Goal: Task Accomplishment & Management: Manage account settings

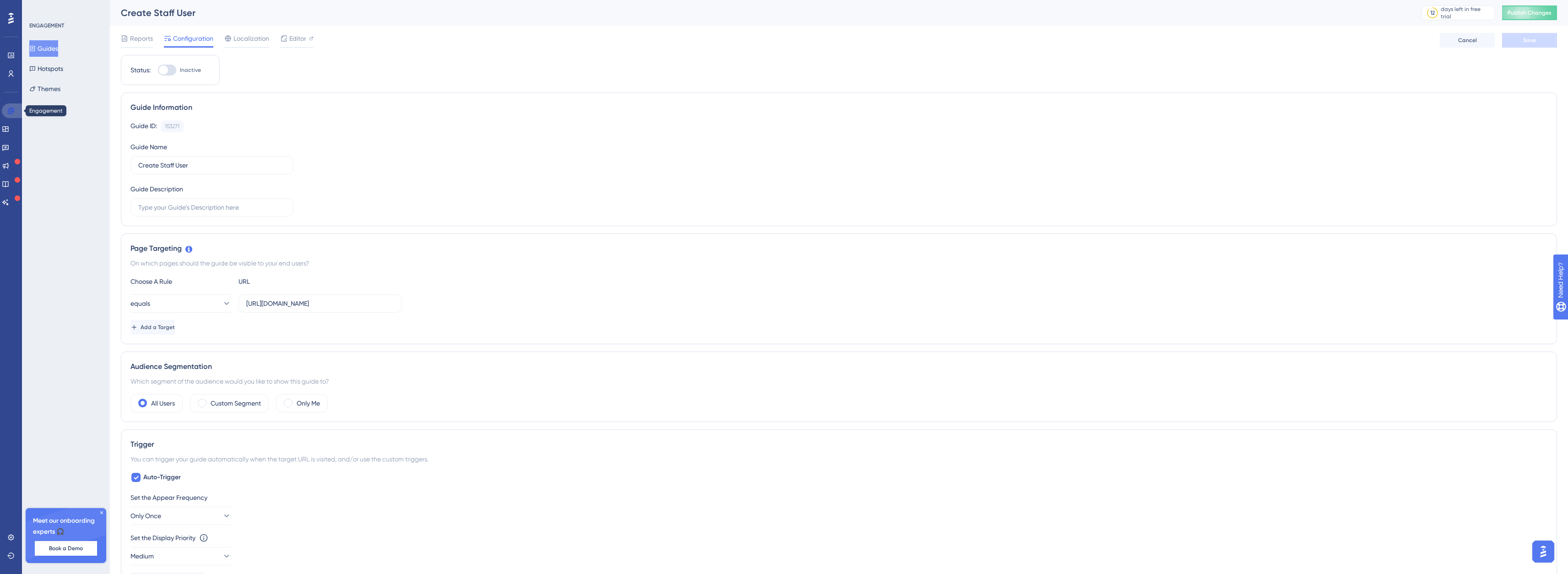
click at [15, 111] on link at bounding box center [13, 110] width 22 height 15
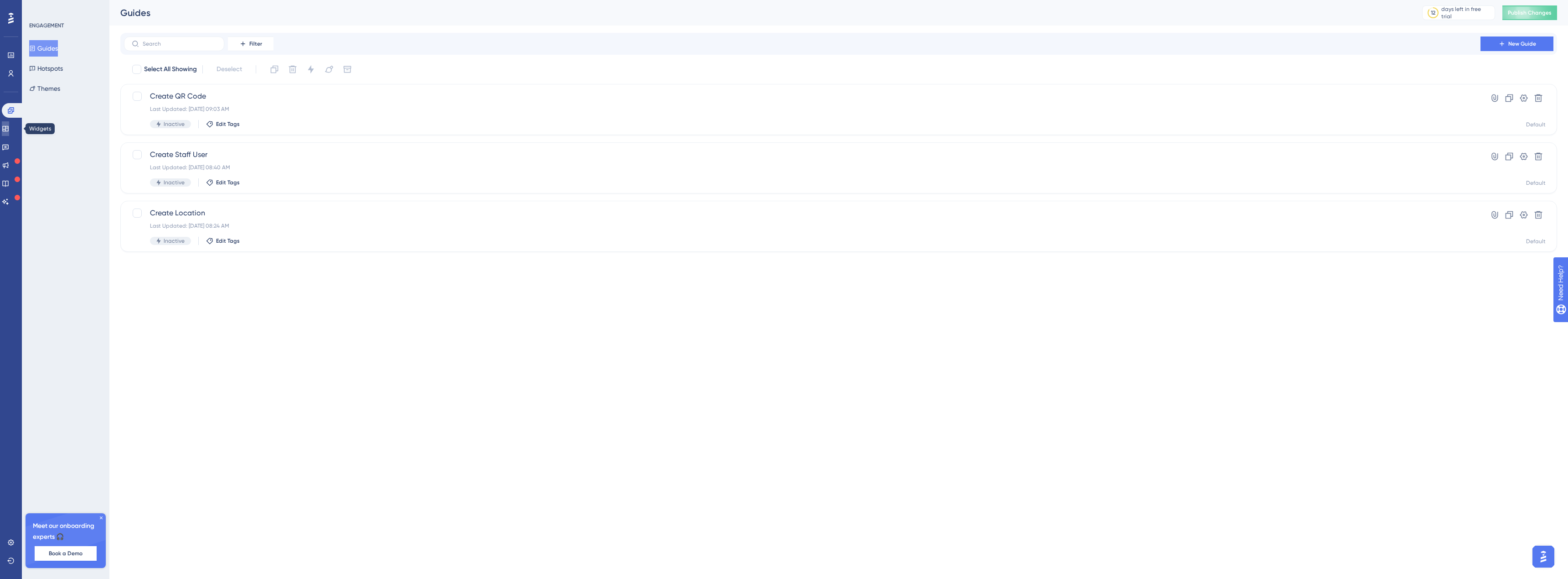
click at [9, 124] on link at bounding box center [5, 129] width 7 height 15
click at [9, 114] on icon at bounding box center [5, 110] width 7 height 7
click at [1510, 17] on button "Publish Changes" at bounding box center [1530, 13] width 55 height 15
click at [75, 67] on div "Guides Hotspots Themes" at bounding box center [66, 68] width 74 height 56
click at [55, 71] on button "Hotspots" at bounding box center [45, 68] width 34 height 16
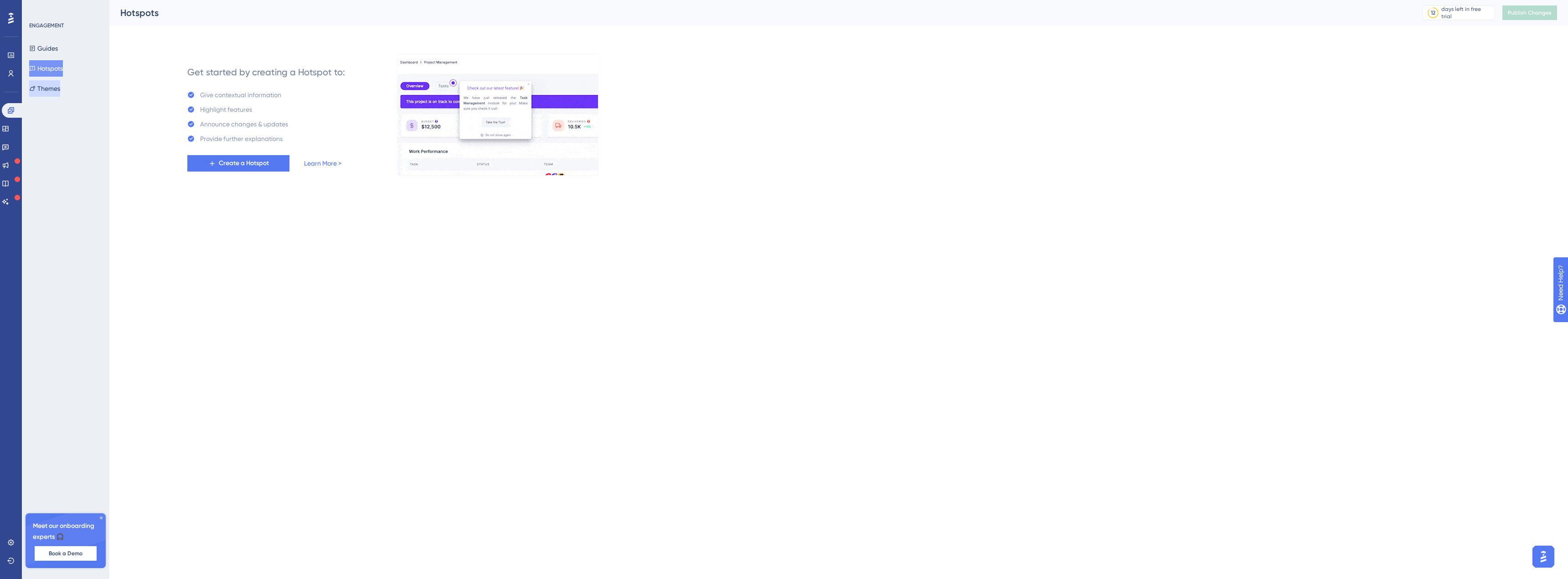
click at [49, 86] on button "Themes" at bounding box center [45, 88] width 31 height 16
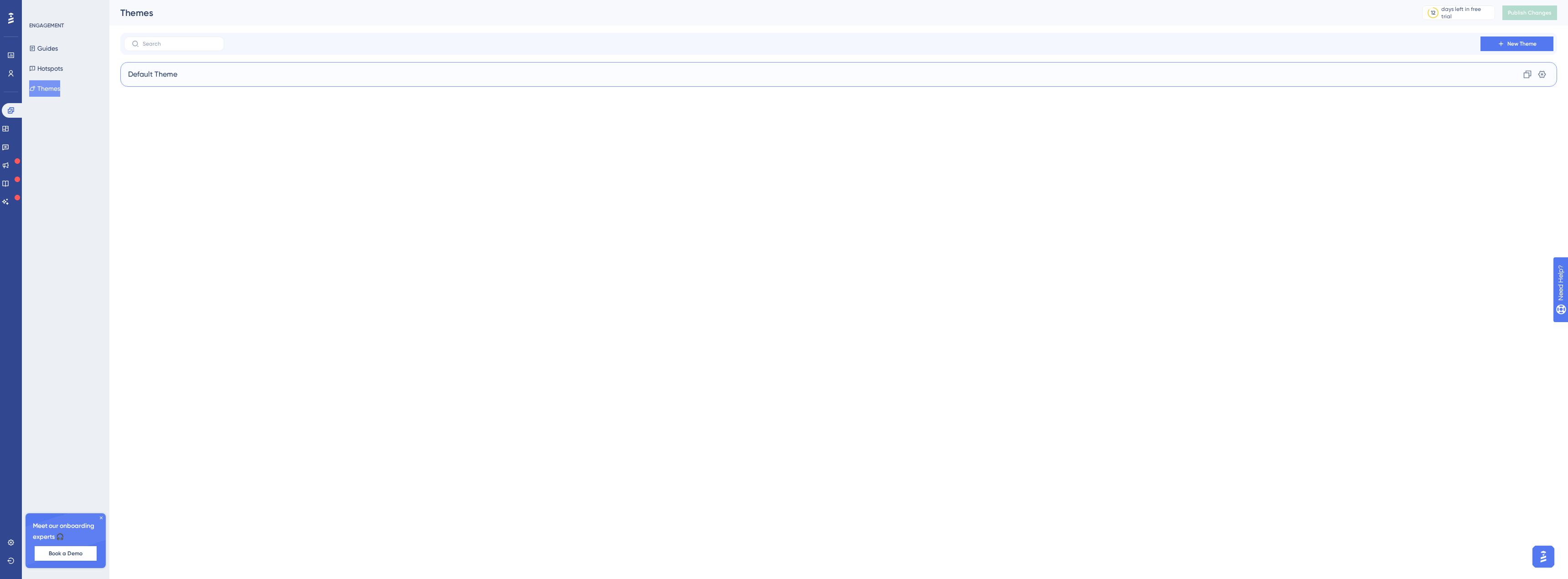
click at [211, 77] on div "Default Theme Clone Settings" at bounding box center [839, 74] width 1437 height 24
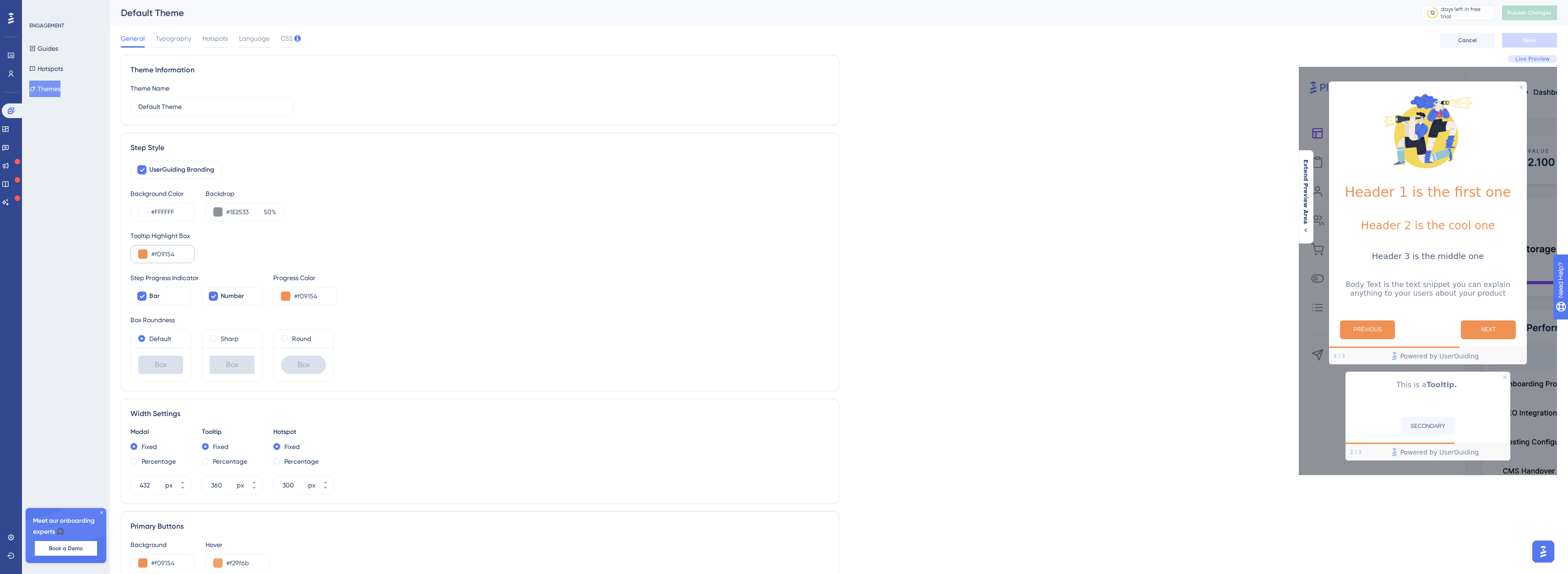
click at [155, 260] on div "#f09154" at bounding box center [162, 254] width 64 height 18
click at [158, 260] on div "#f09154" at bounding box center [162, 254] width 64 height 18
click at [161, 254] on input "#f09154" at bounding box center [169, 254] width 35 height 11
drag, startPoint x: 153, startPoint y: 254, endPoint x: 184, endPoint y: 254, distance: 31.0
click at [184, 254] on input "#f09154" at bounding box center [169, 254] width 35 height 11
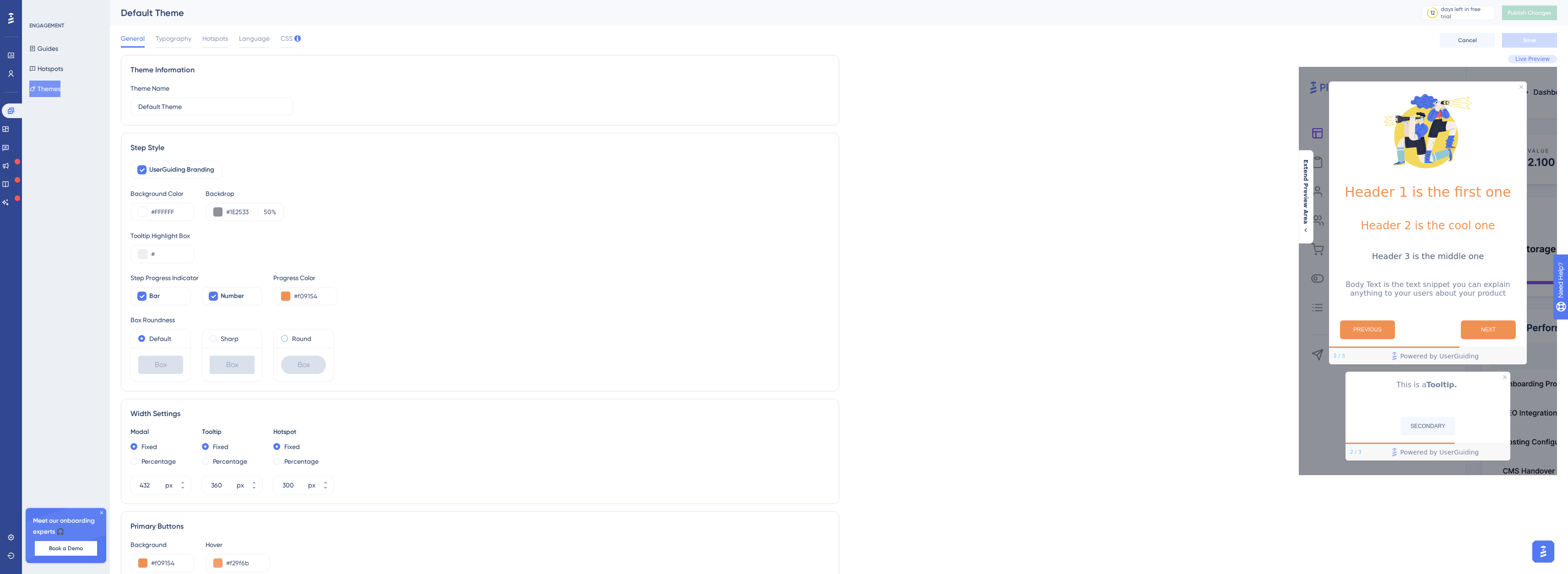
click at [283, 339] on span at bounding box center [284, 339] width 7 height 7
click at [291, 336] on input "radio" at bounding box center [291, 336] width 0 height 0
click at [159, 254] on input "#" at bounding box center [169, 254] width 35 height 11
type input "#EC4C32"
click at [310, 294] on input "#f09154" at bounding box center [311, 296] width 35 height 11
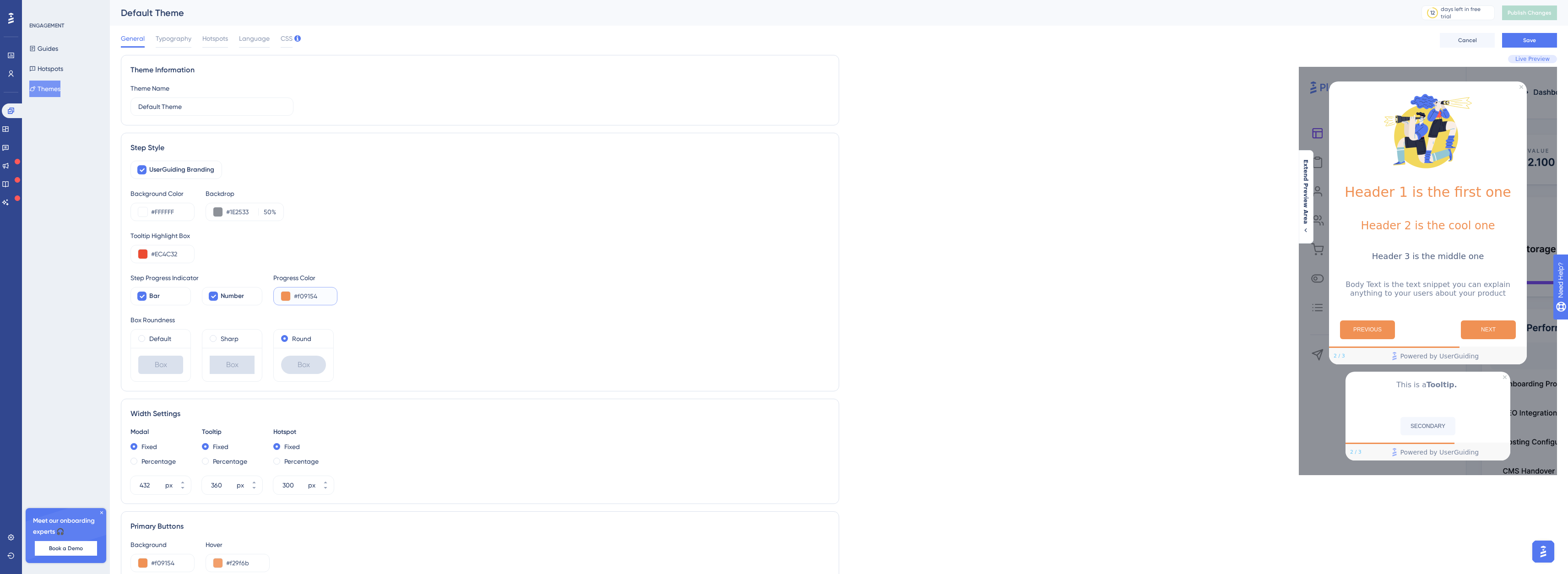
paste input "EC4C32"
type input "#EC4C32"
click at [1530, 41] on span "Save" at bounding box center [1530, 40] width 13 height 7
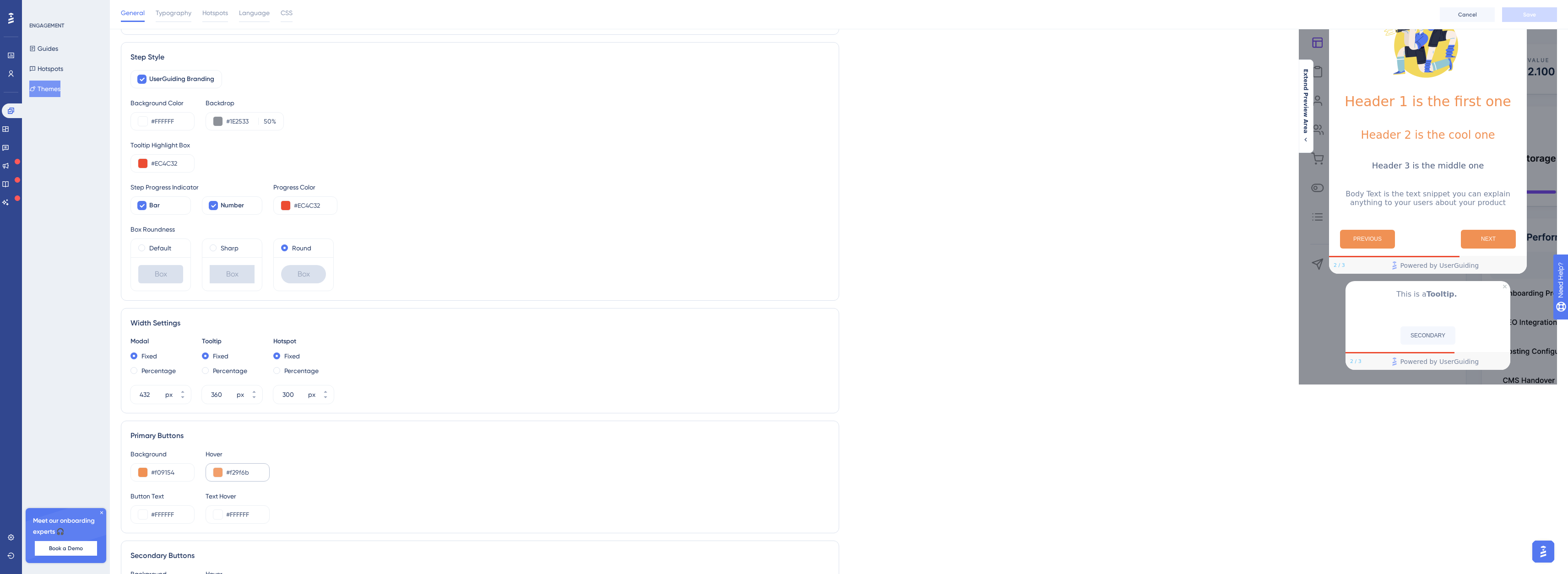
scroll to position [137, 0]
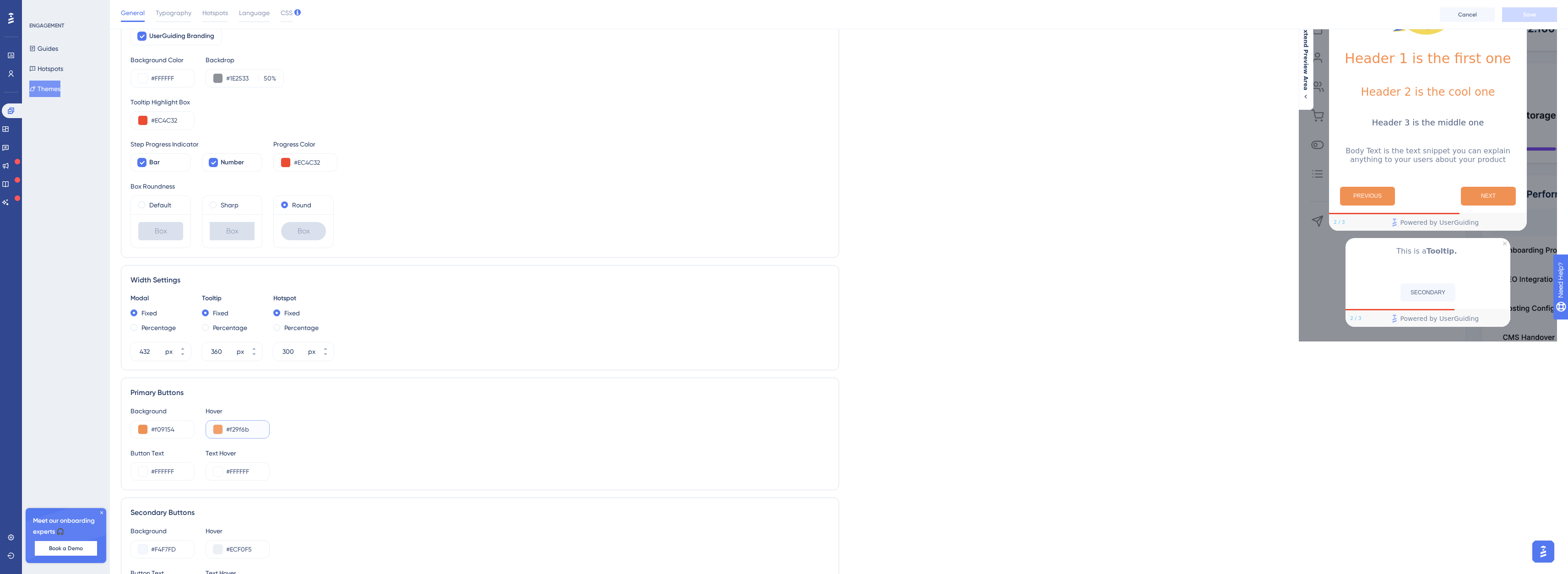
click at [247, 432] on input "#f29f6b" at bounding box center [243, 429] width 35 height 11
paste input "EC4C32"
type input "#EC4C32"
click at [181, 431] on input "#f09154" at bounding box center [169, 429] width 35 height 11
paste input "EC4C32"
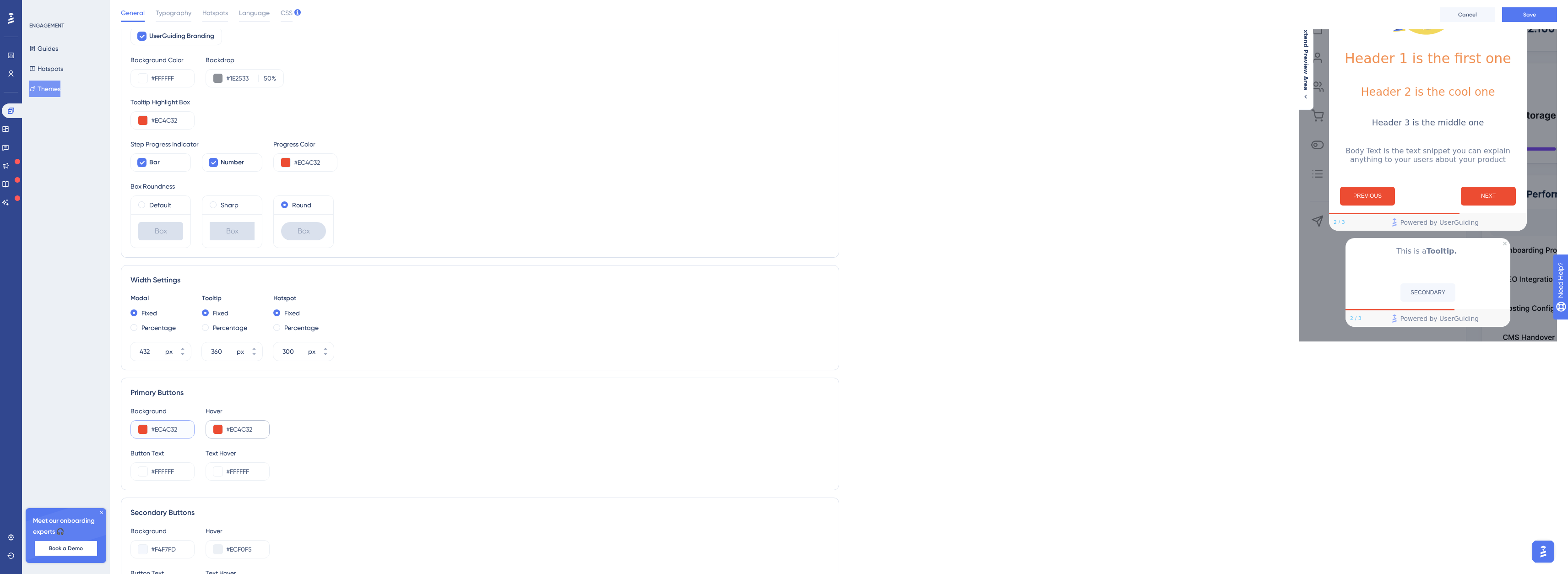
type input "#F09154"
type input "#F29F6B"
click at [179, 426] on input "#F09154" at bounding box center [169, 429] width 35 height 11
paste input "EC4C32"
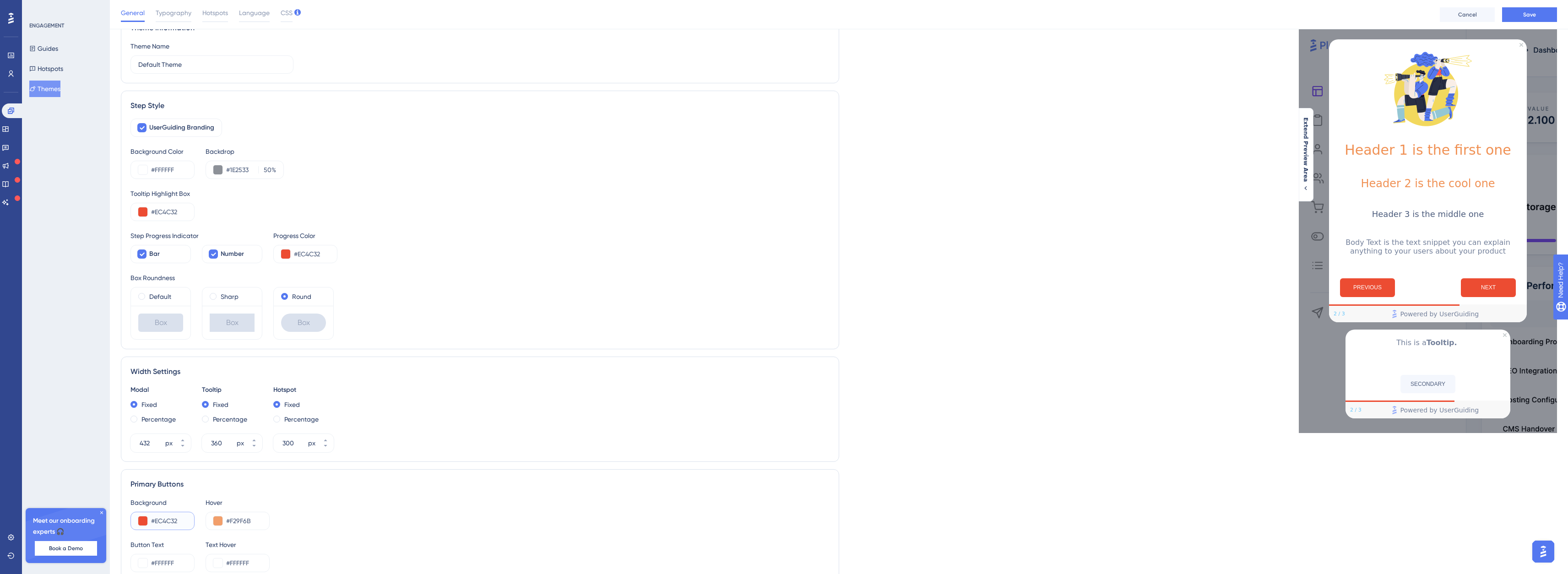
scroll to position [91, 0]
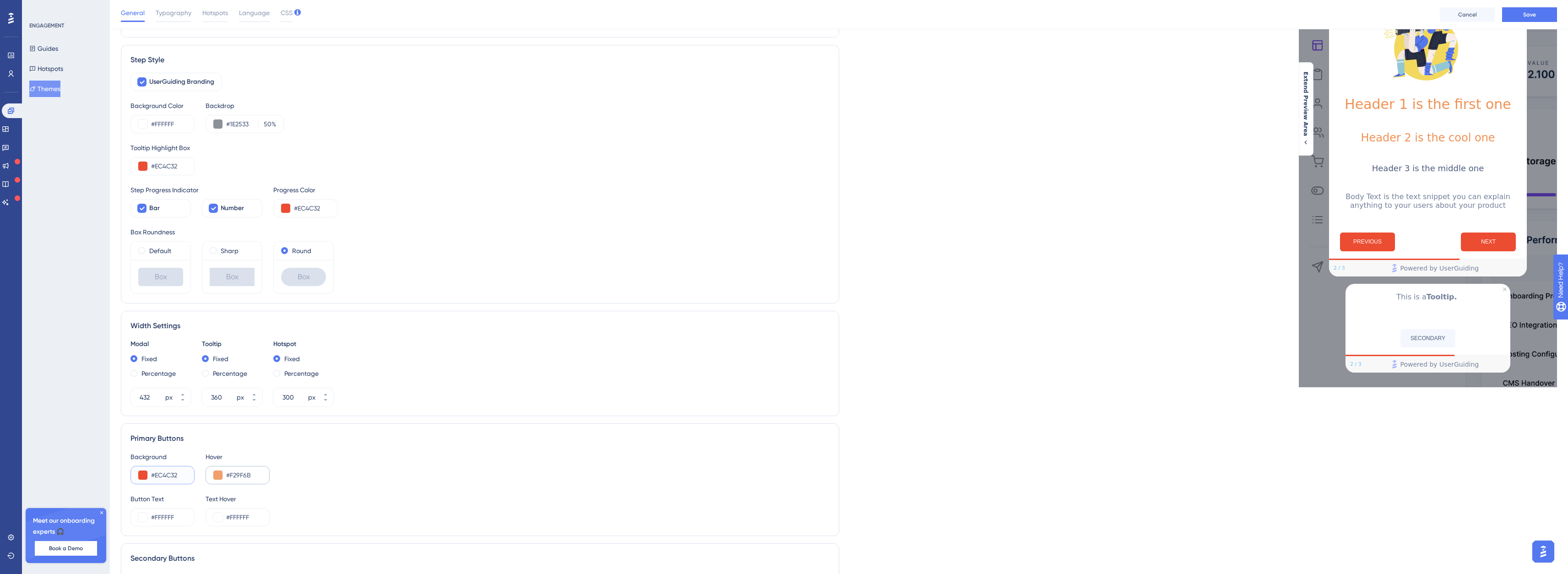
type input "#EC4C32"
click at [250, 473] on input "#F29F6B" at bounding box center [243, 476] width 35 height 11
drag, startPoint x: 232, startPoint y: 476, endPoint x: 254, endPoint y: 473, distance: 22.2
click at [254, 473] on input "#F29F6B" at bounding box center [243, 476] width 35 height 11
click at [339, 468] on div "Background #EC4C32 Hover #DBDADE" at bounding box center [480, 468] width 699 height 33
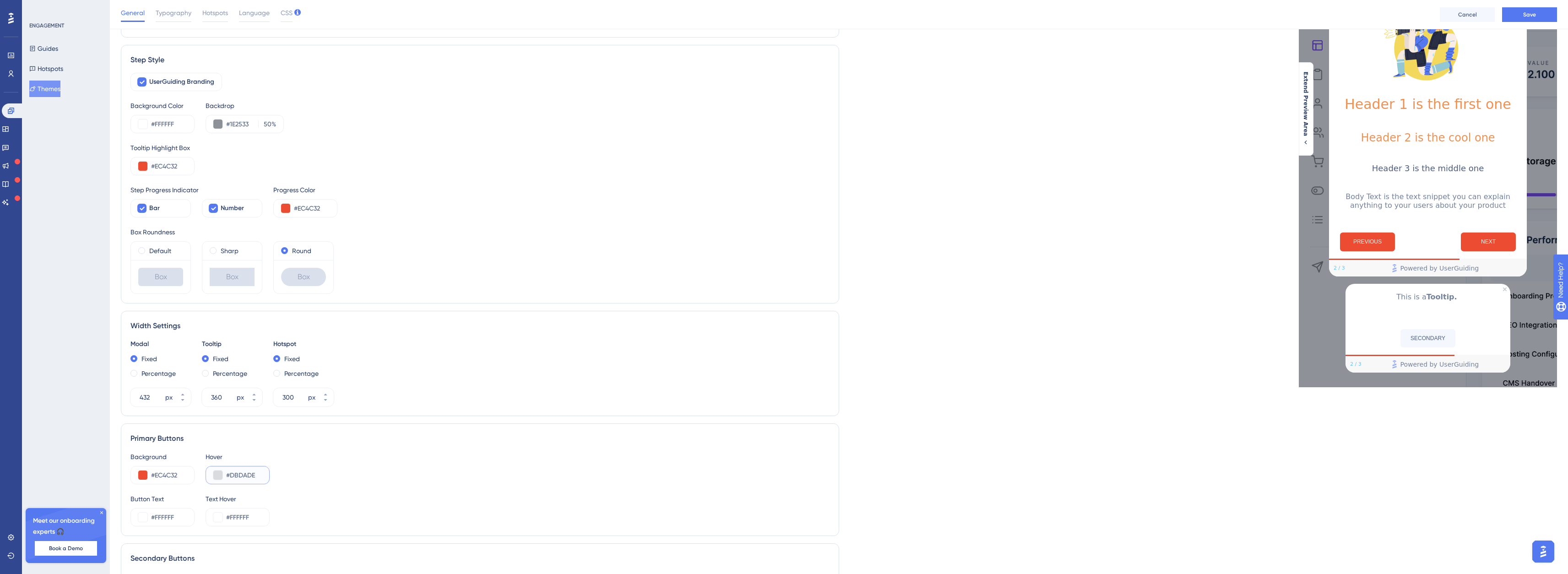
drag, startPoint x: 250, startPoint y: 475, endPoint x: 265, endPoint y: 476, distance: 15.0
click at [265, 476] on div "#DBDADE" at bounding box center [237, 475] width 64 height 18
type input "#7C56E9"
click at [1541, 12] on button "Save" at bounding box center [1530, 14] width 55 height 15
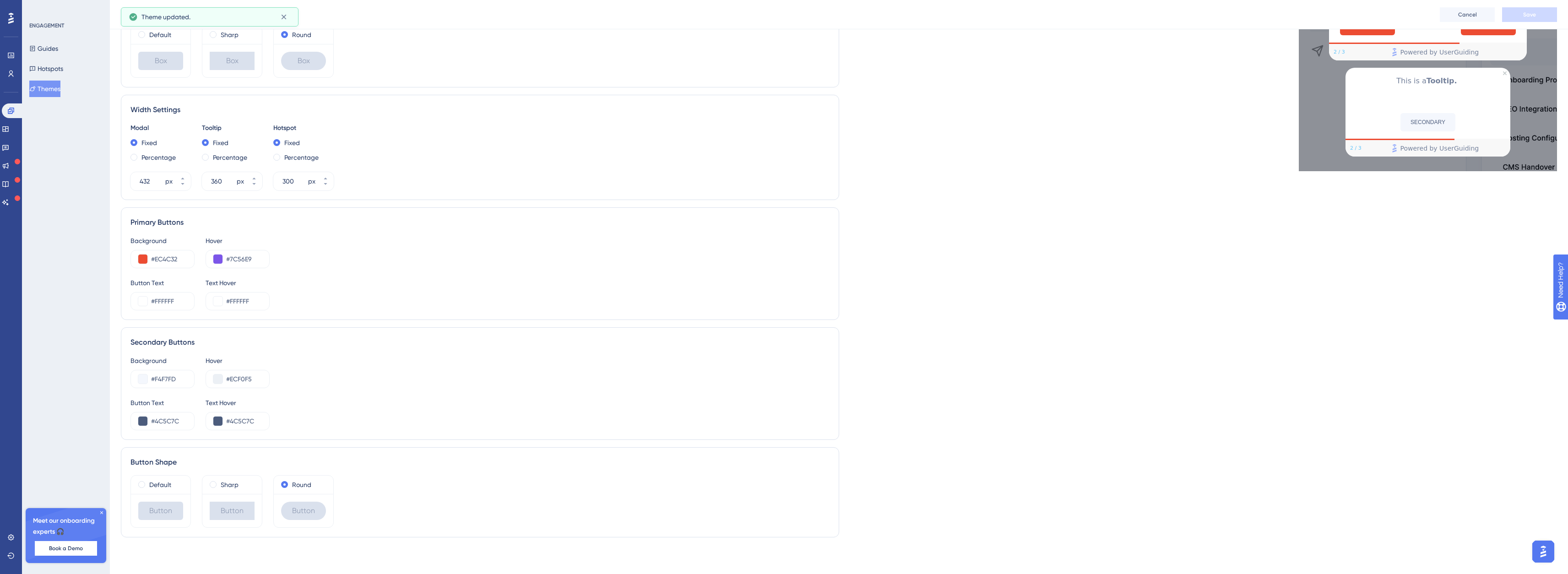
scroll to position [0, 0]
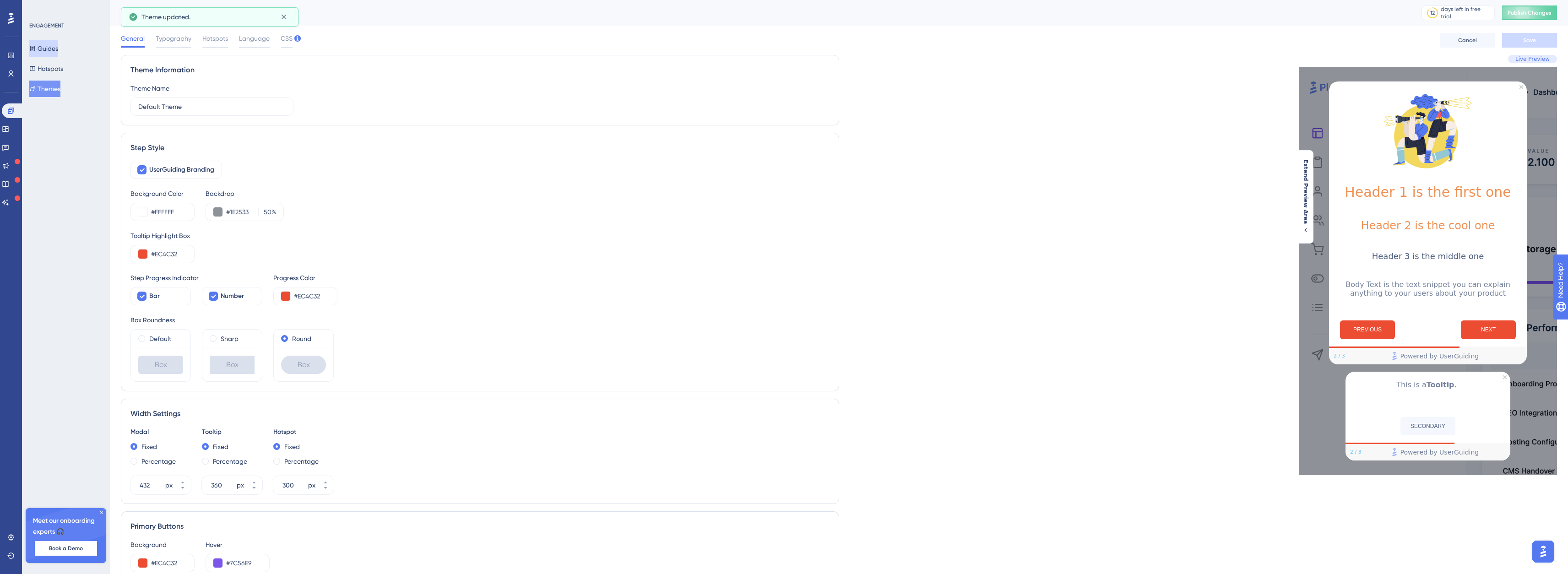
click at [57, 43] on button "Guides" at bounding box center [43, 48] width 29 height 17
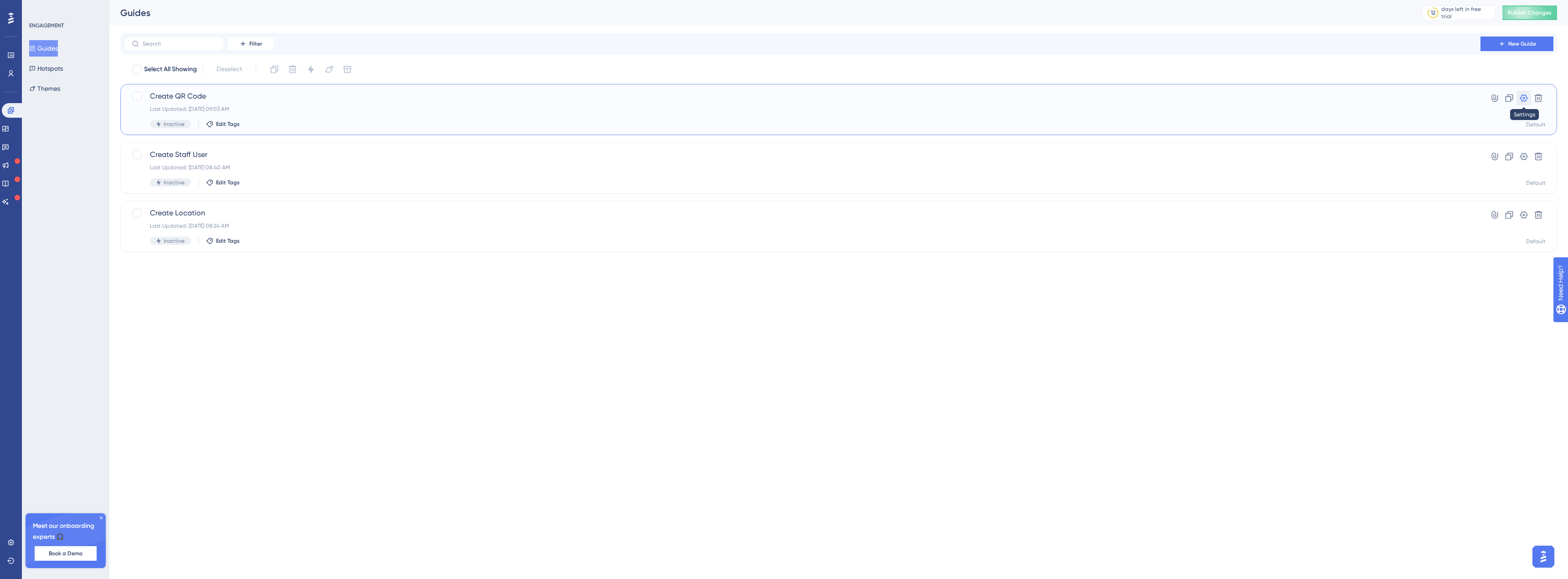
click at [1526, 97] on icon at bounding box center [1524, 98] width 9 height 9
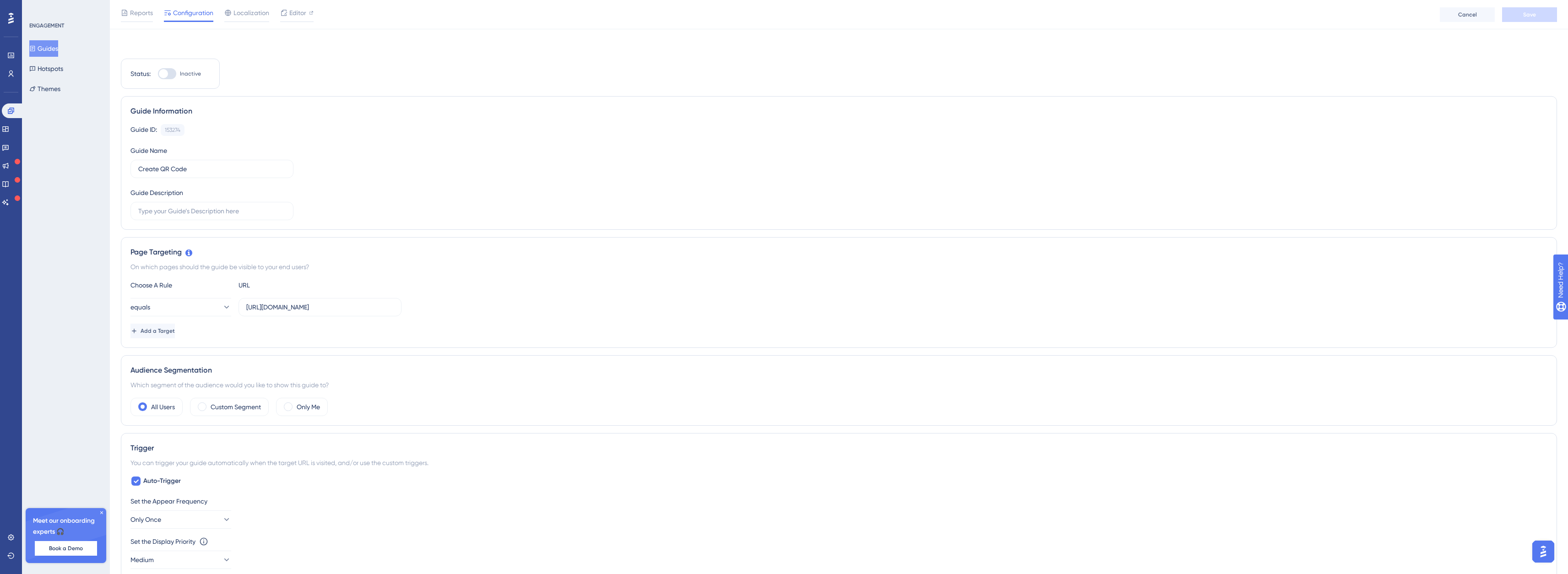
scroll to position [137, 0]
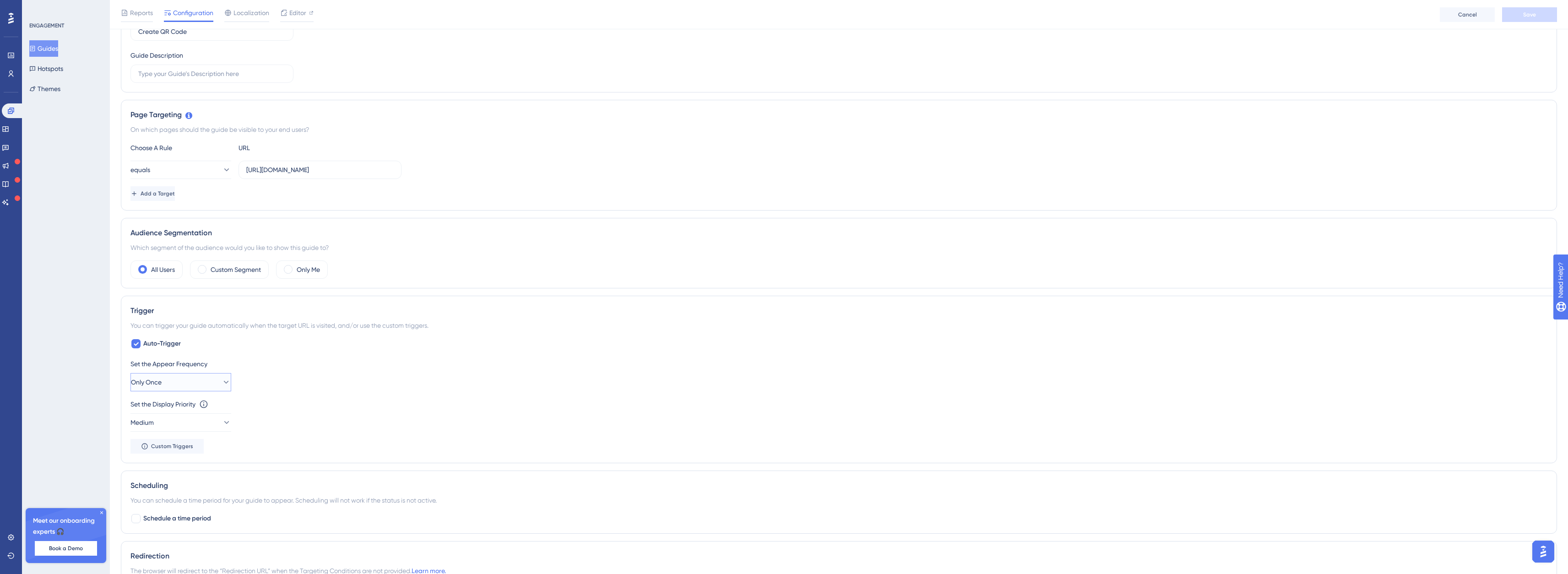
click at [209, 391] on button "Only Once" at bounding box center [181, 382] width 101 height 18
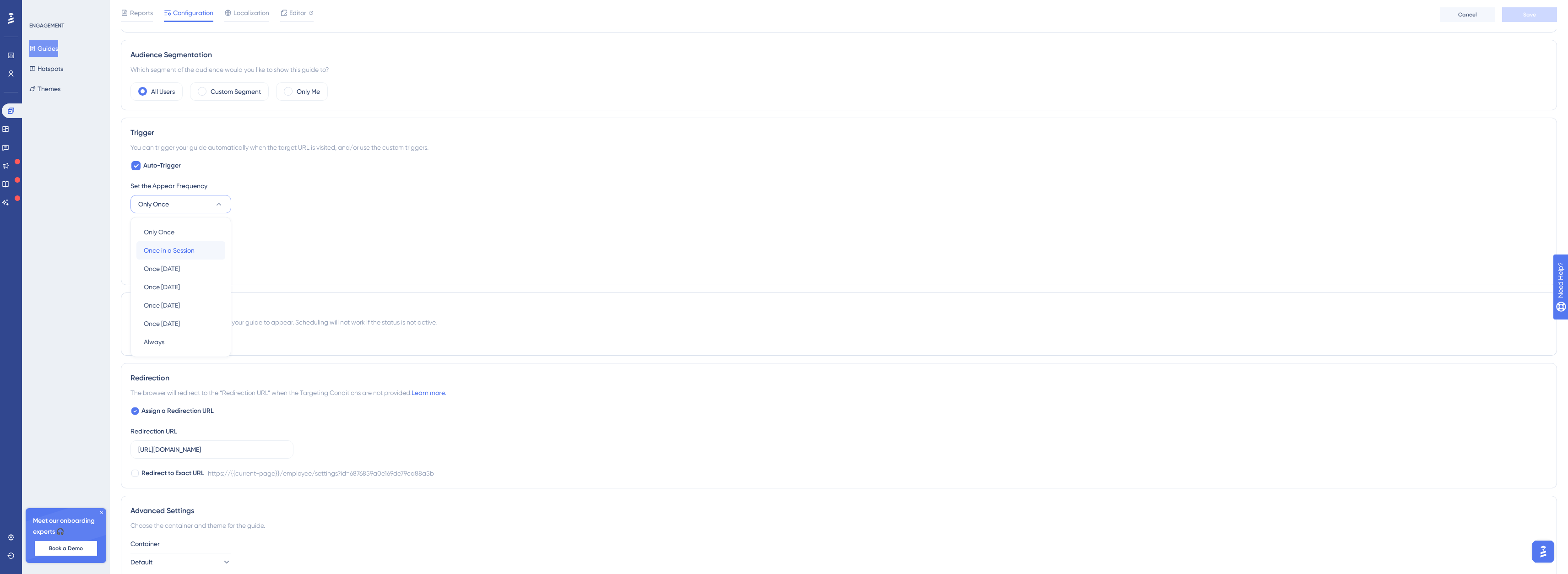
click at [180, 246] on span "Once in a Session" at bounding box center [169, 250] width 51 height 11
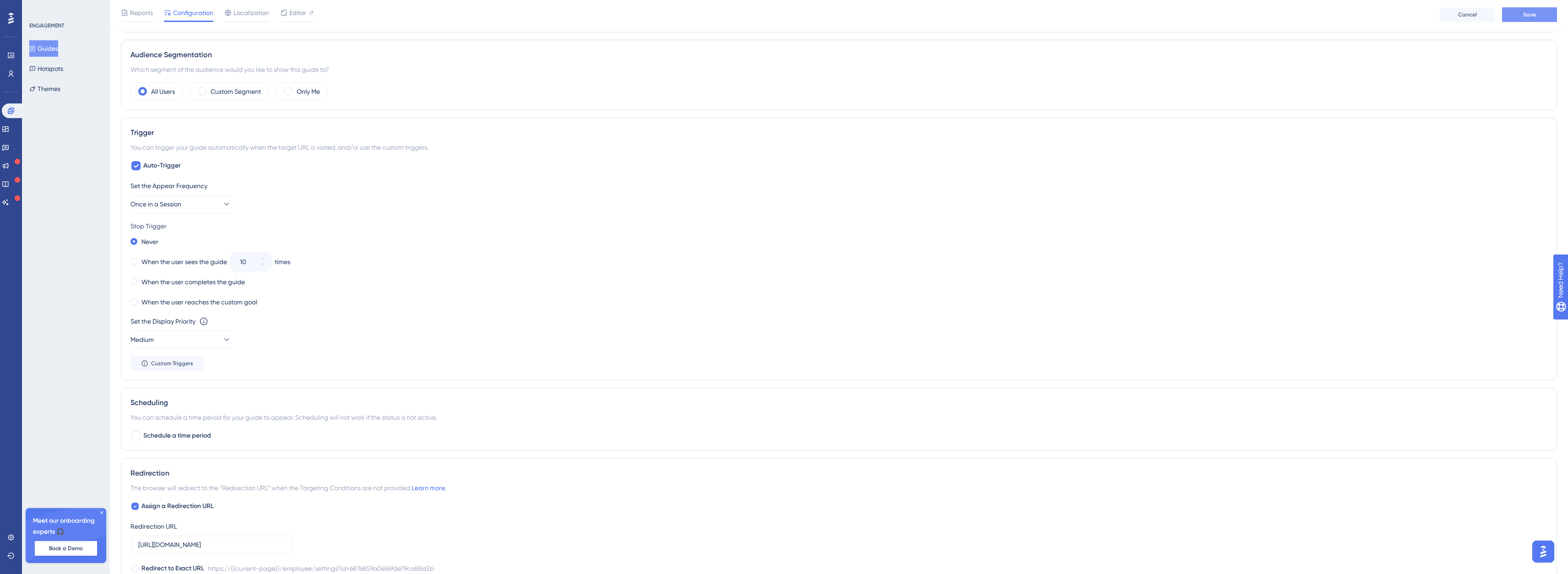
click at [1511, 20] on button "Save" at bounding box center [1530, 14] width 55 height 15
click at [159, 204] on span "Once in a Session" at bounding box center [156, 204] width 51 height 11
click at [150, 340] on span "Always" at bounding box center [154, 342] width 20 height 11
click at [1536, 19] on button "Save" at bounding box center [1530, 14] width 55 height 15
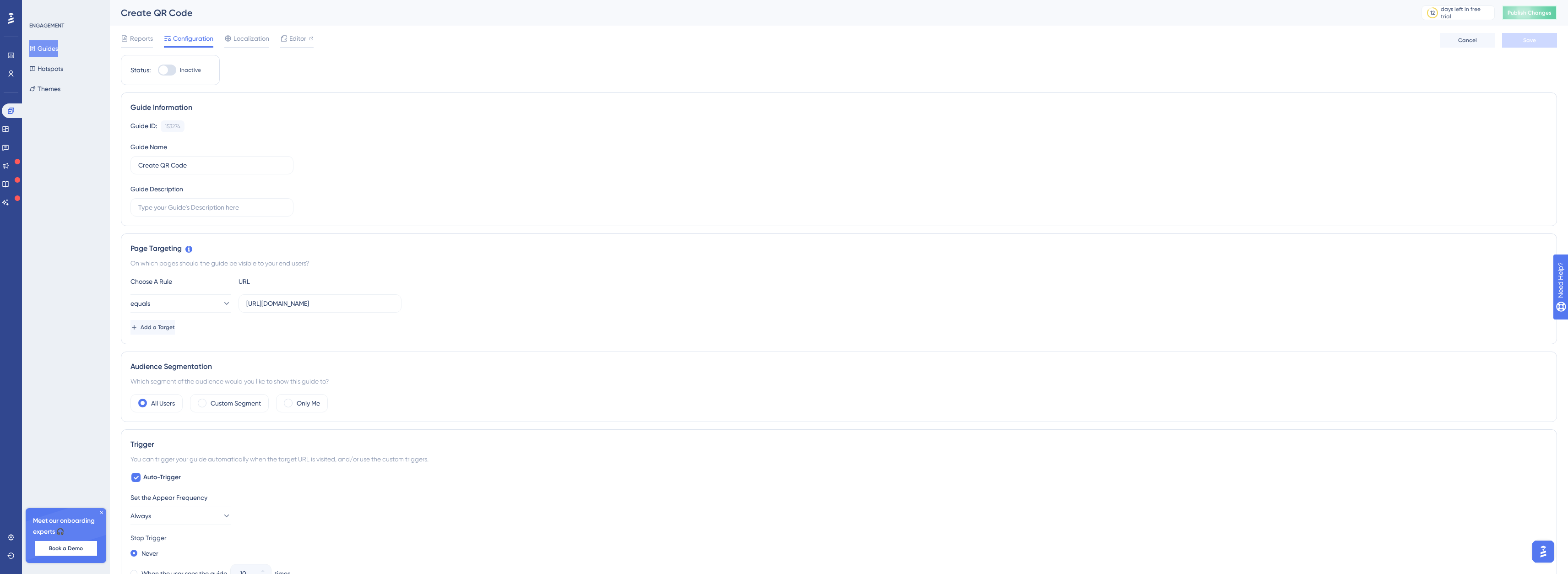
click at [1539, 8] on button "Publish Changes" at bounding box center [1530, 13] width 55 height 15
drag, startPoint x: 173, startPoint y: 69, endPoint x: 165, endPoint y: 33, distance: 36.9
click at [173, 69] on div at bounding box center [167, 70] width 18 height 11
click at [158, 70] on input "Inactive" at bounding box center [158, 70] width 1 height 1
checkbox input "true"
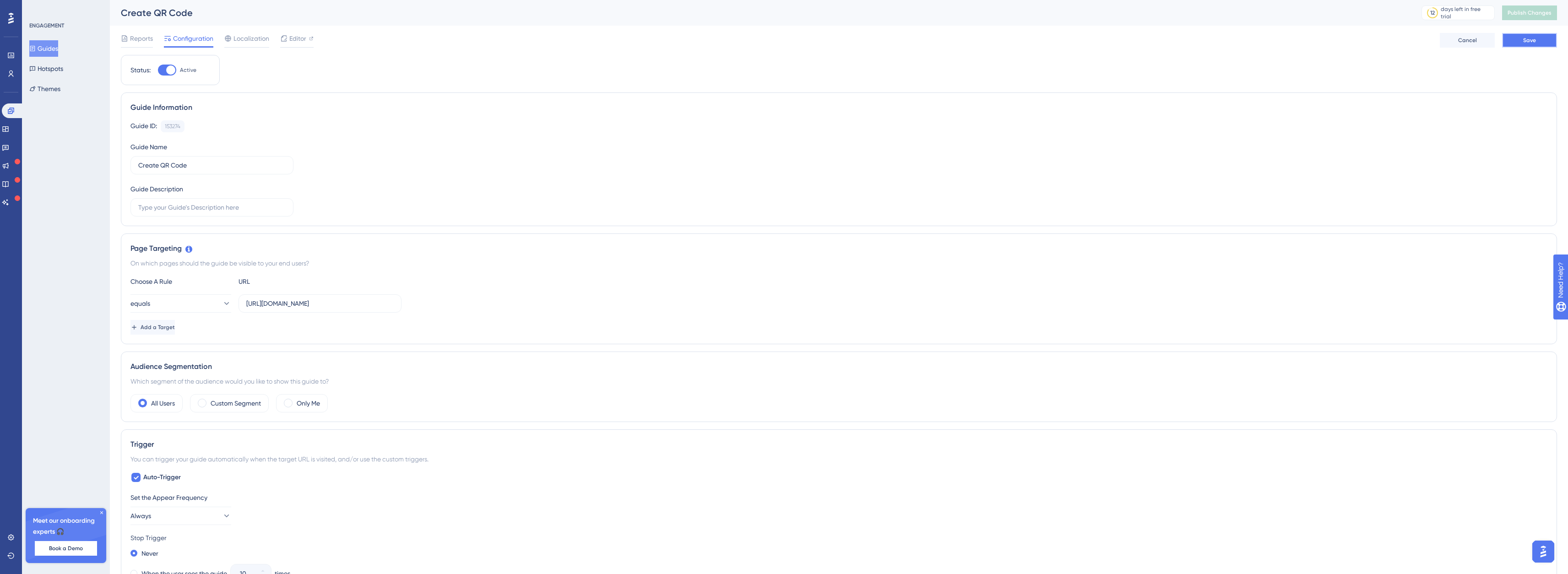
click at [1540, 42] on button "Save" at bounding box center [1530, 40] width 55 height 15
click at [1548, 7] on button "Publish Changes" at bounding box center [1530, 13] width 55 height 15
click at [54, 46] on button "Guides" at bounding box center [43, 48] width 29 height 17
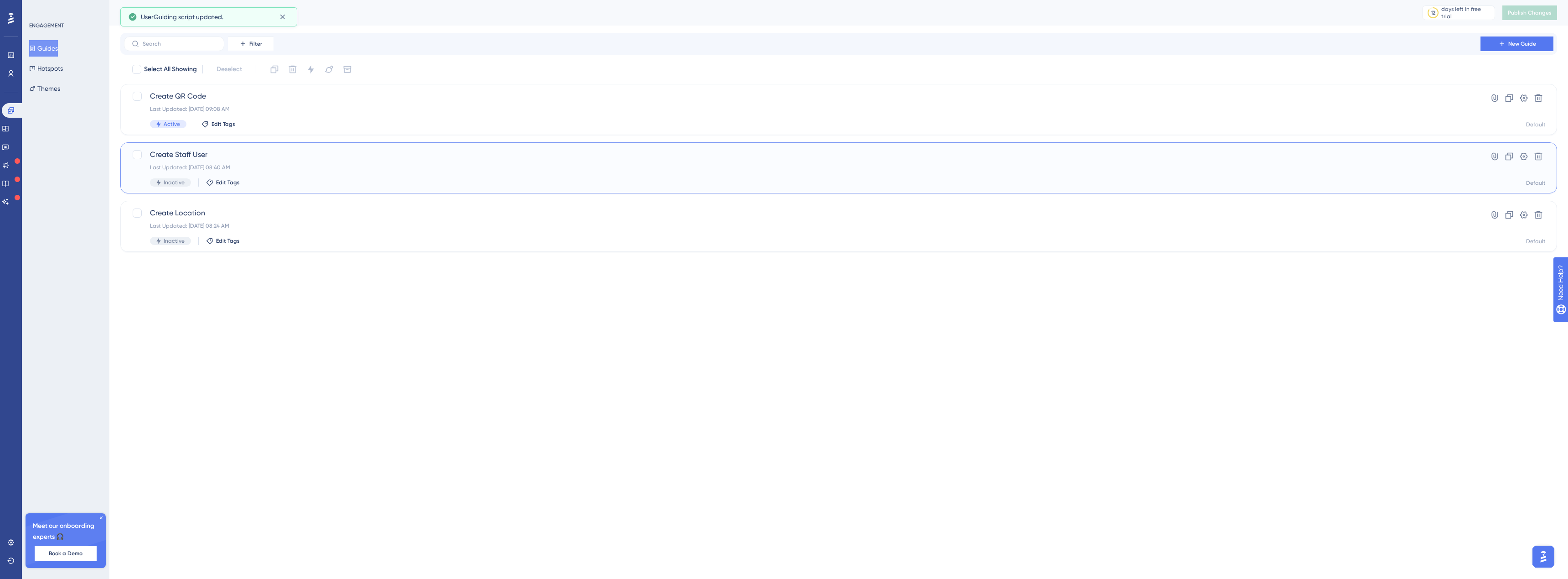
click at [154, 155] on span "Create Staff User" at bounding box center [802, 155] width 1305 height 11
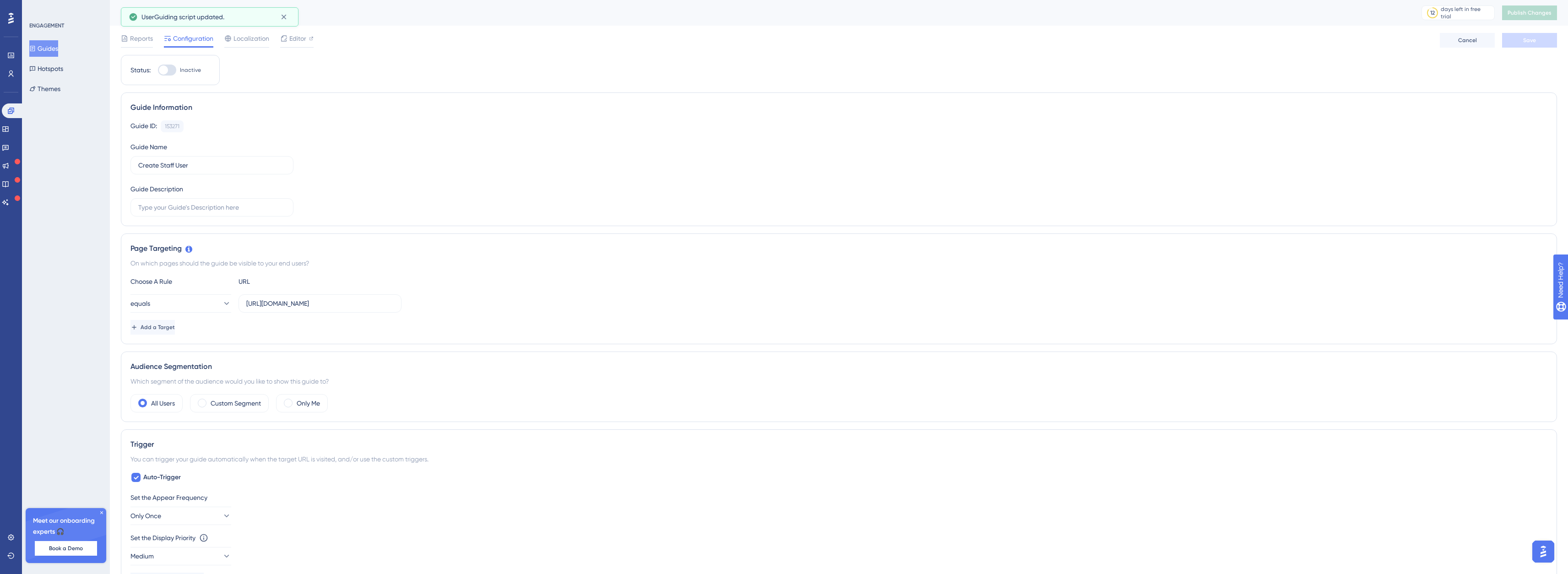
click at [172, 72] on div at bounding box center [167, 70] width 18 height 11
click at [158, 71] on input "Inactive" at bounding box center [158, 70] width 1 height 1
checkbox input "true"
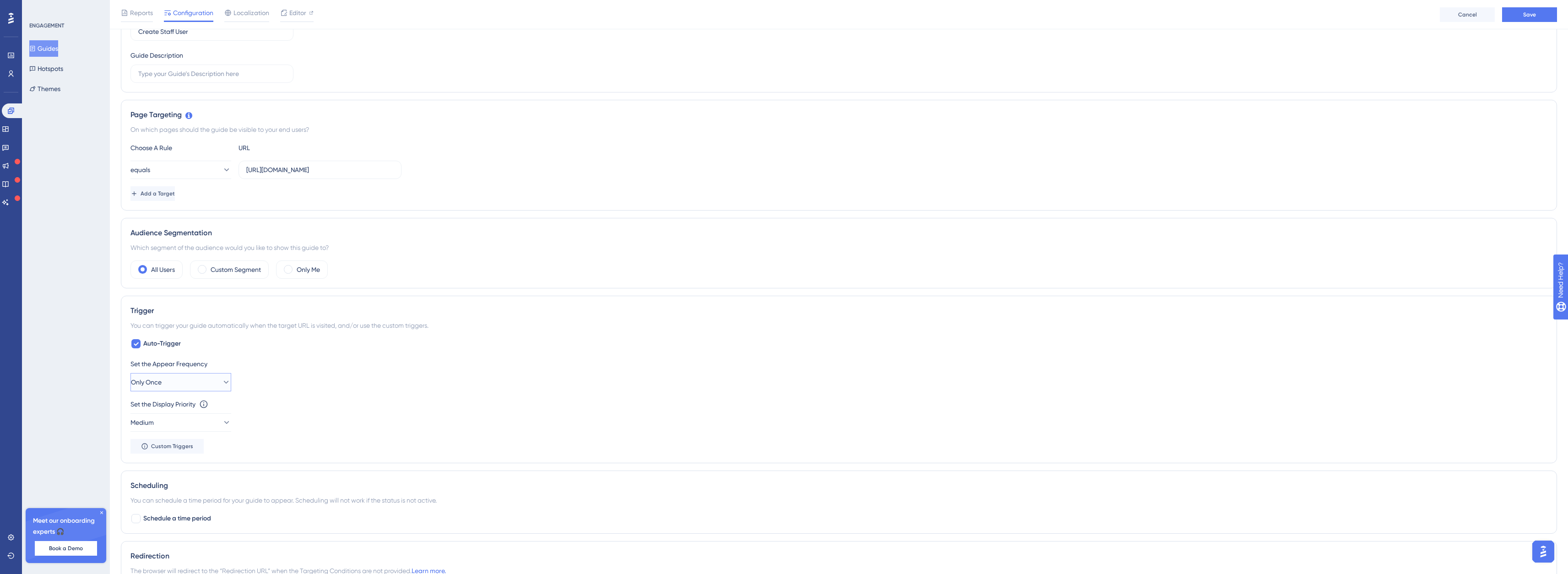
click at [170, 380] on button "Only Once" at bounding box center [181, 382] width 101 height 18
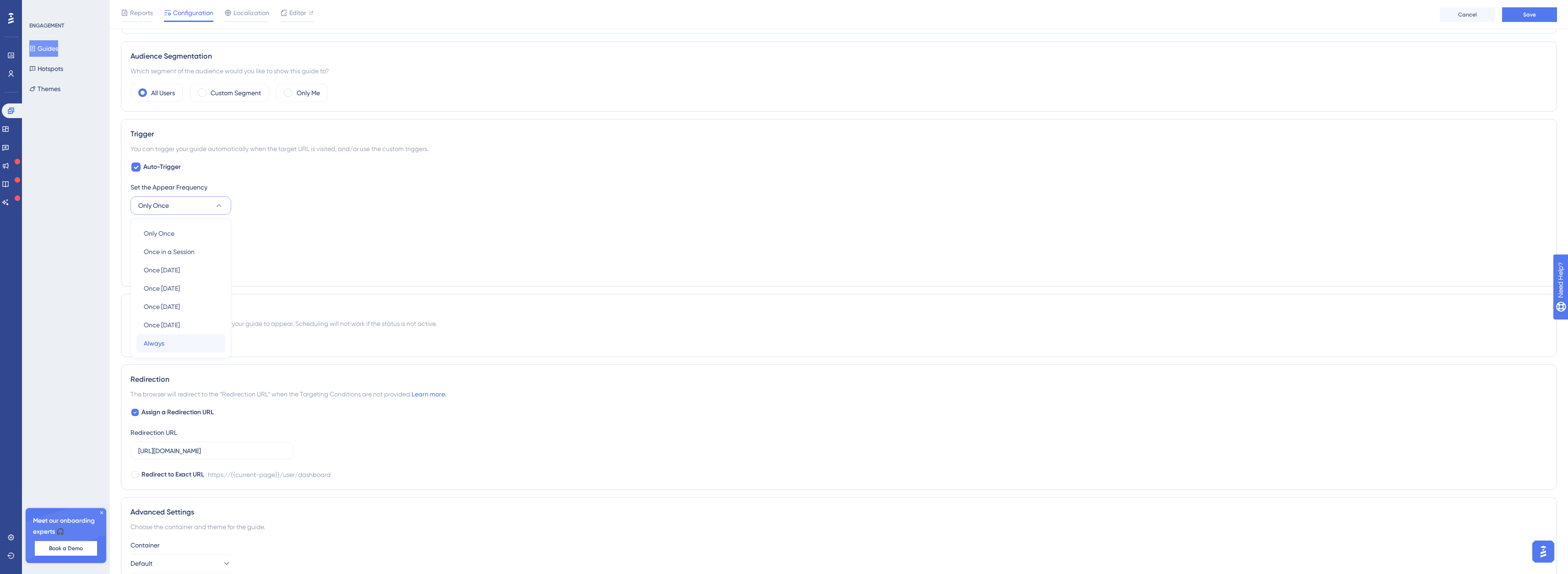
click at [169, 340] on div "Always Always" at bounding box center [181, 343] width 74 height 18
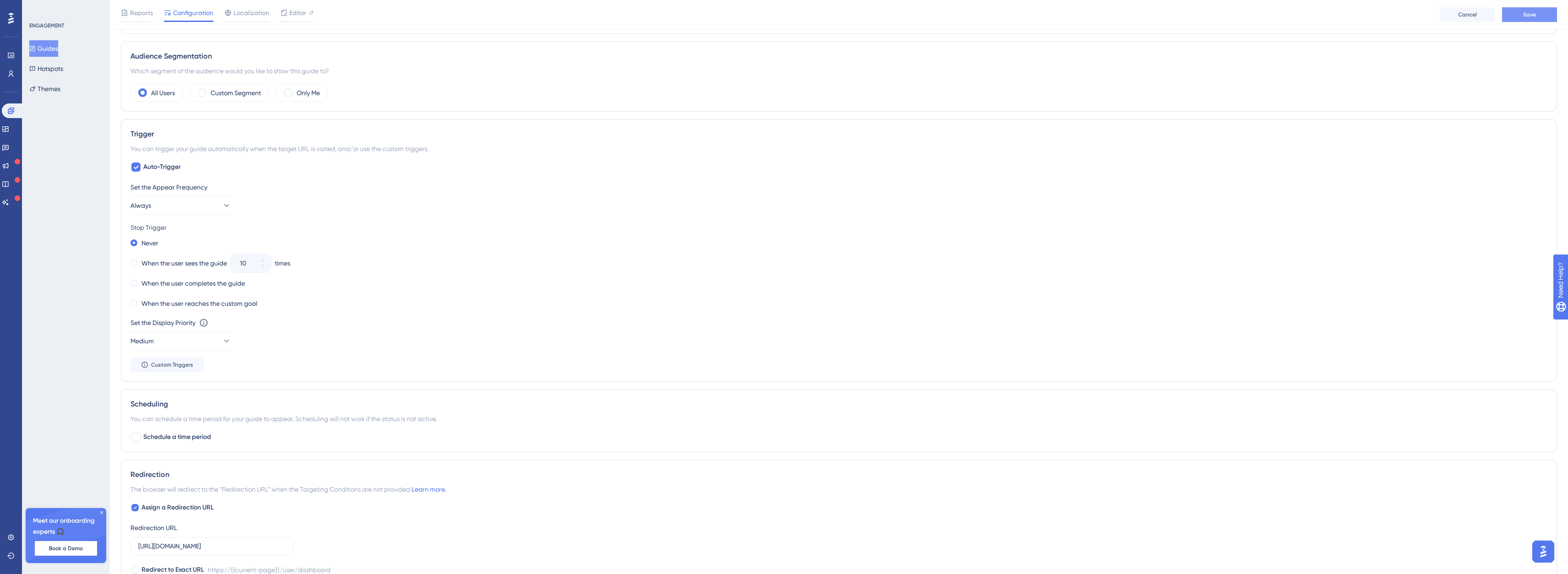
click at [1514, 21] on button "Save" at bounding box center [1530, 14] width 55 height 15
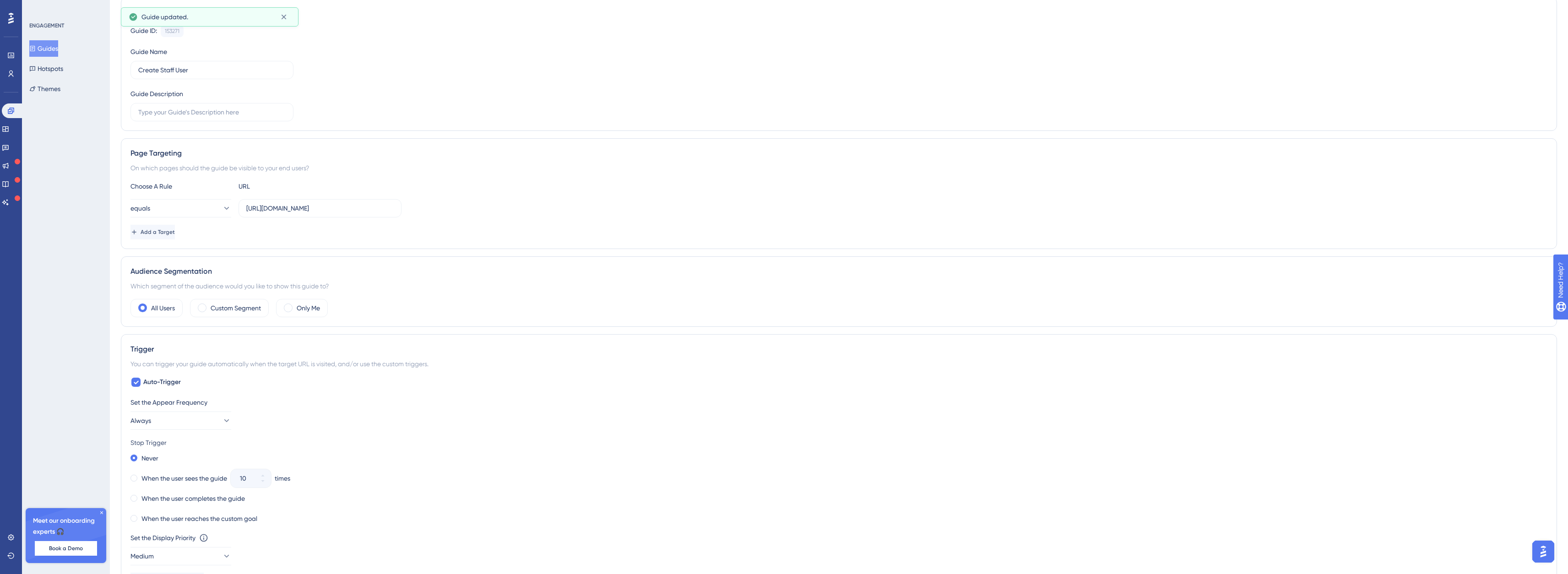
scroll to position [0, 0]
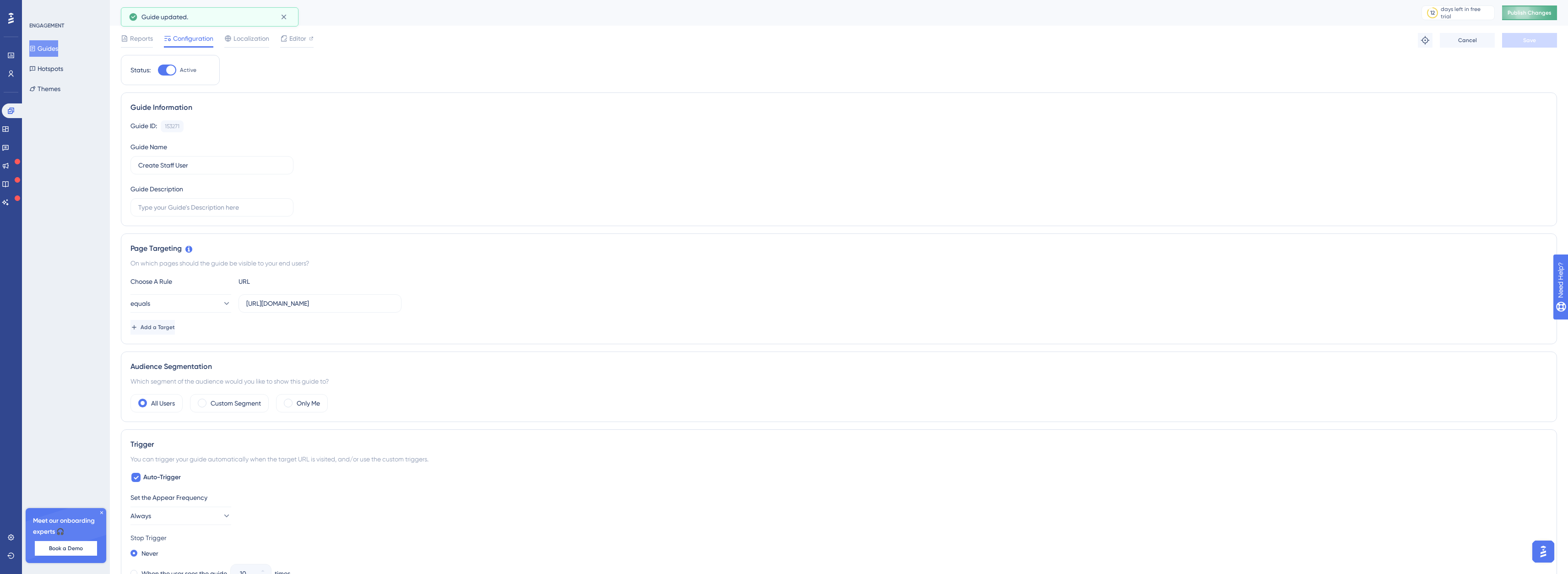
click at [1534, 15] on span "Publish Changes" at bounding box center [1530, 13] width 44 height 7
click at [47, 51] on button "Guides" at bounding box center [43, 48] width 29 height 17
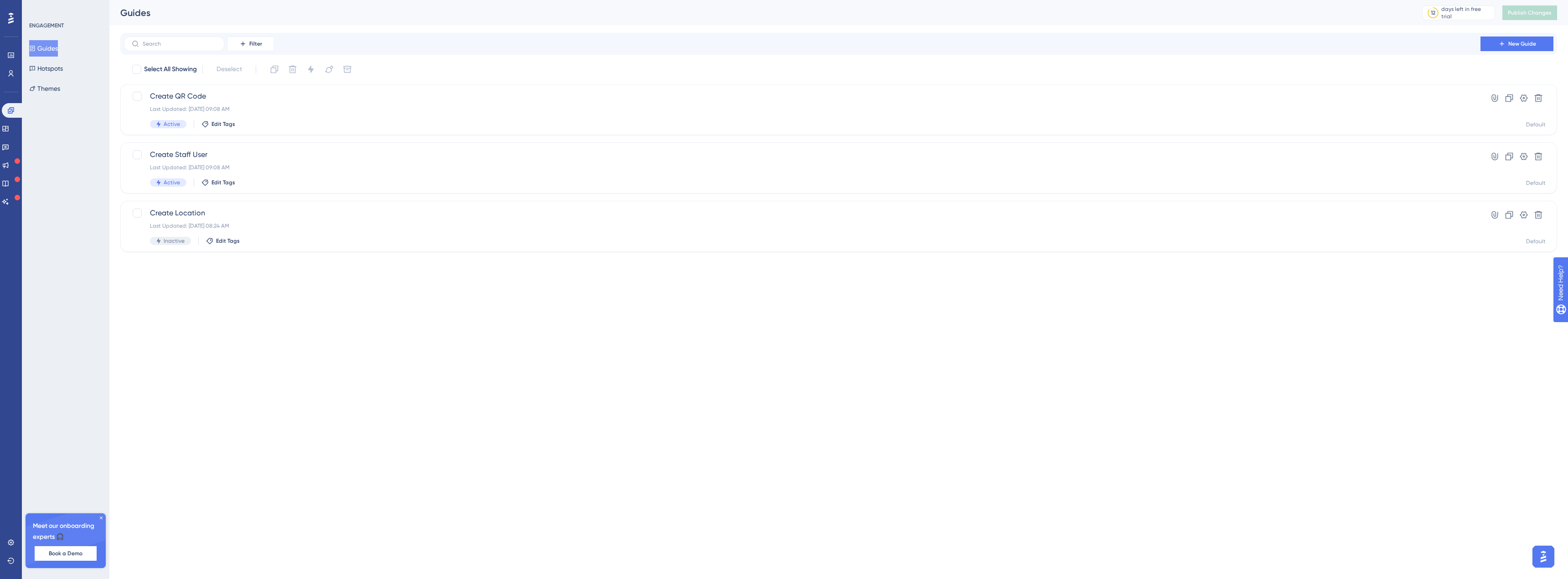
click at [11, 19] on icon at bounding box center [10, 18] width 5 height 11
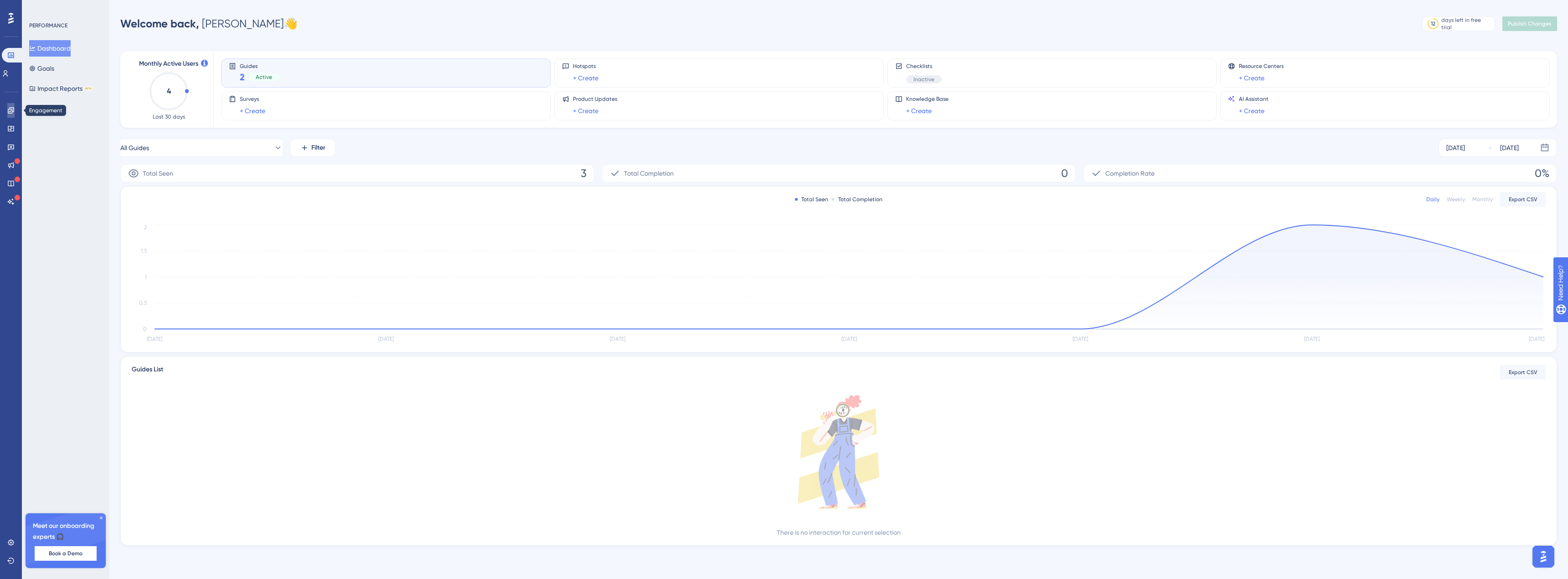
click at [12, 111] on icon at bounding box center [10, 110] width 7 height 7
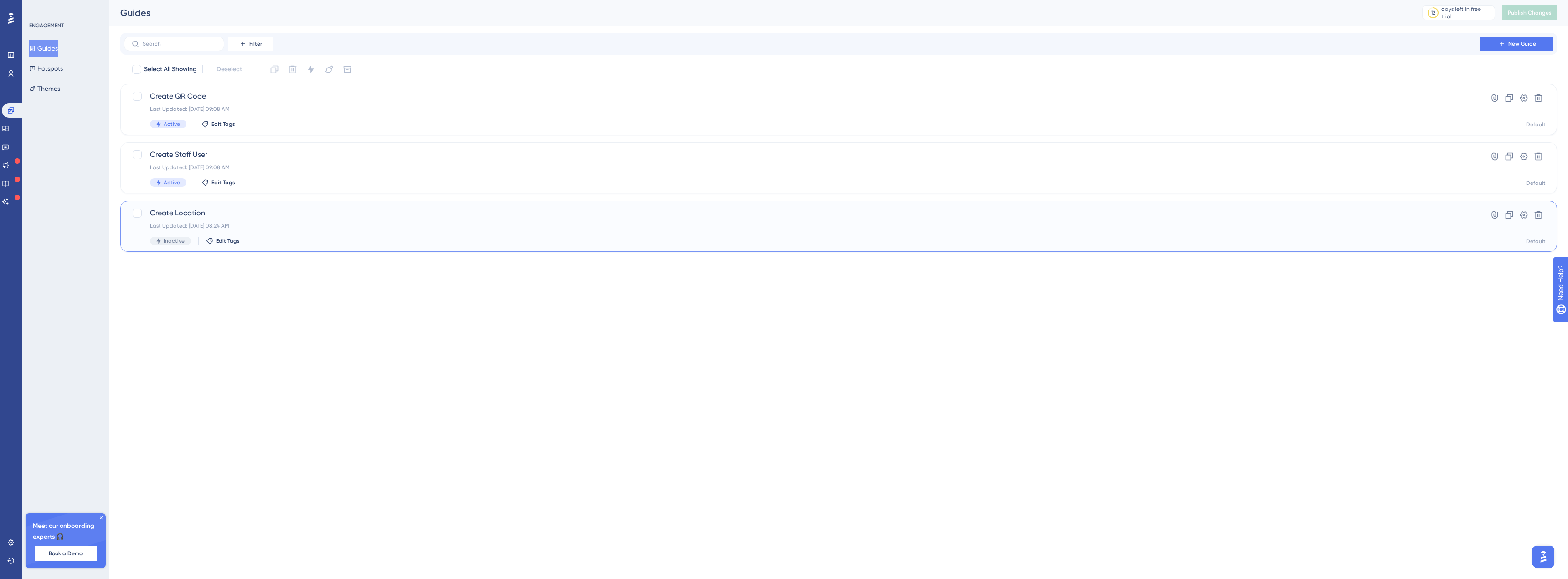
click at [177, 219] on div "Create Location Last Updated: [DATE] 08:24 AM Inactive Edit Tags" at bounding box center [802, 227] width 1305 height 38
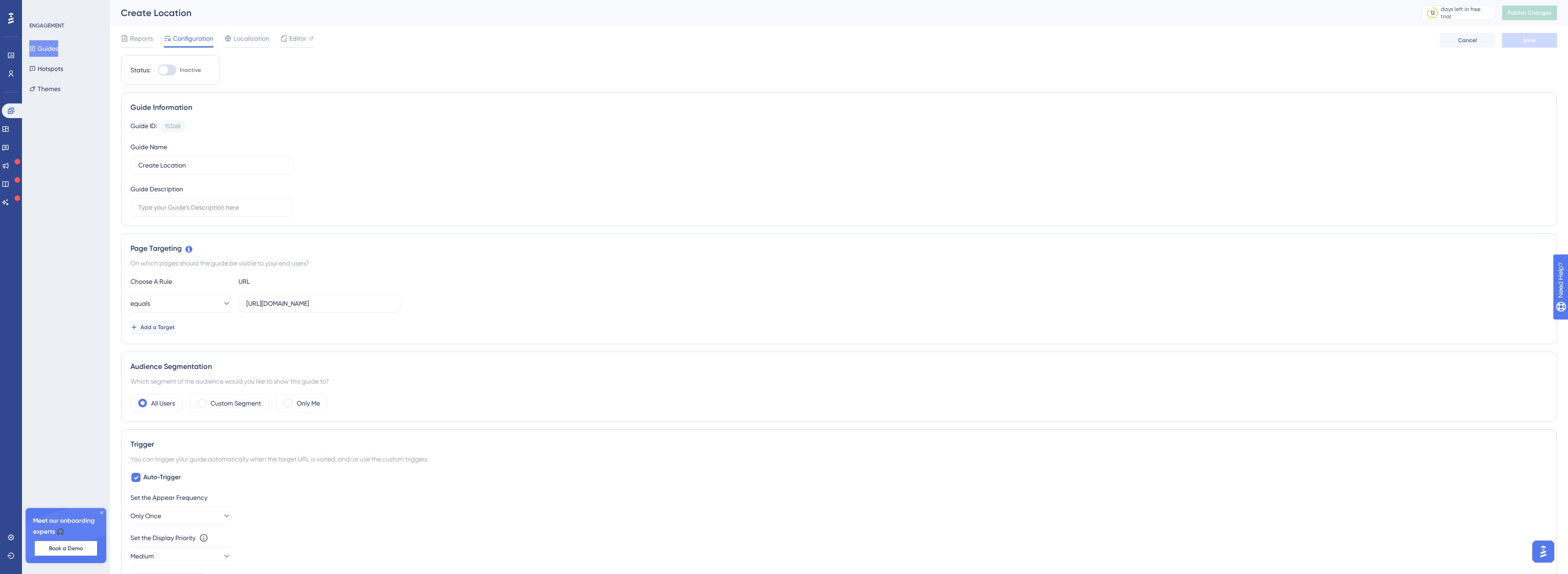
click at [169, 76] on div "Status: Inactive" at bounding box center [171, 70] width 99 height 30
click at [169, 73] on div at bounding box center [167, 70] width 18 height 11
click at [158, 71] on input "Inactive" at bounding box center [158, 70] width 1 height 1
checkbox input "true"
click at [150, 207] on input "text" at bounding box center [212, 207] width 147 height 10
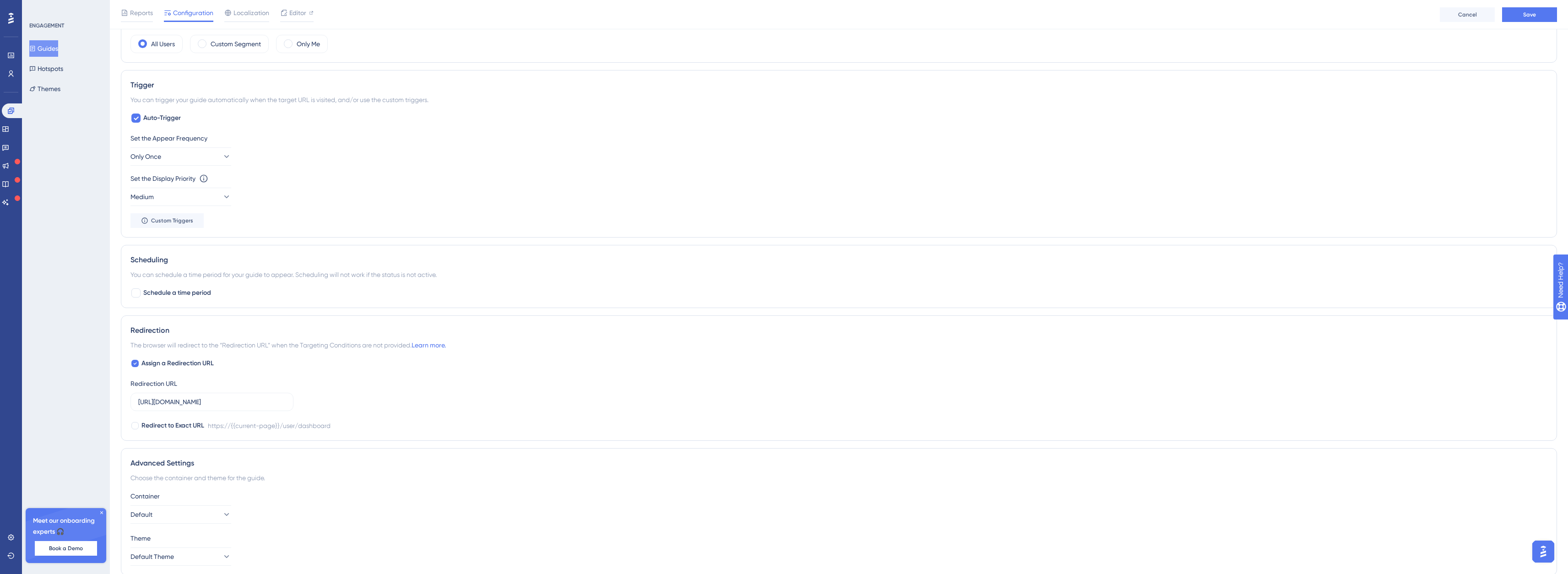
scroll to position [401, 0]
click at [180, 118] on button "Only Once" at bounding box center [181, 118] width 101 height 18
click at [155, 246] on div "Once [DATE] Once [DATE]" at bounding box center [181, 238] width 74 height 18
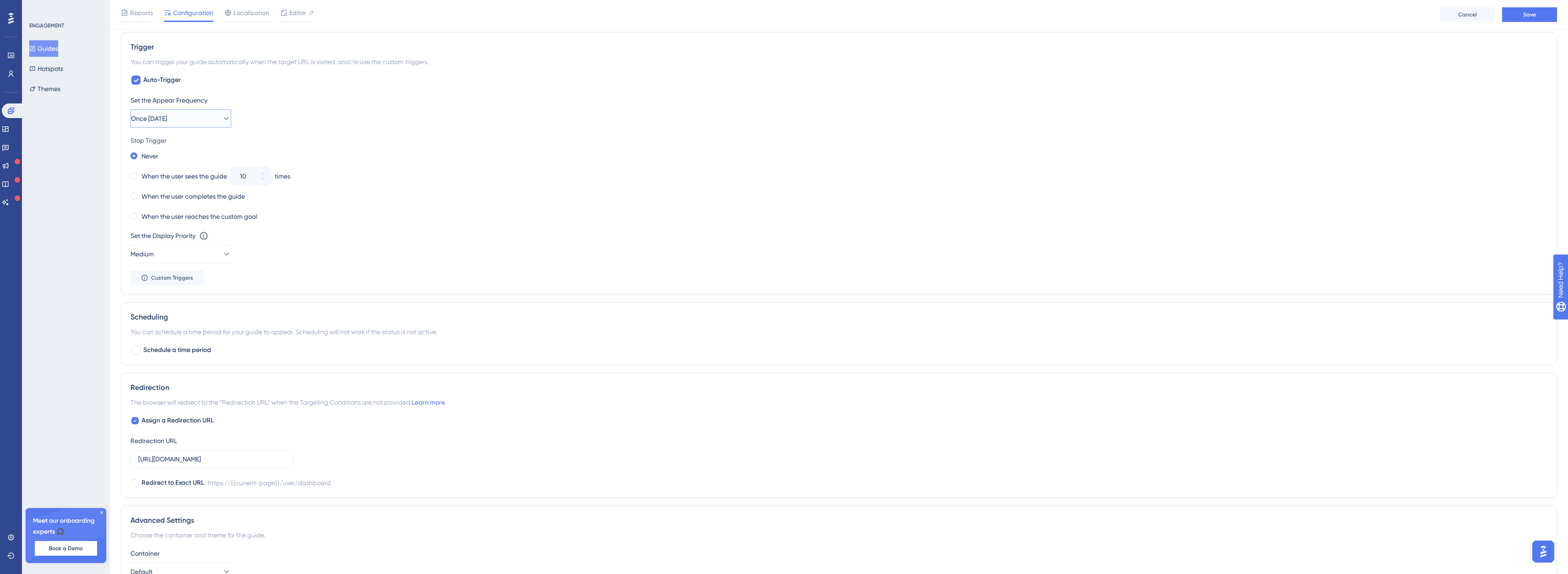
click at [157, 116] on span "Once [DATE]" at bounding box center [149, 119] width 36 height 11
click at [161, 255] on span "Always" at bounding box center [154, 257] width 20 height 11
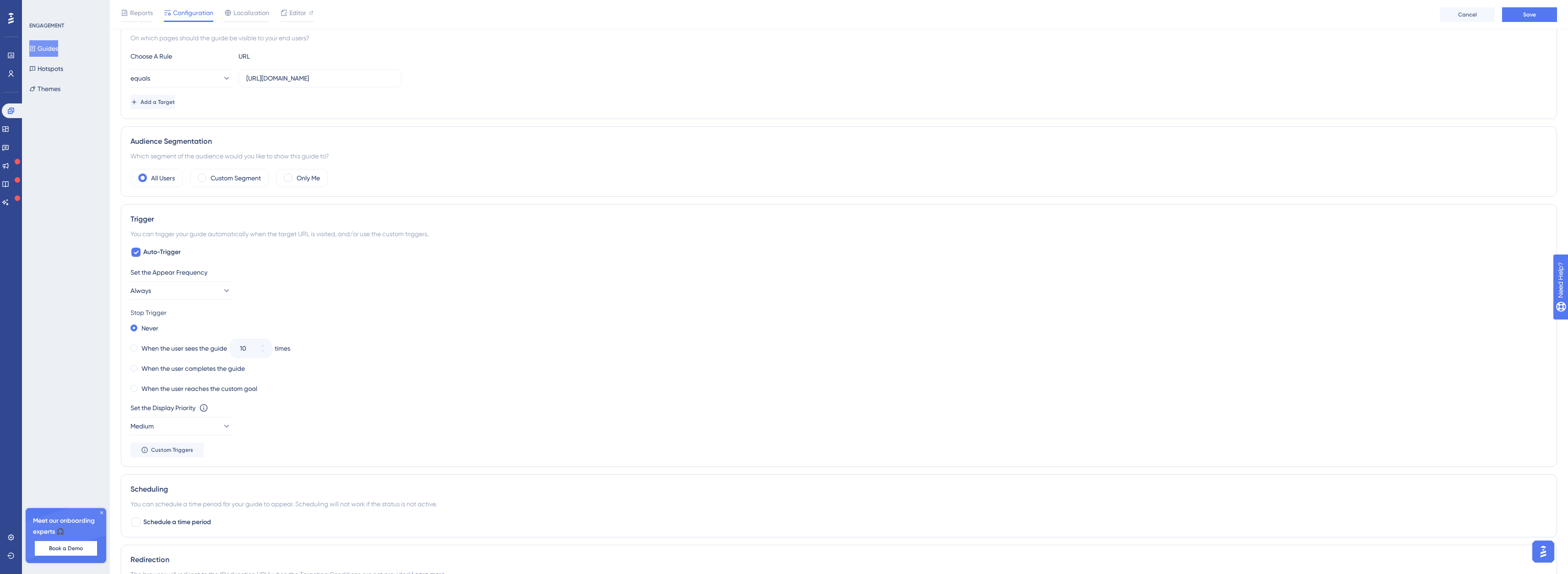
scroll to position [0, 0]
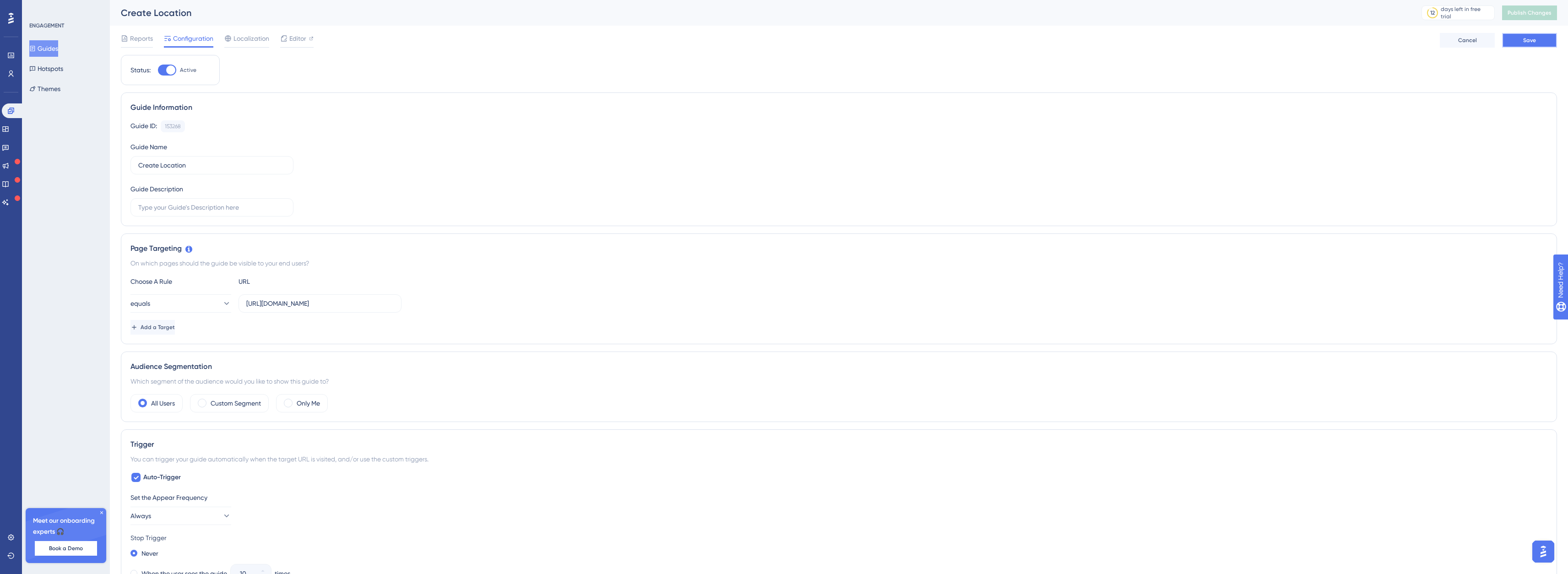
click at [1516, 35] on button "Save" at bounding box center [1530, 40] width 55 height 15
click at [1531, 17] on button "Publish Changes" at bounding box center [1530, 13] width 55 height 15
click at [10, 112] on icon at bounding box center [11, 111] width 6 height 6
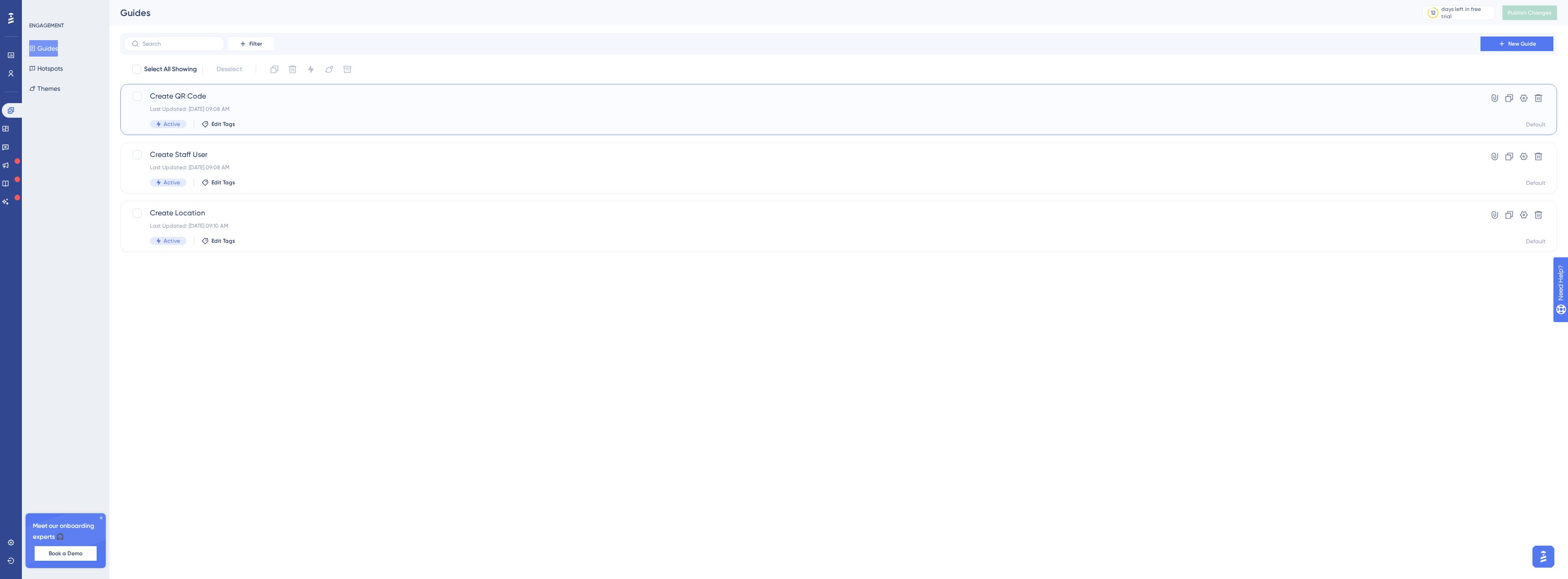
click at [224, 96] on span "Create QR Code" at bounding box center [802, 96] width 1305 height 11
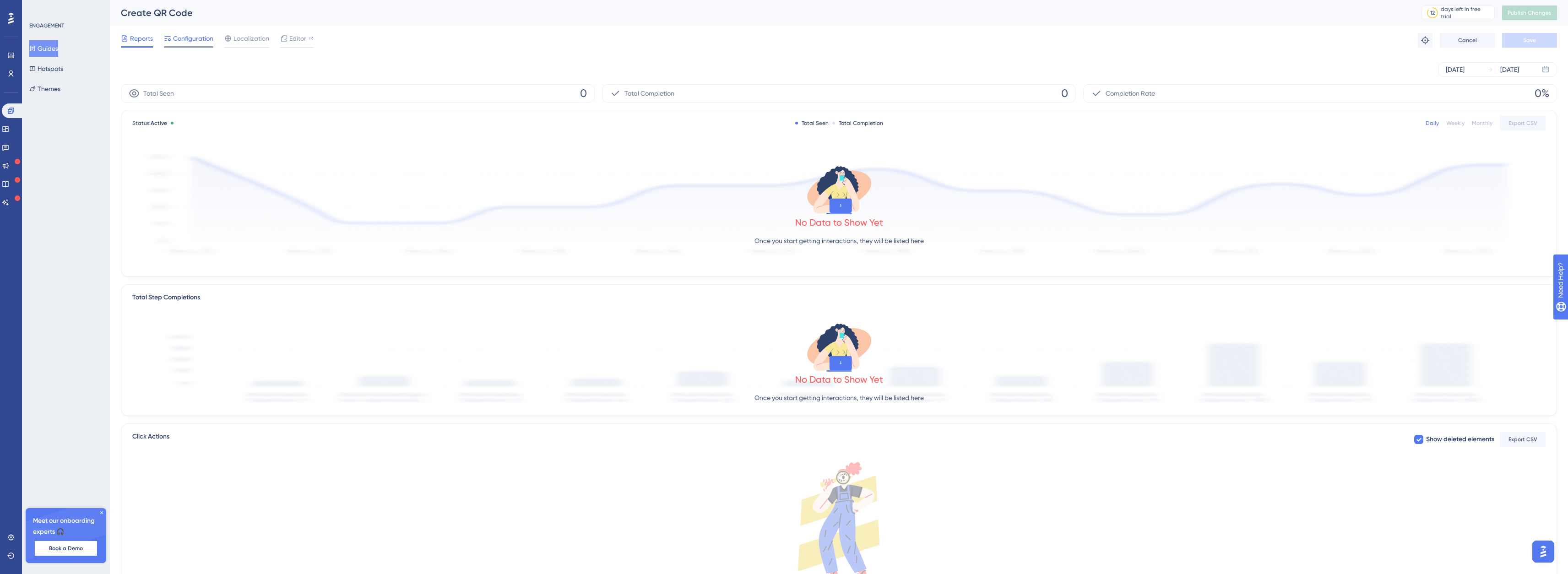
click at [176, 40] on span "Configuration" at bounding box center [193, 39] width 40 height 11
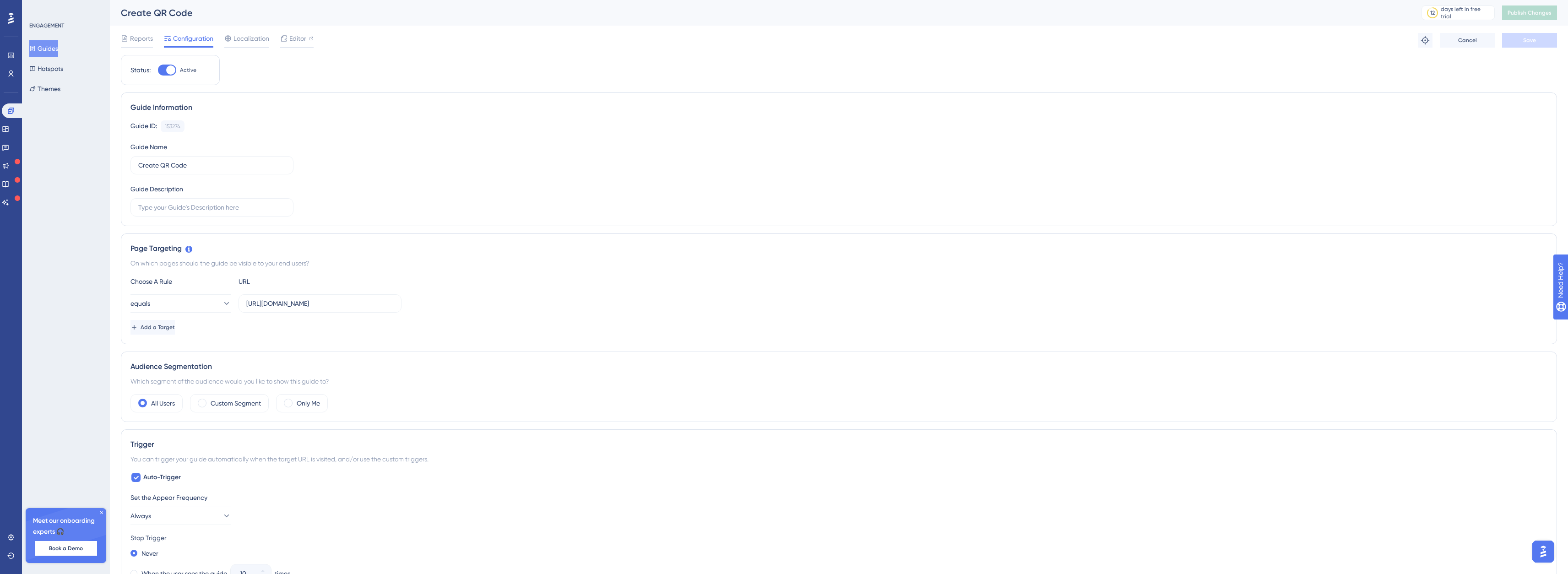
click at [47, 47] on button "Guides" at bounding box center [43, 48] width 29 height 17
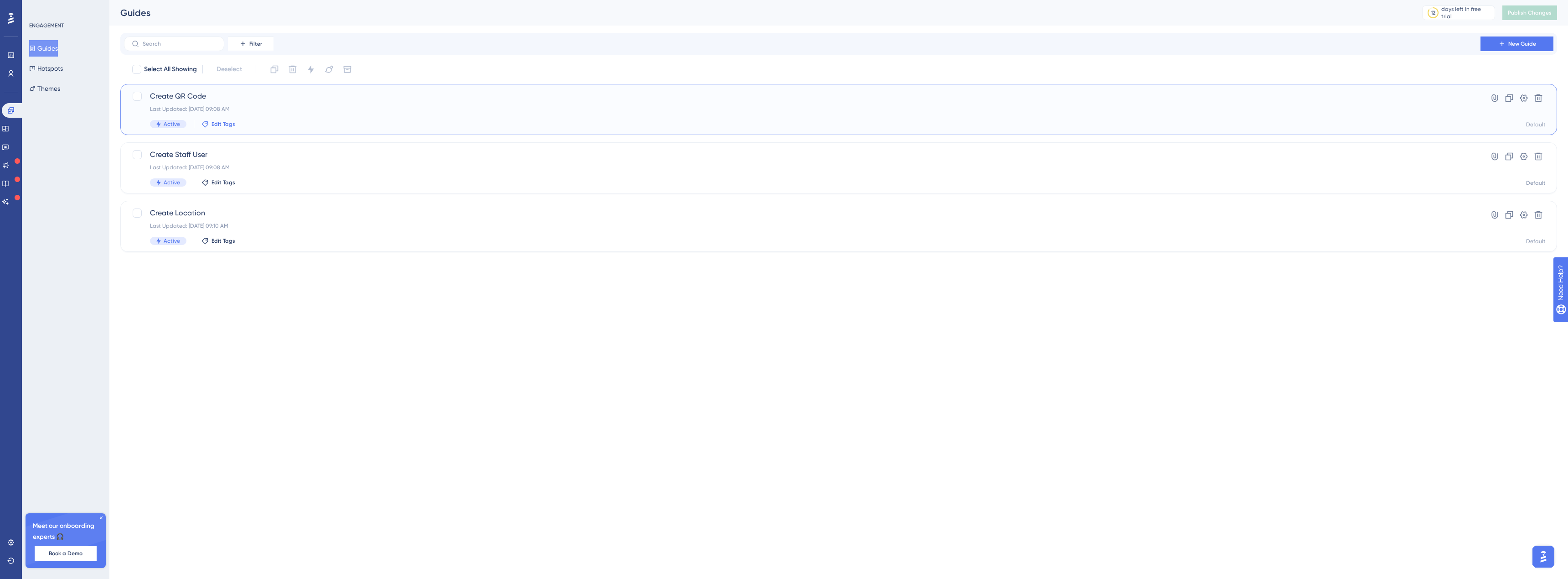
click at [220, 124] on span "Edit Tags" at bounding box center [223, 124] width 24 height 7
click at [1525, 97] on icon at bounding box center [1524, 98] width 9 height 9
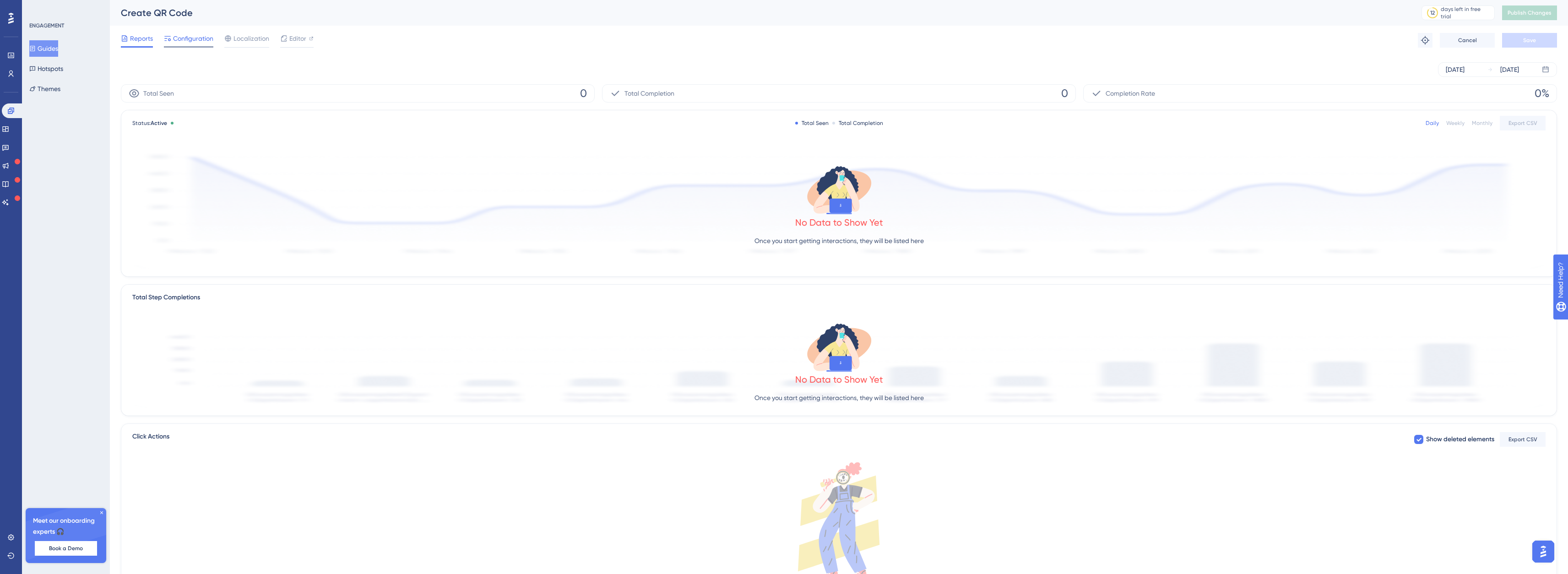
click at [189, 43] on span "Configuration" at bounding box center [193, 39] width 40 height 11
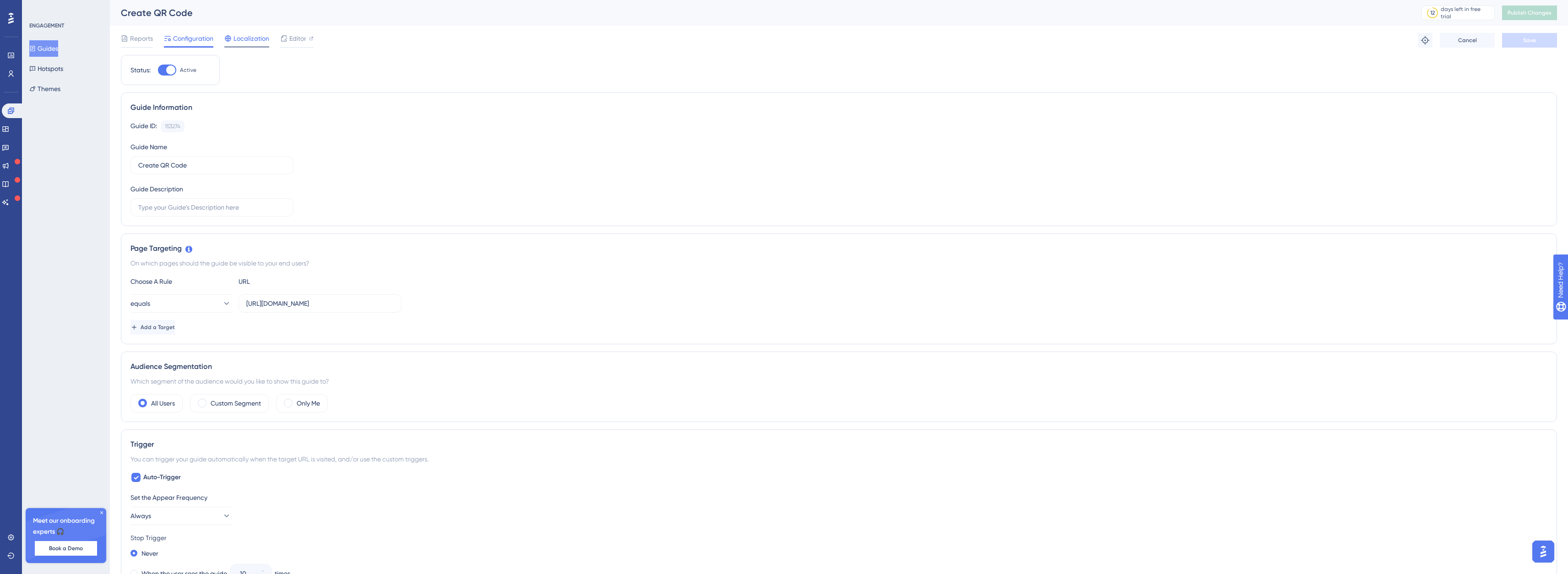
click at [264, 41] on span "Localization" at bounding box center [251, 39] width 35 height 11
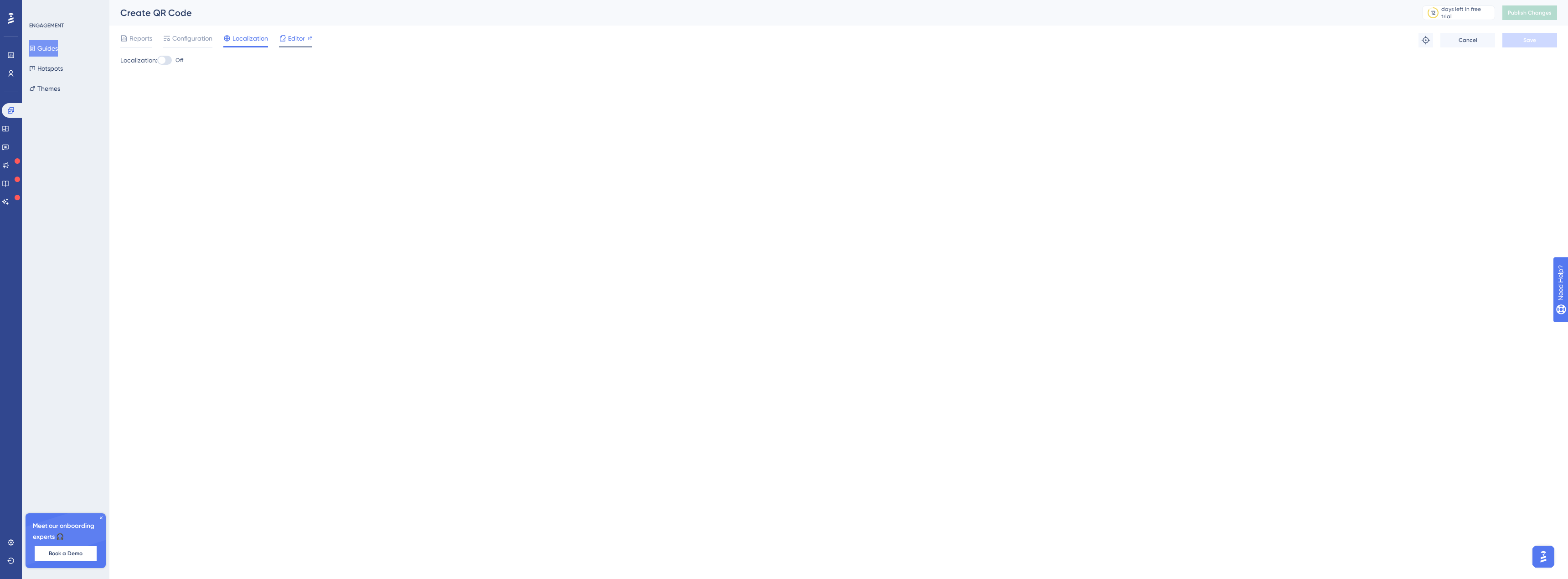
click at [289, 40] on span "Editor" at bounding box center [296, 38] width 17 height 11
click at [60, 71] on button "Hotspots" at bounding box center [45, 68] width 34 height 16
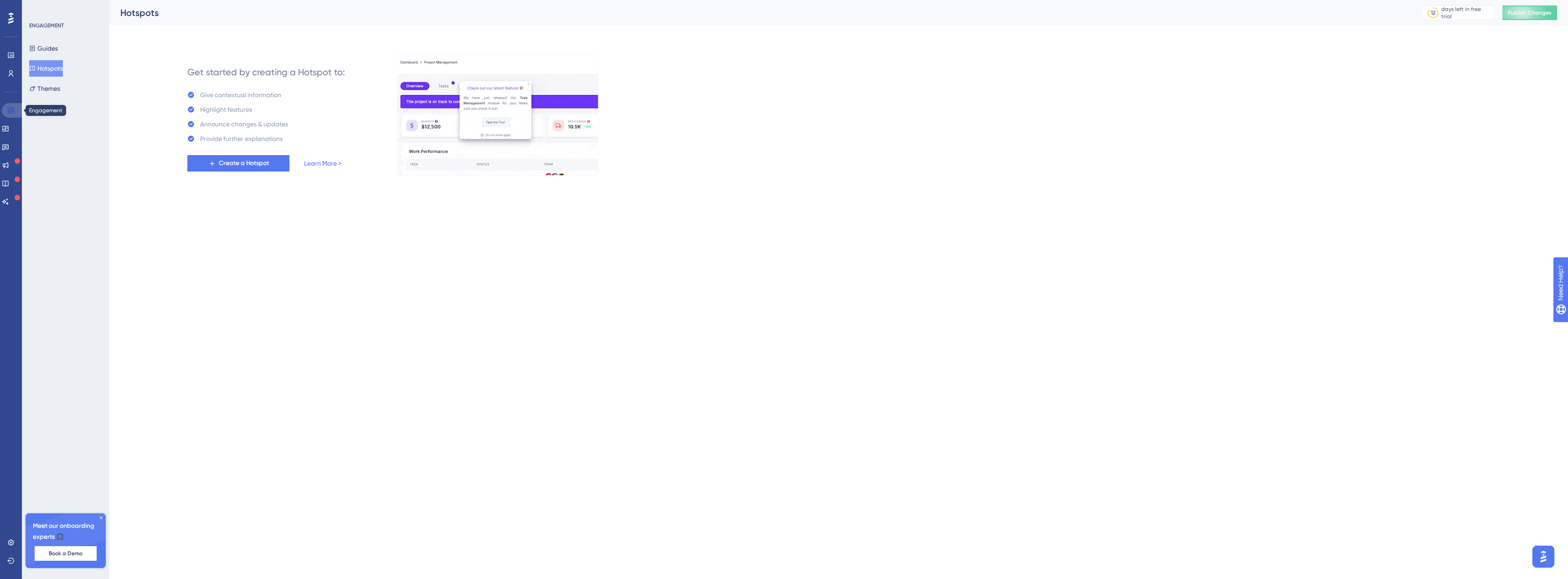
click at [13, 105] on link at bounding box center [13, 110] width 22 height 15
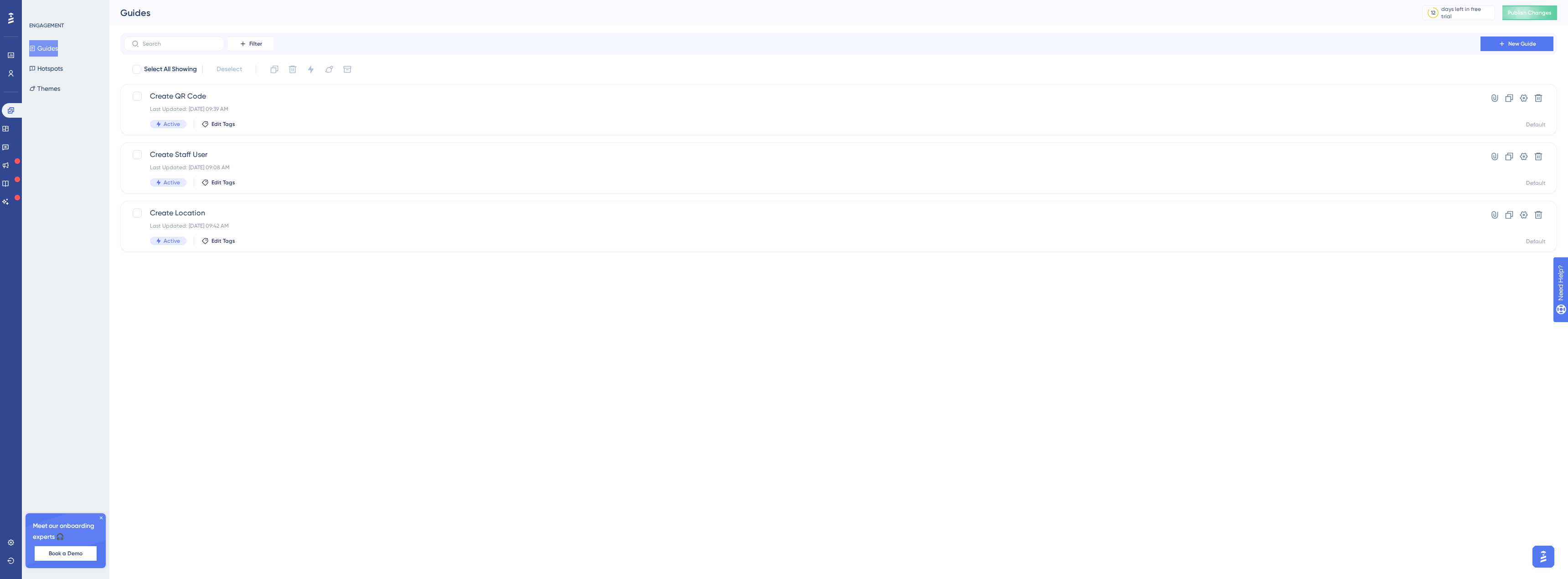
click at [489, 0] on html "Performance Users Engagement Widgets Feedback Product Updates Knowledge Base AI…" at bounding box center [784, 0] width 1568 height 0
click at [1501, 42] on icon at bounding box center [1501, 43] width 7 height 7
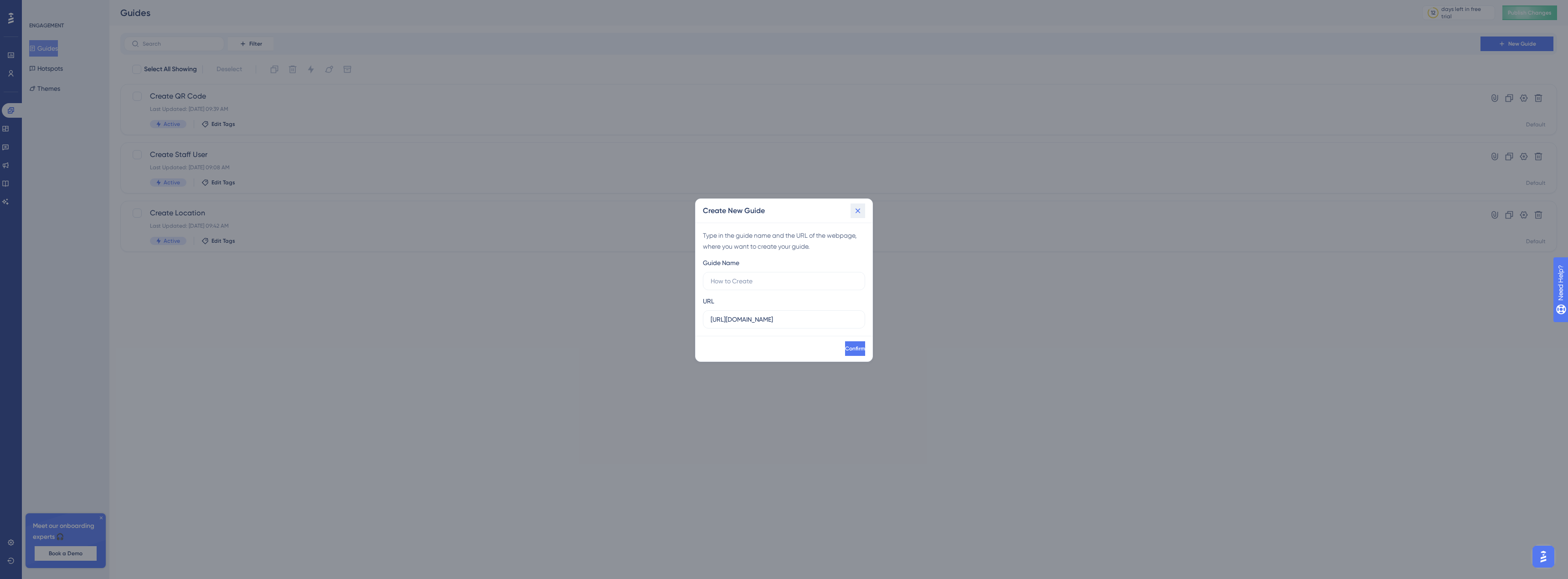
click at [858, 212] on icon at bounding box center [858, 211] width 9 height 9
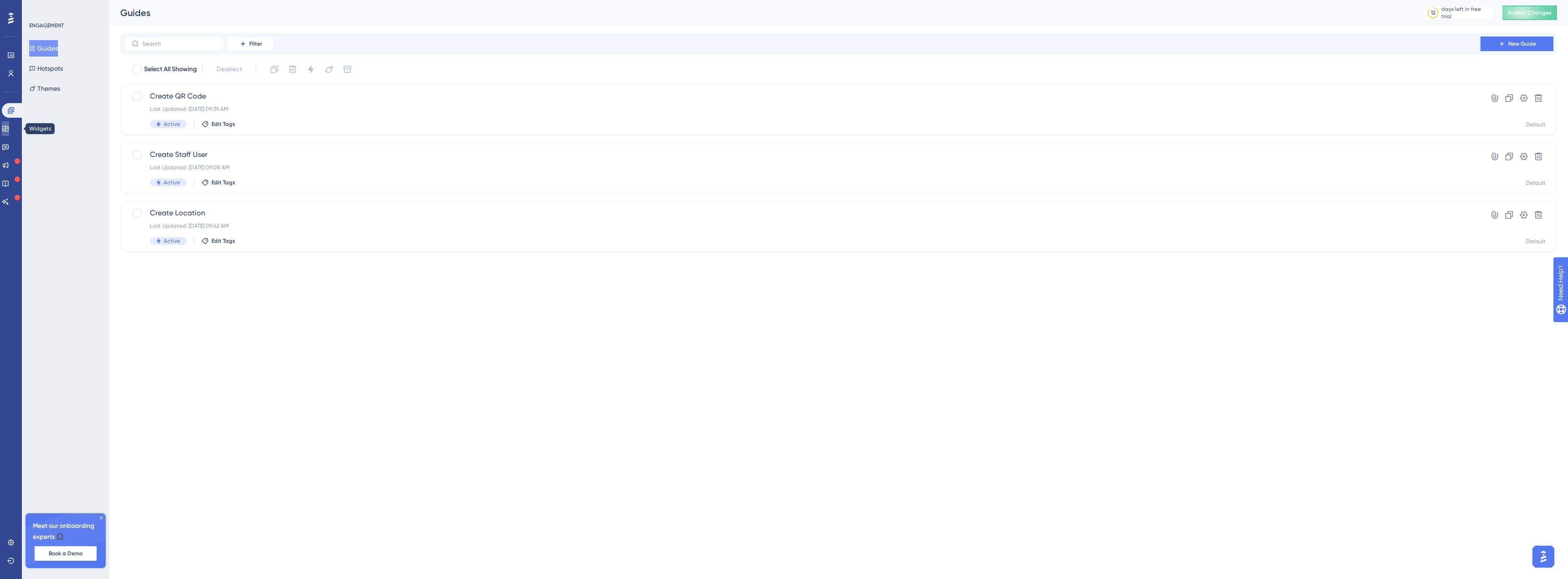
click at [9, 126] on link at bounding box center [5, 129] width 7 height 15
click at [159, 98] on span "New Checklist" at bounding box center [802, 96] width 1305 height 11
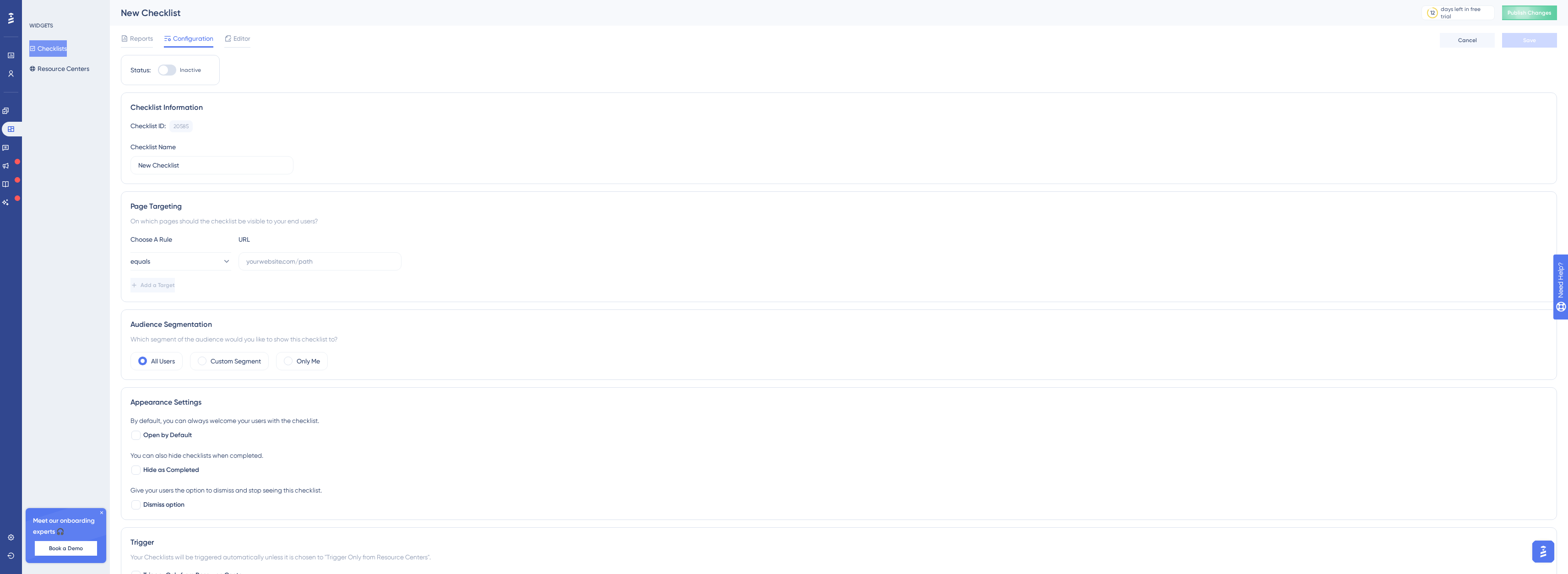
click at [165, 65] on div at bounding box center [164, 70] width 9 height 9
click at [158, 70] on input "Inactive" at bounding box center [158, 70] width 1 height 1
checkbox input "false"
click at [1469, 35] on button "Cancel" at bounding box center [1468, 40] width 55 height 15
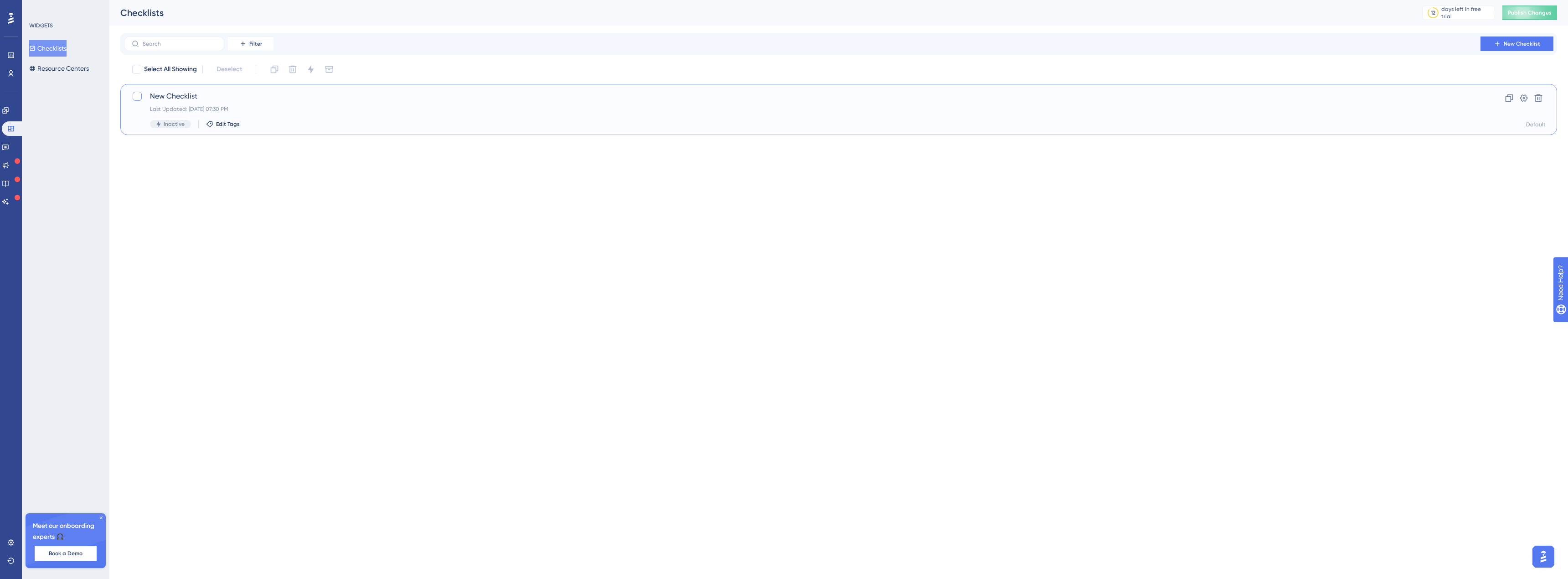
click at [137, 94] on div at bounding box center [137, 96] width 9 height 9
checkbox input "true"
click at [1535, 96] on icon at bounding box center [1539, 98] width 8 height 8
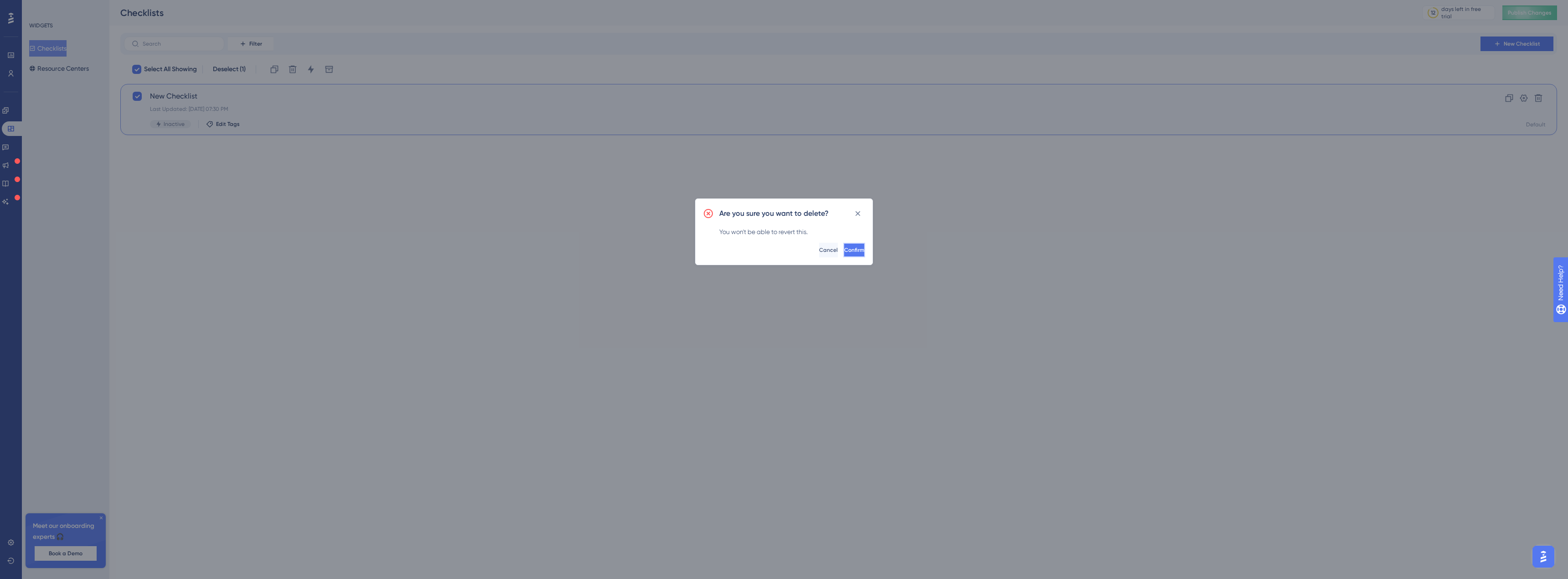
click at [844, 254] on button "Confirm" at bounding box center [855, 249] width 22 height 15
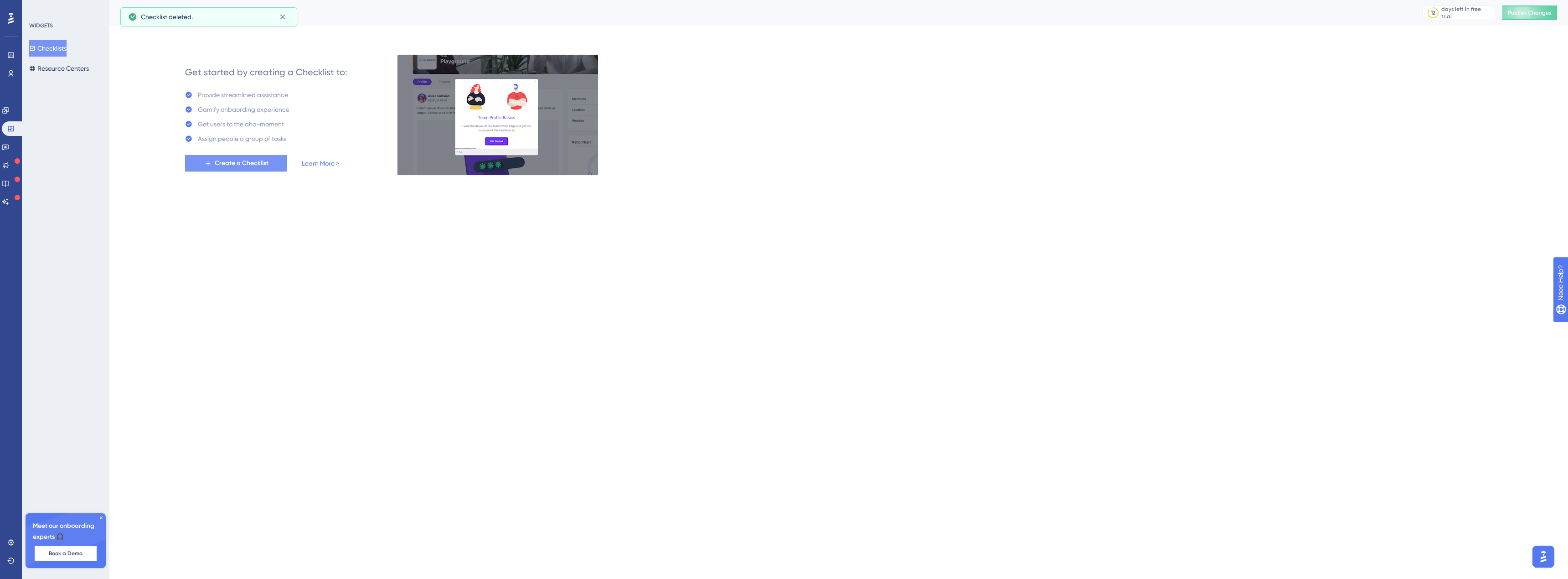
click at [234, 166] on span "Create a Checklist" at bounding box center [241, 163] width 54 height 11
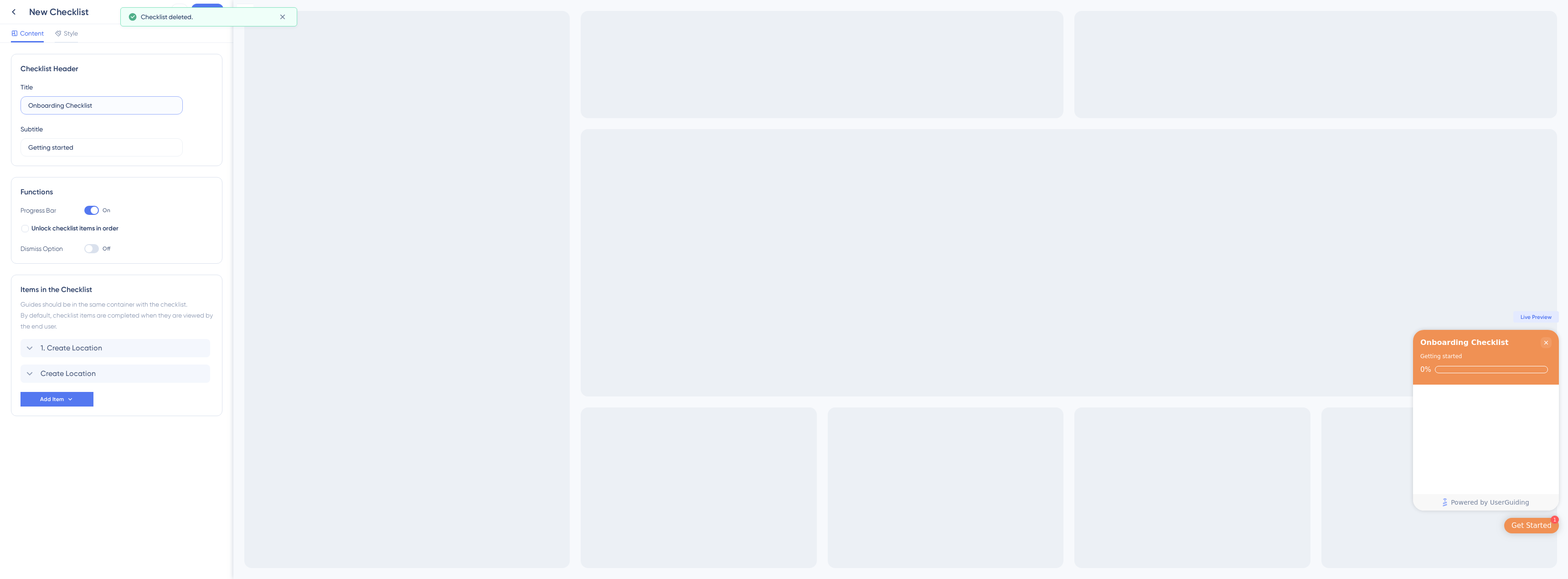
click at [71, 100] on input "Onboarding Checklist" at bounding box center [101, 105] width 147 height 10
drag, startPoint x: 99, startPoint y: 107, endPoint x: -2, endPoint y: 102, distance: 101.1
click at [0, 0] on html "New Checklist Save Content Style Checklist Header Title Onboarding Checklist Su…" at bounding box center [784, 0] width 1568 height 0
type input "How to Create First QR Code"
click at [114, 149] on input "Getting started" at bounding box center [101, 147] width 147 height 10
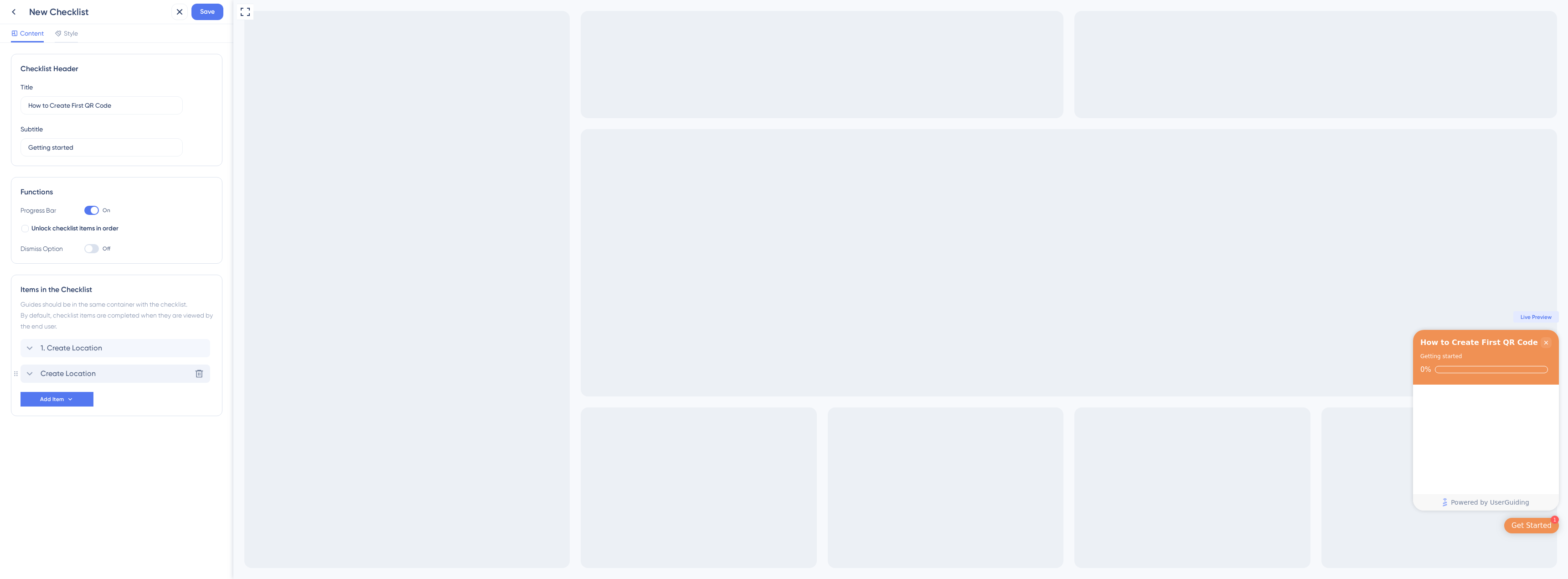
click at [64, 377] on span "Create Location" at bounding box center [68, 373] width 55 height 11
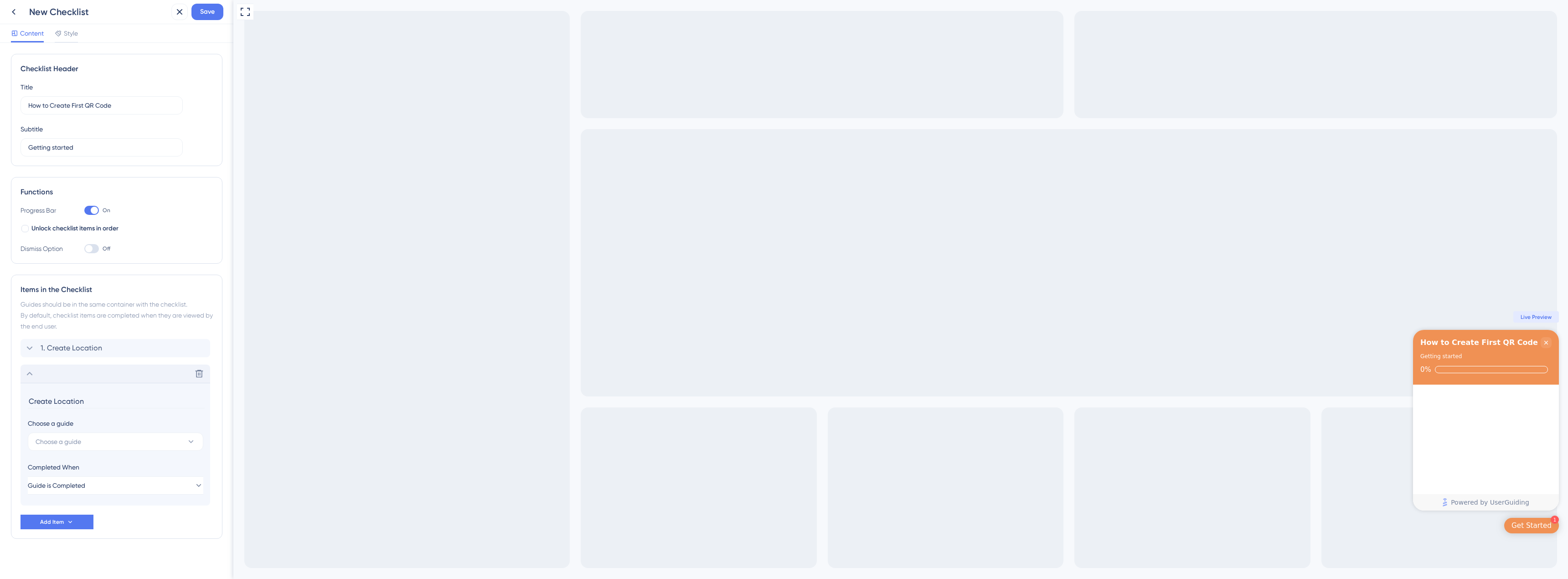
scroll to position [7, 0]
click at [200, 342] on icon at bounding box center [199, 341] width 8 height 8
click at [199, 345] on icon at bounding box center [199, 348] width 8 height 8
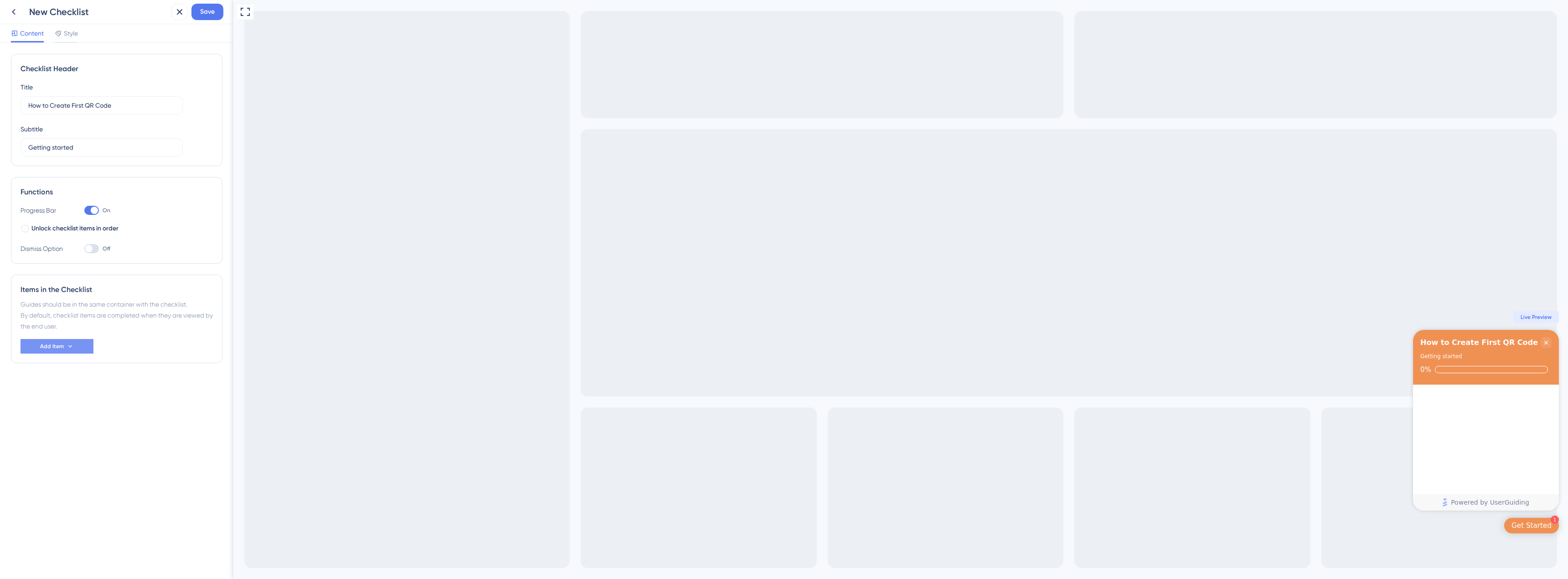
click at [61, 344] on span "Add Item" at bounding box center [52, 346] width 24 height 7
click at [61, 366] on div "Guide Guide" at bounding box center [56, 372] width 46 height 18
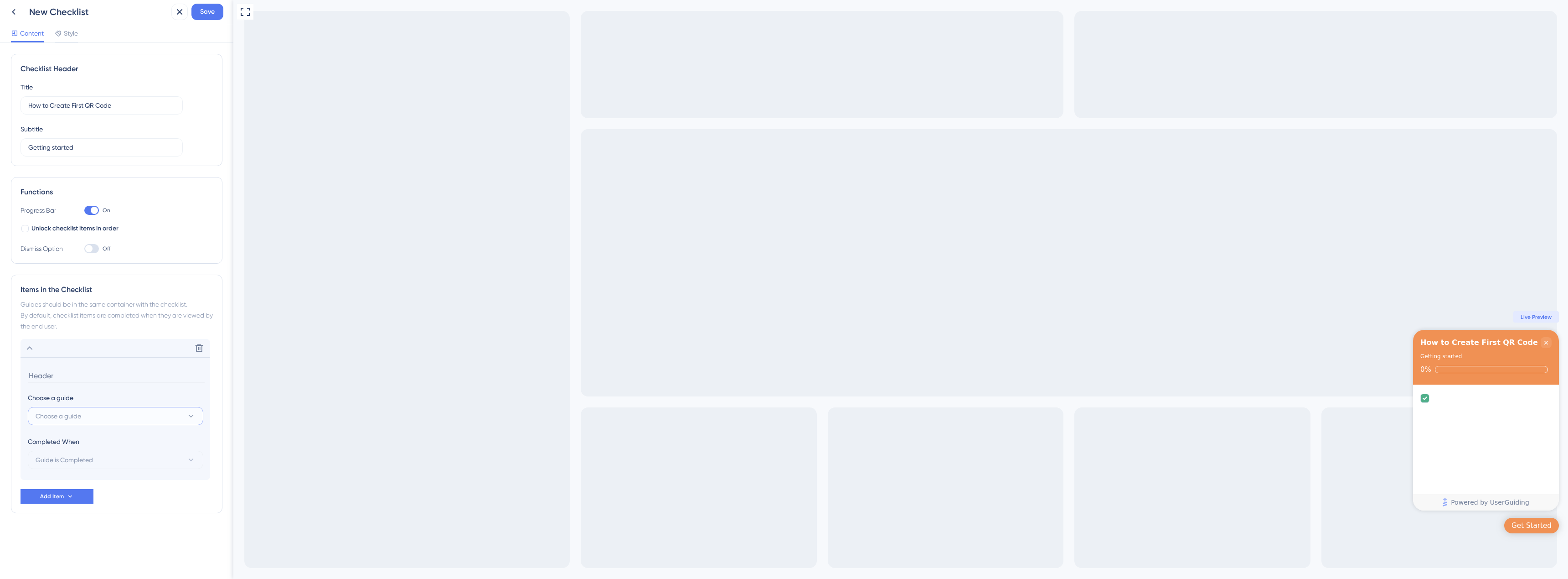
click at [51, 415] on span "Choose a guide" at bounding box center [58, 416] width 45 height 11
click at [71, 506] on span "Create Location" at bounding box center [64, 508] width 47 height 11
type input "Create Location"
click at [64, 464] on span "Guide is Completed" at bounding box center [56, 460] width 57 height 11
click at [81, 534] on div "Checklist Header Title How to Create First QR Code Subtitle Getting started Fun…" at bounding box center [117, 302] width 212 height 496
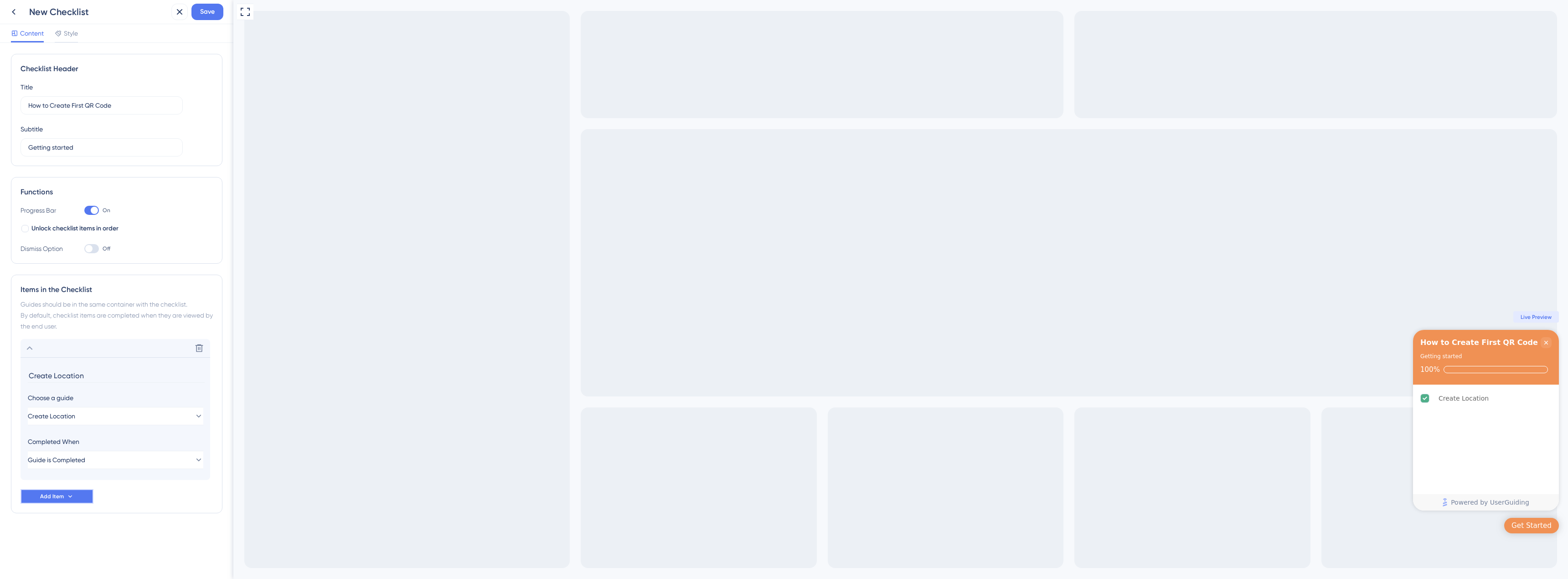
click at [68, 500] on button "Add Item" at bounding box center [56, 496] width 73 height 15
click at [66, 510] on div "Guide Guide" at bounding box center [56, 508] width 46 height 18
click at [81, 436] on span "Choose a guide" at bounding box center [58, 435] width 45 height 11
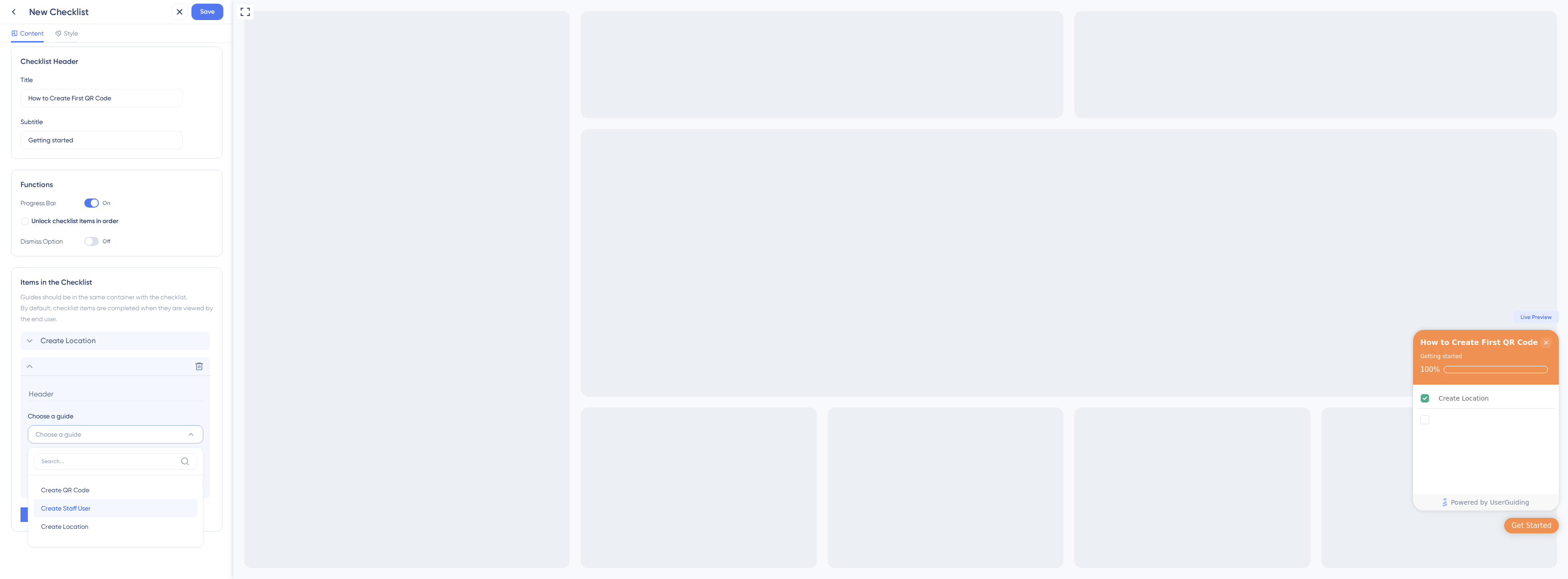
click at [77, 508] on span "Create Staff User" at bounding box center [65, 508] width 49 height 11
type input "Create Staff User"
click at [72, 512] on icon at bounding box center [70, 514] width 7 height 7
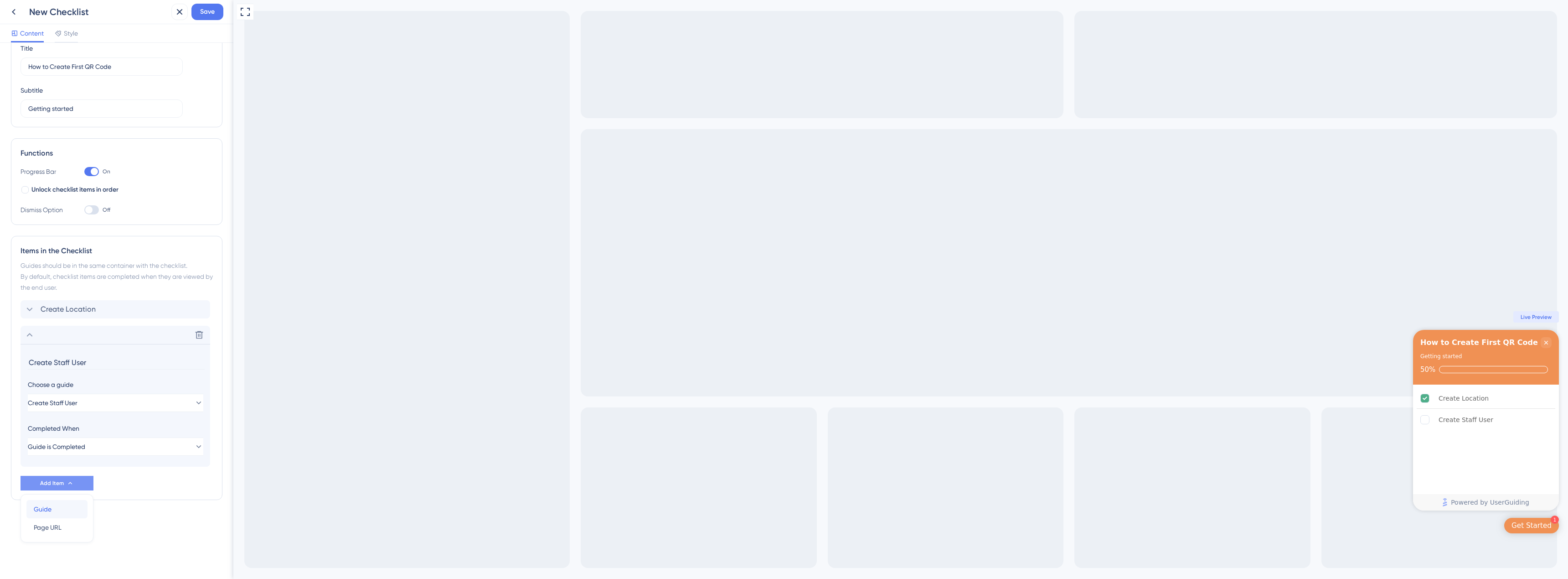
click at [71, 507] on div "Guide Guide" at bounding box center [56, 508] width 46 height 18
click at [68, 431] on span "Choose a guide" at bounding box center [58, 435] width 45 height 11
click at [65, 488] on span "Create QR Code" at bounding box center [65, 490] width 49 height 11
type input "Create QR Code"
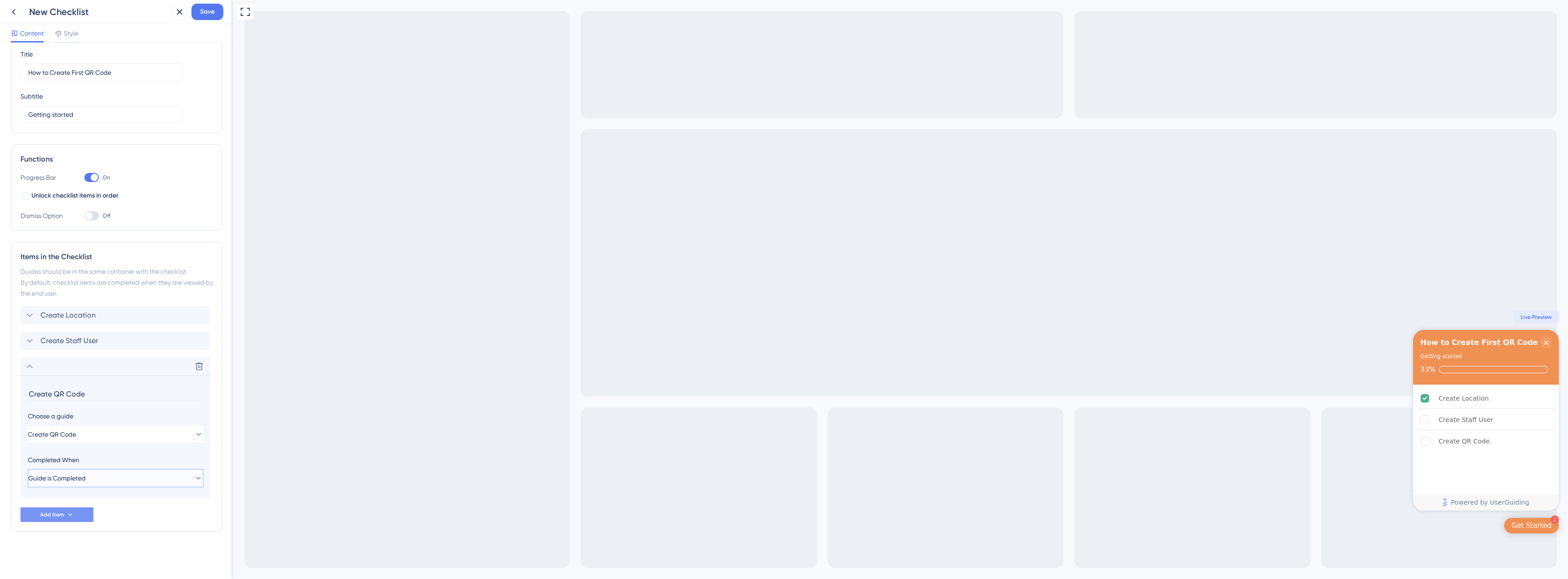
click at [58, 480] on span "Guide is Completed" at bounding box center [56, 478] width 57 height 11
click at [82, 333] on div "Create Staff User Delete" at bounding box center [115, 340] width 190 height 18
click at [64, 449] on span "Guide is Completed" at bounding box center [56, 453] width 57 height 11
click at [55, 499] on span "Goal is Reached" at bounding box center [64, 499] width 48 height 11
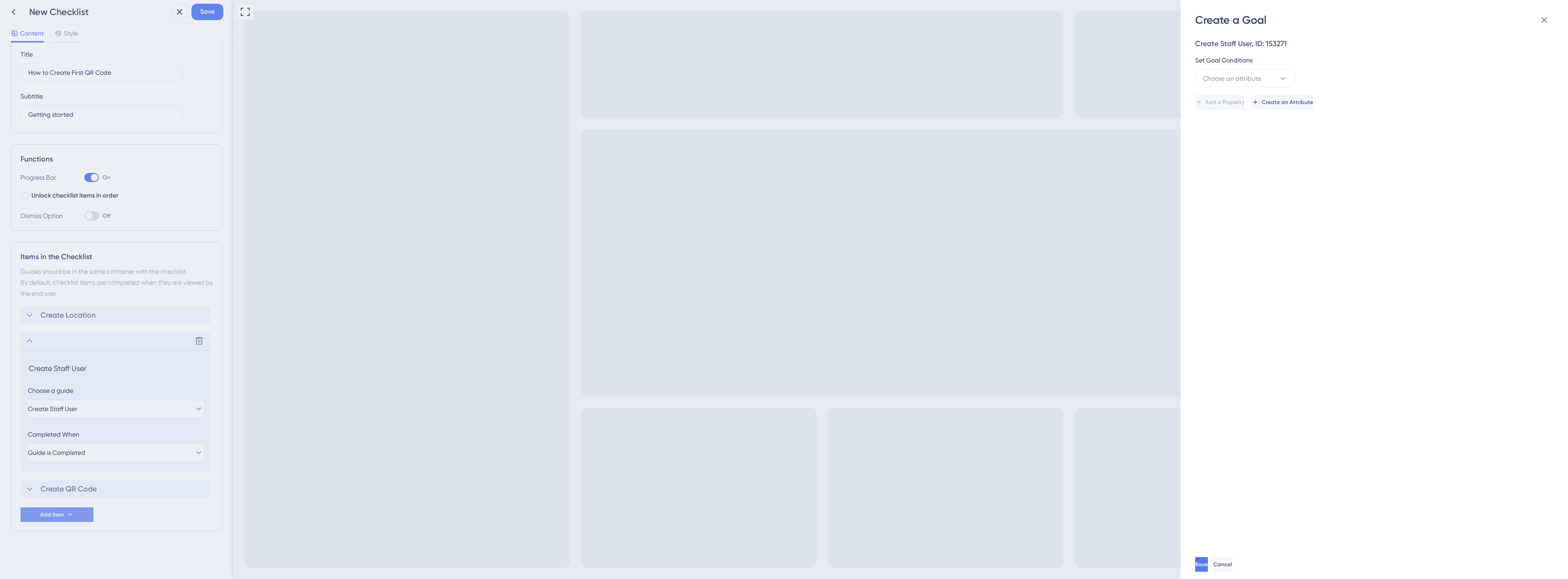
click at [1251, 69] on div "Set Goal Conditions Choose an attribute" at bounding box center [1372, 71] width 353 height 33
click at [1251, 74] on span "Choose an attribute" at bounding box center [1232, 78] width 58 height 11
click at [1242, 205] on div "Guide Guide" at bounding box center [1245, 206] width 74 height 18
click at [1422, 75] on span "Select an option" at bounding box center [1431, 78] width 47 height 11
click at [1438, 133] on span "Create QR Code" at bounding box center [1437, 134] width 49 height 11
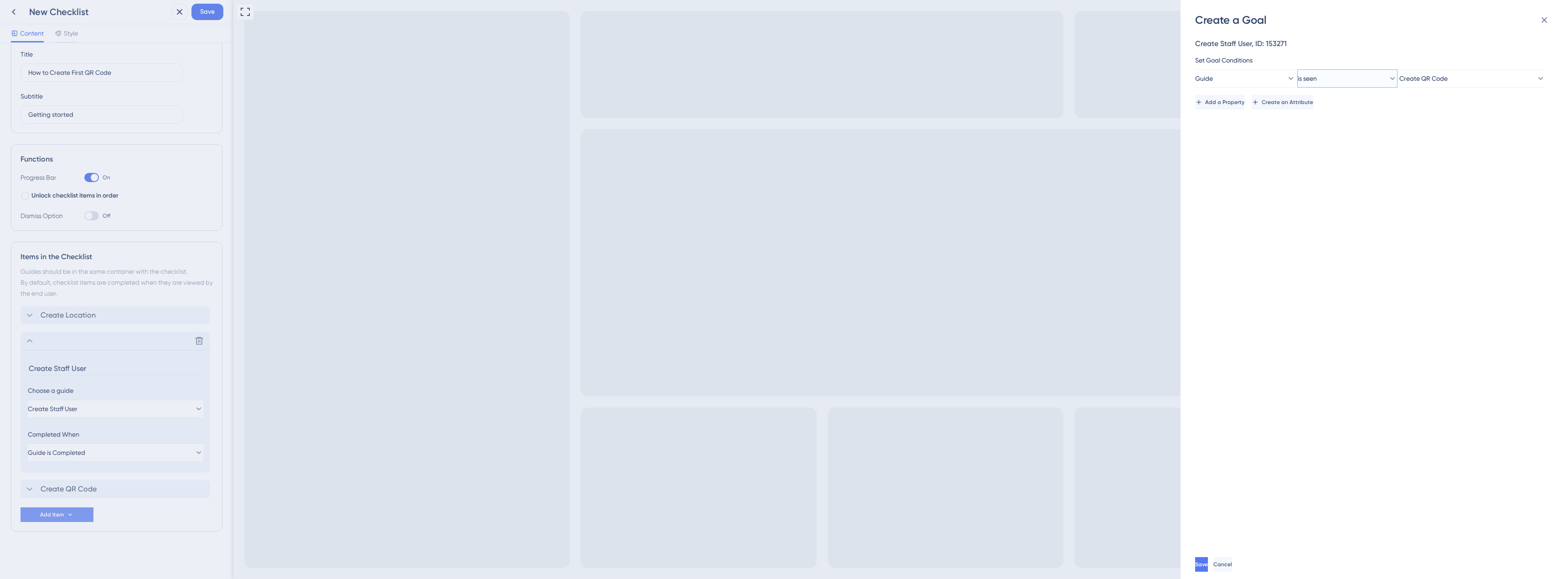
click at [1340, 75] on button "is seen" at bounding box center [1348, 78] width 100 height 18
click at [1339, 75] on button "is seen" at bounding box center [1348, 78] width 100 height 18
click at [1209, 566] on span "Save" at bounding box center [1203, 564] width 13 height 7
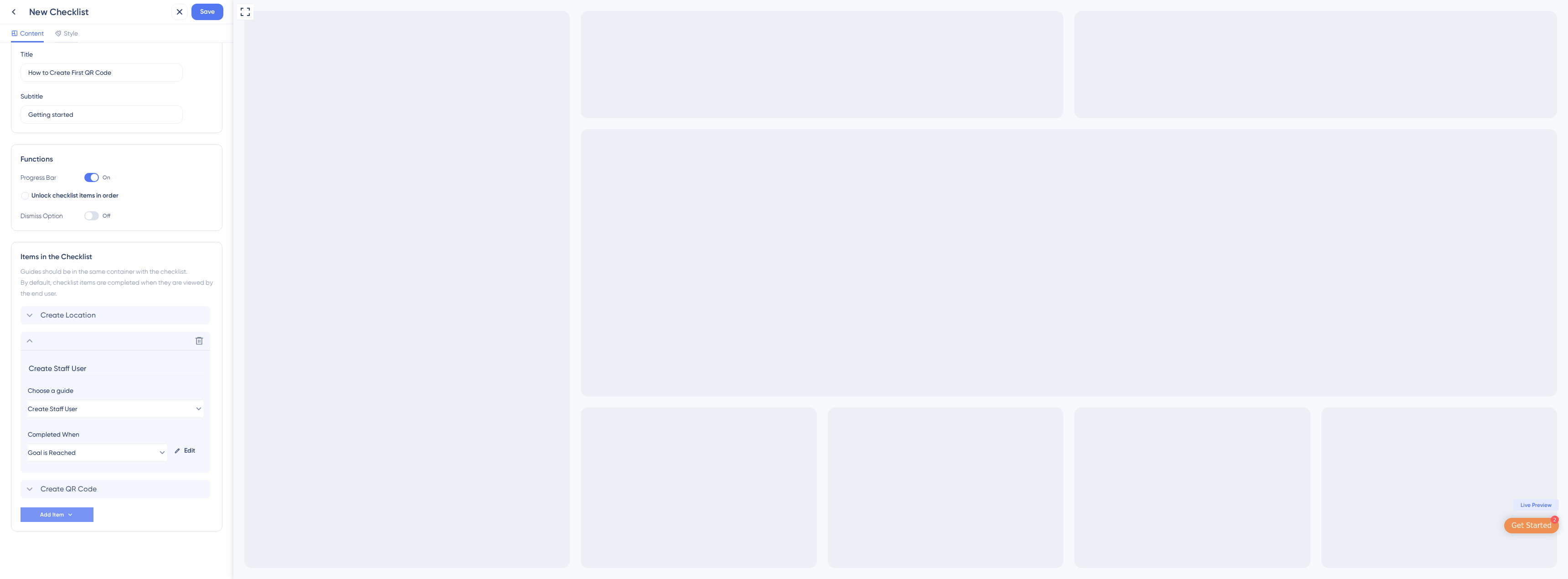
click at [80, 372] on input "Create Staff User" at bounding box center [116, 369] width 177 height 14
click at [82, 315] on span "Create Location" at bounding box center [68, 315] width 55 height 11
click at [65, 425] on span "Guide is Completed" at bounding box center [56, 427] width 57 height 11
click at [58, 477] on span "Goal is Reached" at bounding box center [64, 473] width 48 height 11
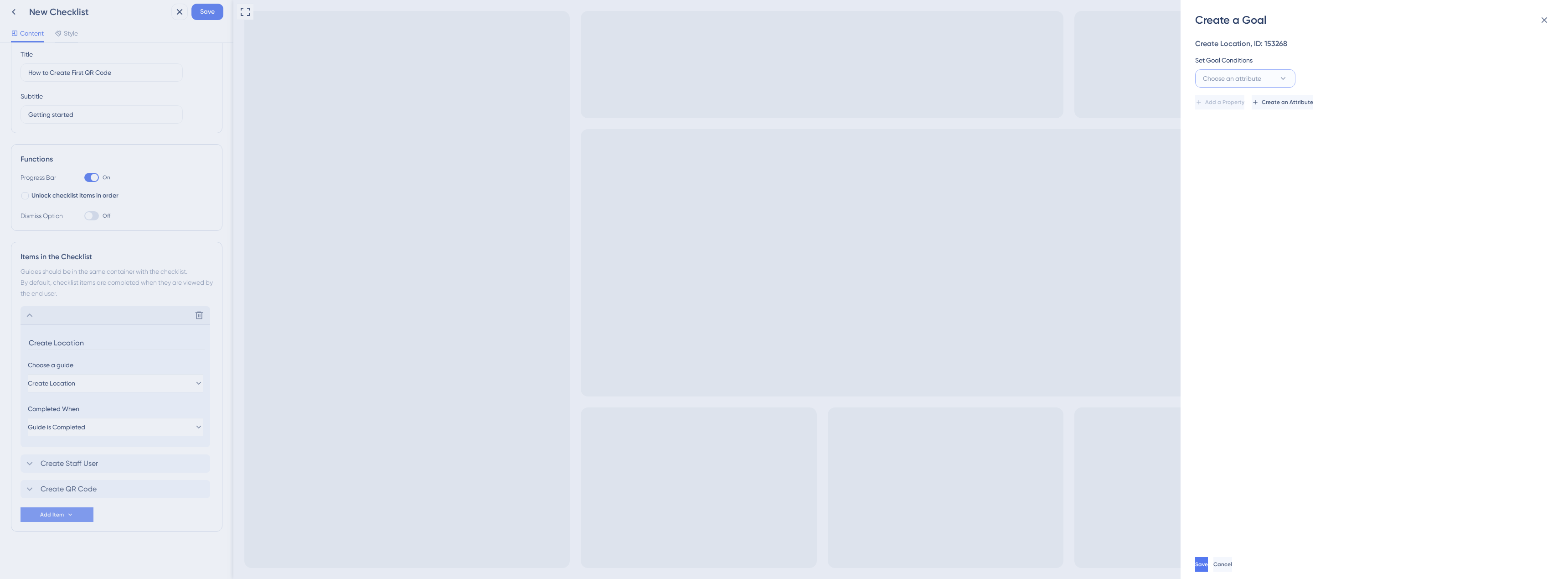
click at [1244, 75] on span "Choose an attribute" at bounding box center [1232, 78] width 58 height 11
click at [1234, 155] on div "Cookie Cookie" at bounding box center [1245, 152] width 74 height 18
click at [1236, 84] on button "Cookie" at bounding box center [1246, 78] width 100 height 18
click at [1226, 199] on div "Guide Guide" at bounding box center [1245, 206] width 74 height 18
click at [1321, 72] on button "is seen" at bounding box center [1348, 78] width 100 height 18
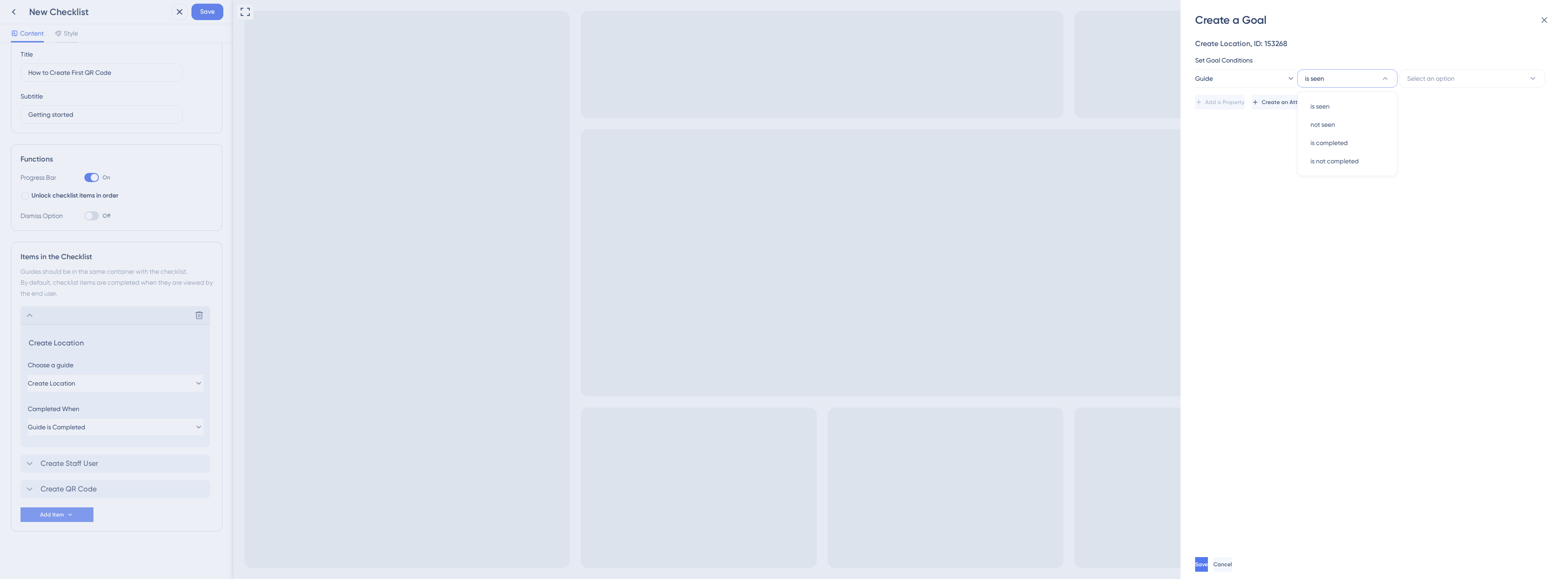
click at [1461, 56] on div "Set Goal Conditions" at bounding box center [1372, 60] width 353 height 11
click at [1454, 71] on button "Select an option" at bounding box center [1472, 78] width 146 height 18
click at [1458, 149] on span "Create Staff User" at bounding box center [1437, 152] width 49 height 11
click at [1210, 562] on button "Save" at bounding box center [1203, 564] width 15 height 15
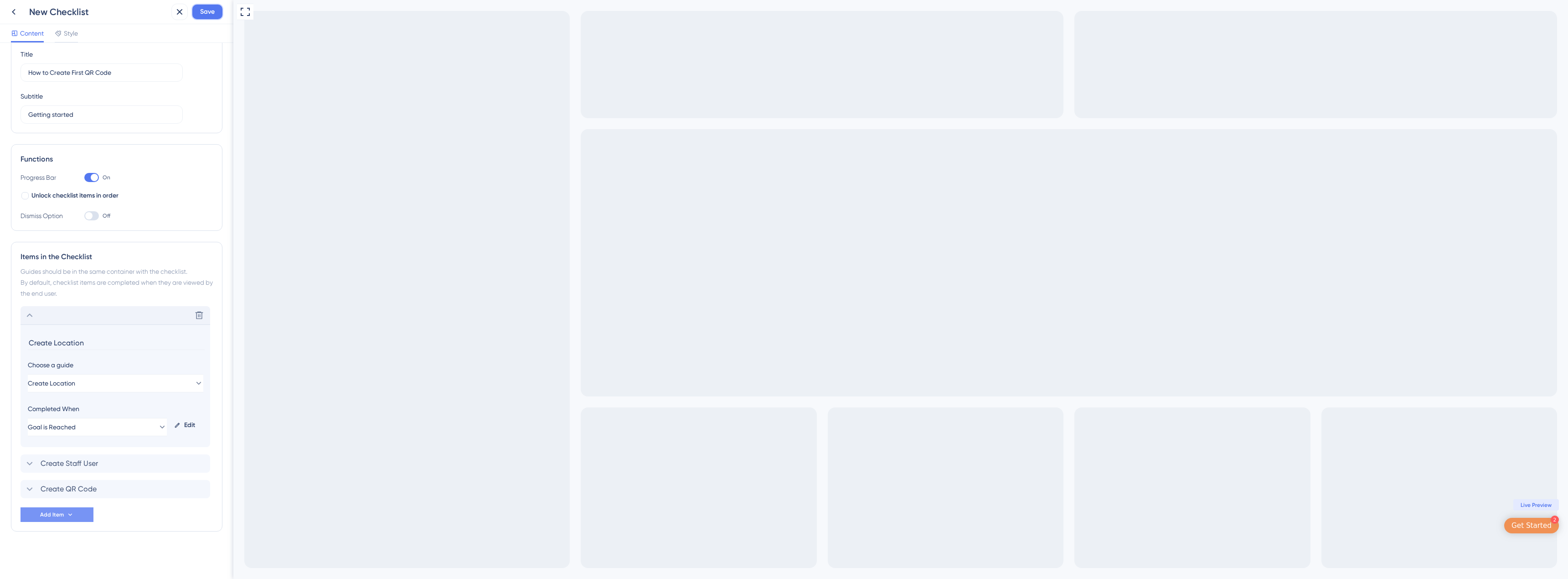
click at [216, 9] on button "Save" at bounding box center [207, 12] width 32 height 16
click at [74, 33] on span "Style" at bounding box center [71, 33] width 14 height 11
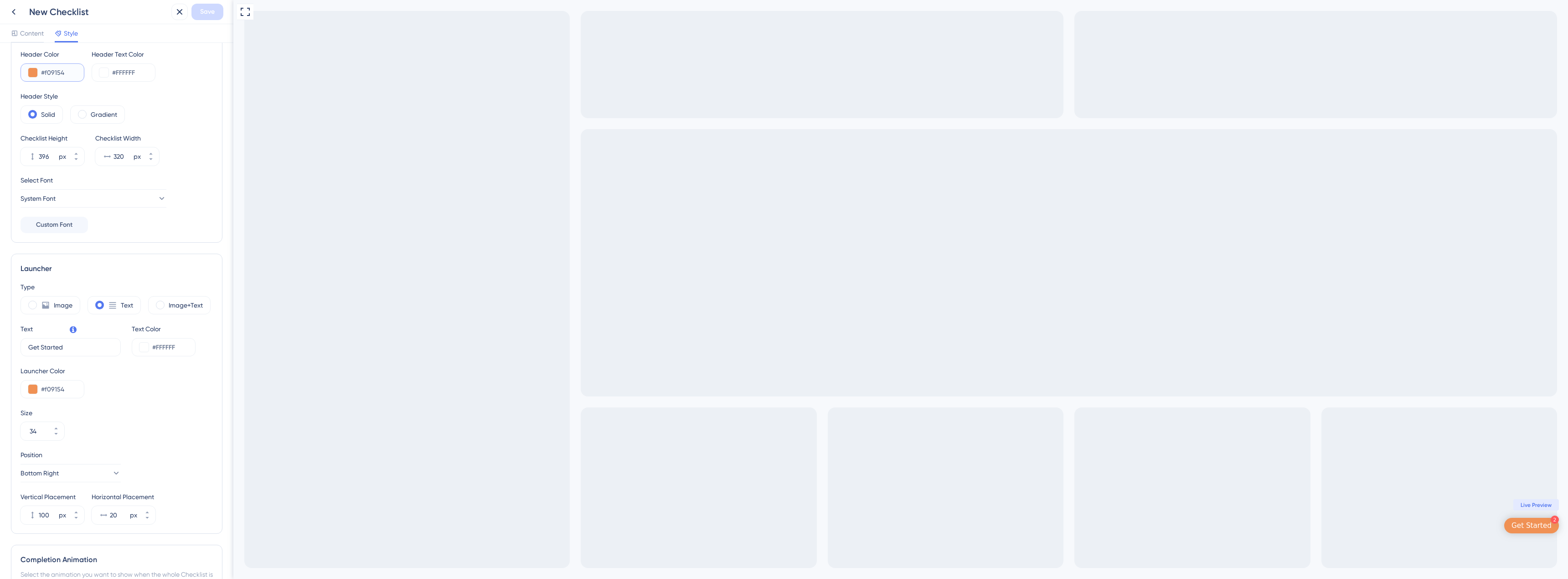
drag, startPoint x: 44, startPoint y: 75, endPoint x: 71, endPoint y: 75, distance: 27.0
click at [71, 75] on input "#f09154" at bounding box center [58, 72] width 35 height 11
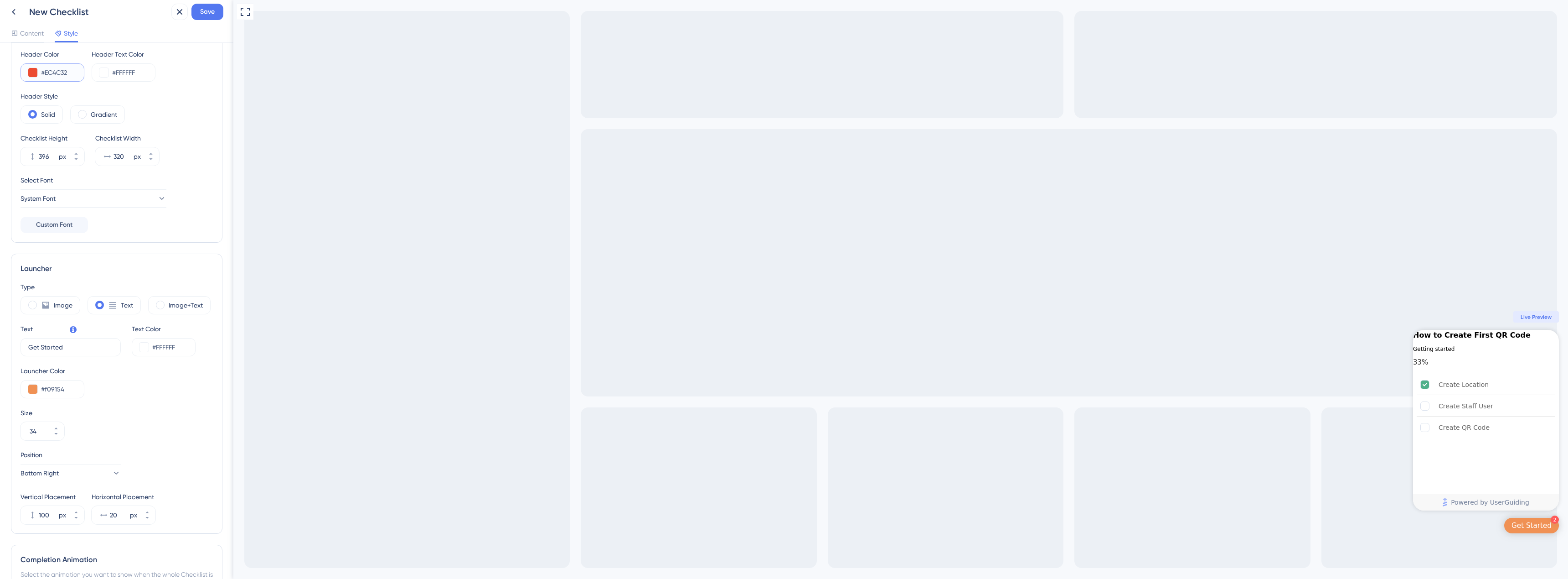
drag, startPoint x: 72, startPoint y: 69, endPoint x: 35, endPoint y: 67, distance: 37.1
click at [34, 66] on div "#EC4C32" at bounding box center [52, 72] width 64 height 18
type input "#EC4C32"
click at [59, 391] on input "#f09154" at bounding box center [58, 389] width 35 height 11
paste input "EC4C32"
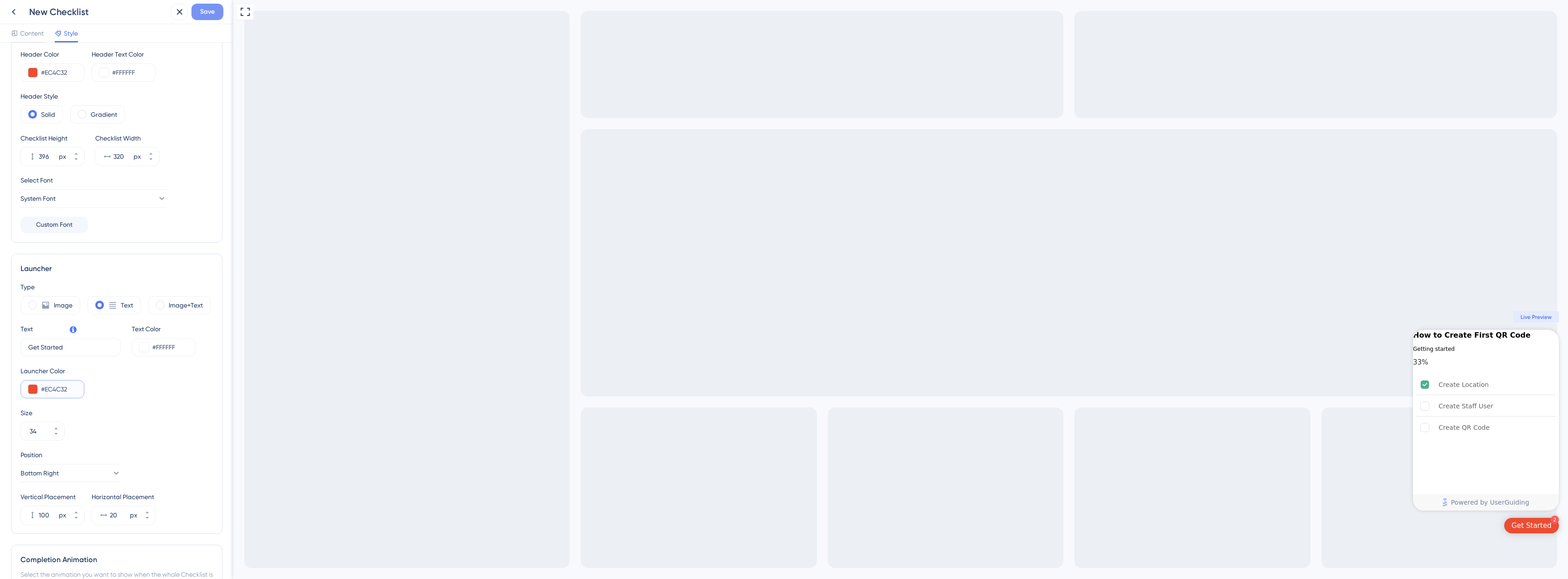
type input "#EC4C32"
click at [212, 10] on span "Save" at bounding box center [207, 12] width 15 height 11
click at [13, 8] on icon at bounding box center [13, 12] width 11 height 11
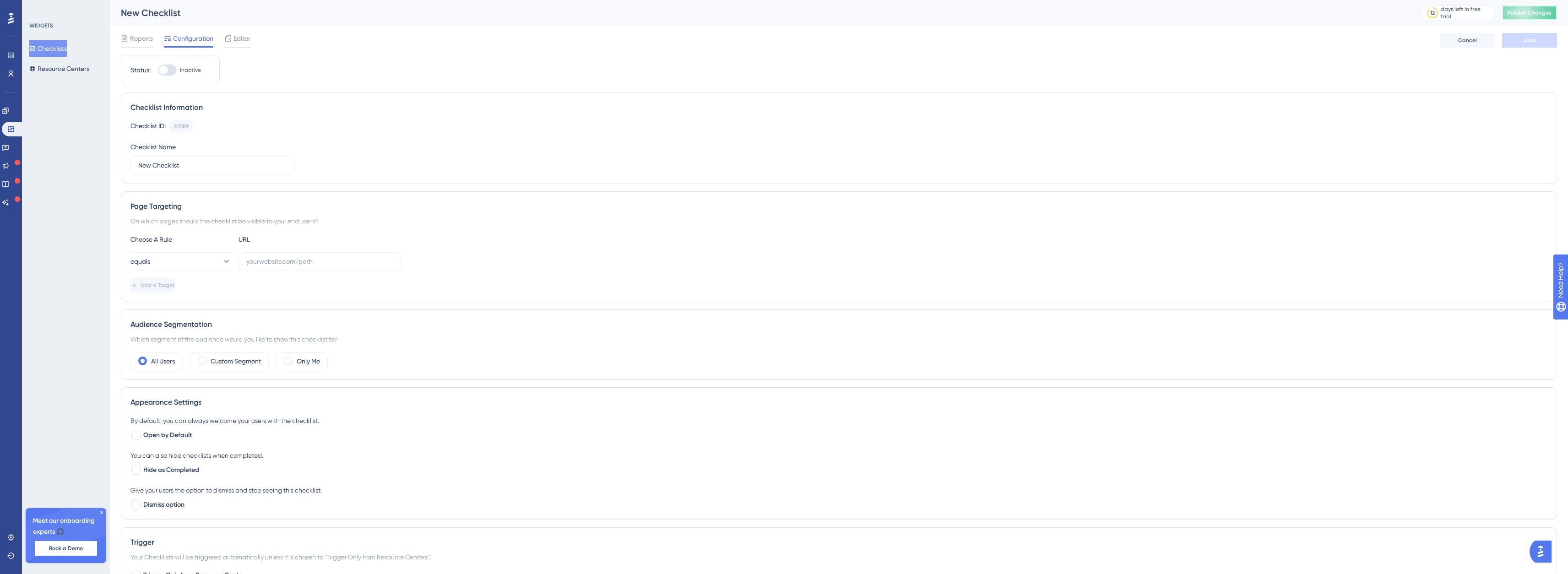
click at [1546, 17] on button "Publish Changes" at bounding box center [1530, 13] width 55 height 15
click at [165, 65] on div at bounding box center [164, 70] width 9 height 9
click at [158, 70] on input "Inactive" at bounding box center [158, 70] width 1 height 1
checkbox input "false"
click at [268, 259] on input "text" at bounding box center [320, 261] width 147 height 10
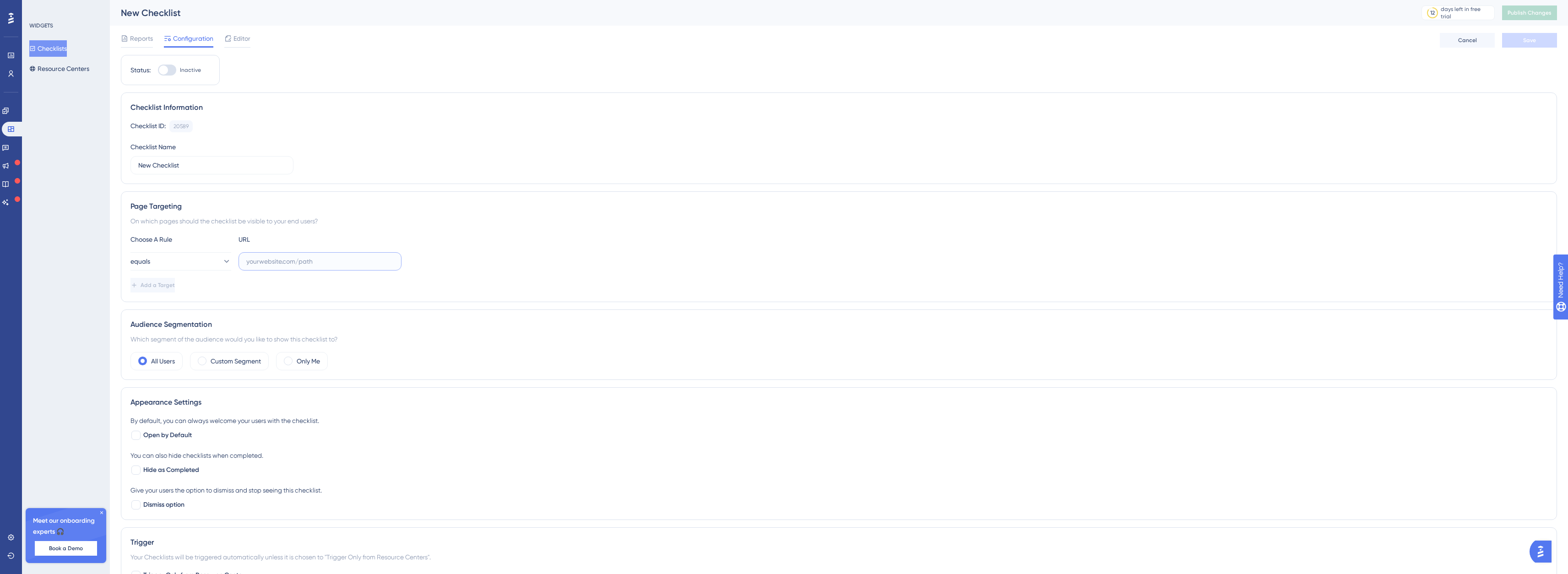
paste input "[URL][DOMAIN_NAME]"
type input "[URL][DOMAIN_NAME]"
click at [176, 284] on span "Add a Target" at bounding box center [159, 285] width 35 height 7
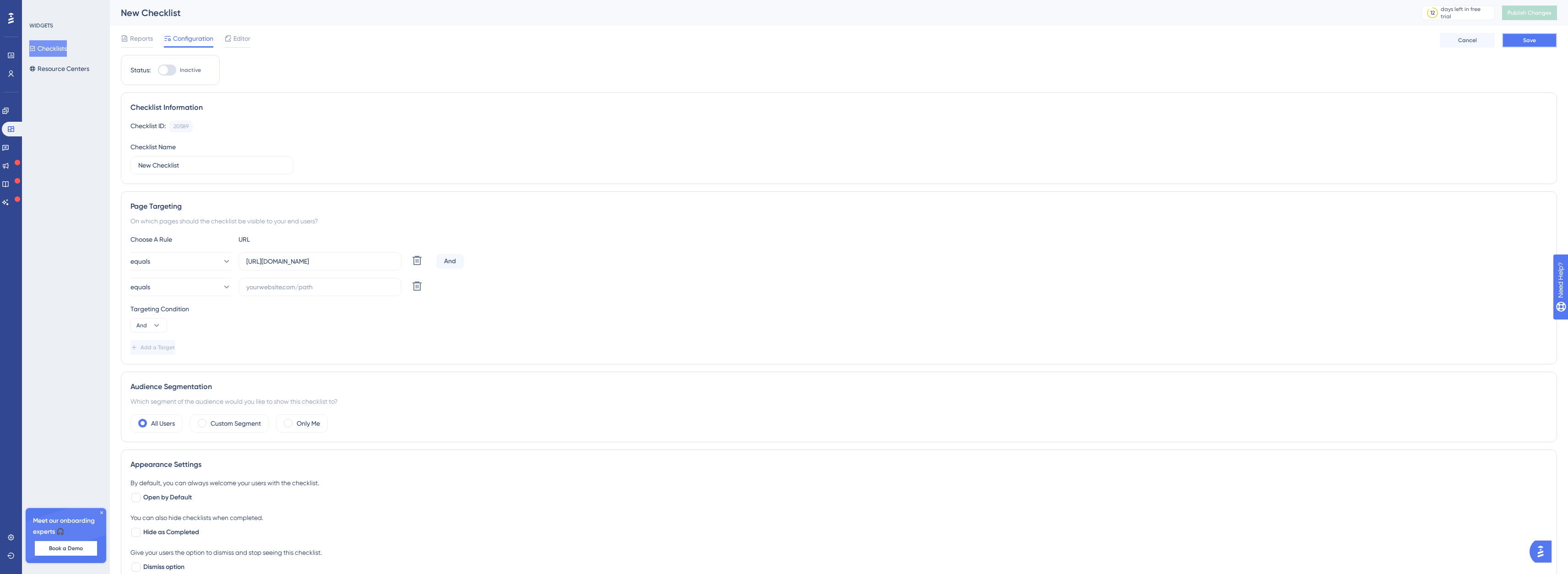
click at [1529, 43] on span "Save" at bounding box center [1530, 40] width 13 height 7
click at [169, 65] on div at bounding box center [167, 70] width 18 height 11
click at [158, 70] on input "Inactive" at bounding box center [158, 70] width 1 height 1
click at [407, 288] on div "equals Delete" at bounding box center [282, 287] width 302 height 18
click at [414, 287] on icon at bounding box center [417, 287] width 9 height 9
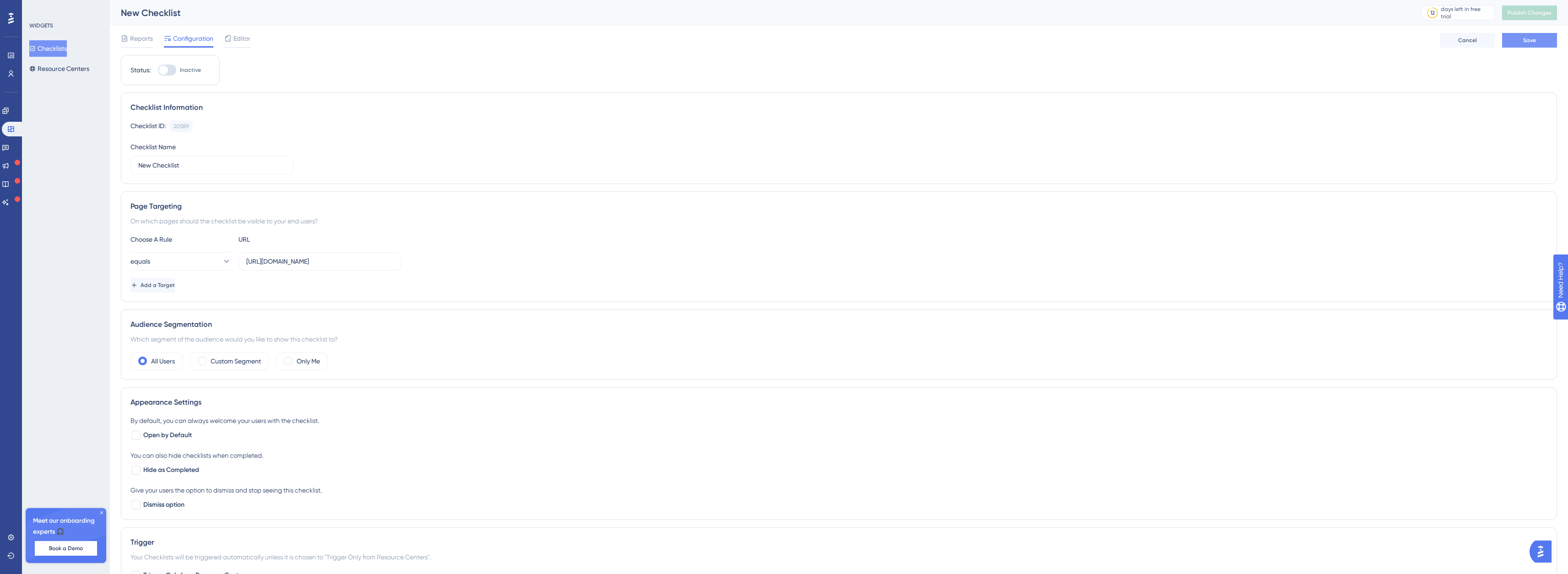
click at [1519, 40] on button "Save" at bounding box center [1530, 40] width 55 height 15
click at [167, 75] on div at bounding box center [167, 70] width 18 height 11
click at [158, 71] on input "Inactive" at bounding box center [158, 70] width 1 height 1
checkbox input "true"
click at [1525, 36] on button "Save" at bounding box center [1530, 40] width 55 height 15
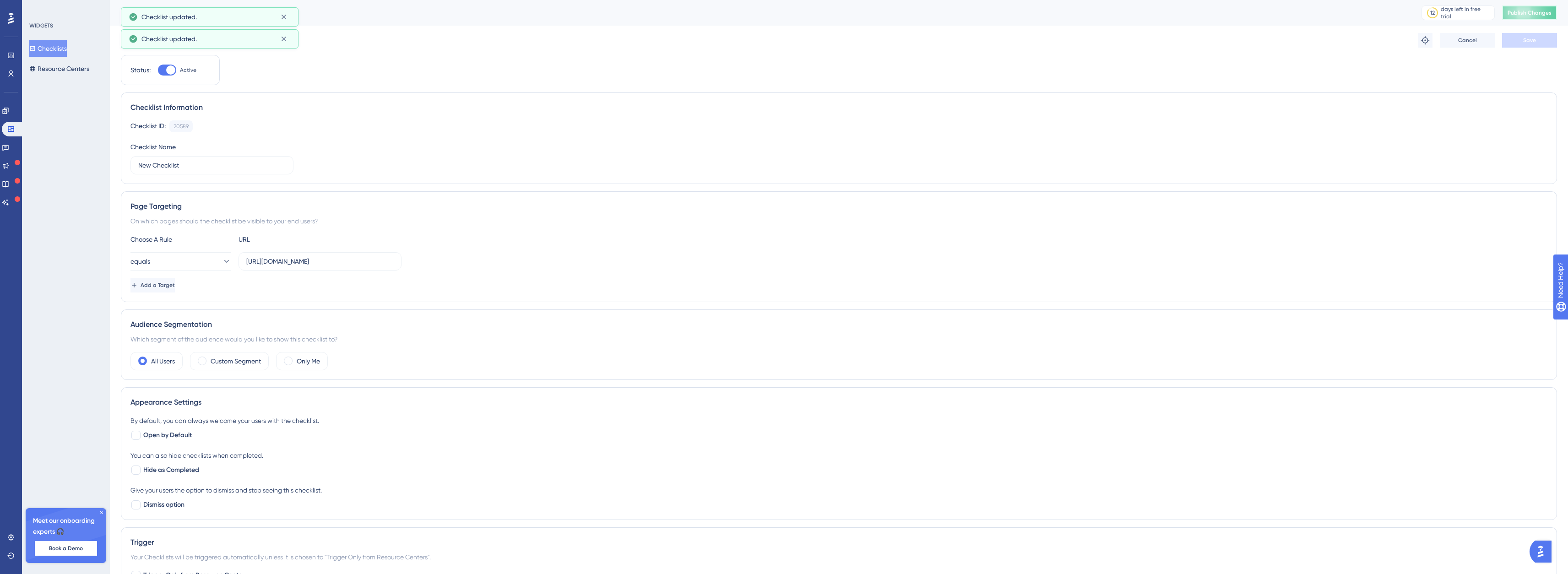
click at [1530, 16] on span "Publish Changes" at bounding box center [1530, 13] width 44 height 7
click at [9, 104] on link at bounding box center [5, 110] width 7 height 15
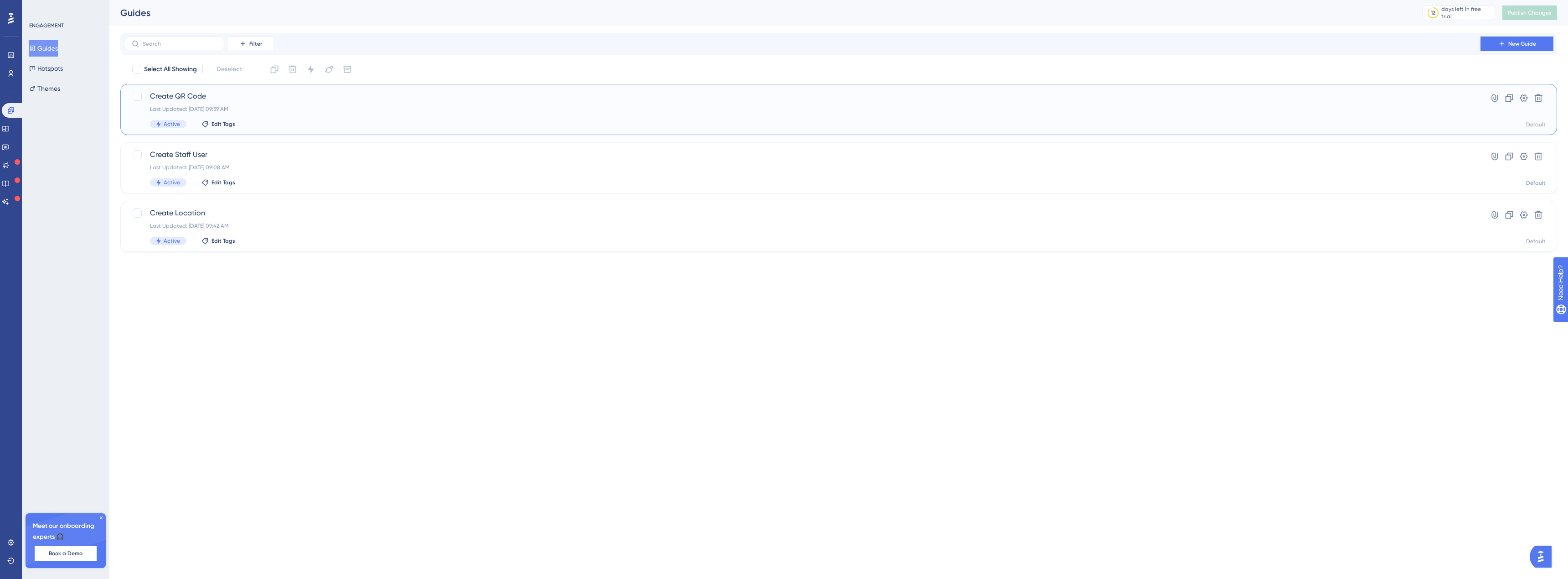
click at [166, 122] on span "Active" at bounding box center [172, 124] width 16 height 7
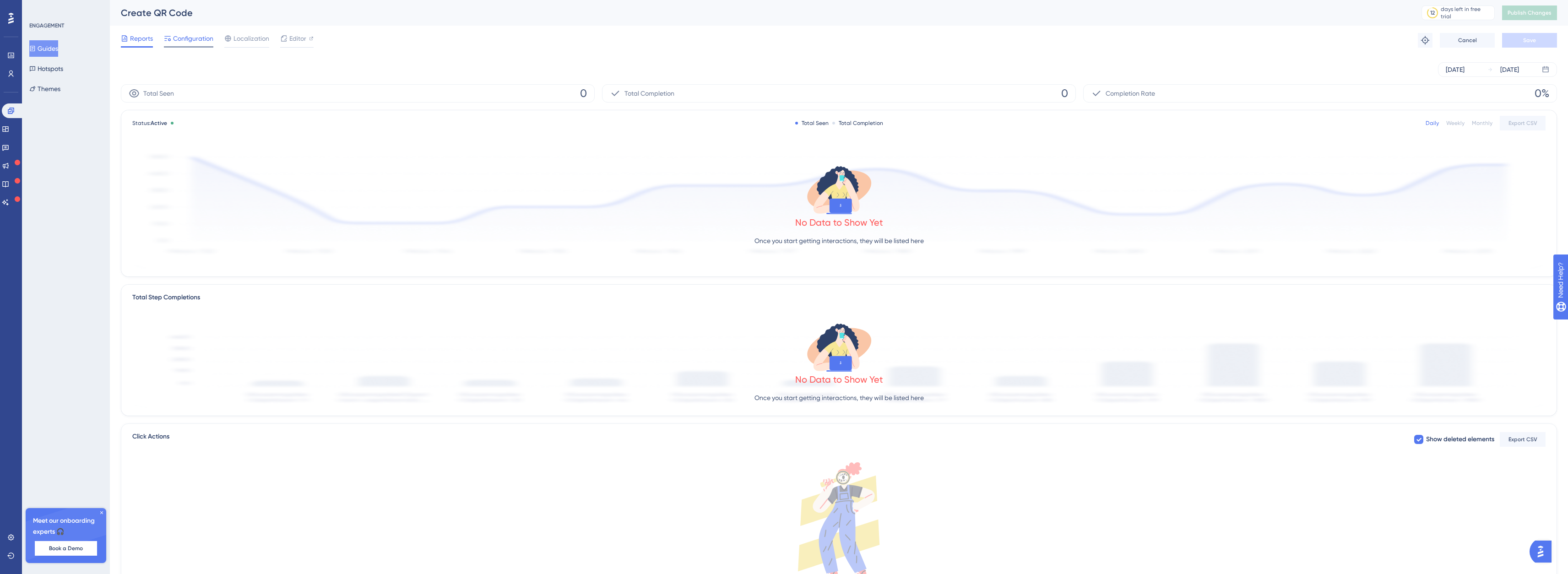
click at [187, 35] on span "Configuration" at bounding box center [193, 39] width 40 height 11
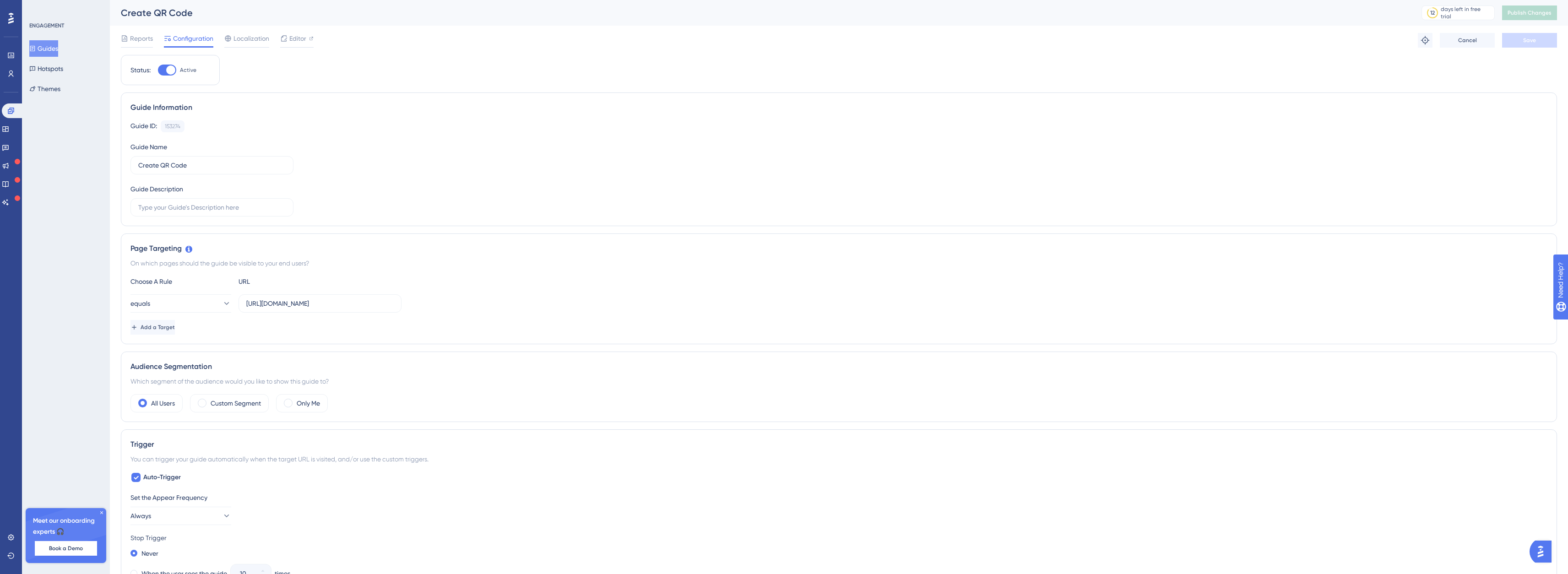
click at [167, 77] on div "Status: Active" at bounding box center [171, 70] width 99 height 30
click at [165, 69] on div at bounding box center [167, 70] width 18 height 11
click at [158, 70] on input "Active" at bounding box center [158, 70] width 1 height 1
checkbox input "false"
click at [1540, 39] on button "Save" at bounding box center [1530, 40] width 55 height 15
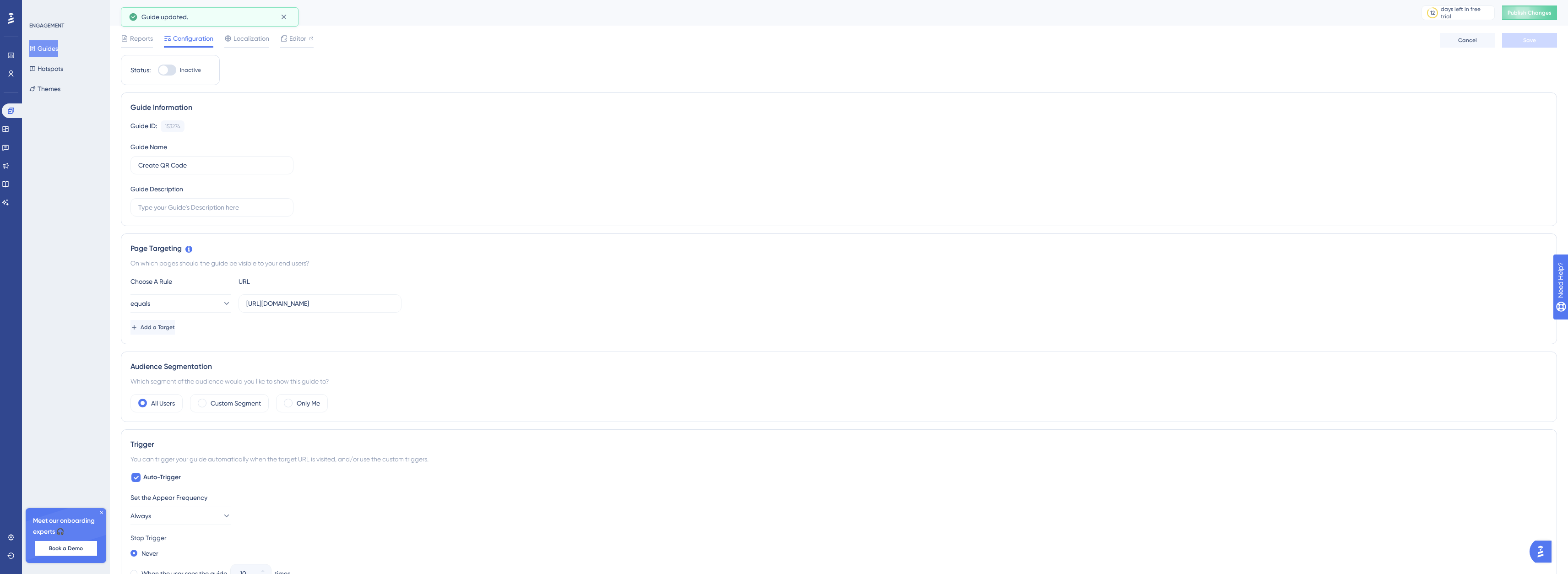
click at [57, 46] on button "Guides" at bounding box center [43, 48] width 29 height 17
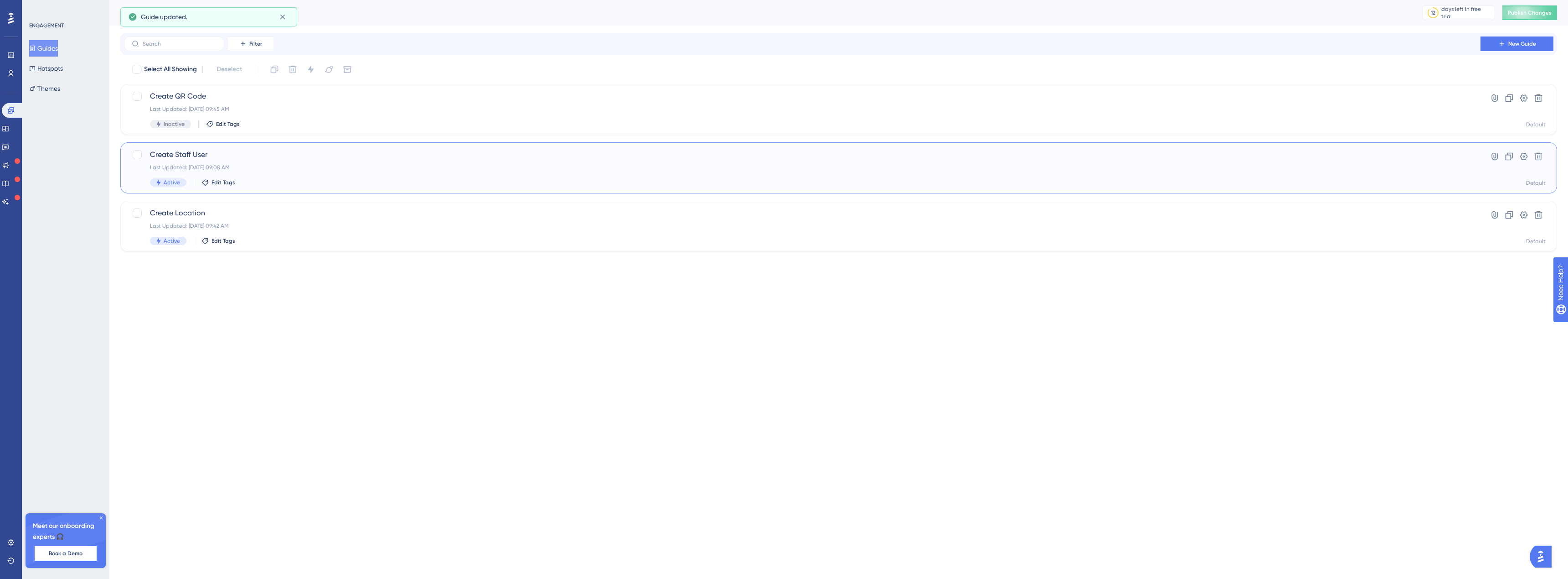
click at [197, 158] on span "Create Staff User" at bounding box center [802, 155] width 1305 height 11
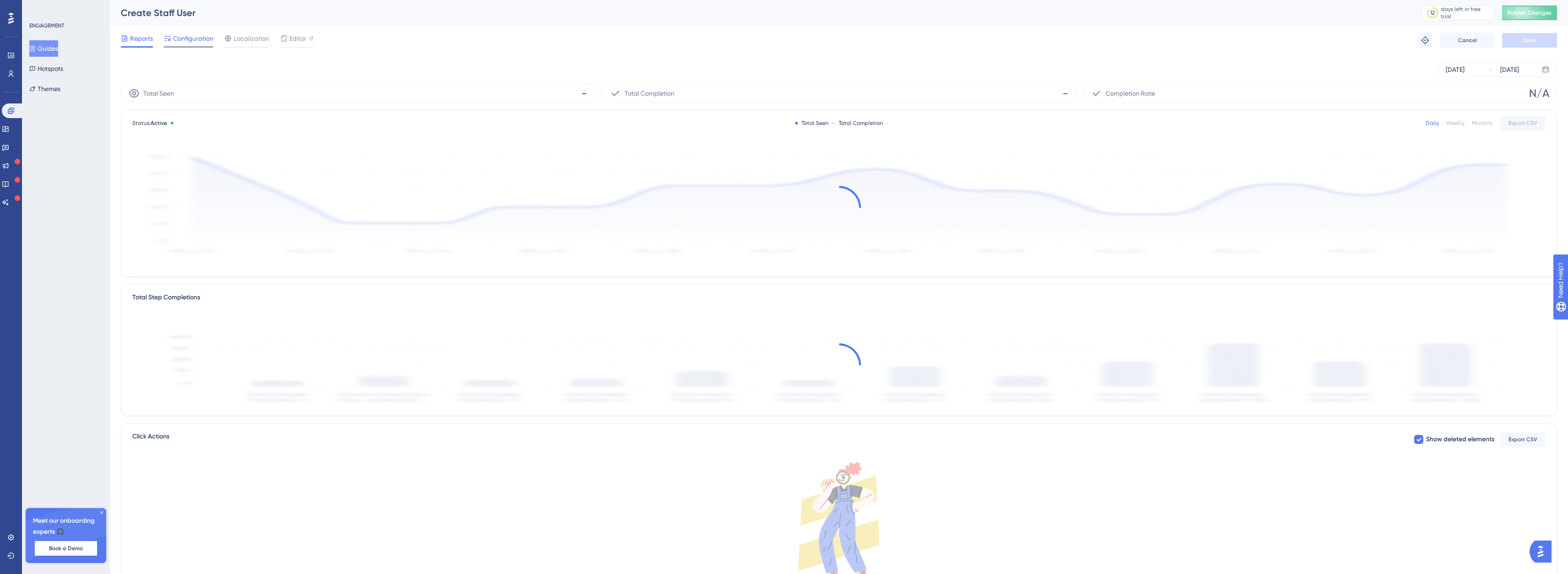
click at [210, 39] on span "Configuration" at bounding box center [193, 39] width 40 height 11
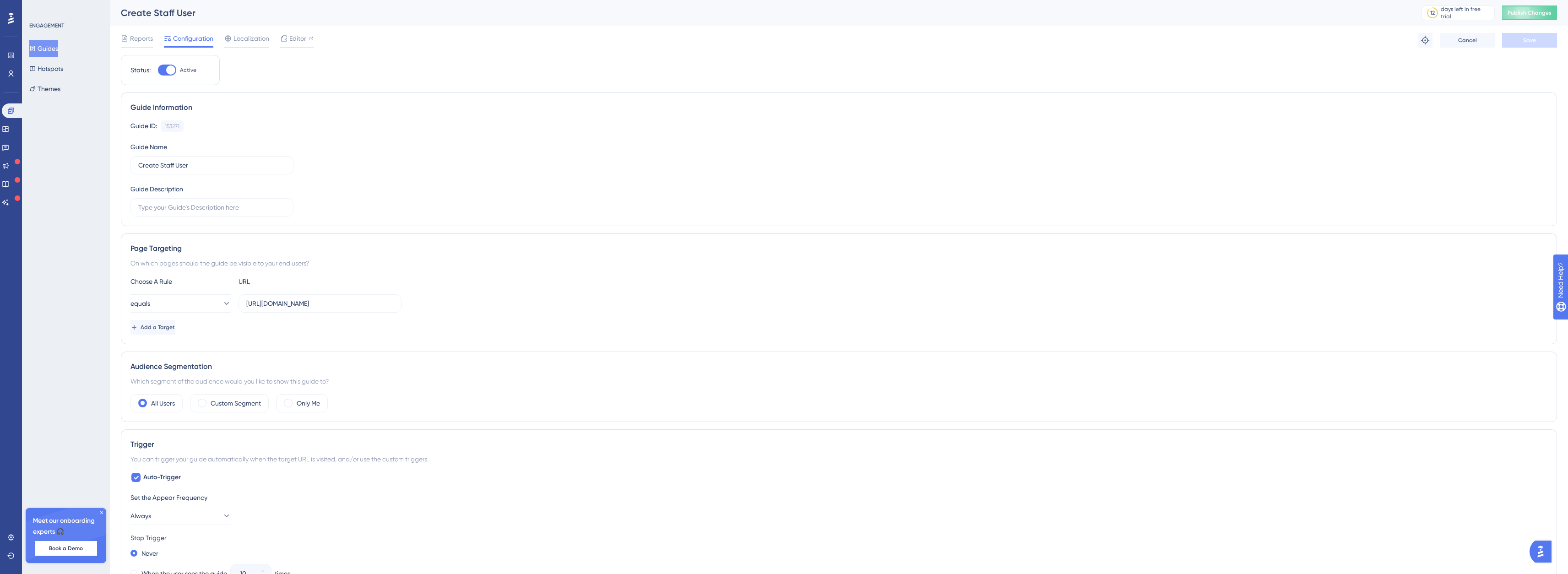
click at [165, 71] on div at bounding box center [167, 70] width 18 height 11
click at [158, 71] on input "Active" at bounding box center [158, 70] width 1 height 1
checkbox input "false"
click at [1514, 35] on button "Save" at bounding box center [1530, 40] width 55 height 15
click at [51, 47] on button "Guides" at bounding box center [43, 48] width 29 height 17
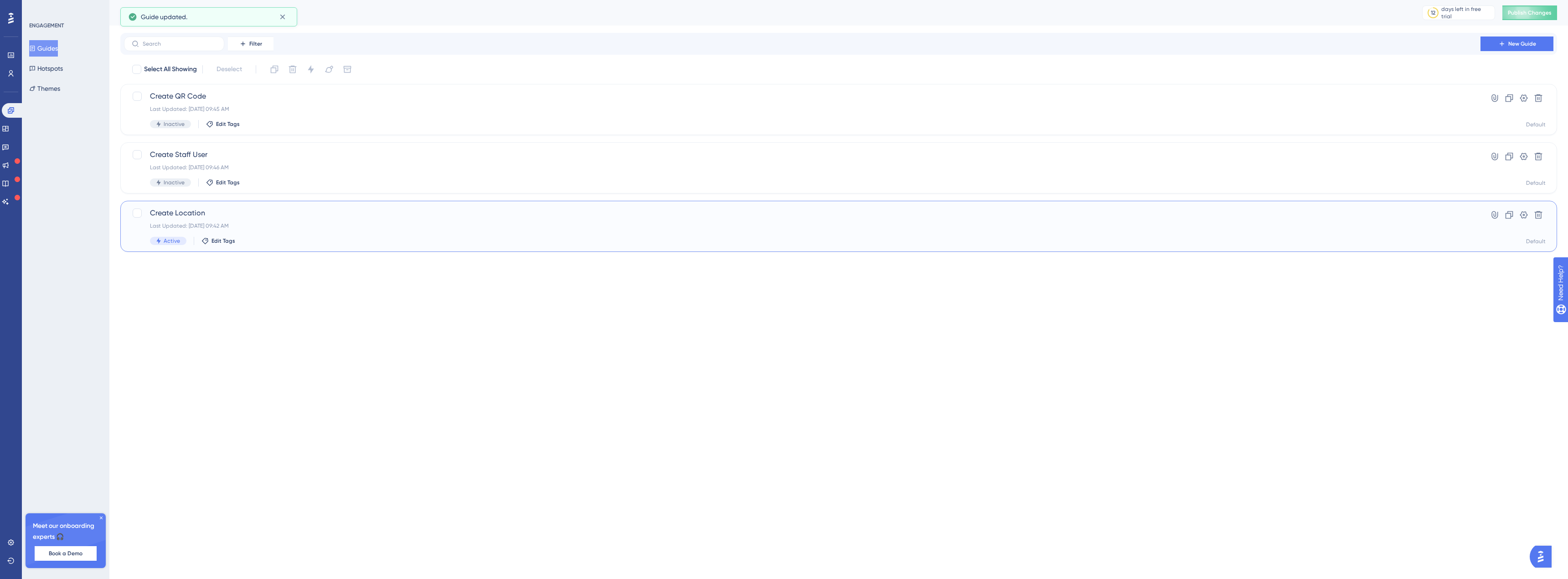
click at [177, 207] on div "Create Location Last Updated: [DATE] 09:42 AM Active Edit Tags Hyperlink Clone …" at bounding box center [839, 226] width 1437 height 51
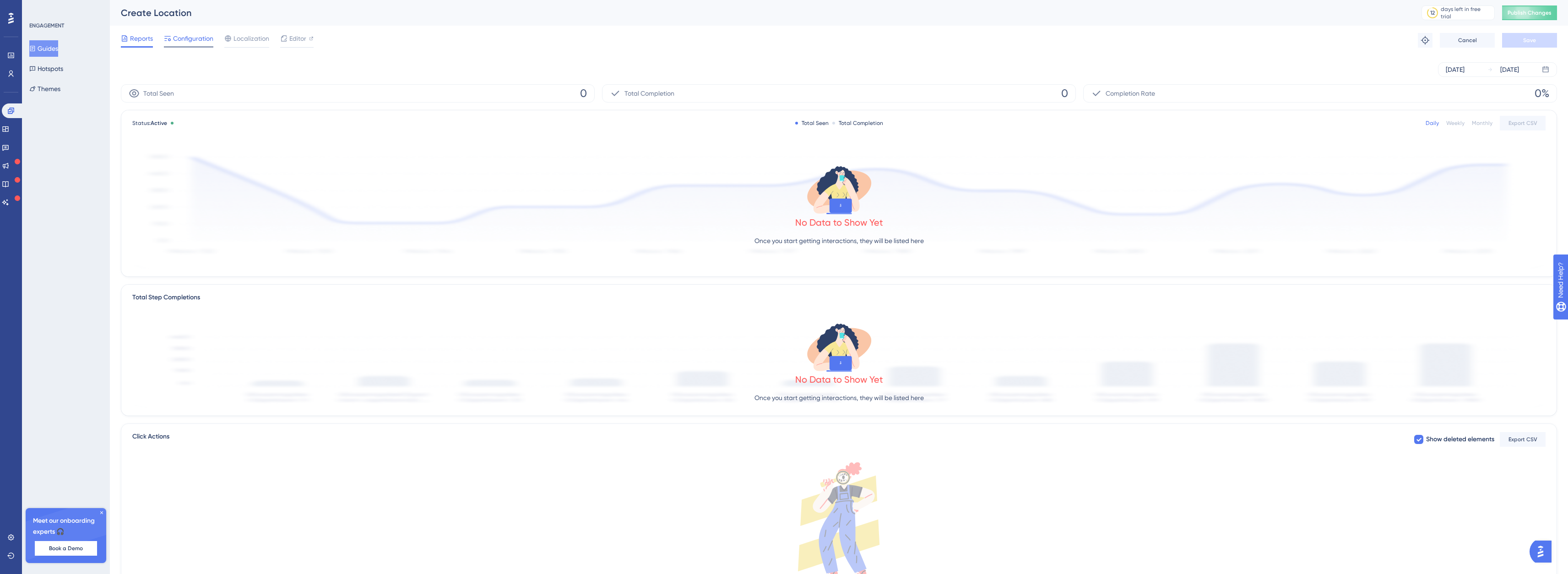
click at [207, 37] on span "Configuration" at bounding box center [193, 39] width 40 height 11
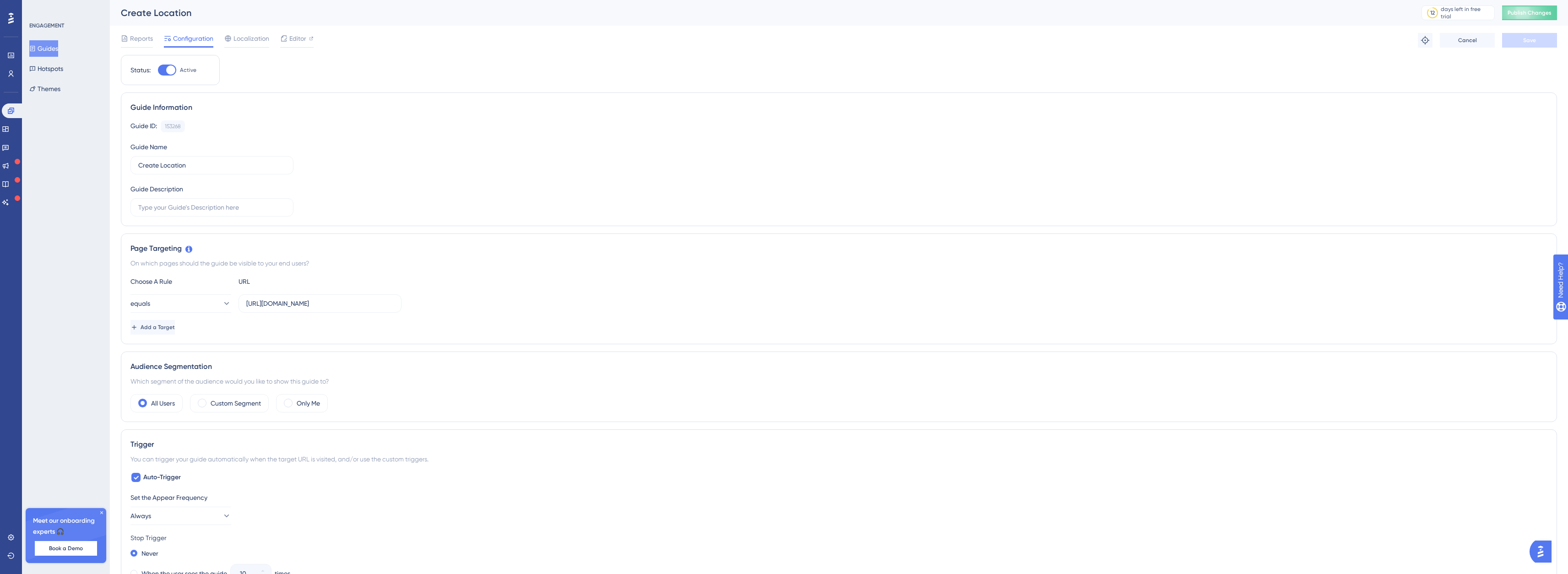
click at [167, 68] on div at bounding box center [171, 70] width 9 height 9
click at [158, 70] on input "Active" at bounding box center [158, 70] width 1 height 1
checkbox input "false"
click at [1510, 40] on button "Save" at bounding box center [1530, 40] width 55 height 15
click at [9, 128] on icon at bounding box center [5, 128] width 7 height 7
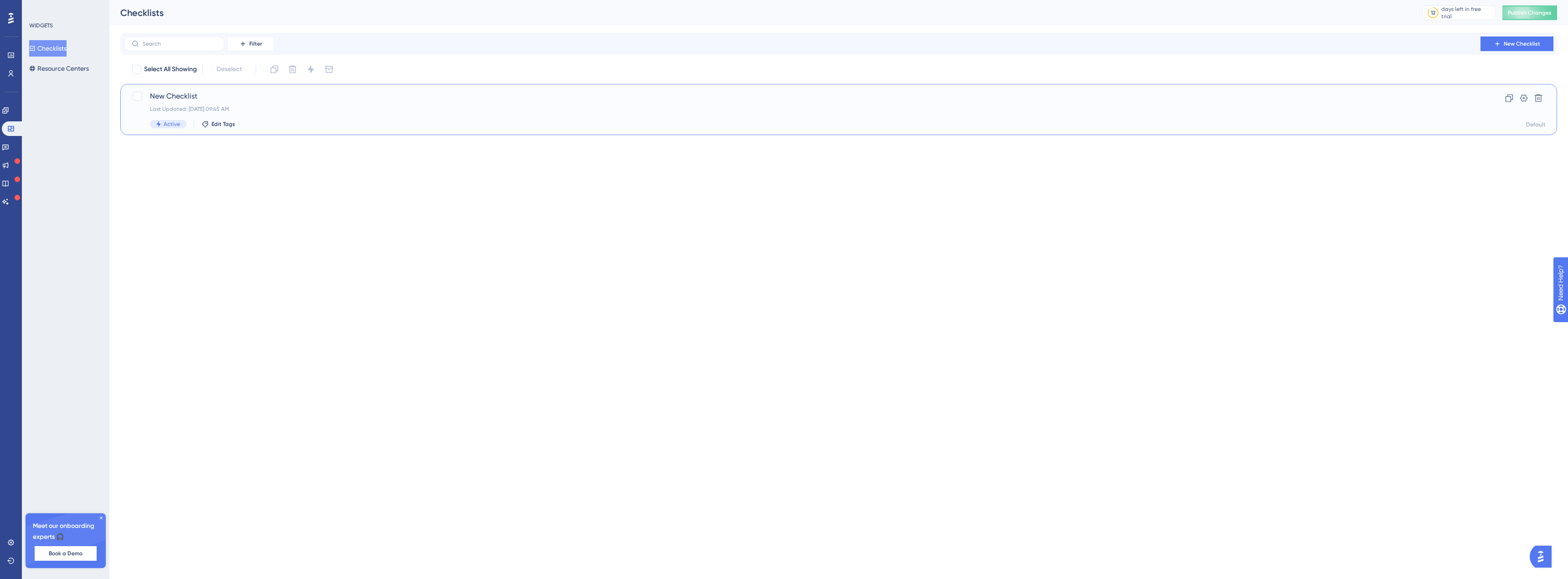
click at [209, 100] on span "New Checklist" at bounding box center [802, 96] width 1305 height 11
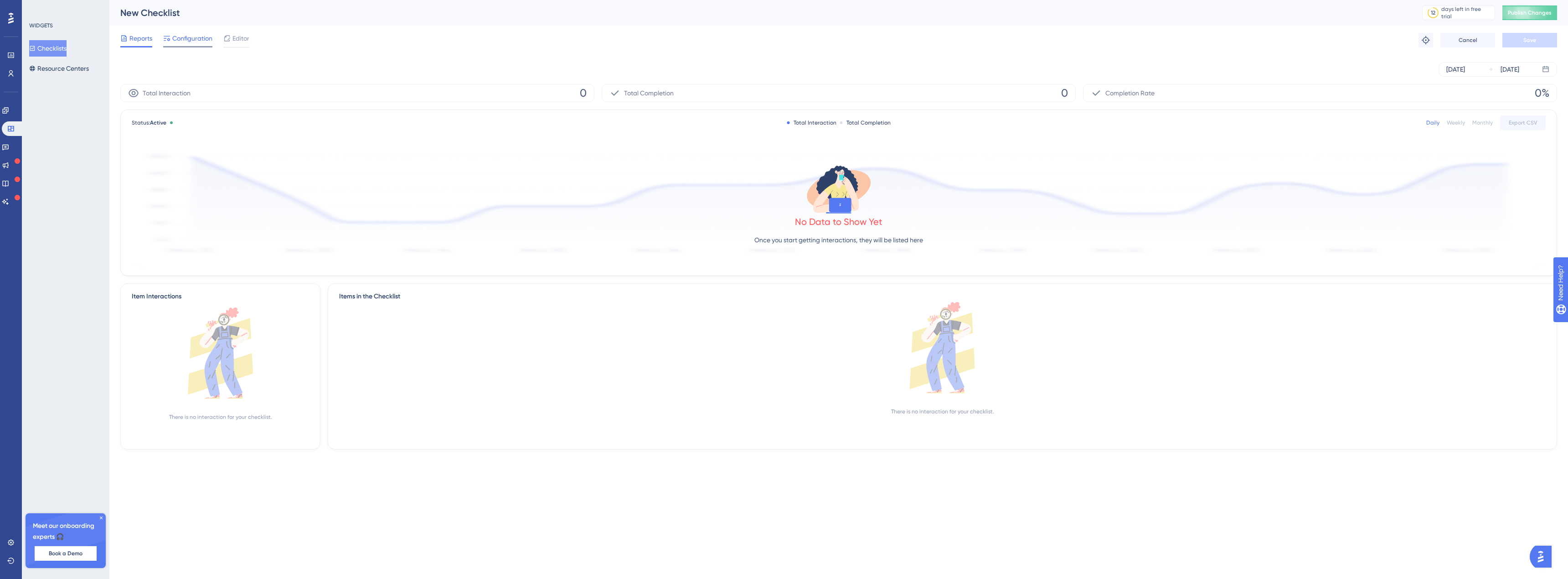
click at [185, 40] on span "Configuration" at bounding box center [192, 38] width 40 height 11
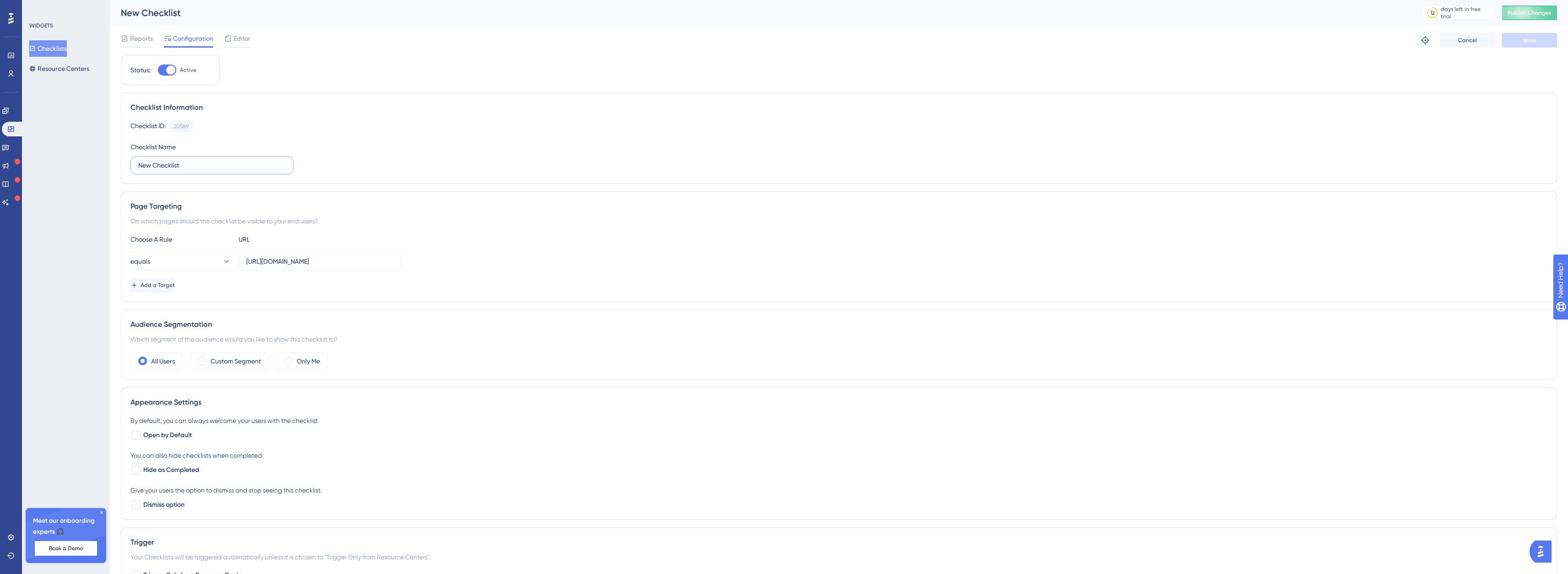
click at [176, 163] on input "New Checklist" at bounding box center [212, 165] width 147 height 10
drag, startPoint x: 198, startPoint y: 162, endPoint x: 115, endPoint y: 161, distance: 83.0
click at [115, 161] on div "Performance Users Engagement Widgets Feedback Product Updates Knowledge Base AI…" at bounding box center [840, 387] width 1459 height 776
type input "F"
type input "How to create QR Code"
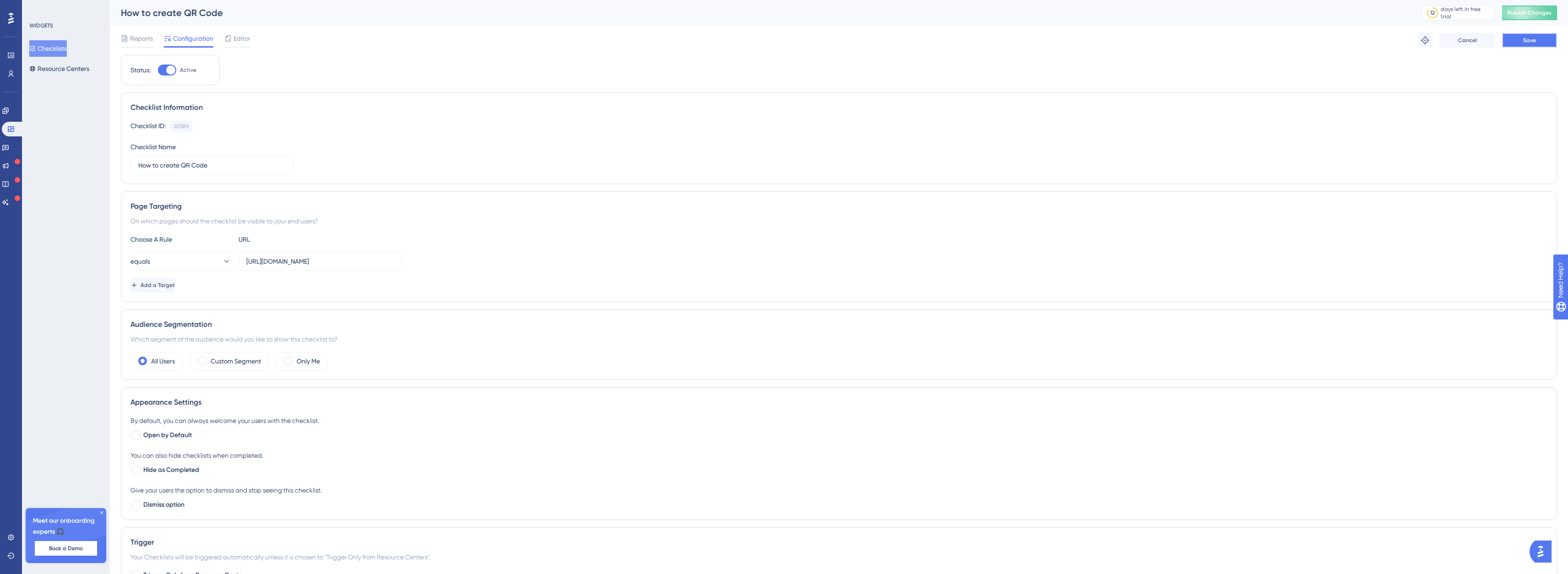
click at [1529, 39] on span "Save" at bounding box center [1530, 40] width 13 height 7
click at [1526, 16] on span "Publish Changes" at bounding box center [1530, 13] width 44 height 7
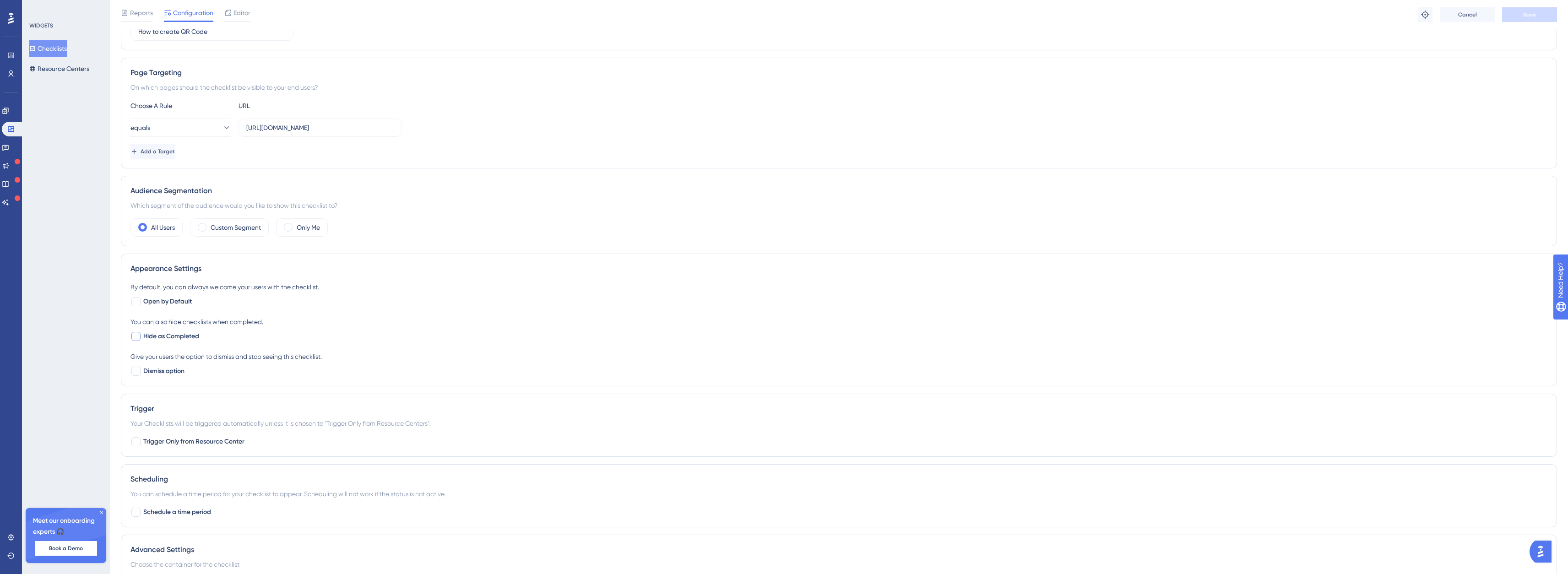
click at [136, 335] on div at bounding box center [136, 337] width 9 height 9
checkbox input "true"
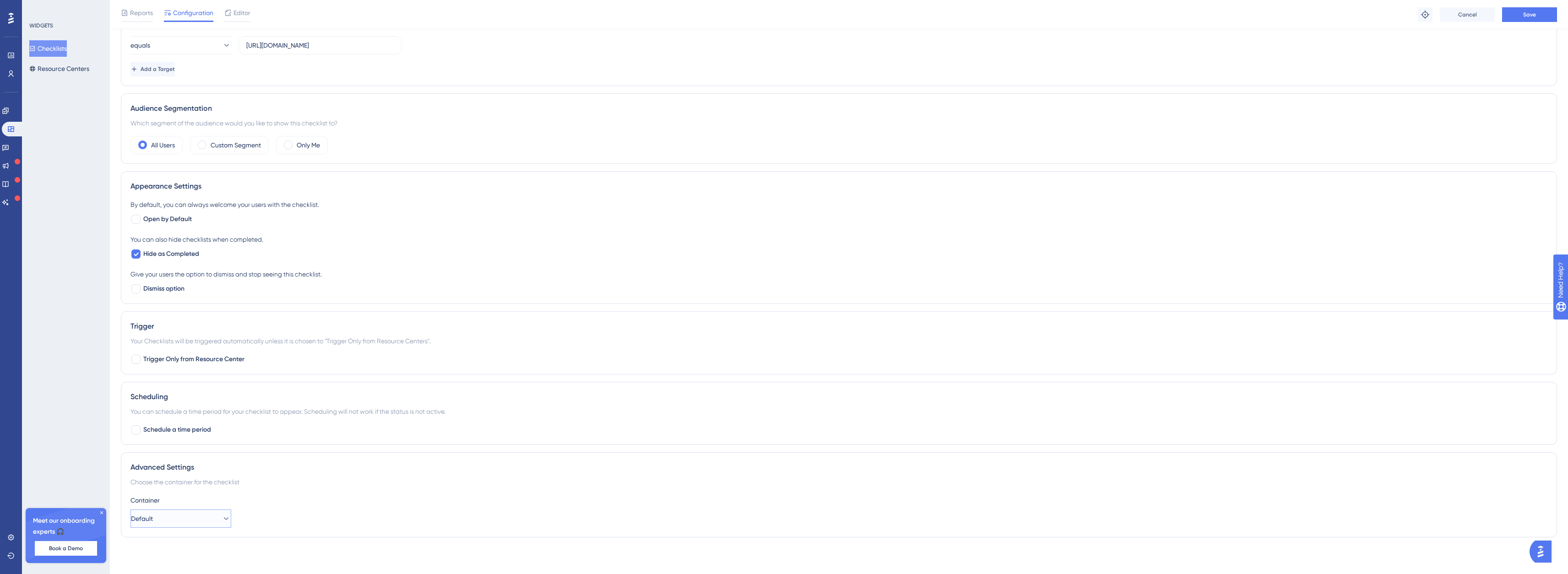
click at [164, 524] on button "Default" at bounding box center [181, 518] width 101 height 18
click at [1522, 18] on button "Save" at bounding box center [1530, 14] width 55 height 15
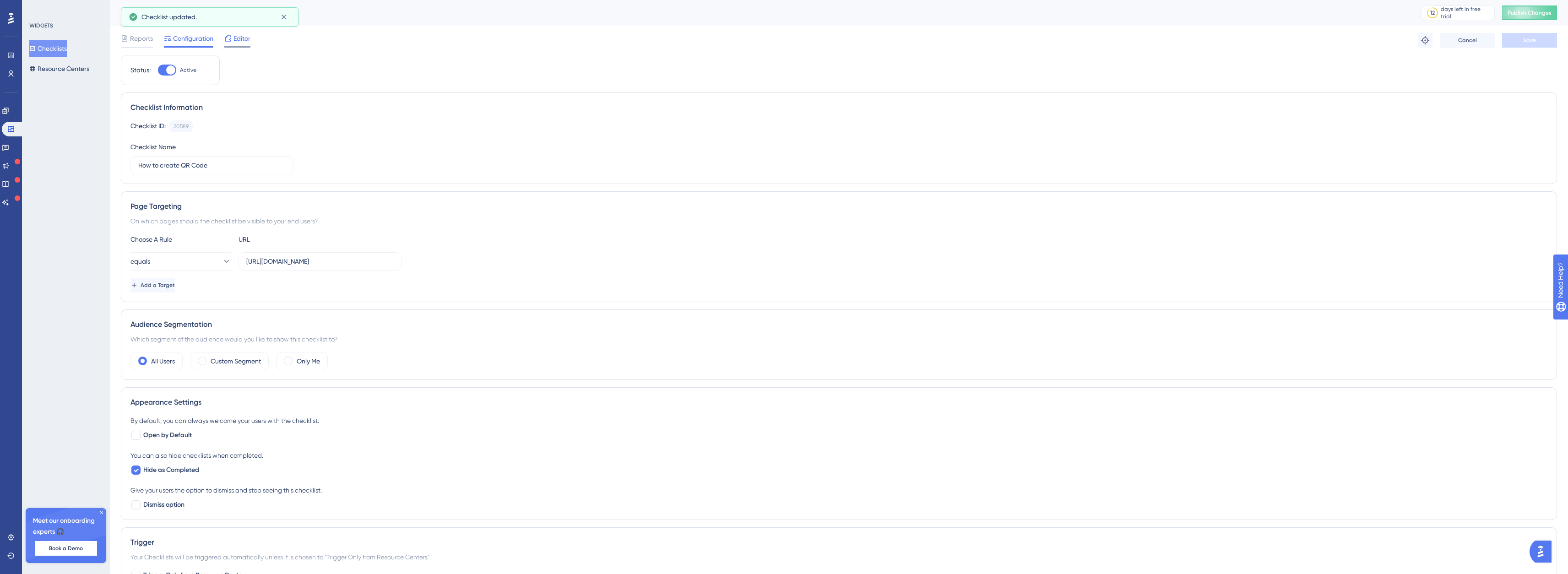
click at [231, 37] on icon at bounding box center [228, 38] width 7 height 7
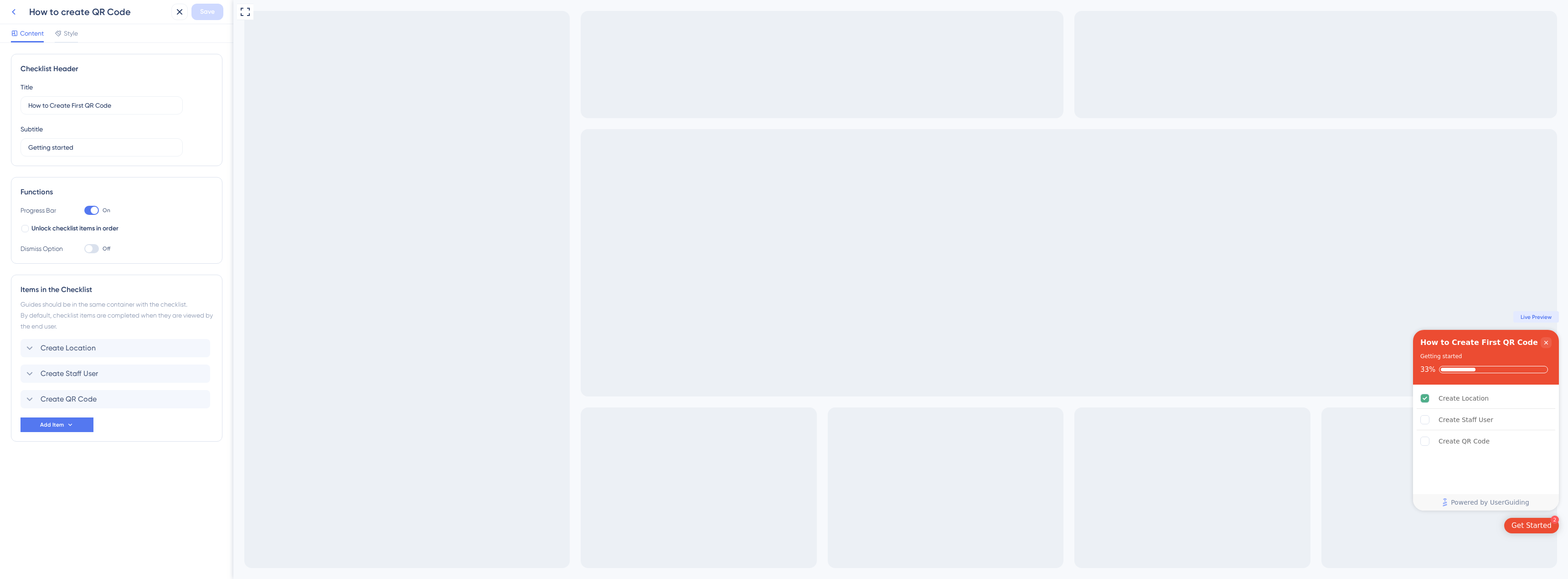
click at [16, 12] on icon at bounding box center [13, 12] width 11 height 11
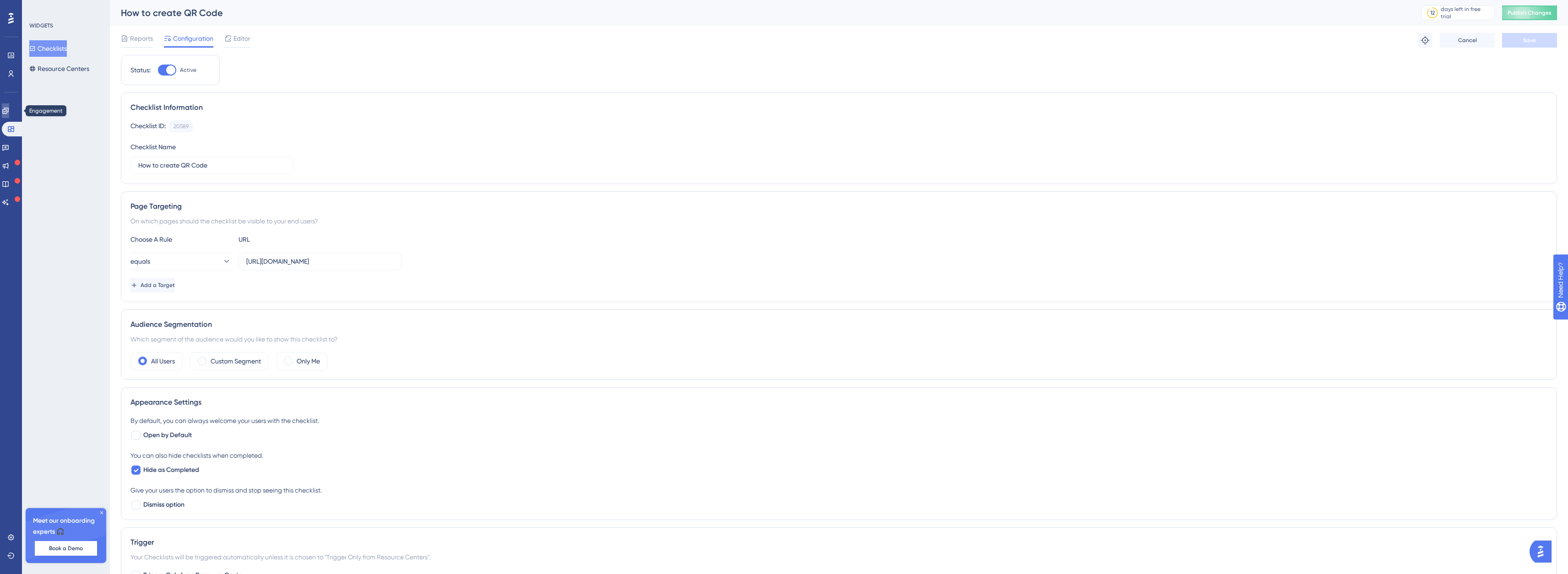
drag, startPoint x: 13, startPoint y: 110, endPoint x: 18, endPoint y: 103, distance: 8.6
click at [9, 111] on icon at bounding box center [5, 110] width 7 height 7
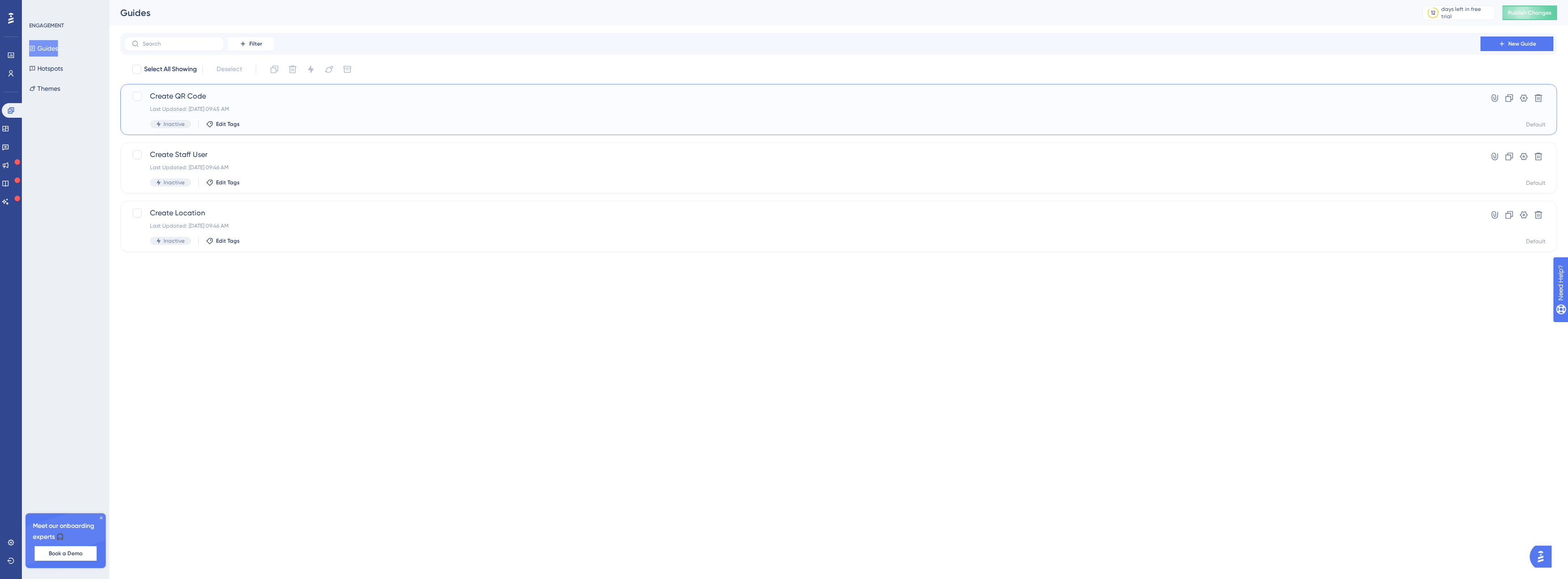
click at [153, 91] on span "Create QR Code" at bounding box center [802, 96] width 1305 height 11
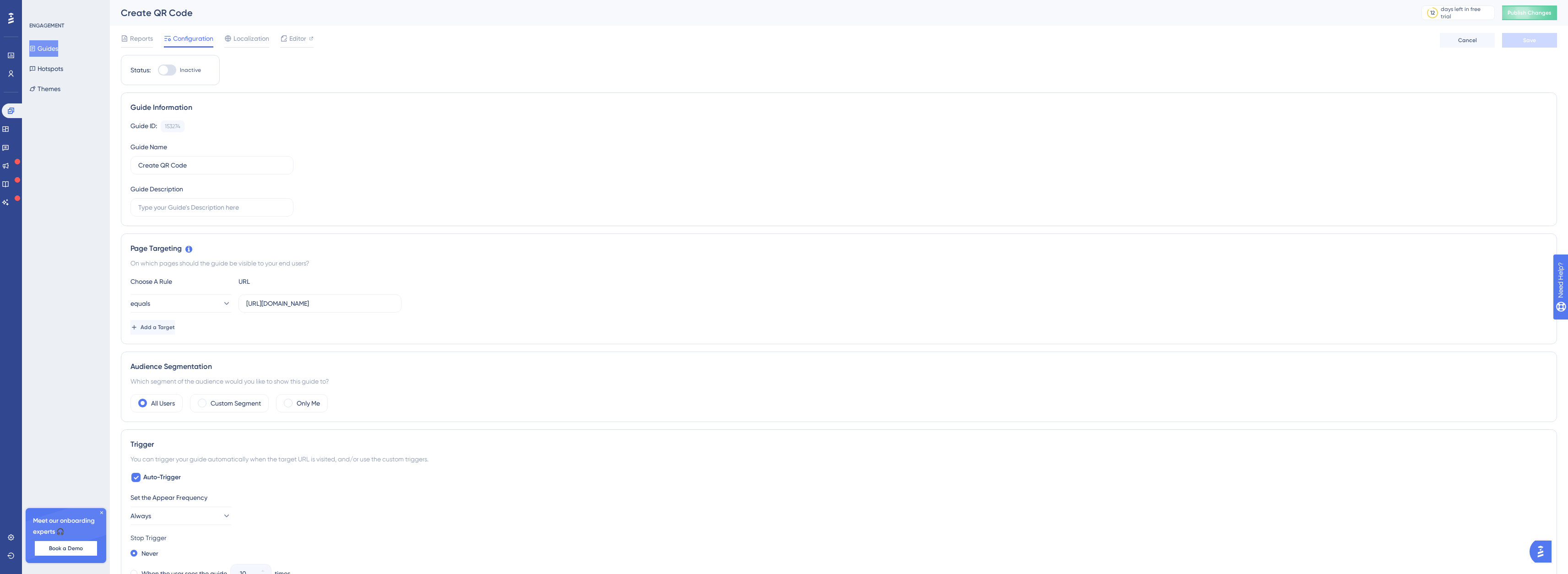
click at [165, 69] on div at bounding box center [164, 70] width 9 height 9
click at [158, 70] on input "Inactive" at bounding box center [158, 70] width 1 height 1
checkbox input "true"
click at [1540, 40] on button "Save" at bounding box center [1530, 40] width 55 height 15
click at [1544, 16] on span "Publish Changes" at bounding box center [1530, 13] width 44 height 7
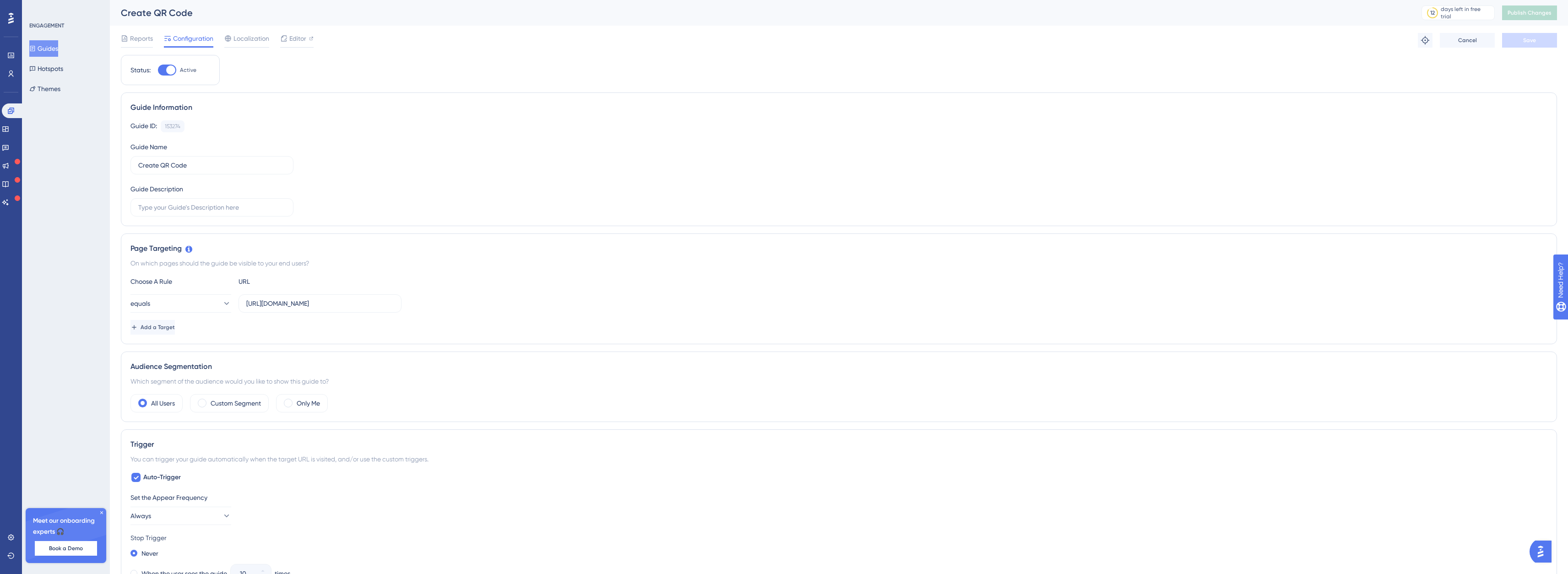
click at [272, 40] on div "Reports Configuration Localization Editor" at bounding box center [217, 40] width 193 height 15
click at [280, 40] on icon at bounding box center [284, 38] width 7 height 7
click at [9, 145] on icon at bounding box center [5, 147] width 7 height 7
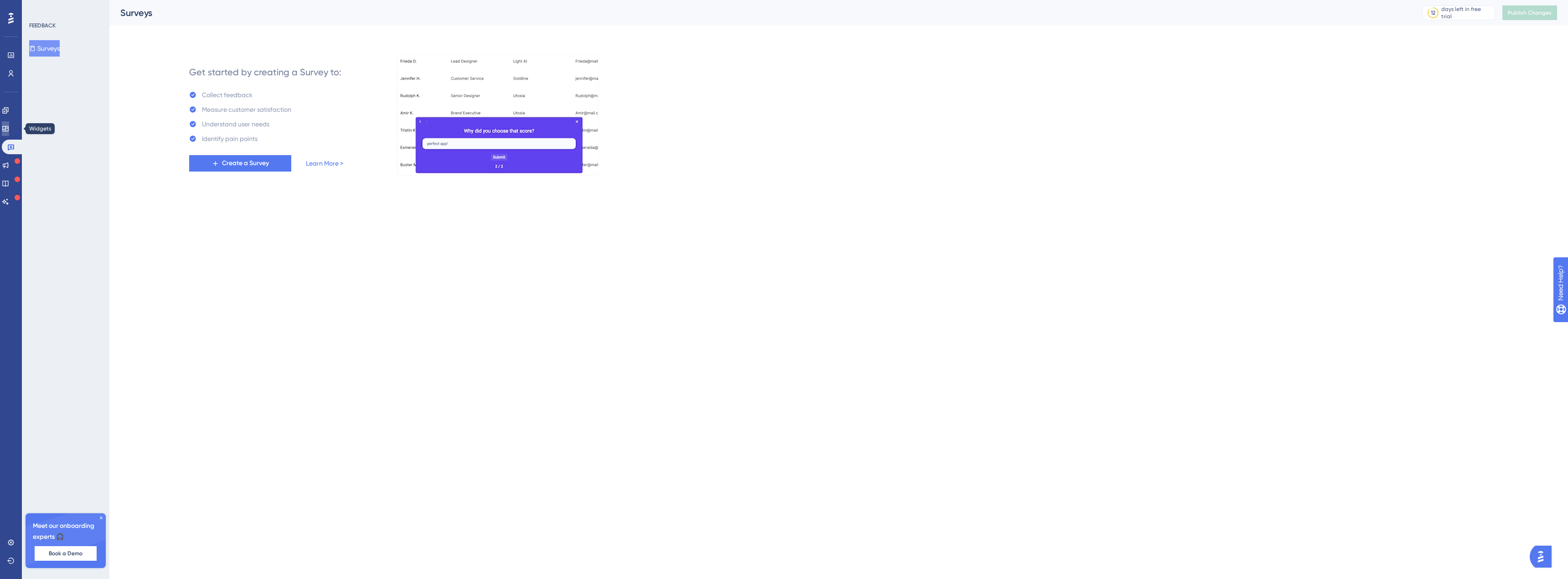
click at [9, 126] on link at bounding box center [5, 129] width 7 height 15
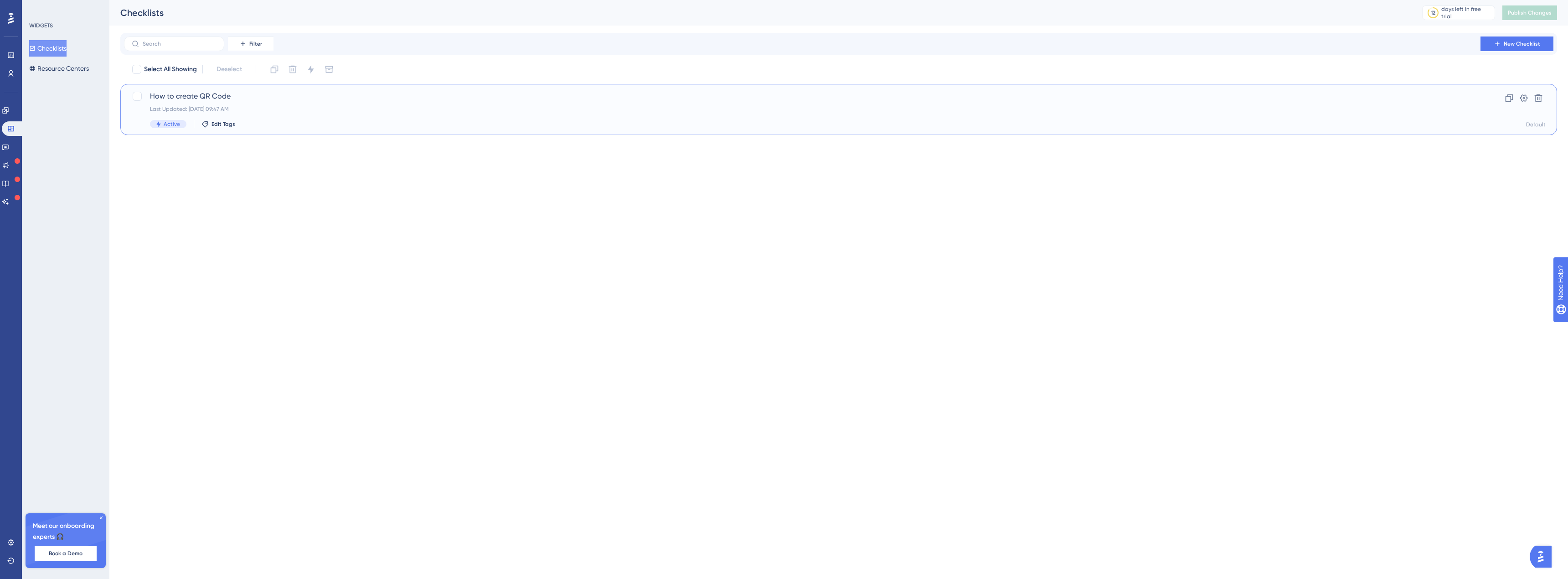
click at [278, 96] on span "How to create QR Code" at bounding box center [802, 96] width 1305 height 11
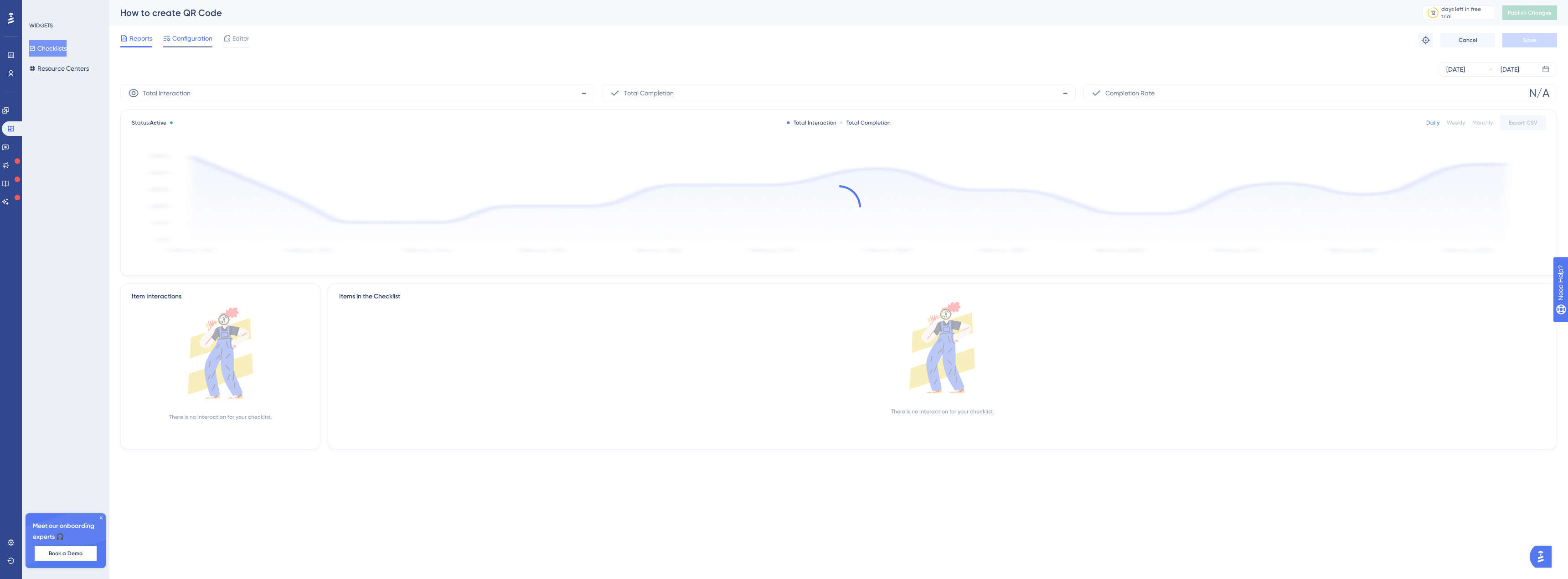
click at [183, 38] on span "Configuration" at bounding box center [192, 38] width 40 height 11
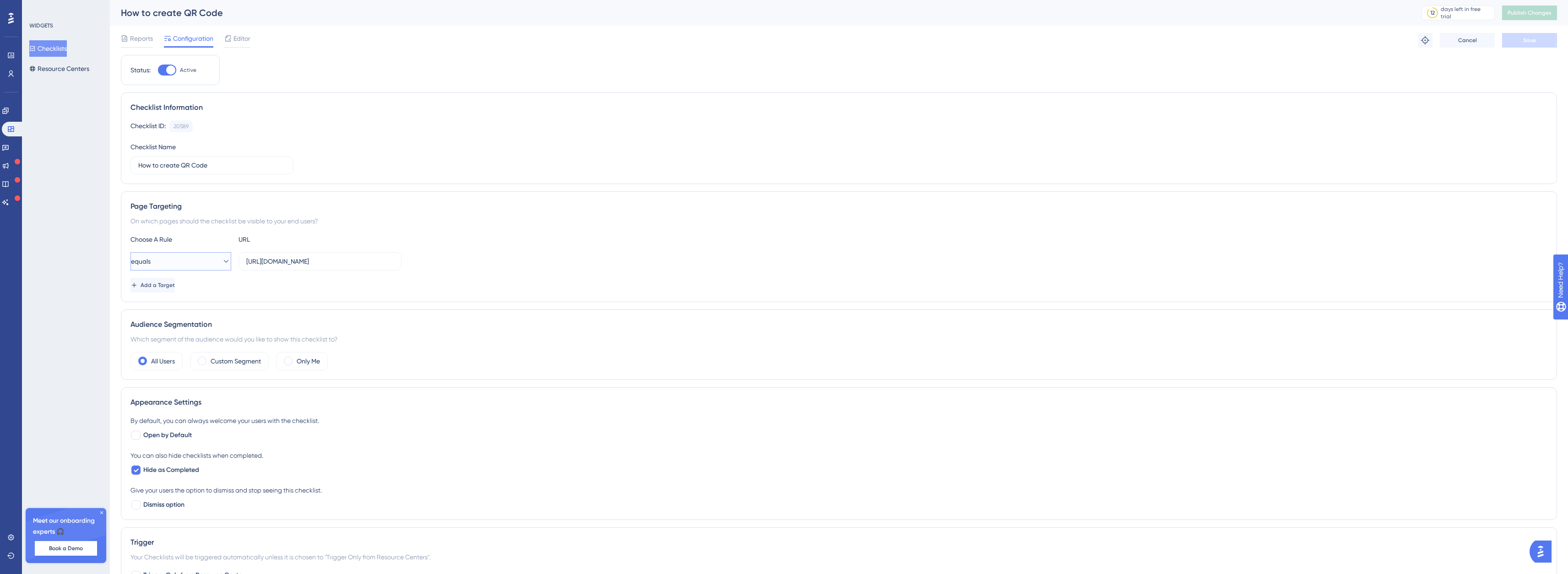
click at [198, 265] on button "equals" at bounding box center [181, 261] width 101 height 18
click at [387, 232] on div "Page Targeting On which pages should the checklist be visible to your end users…" at bounding box center [840, 246] width 1436 height 111
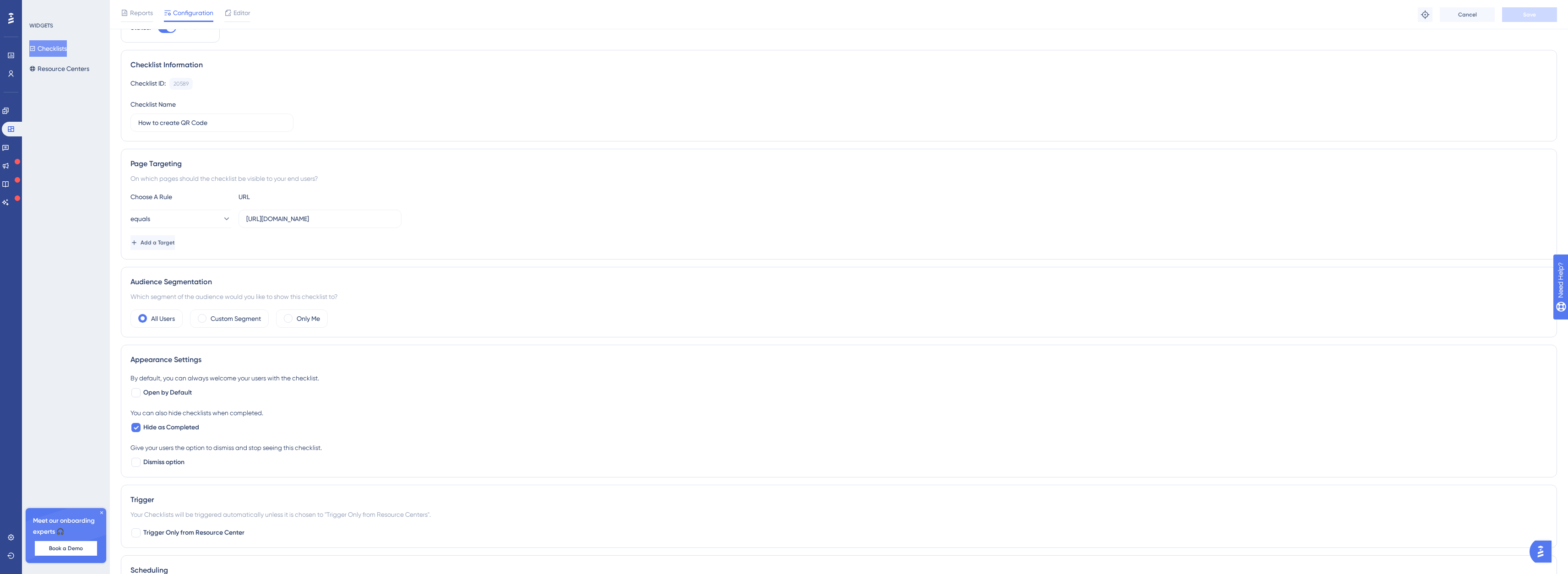
scroll to position [220, 0]
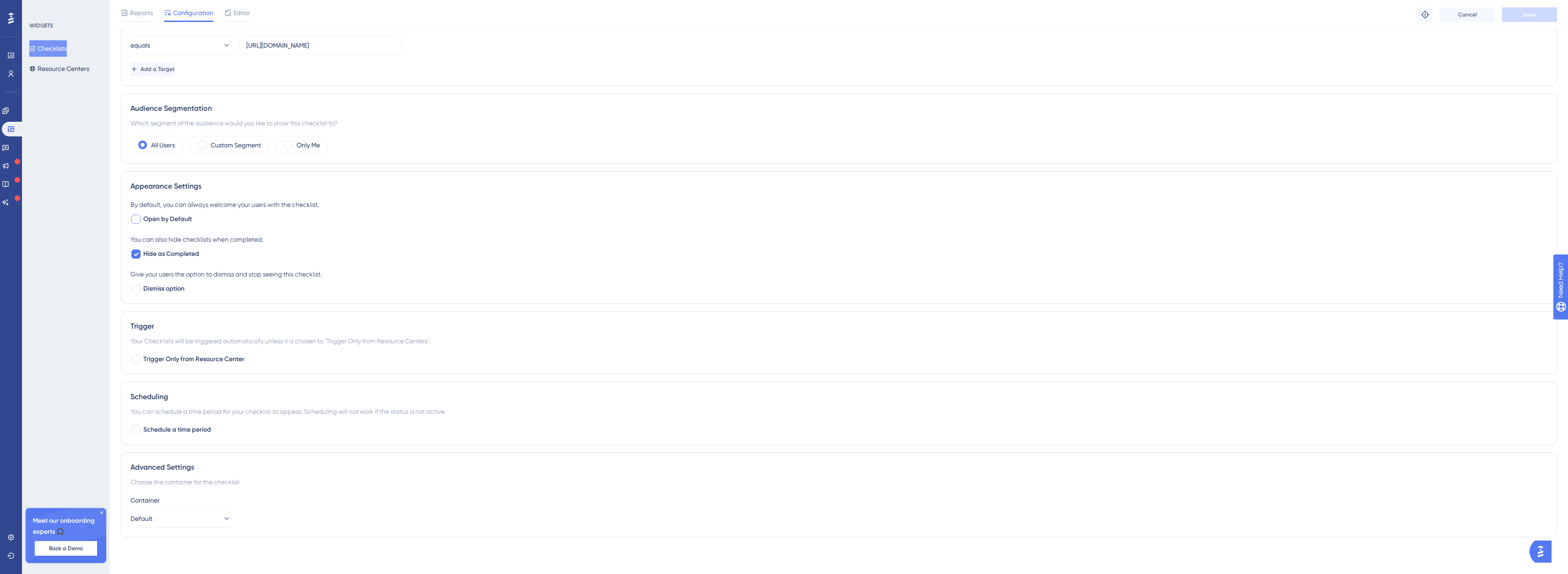
click at [137, 218] on div at bounding box center [136, 220] width 9 height 9
checkbox input "true"
click at [135, 289] on div at bounding box center [136, 289] width 9 height 9
checkbox input "true"
click at [162, 328] on input "Do not show again" at bounding box center [201, 327] width 124 height 6
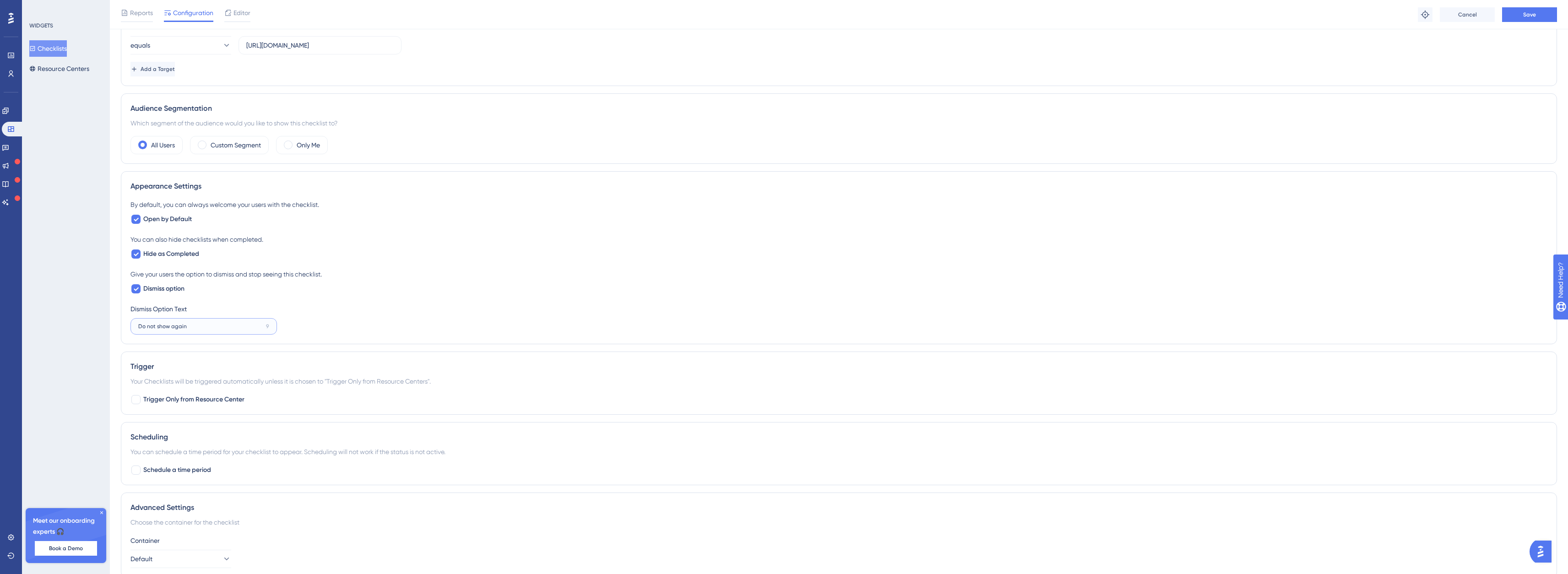
click at [196, 326] on input "Do not show again" at bounding box center [201, 327] width 124 height 6
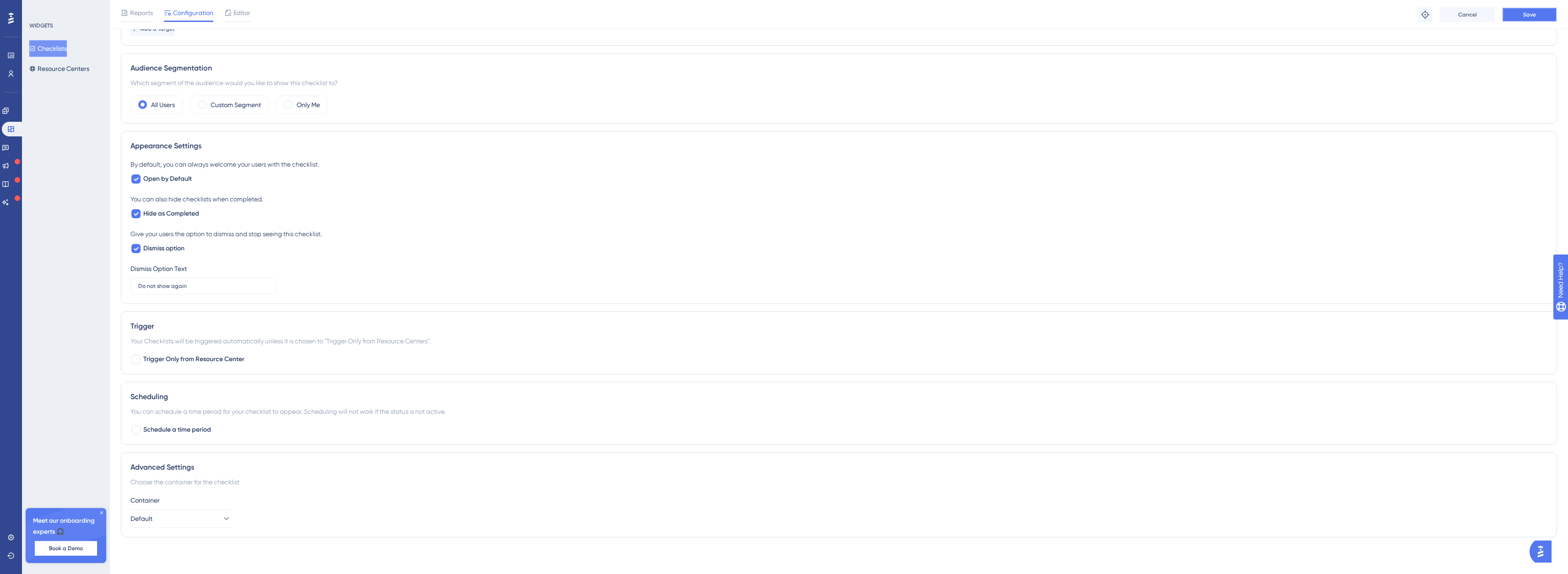
click at [1515, 14] on button "Save" at bounding box center [1530, 14] width 55 height 15
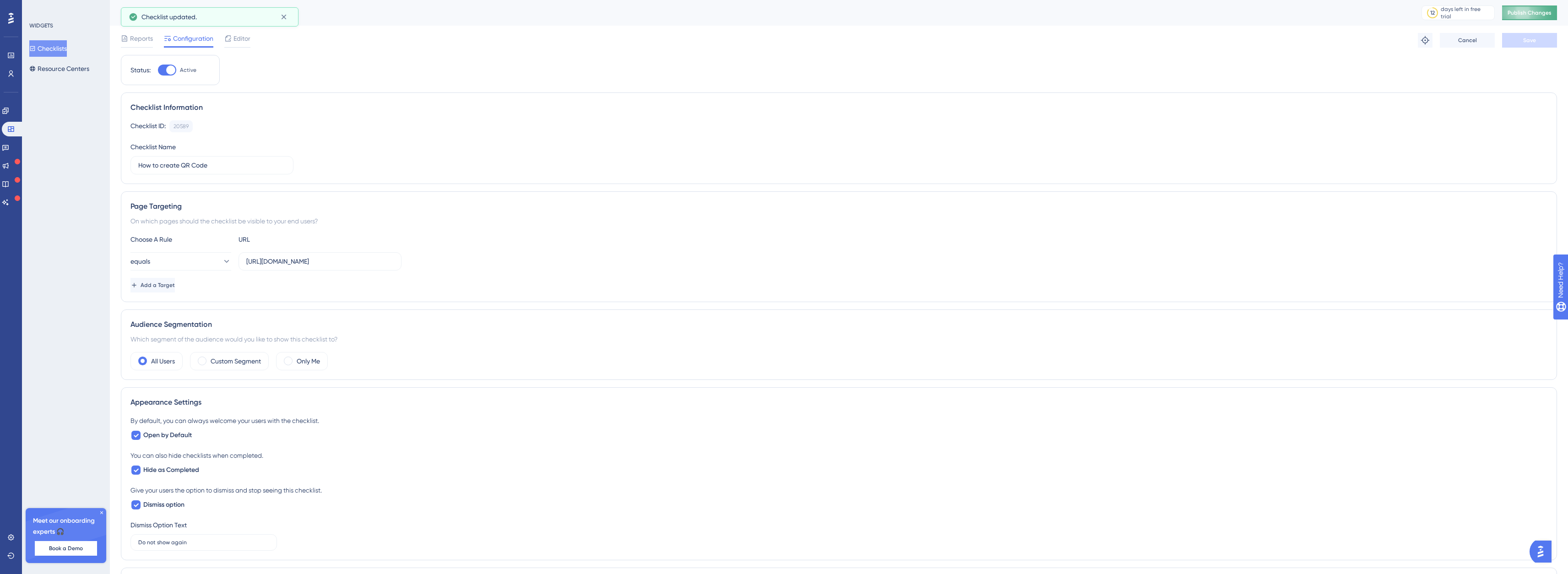
click at [1544, 10] on span "Publish Changes" at bounding box center [1530, 13] width 44 height 7
click at [9, 109] on icon at bounding box center [5, 110] width 7 height 7
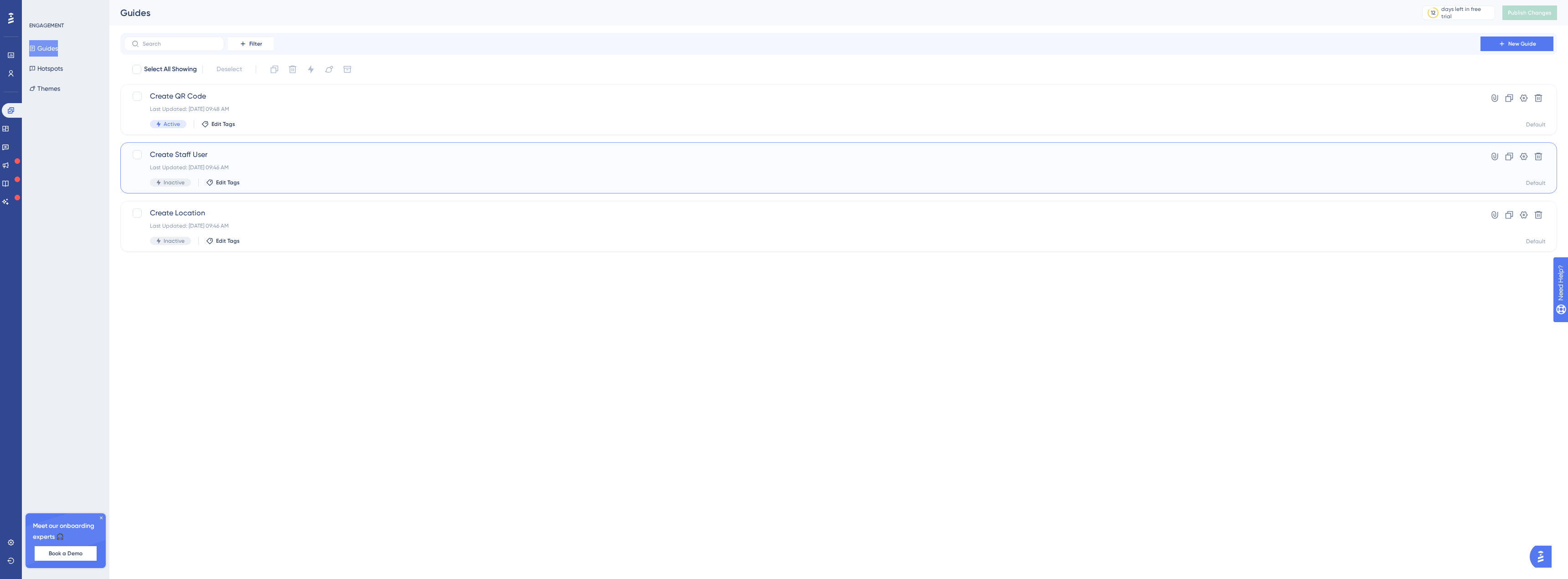
click at [165, 153] on span "Create Staff User" at bounding box center [802, 155] width 1305 height 11
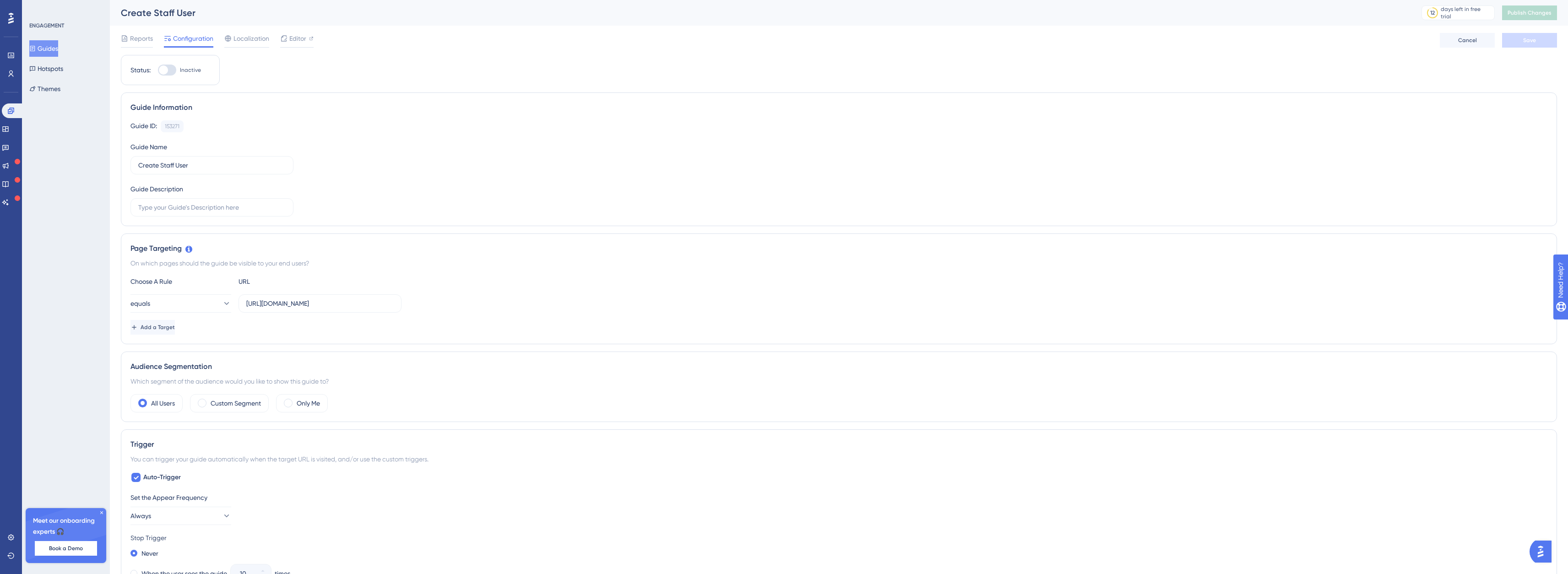
click at [175, 65] on div at bounding box center [167, 70] width 18 height 11
click at [158, 70] on input "Inactive" at bounding box center [158, 70] width 1 height 1
checkbox input "true"
click at [1510, 37] on button "Save" at bounding box center [1530, 40] width 55 height 15
click at [46, 50] on button "Guides" at bounding box center [43, 48] width 29 height 17
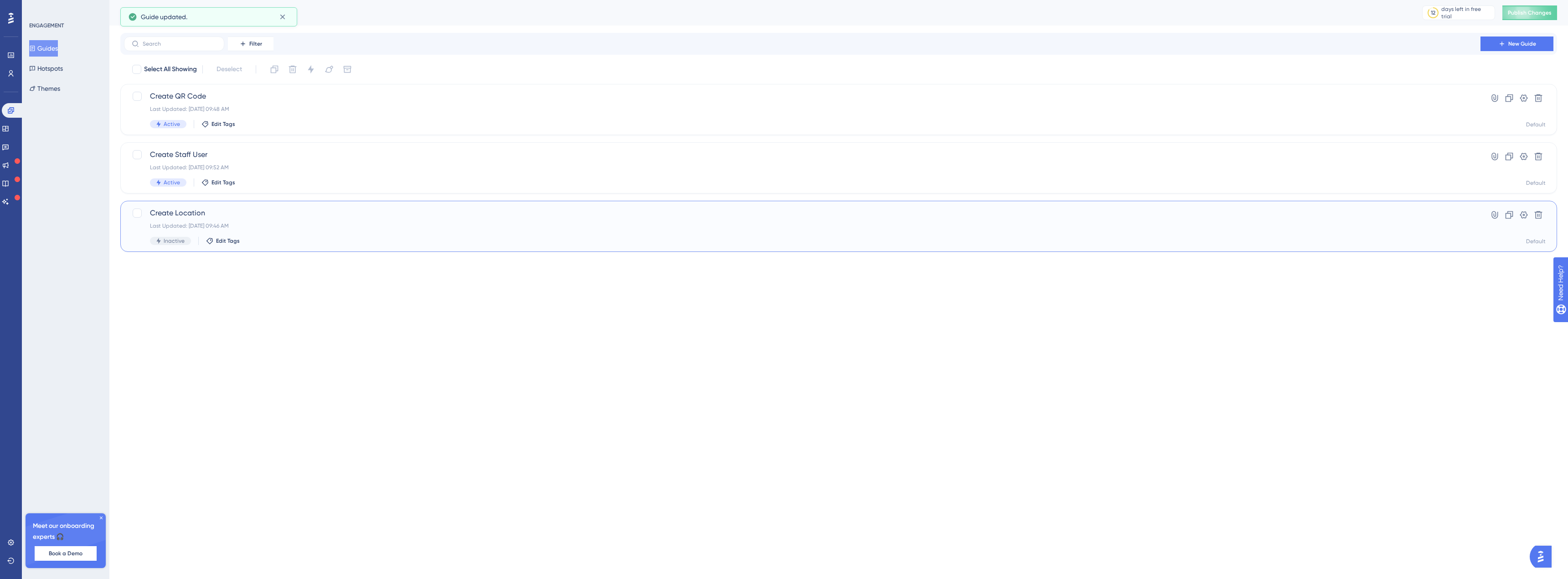
click at [174, 209] on span "Create Location" at bounding box center [802, 213] width 1305 height 11
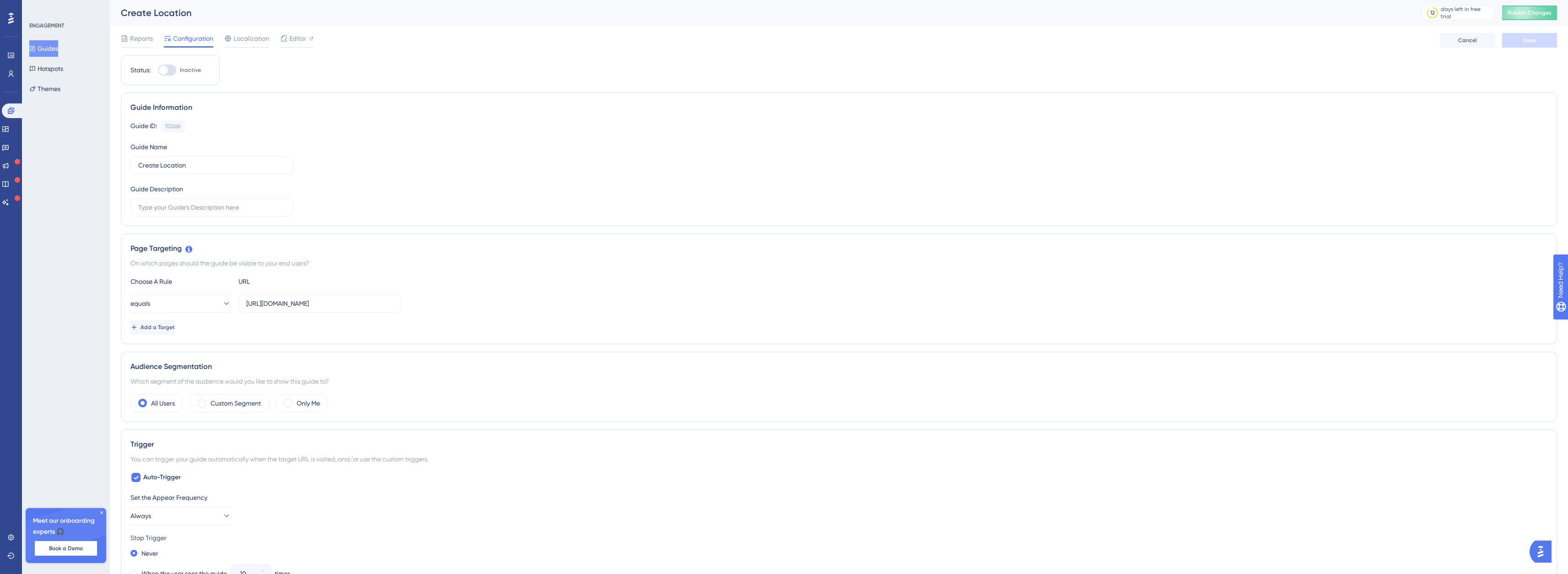
click at [170, 69] on div at bounding box center [167, 70] width 18 height 11
click at [158, 70] on input "Inactive" at bounding box center [158, 70] width 1 height 1
checkbox input "true"
click at [1515, 42] on button "Save" at bounding box center [1530, 40] width 55 height 15
click at [1533, 13] on span "Publish Changes" at bounding box center [1530, 13] width 44 height 7
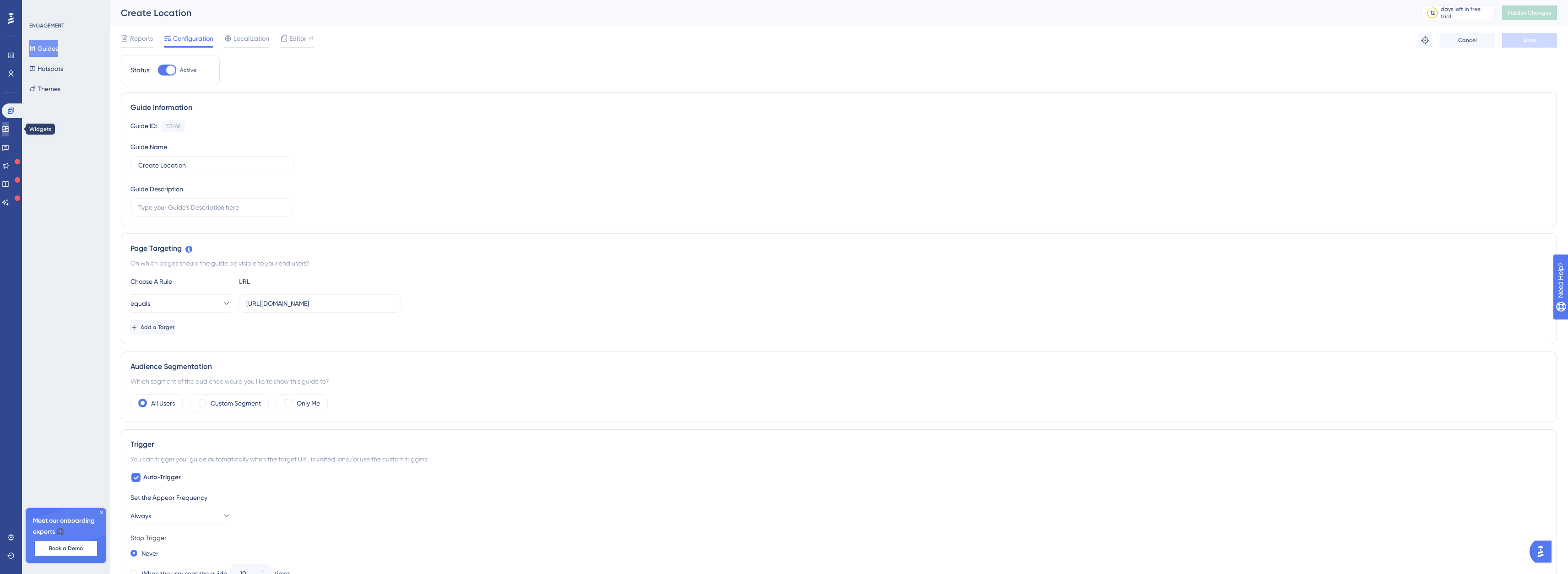
click at [6, 128] on link at bounding box center [5, 129] width 7 height 15
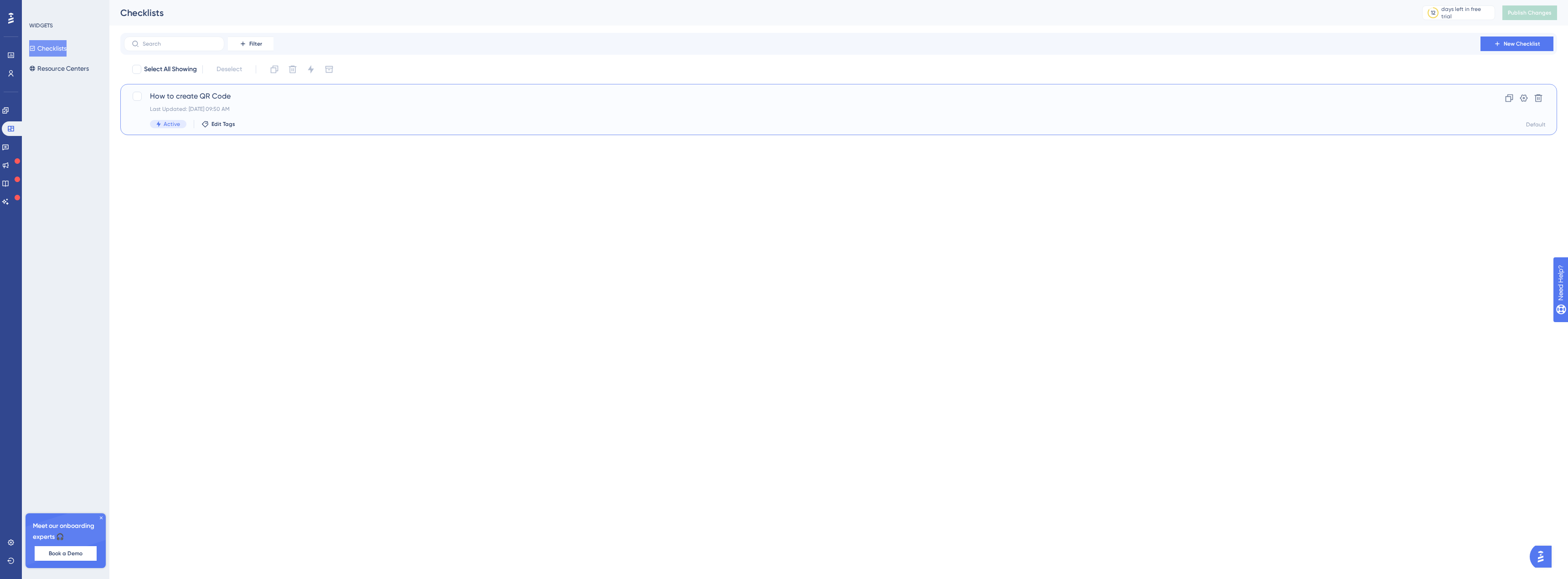
click at [260, 94] on span "How to create QR Code" at bounding box center [802, 96] width 1305 height 11
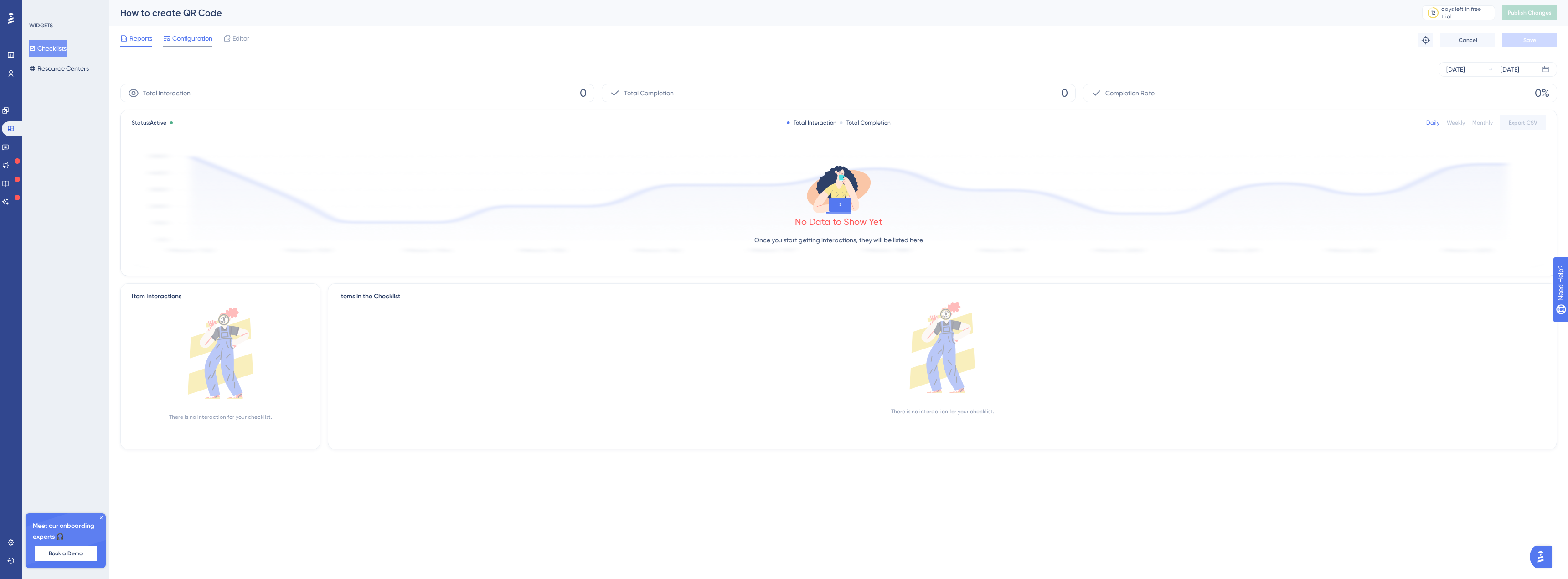
click at [190, 37] on span "Configuration" at bounding box center [192, 38] width 40 height 11
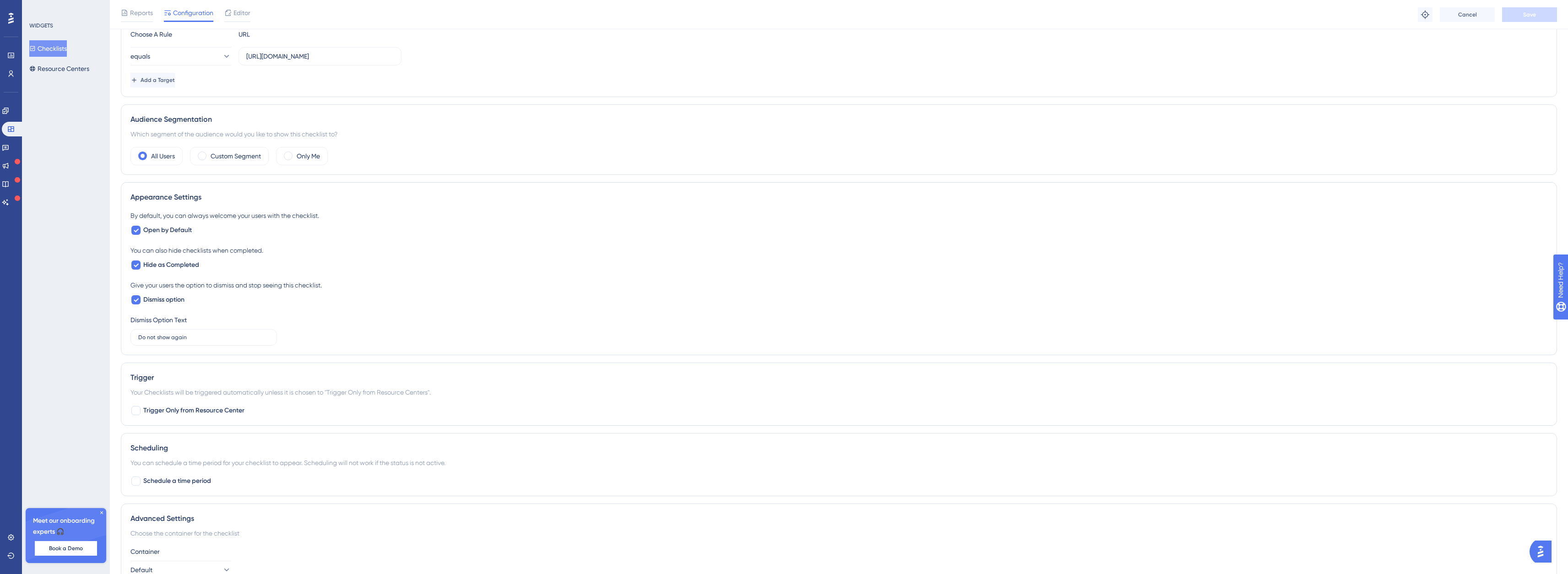
scroll to position [260, 0]
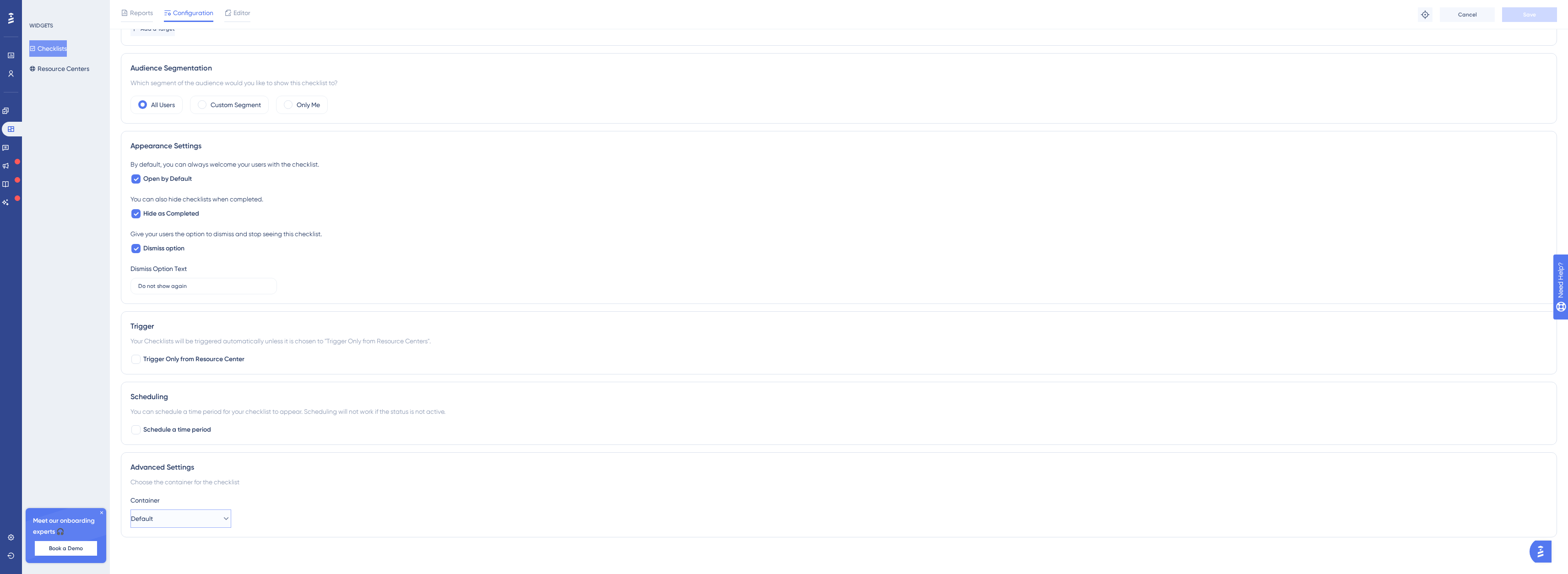
click at [162, 513] on button "Default" at bounding box center [181, 518] width 101 height 18
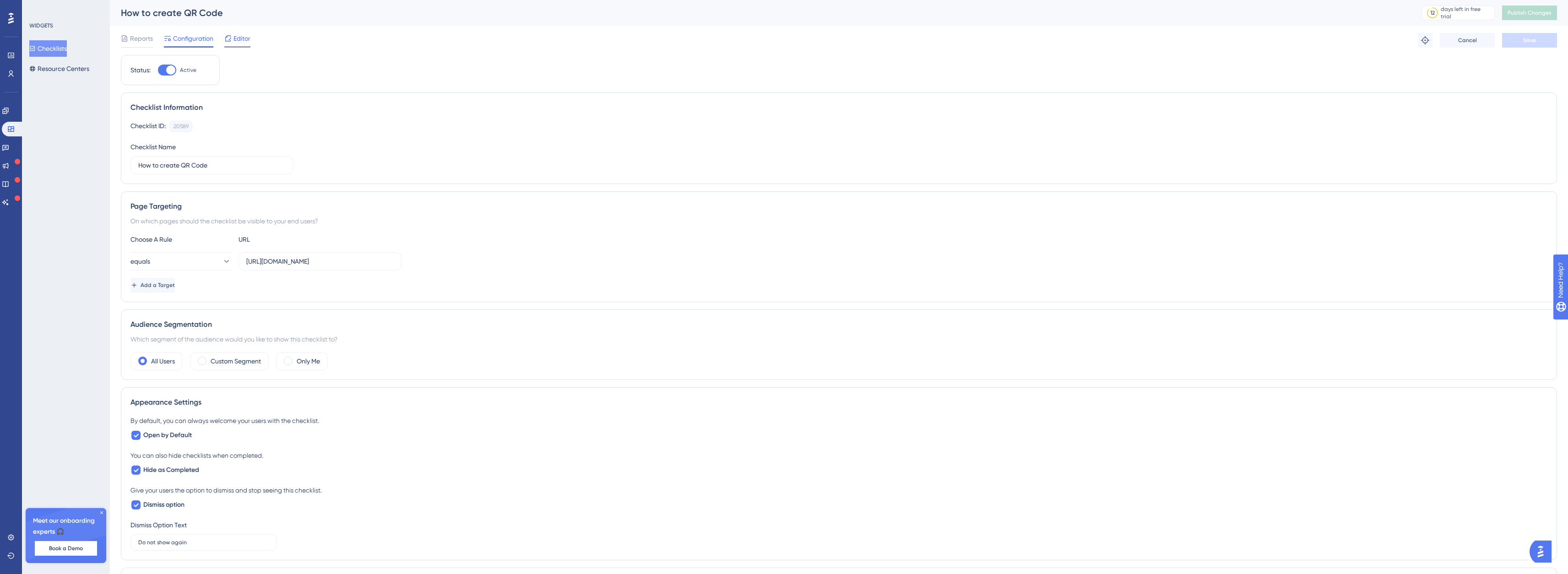
click at [240, 42] on span "Editor" at bounding box center [243, 39] width 17 height 11
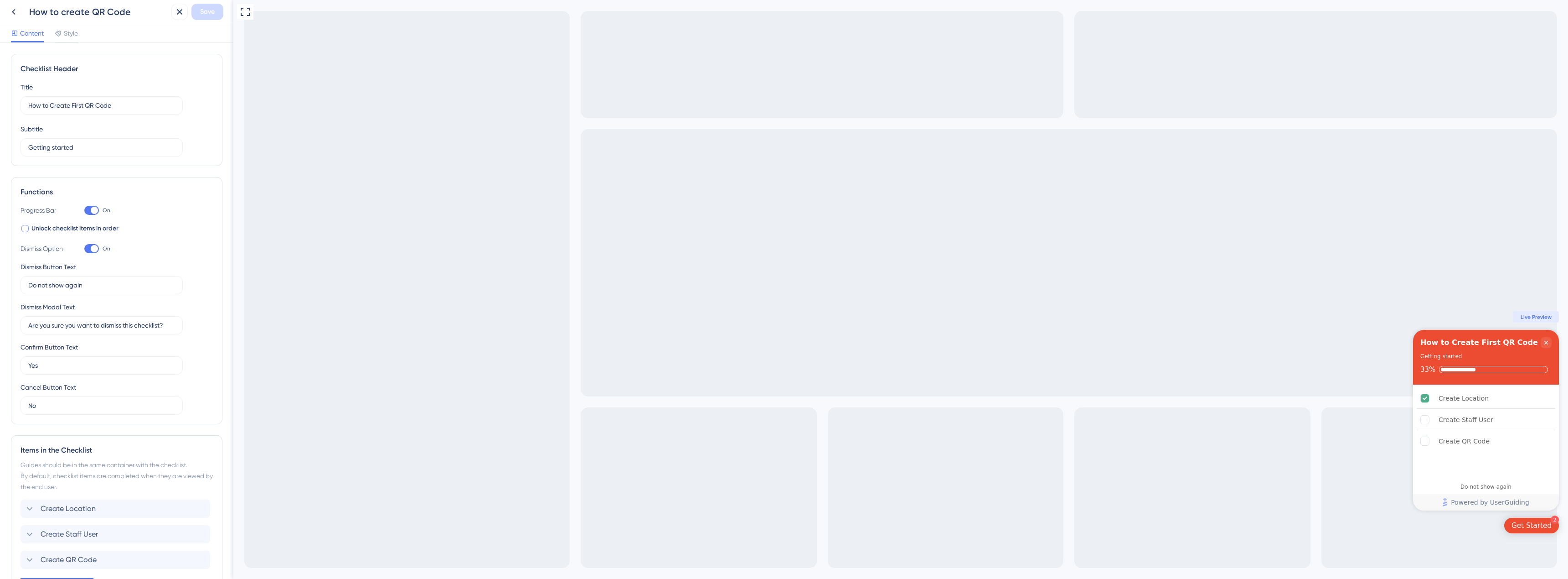
click at [74, 228] on span "Unlock checklist items in order" at bounding box center [74, 228] width 87 height 11
click at [58, 228] on span "Unlock checklist items in order" at bounding box center [74, 228] width 87 height 11
checkbox input "false"
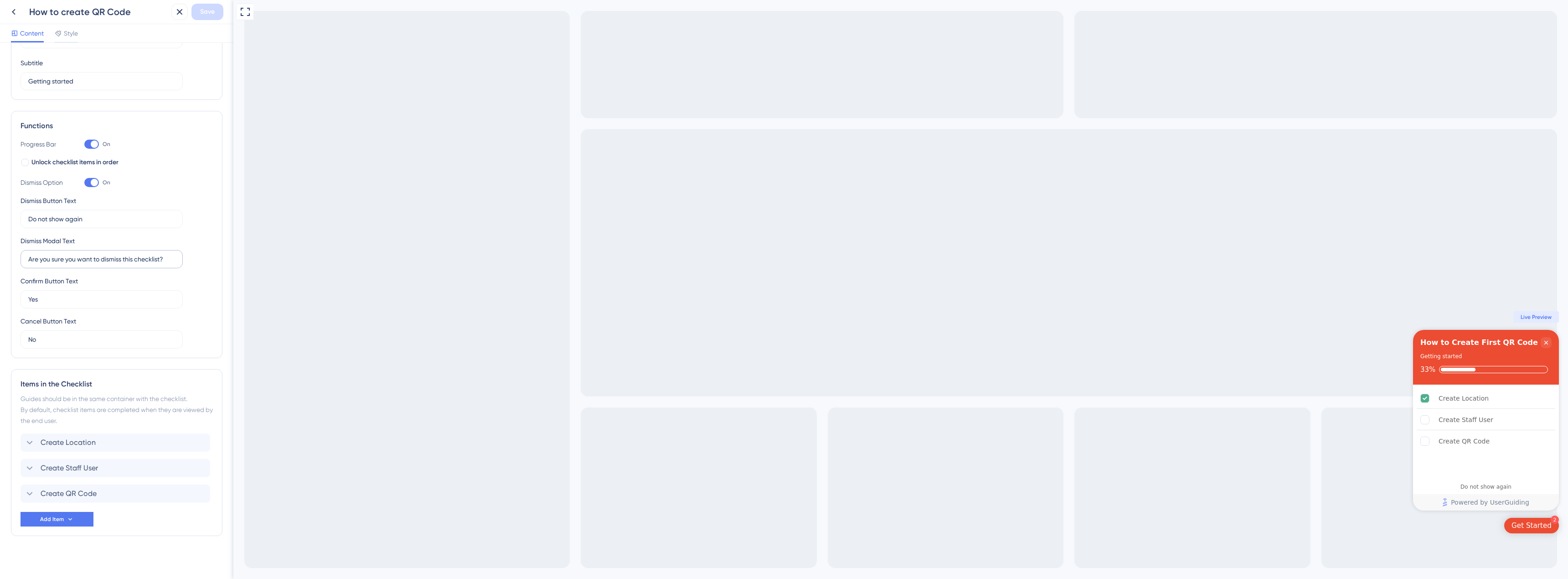
scroll to position [71, 0]
click at [139, 479] on div "Create Location Create Staff User Create QR Code" at bounding box center [116, 464] width 192 height 69
click at [126, 490] on div "Create QR Code Delete" at bounding box center [115, 489] width 190 height 18
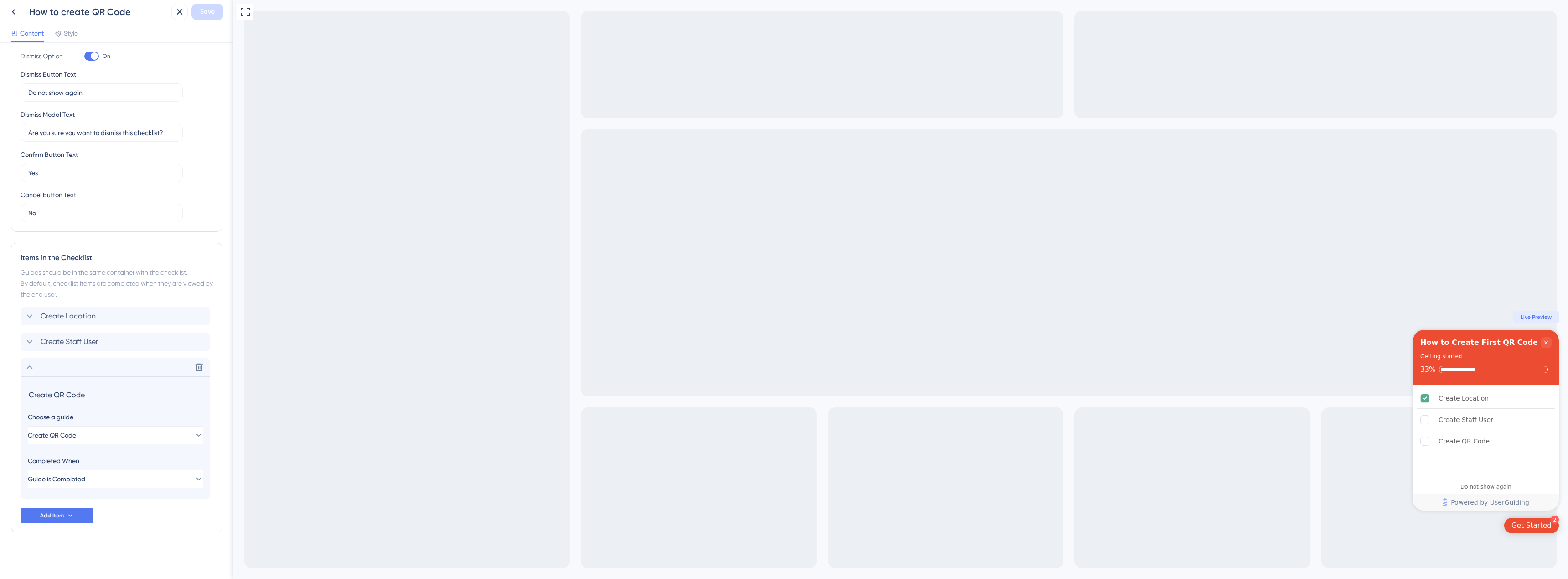
scroll to position [194, 0]
click at [65, 479] on span "Guide is Completed" at bounding box center [56, 478] width 57 height 11
click at [65, 479] on span "Guide is Completed" at bounding box center [64, 478] width 57 height 11
click at [92, 514] on button "Add Item" at bounding box center [56, 515] width 73 height 15
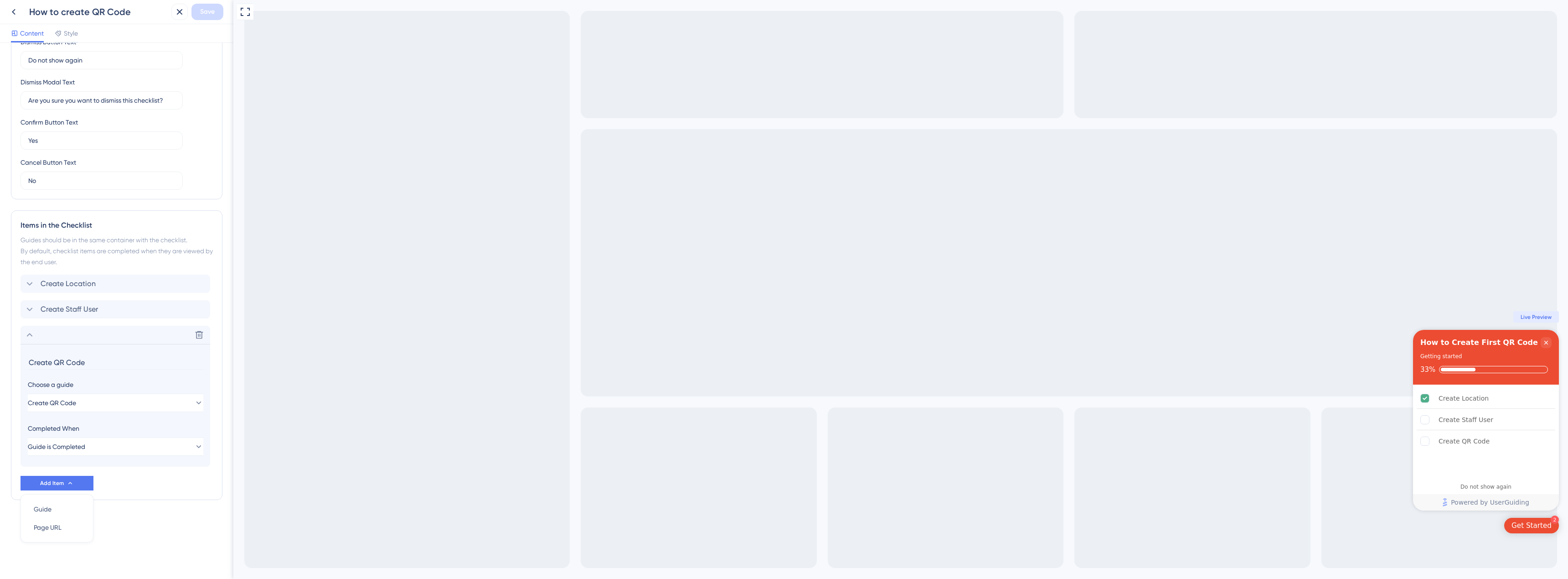
click at [154, 523] on div "Checklist Header Title How to Create First QR Code Subtitle Getting started Fun…" at bounding box center [117, 183] width 212 height 708
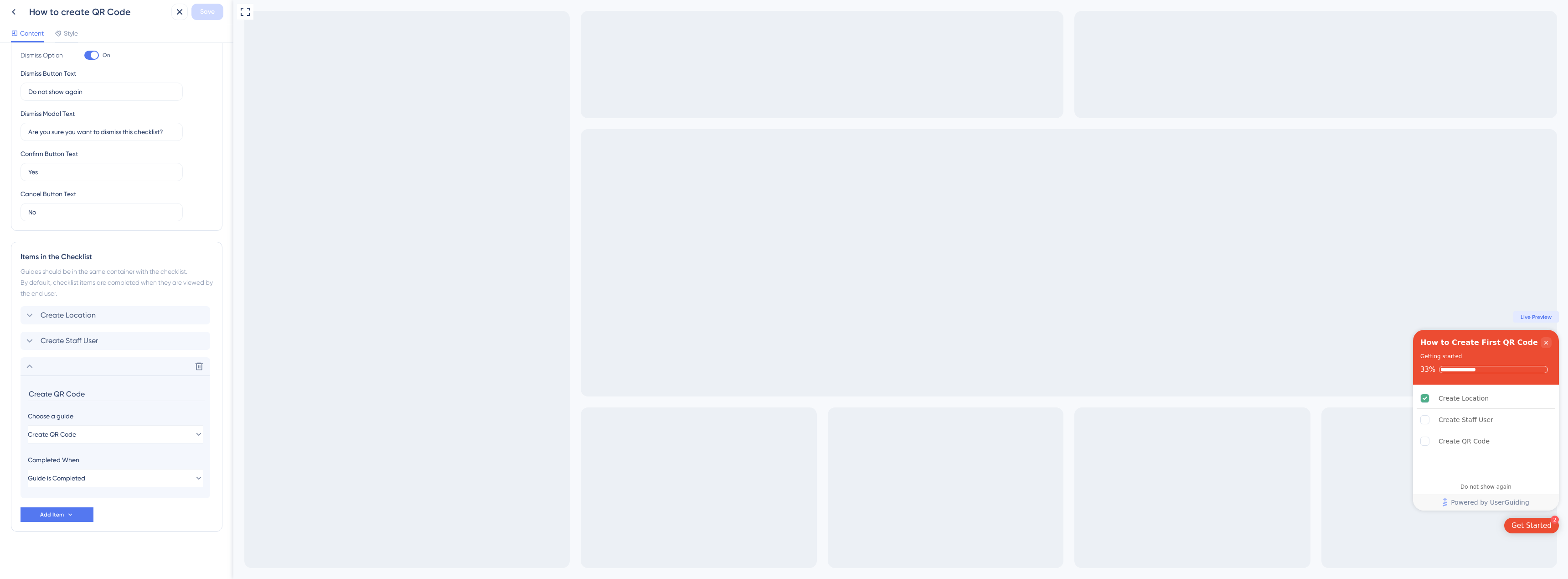
scroll to position [194, 0]
click at [1535, 520] on div "2 Get Started" at bounding box center [1532, 526] width 55 height 16
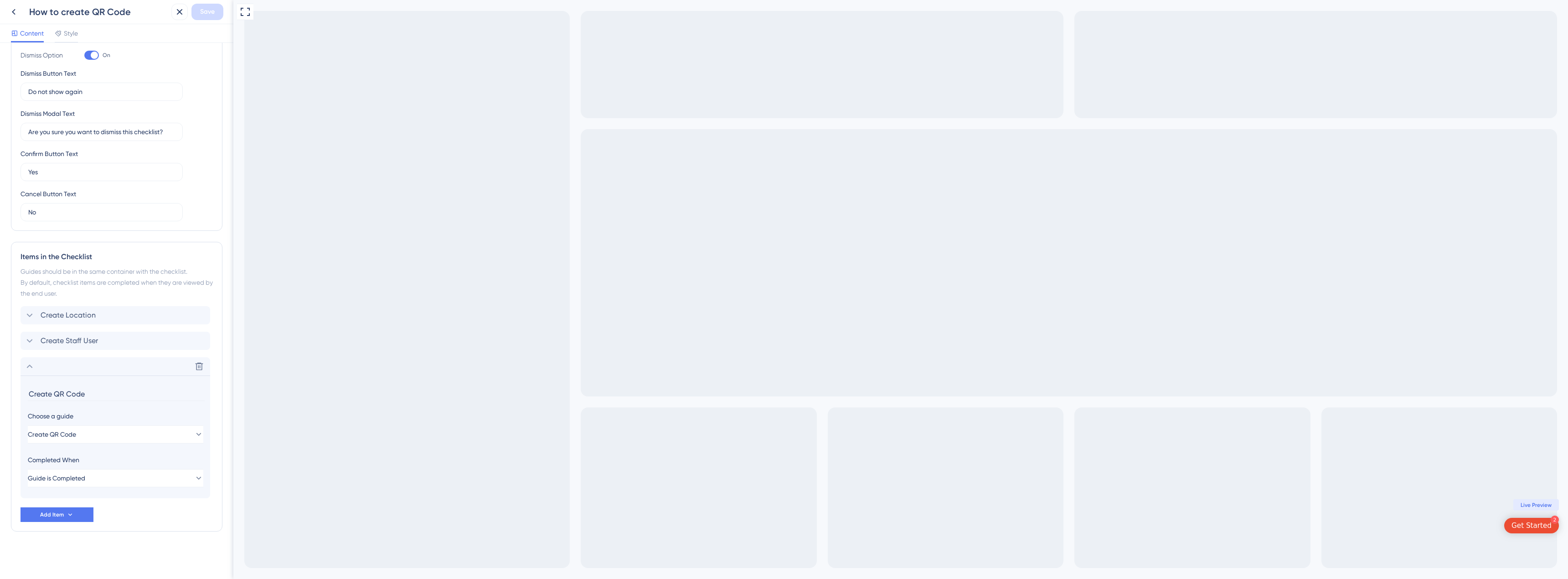
click at [1535, 521] on div "Get Started" at bounding box center [1531, 526] width 40 height 9
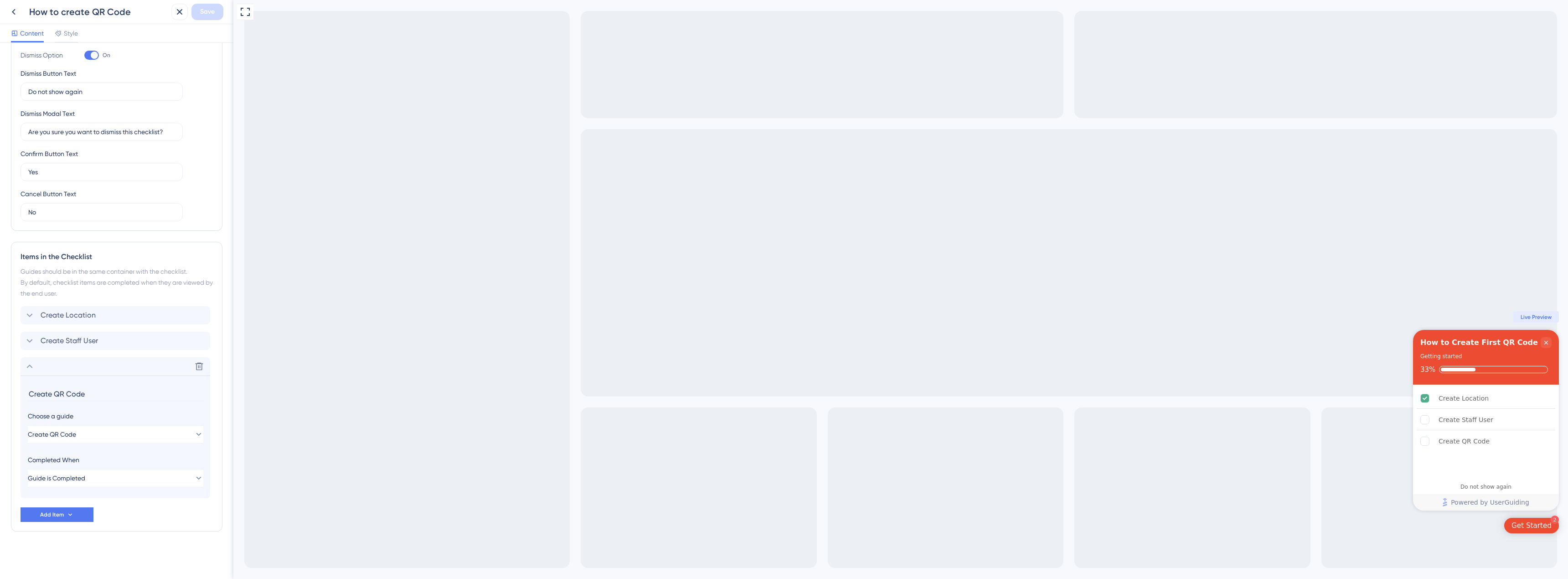
click at [1535, 521] on div "Get Started" at bounding box center [1531, 526] width 40 height 9
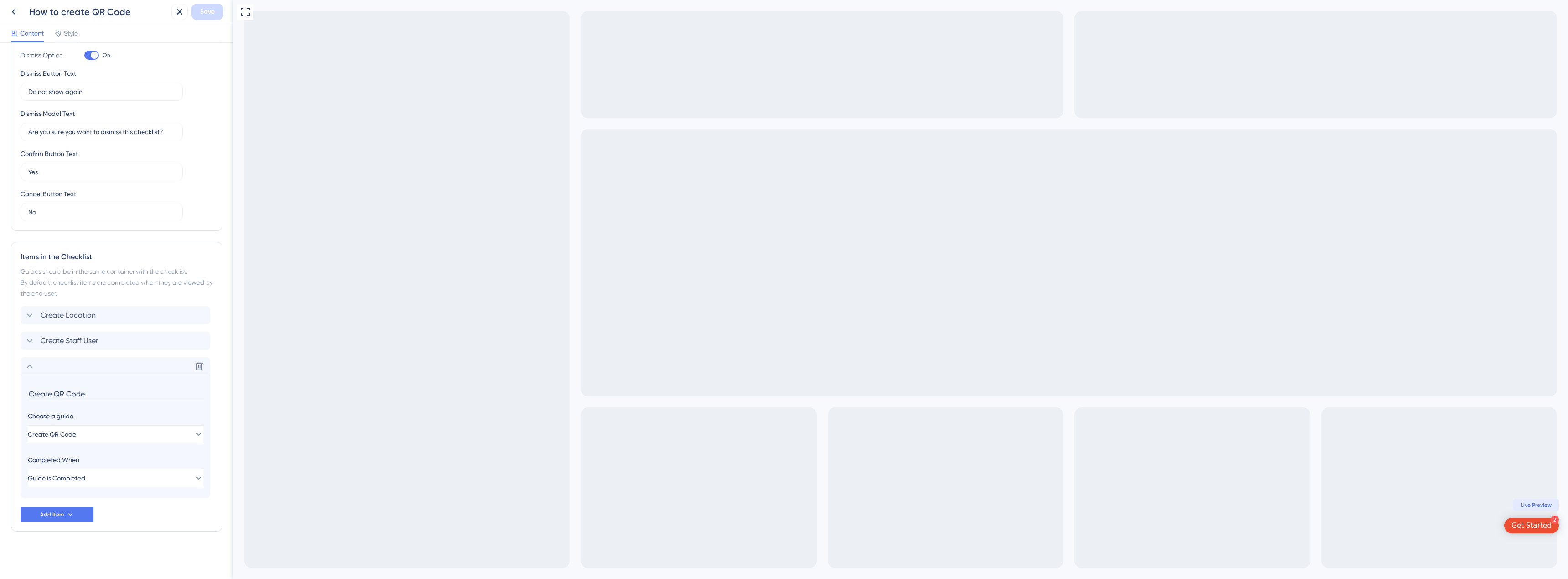
click at [1536, 504] on span "Live Preview" at bounding box center [1537, 504] width 31 height 7
click at [1530, 505] on span "Live Preview" at bounding box center [1537, 504] width 31 height 7
click at [1527, 525] on div "Get Started" at bounding box center [1531, 526] width 40 height 9
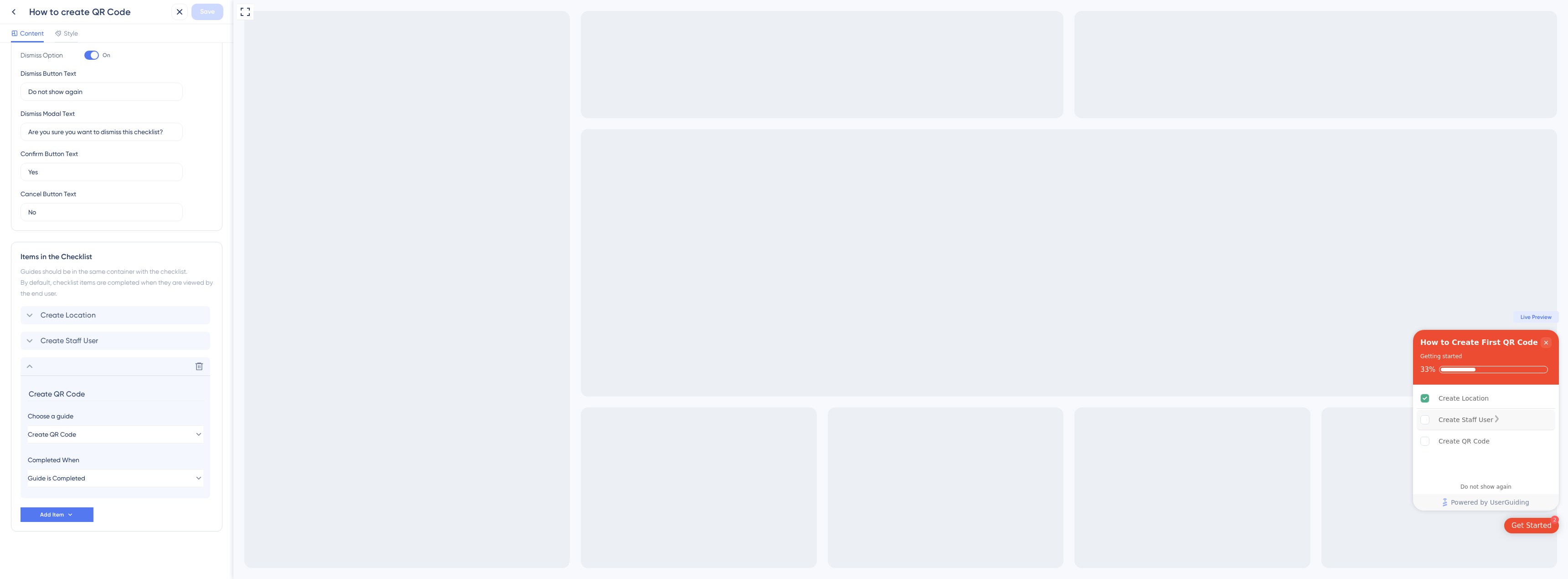
click at [1465, 425] on div "Create Staff User" at bounding box center [1486, 420] width 139 height 20
click at [1467, 419] on div "Create Staff User" at bounding box center [1466, 420] width 55 height 11
click at [1452, 446] on div "Create QR Code" at bounding box center [1486, 441] width 139 height 20
drag, startPoint x: 1449, startPoint y: 426, endPoint x: 1446, endPoint y: 401, distance: 25.2
click at [1449, 423] on div "Create Staff User" at bounding box center [1486, 420] width 139 height 20
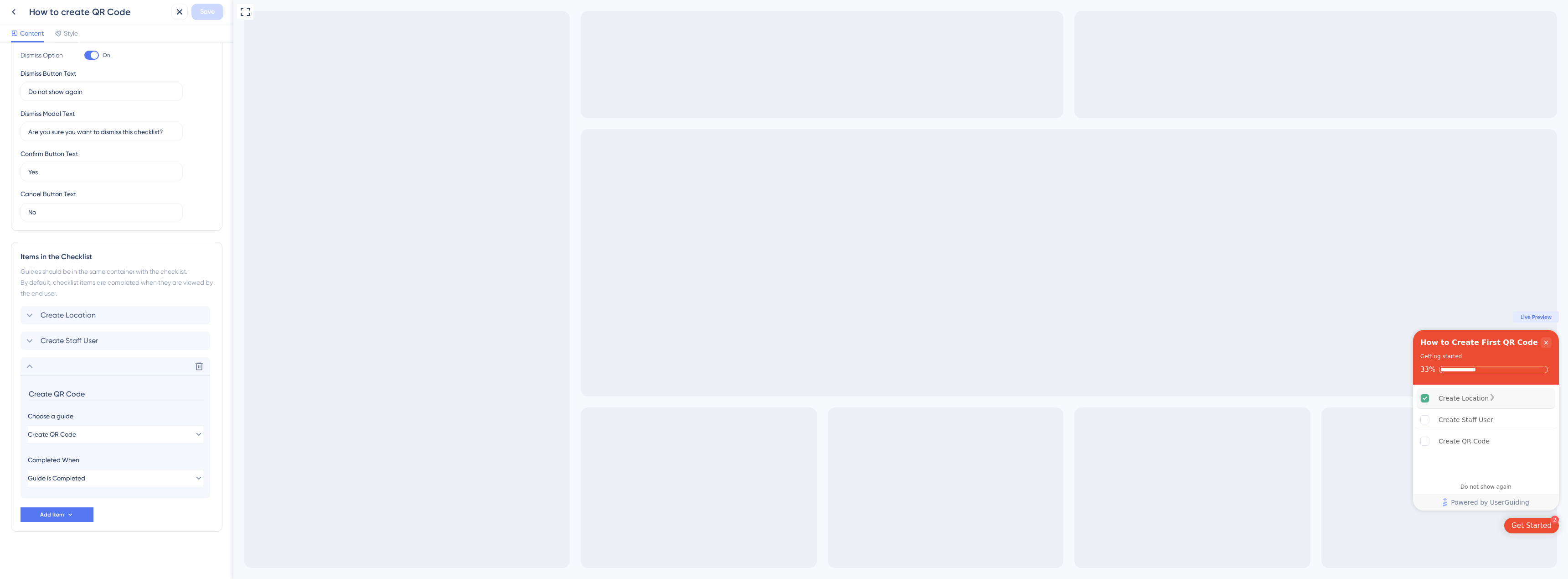
click at [1444, 395] on div "Create Location" at bounding box center [1464, 399] width 50 height 11
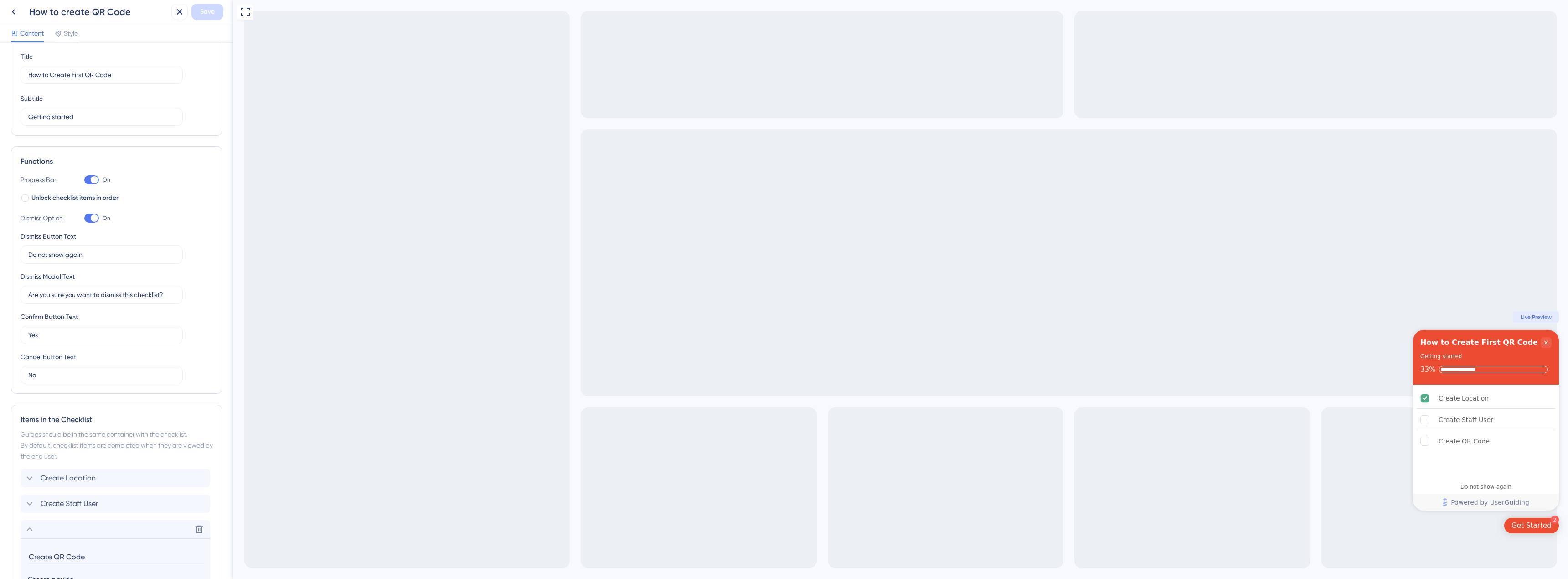
scroll to position [0, 0]
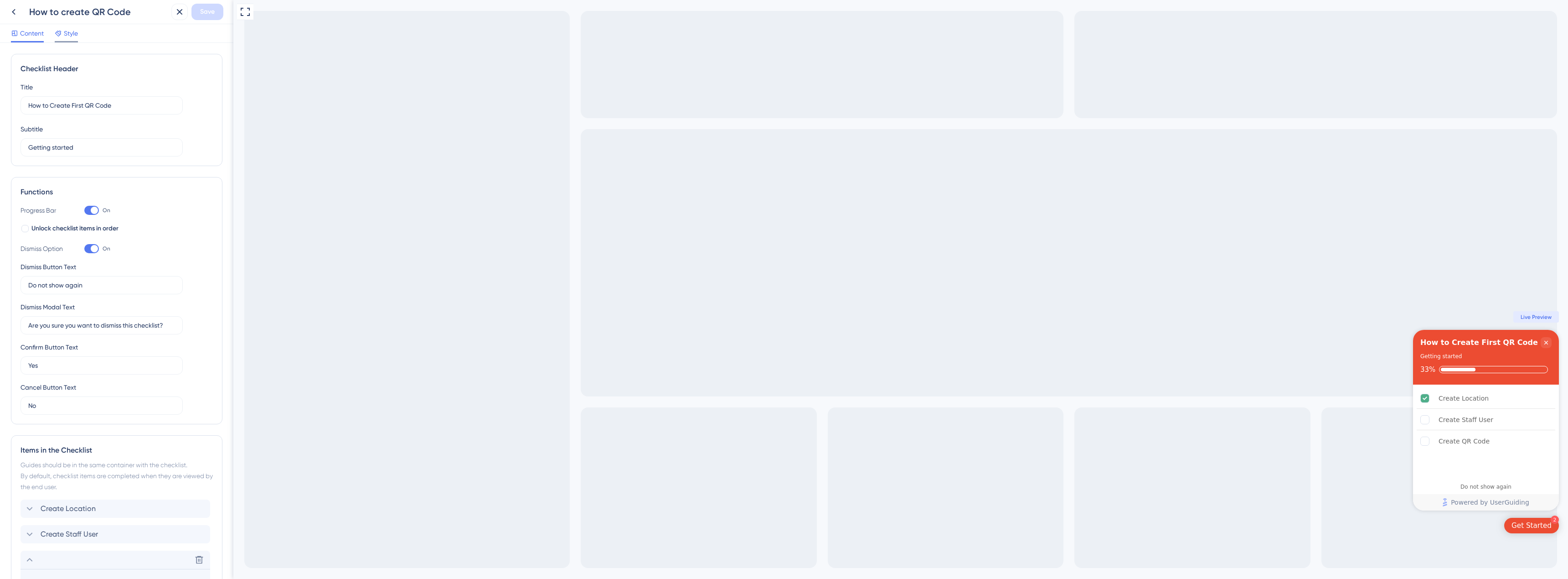
click at [66, 34] on span "Style" at bounding box center [71, 33] width 14 height 11
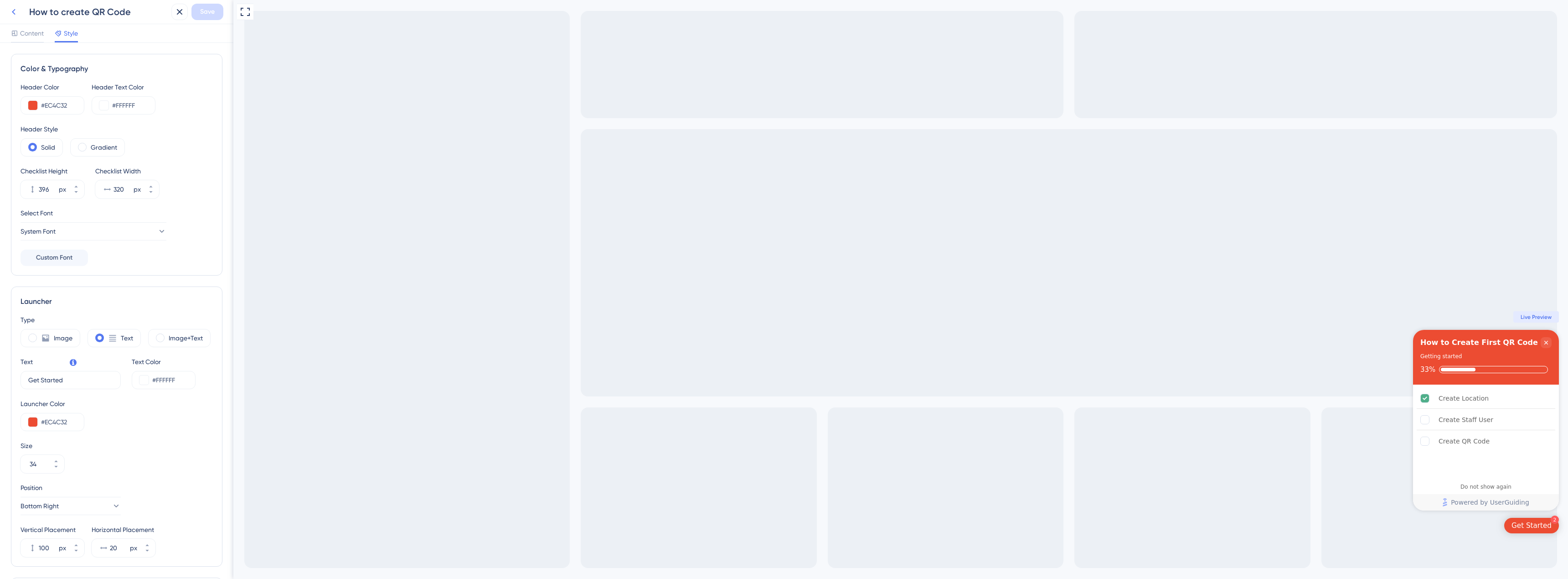
click at [18, 16] on icon at bounding box center [13, 12] width 11 height 11
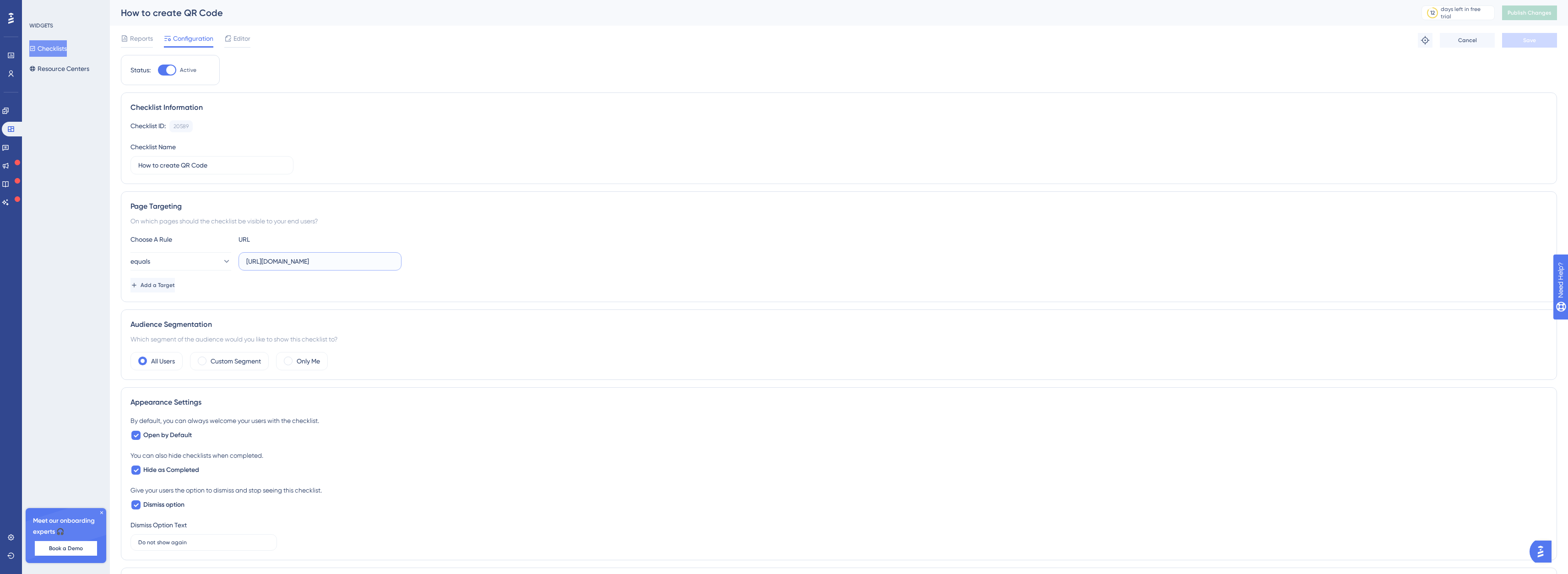
drag, startPoint x: 341, startPoint y: 257, endPoint x: 384, endPoint y: 254, distance: 43.1
click at [384, 254] on label "[URL][DOMAIN_NAME]" at bounding box center [320, 261] width 163 height 18
type input "[URL][DOMAIN_NAME]"
click at [211, 263] on button "equals" at bounding box center [181, 261] width 101 height 18
click at [172, 320] on div "contains contains" at bounding box center [181, 325] width 74 height 18
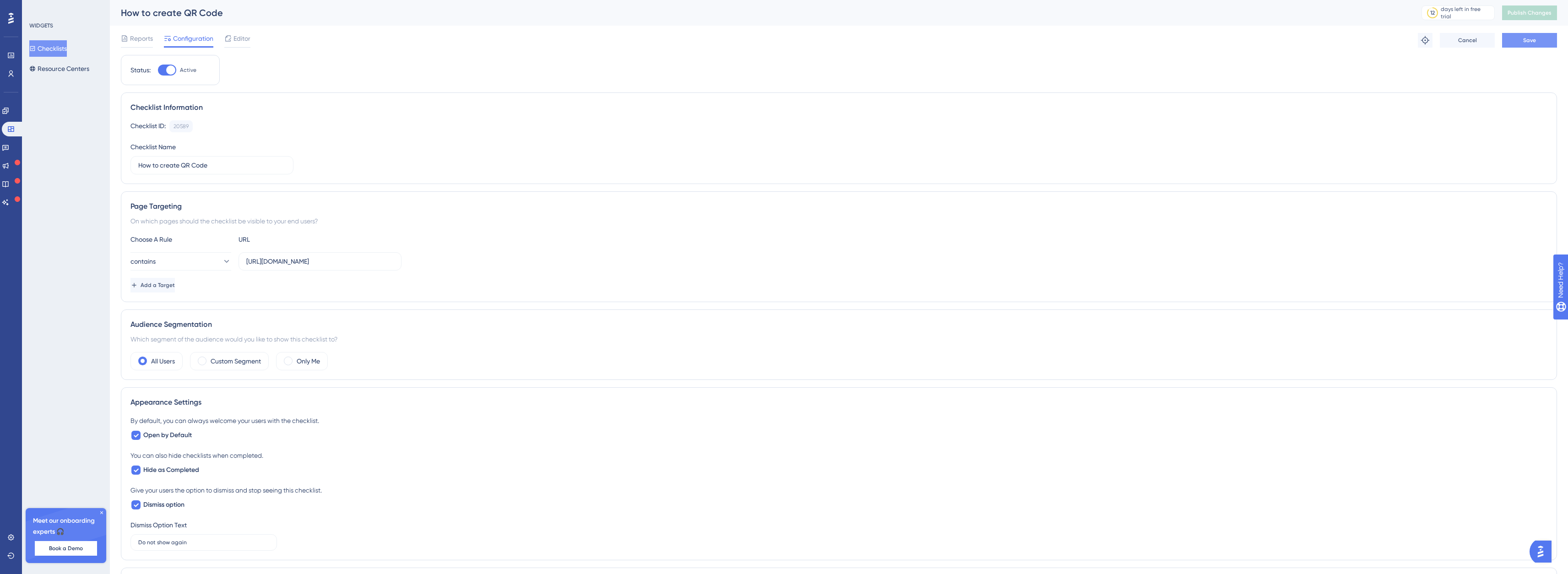
click at [1542, 41] on button "Save" at bounding box center [1530, 40] width 55 height 15
click at [1544, 14] on span "Publish Changes" at bounding box center [1530, 13] width 44 height 7
click at [9, 116] on link at bounding box center [5, 110] width 7 height 15
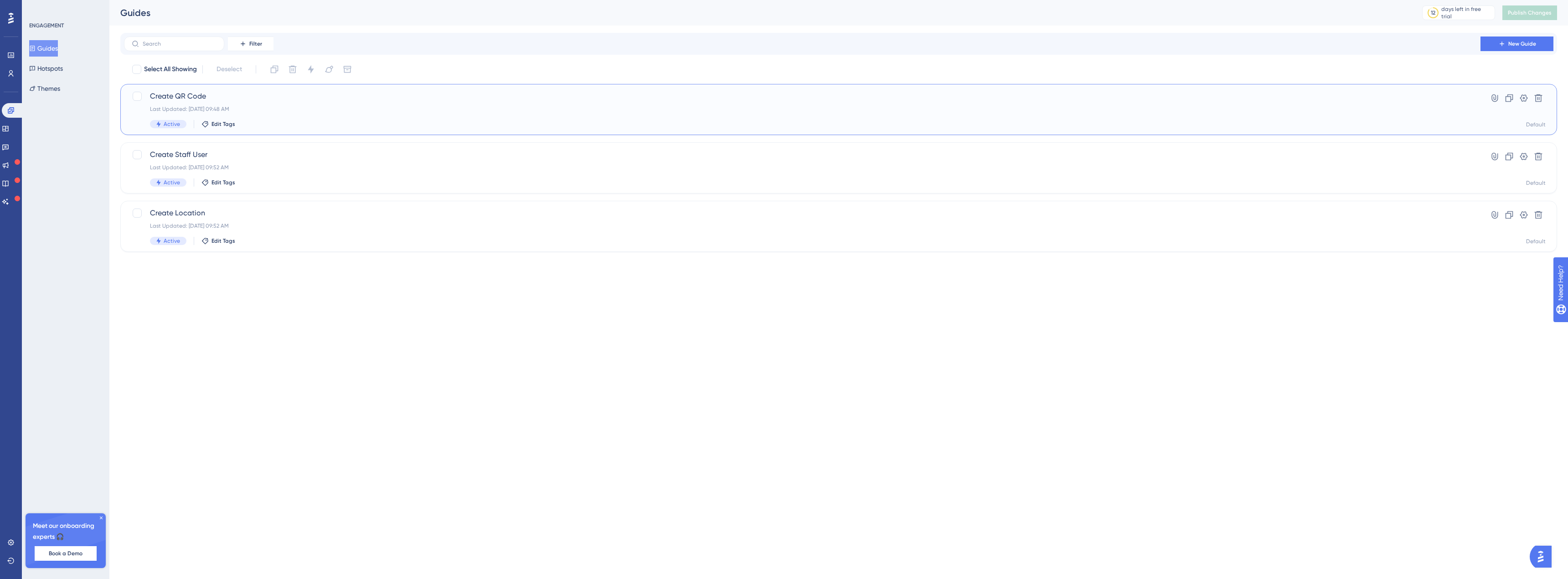
click at [169, 108] on div "Last Updated: [DATE] 09:48 AM" at bounding box center [802, 108] width 1305 height 7
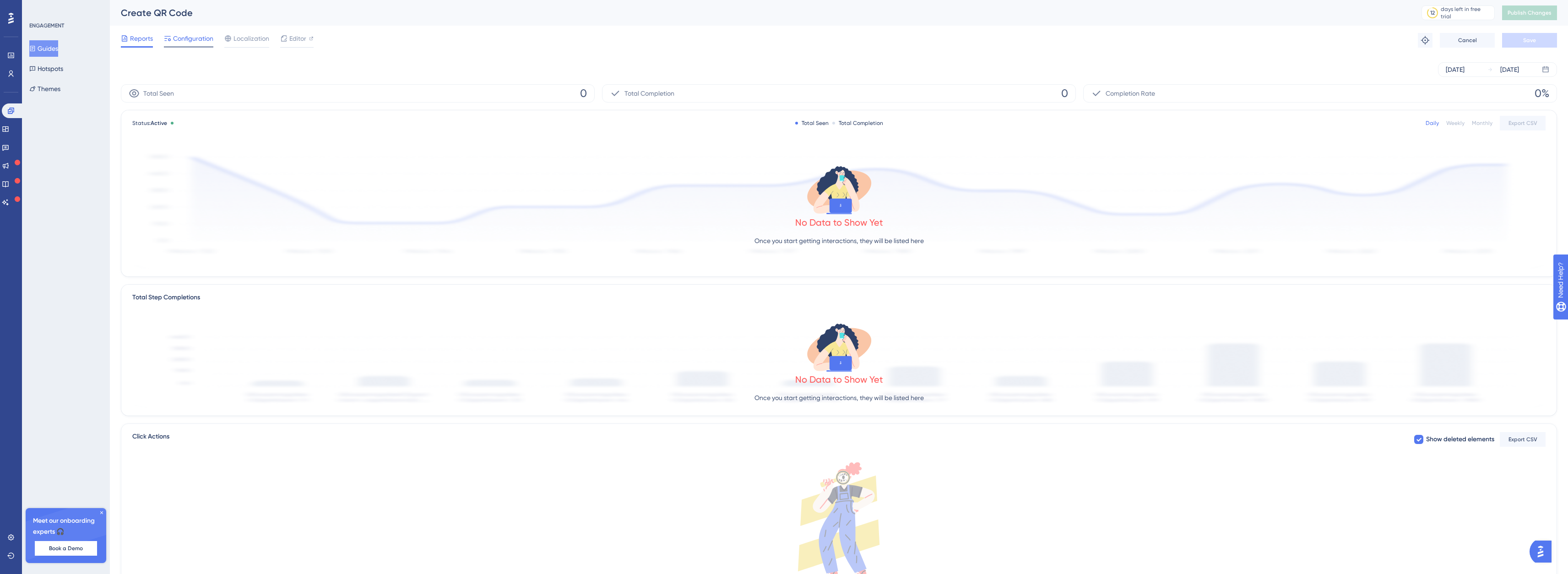
click at [195, 43] on span "Configuration" at bounding box center [193, 39] width 40 height 11
click at [192, 37] on span "Configuration" at bounding box center [193, 39] width 40 height 11
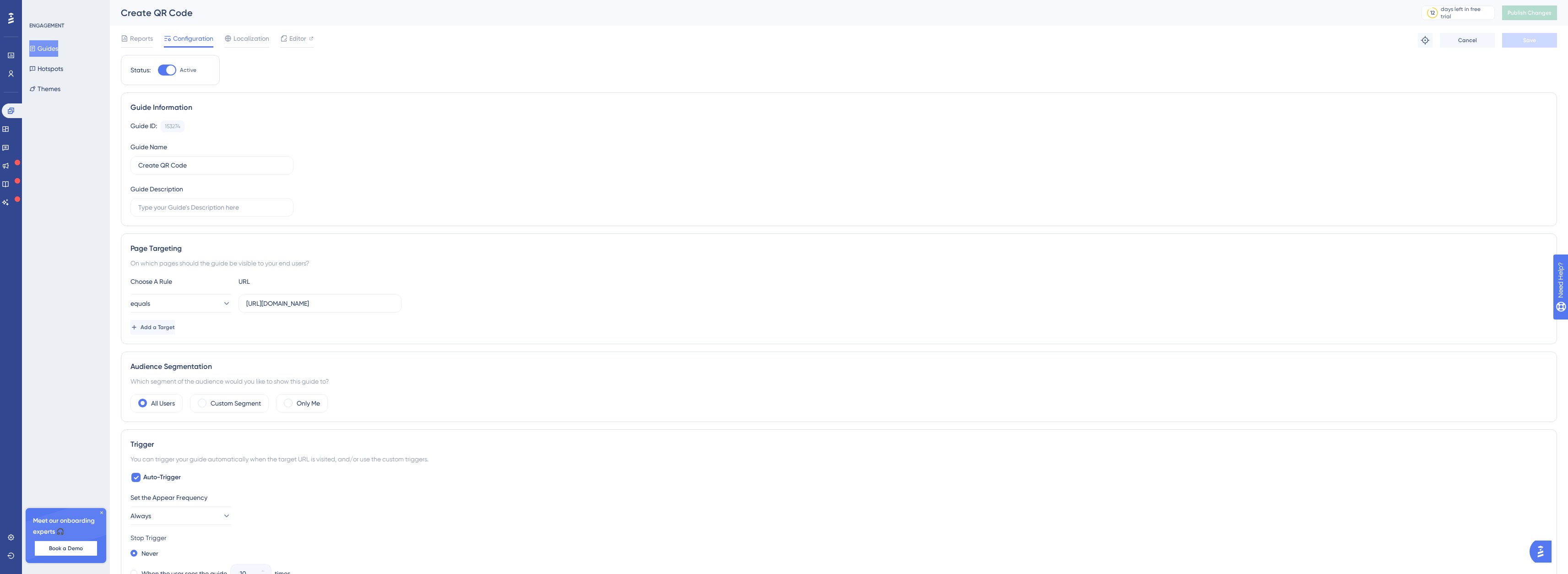
click at [169, 38] on icon at bounding box center [167, 38] width 7 height 7
click at [169, 65] on div at bounding box center [171, 70] width 9 height 9
click at [158, 70] on input "Active" at bounding box center [158, 70] width 1 height 1
checkbox input "false"
click at [1525, 41] on span "Save" at bounding box center [1530, 40] width 13 height 7
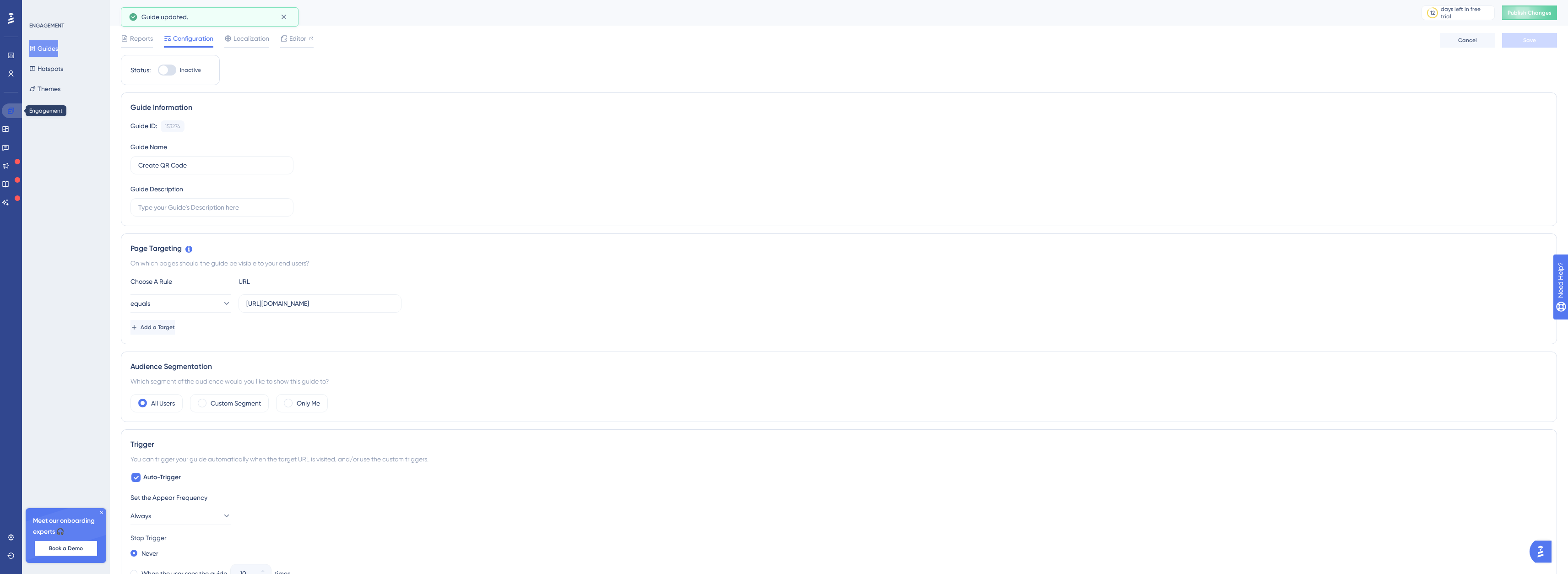
click at [10, 114] on icon at bounding box center [10, 110] width 7 height 7
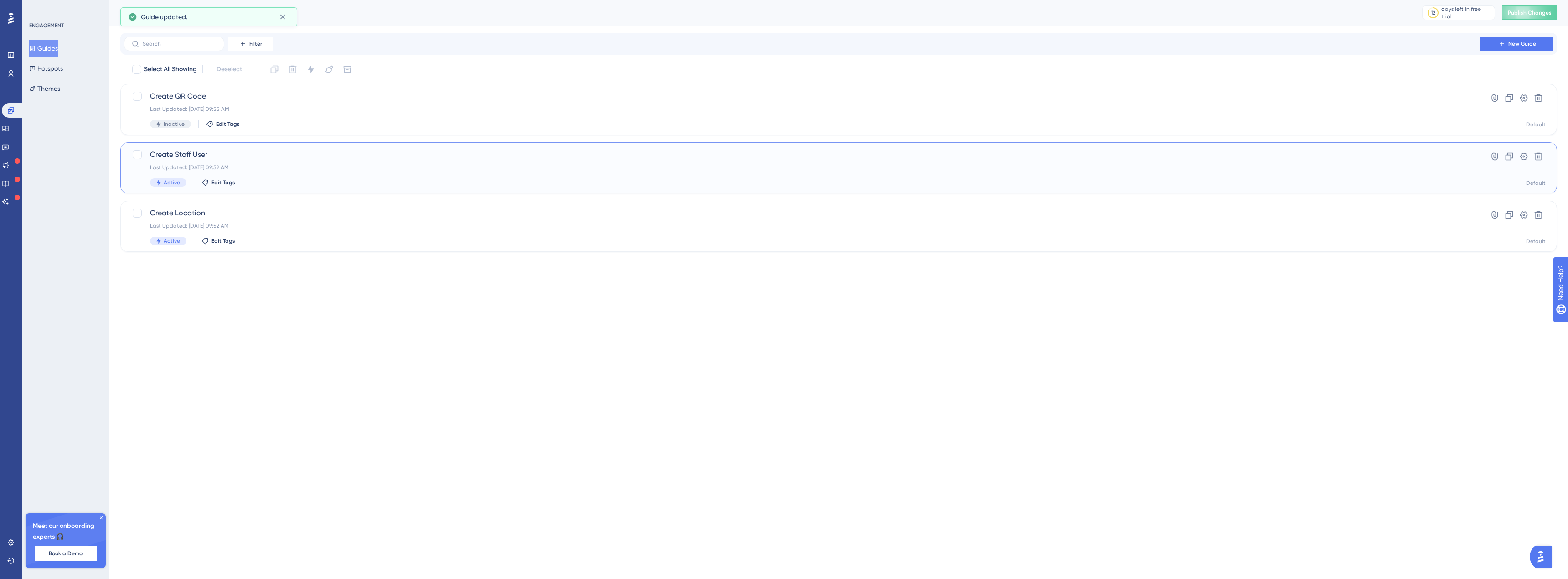
click at [165, 150] on span "Create Staff User" at bounding box center [802, 155] width 1305 height 11
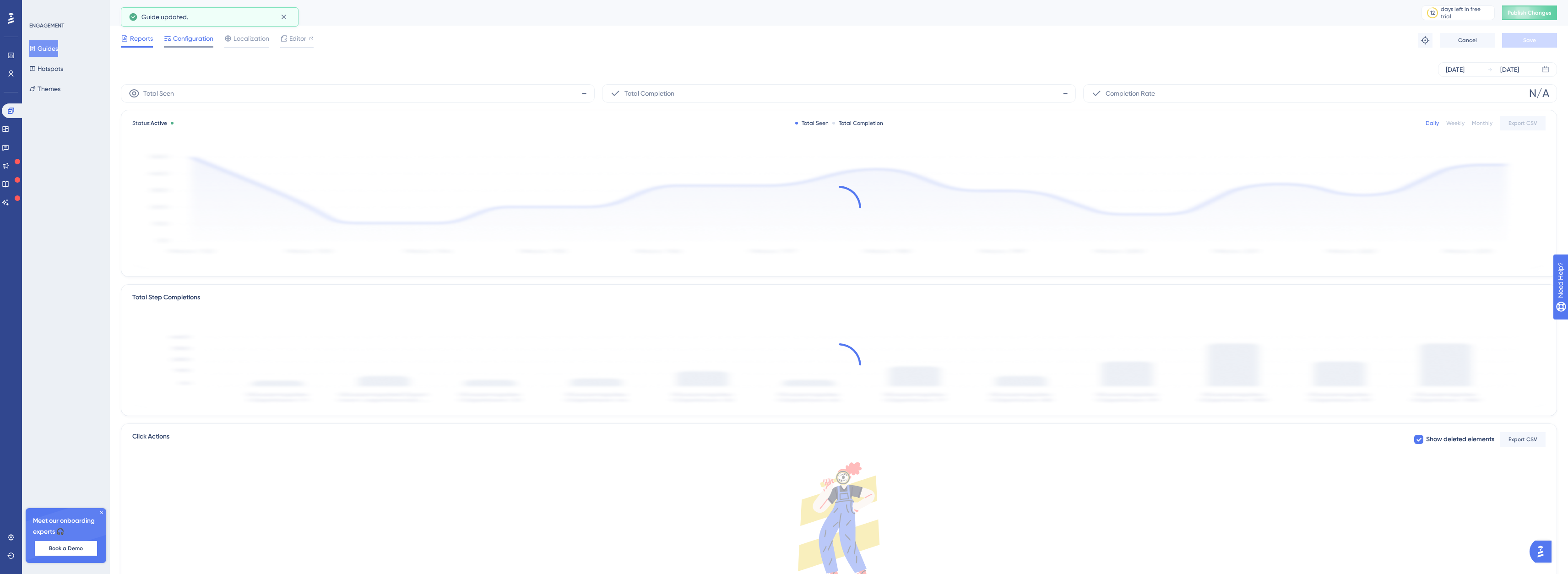
click at [170, 33] on div at bounding box center [167, 39] width 7 height 11
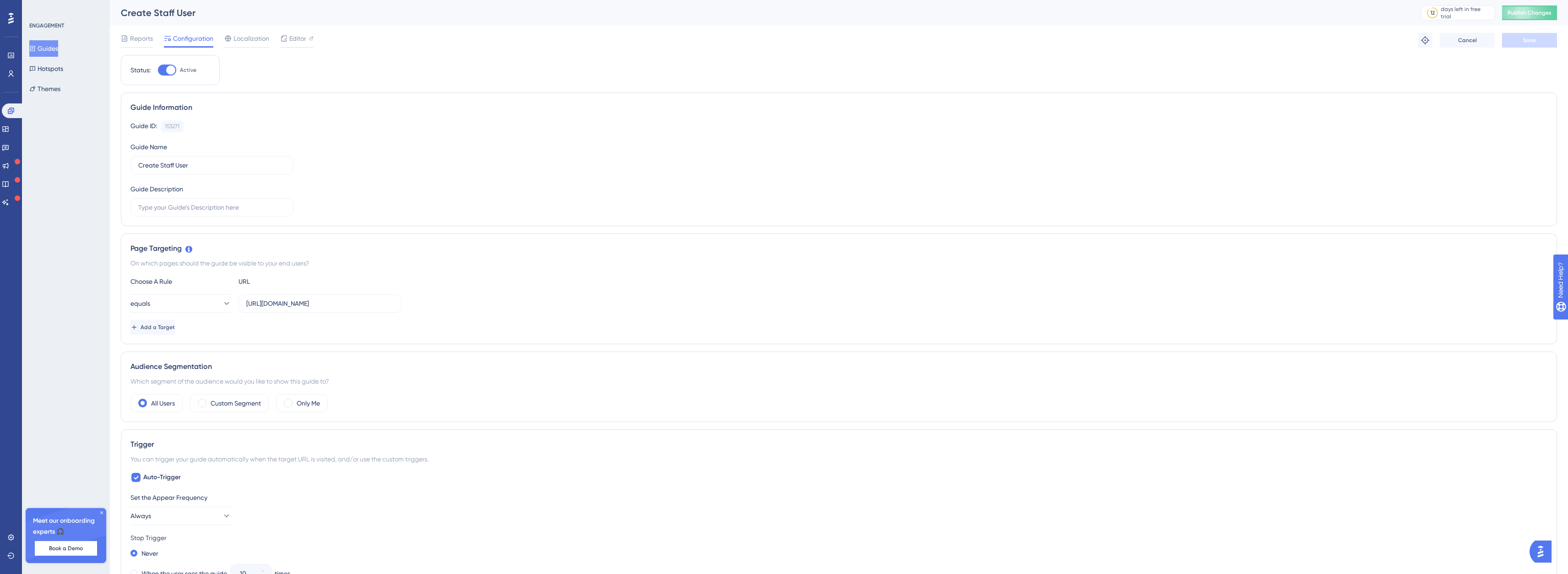
click at [166, 71] on div at bounding box center [167, 70] width 18 height 11
click at [168, 72] on div at bounding box center [171, 70] width 9 height 9
click at [158, 71] on input "Active" at bounding box center [158, 70] width 1 height 1
checkbox input "false"
click at [1529, 39] on span "Save" at bounding box center [1530, 40] width 13 height 7
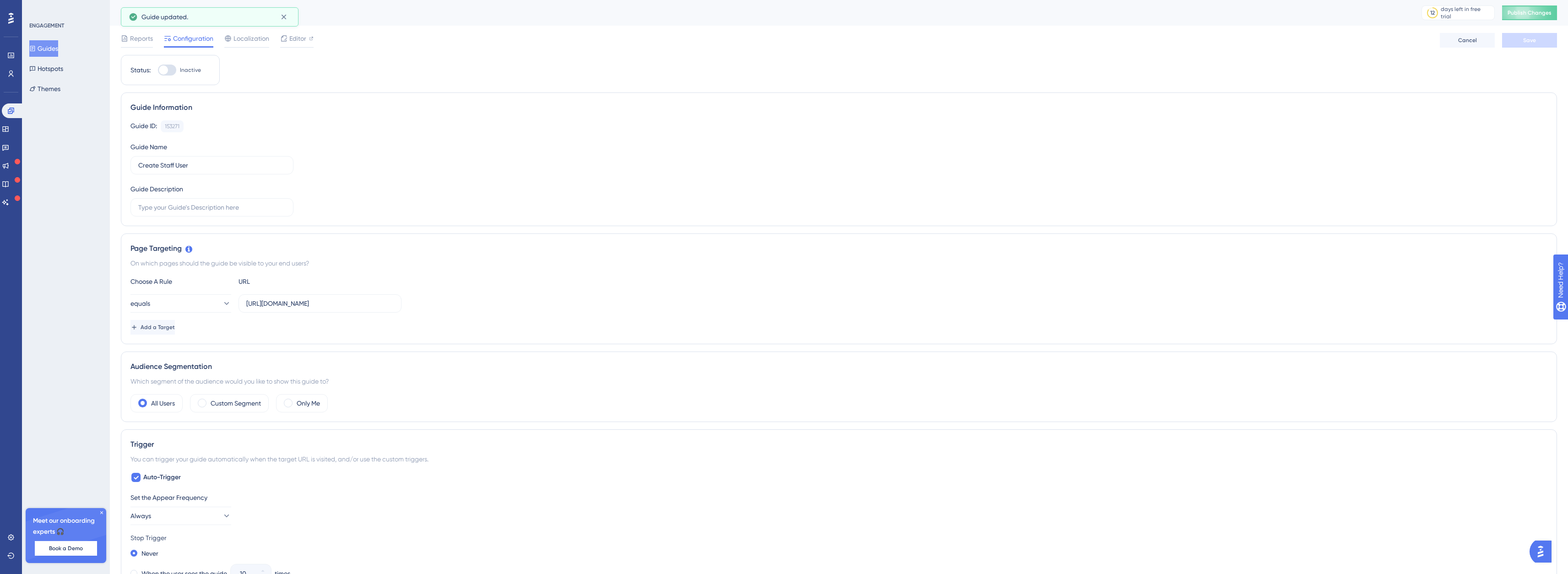
click at [52, 49] on button "Guides" at bounding box center [43, 48] width 29 height 17
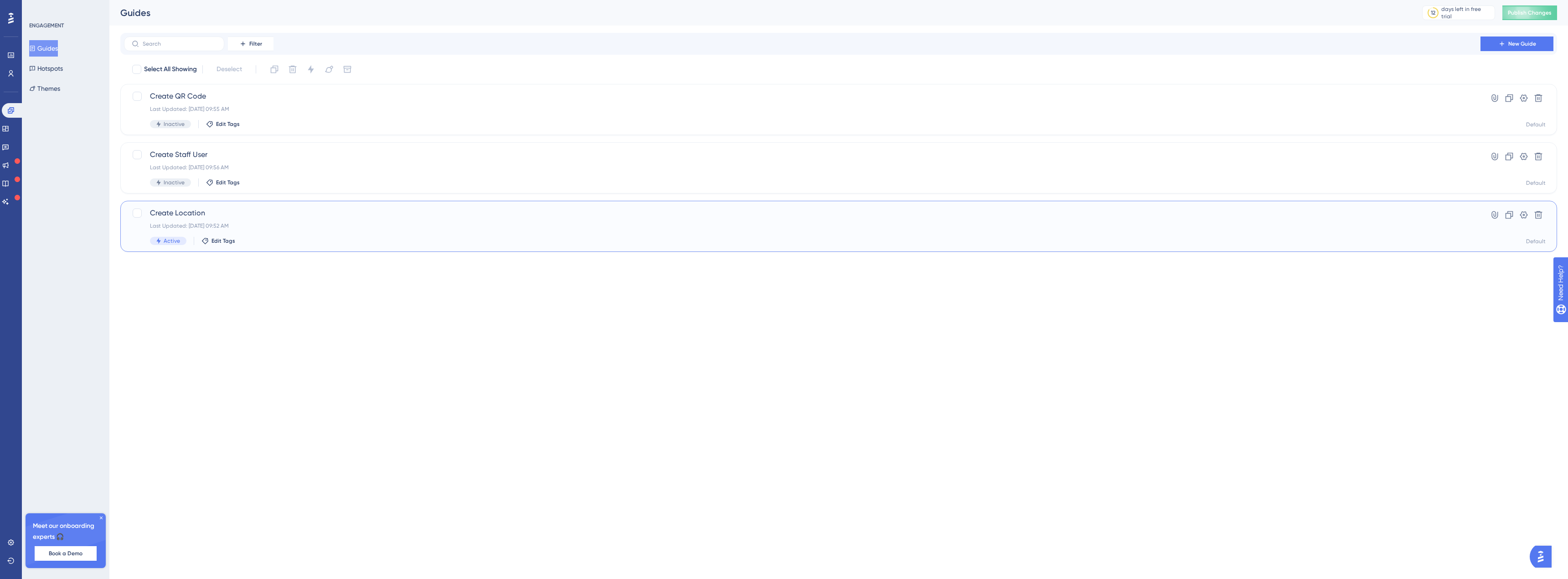
click at [176, 222] on div "Create Location Last Updated: [DATE] 09:52 AM Active Edit Tags" at bounding box center [802, 227] width 1305 height 38
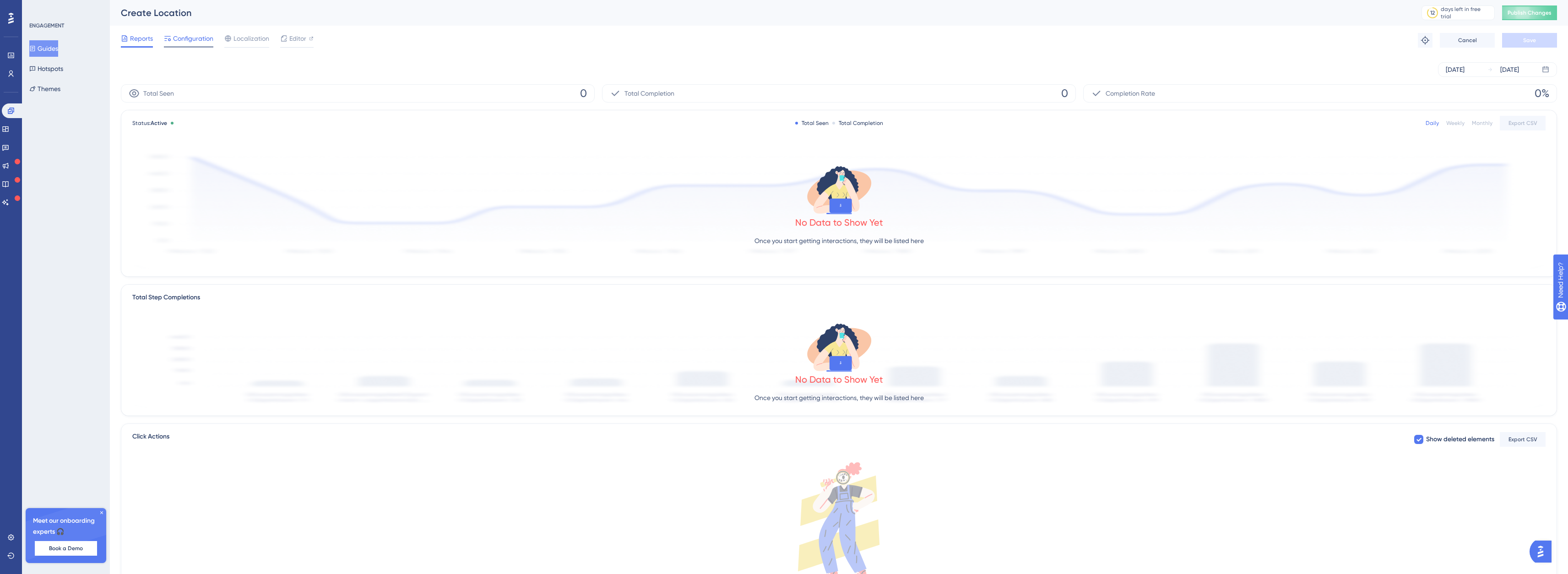
click at [169, 41] on icon at bounding box center [168, 39] width 6 height 5
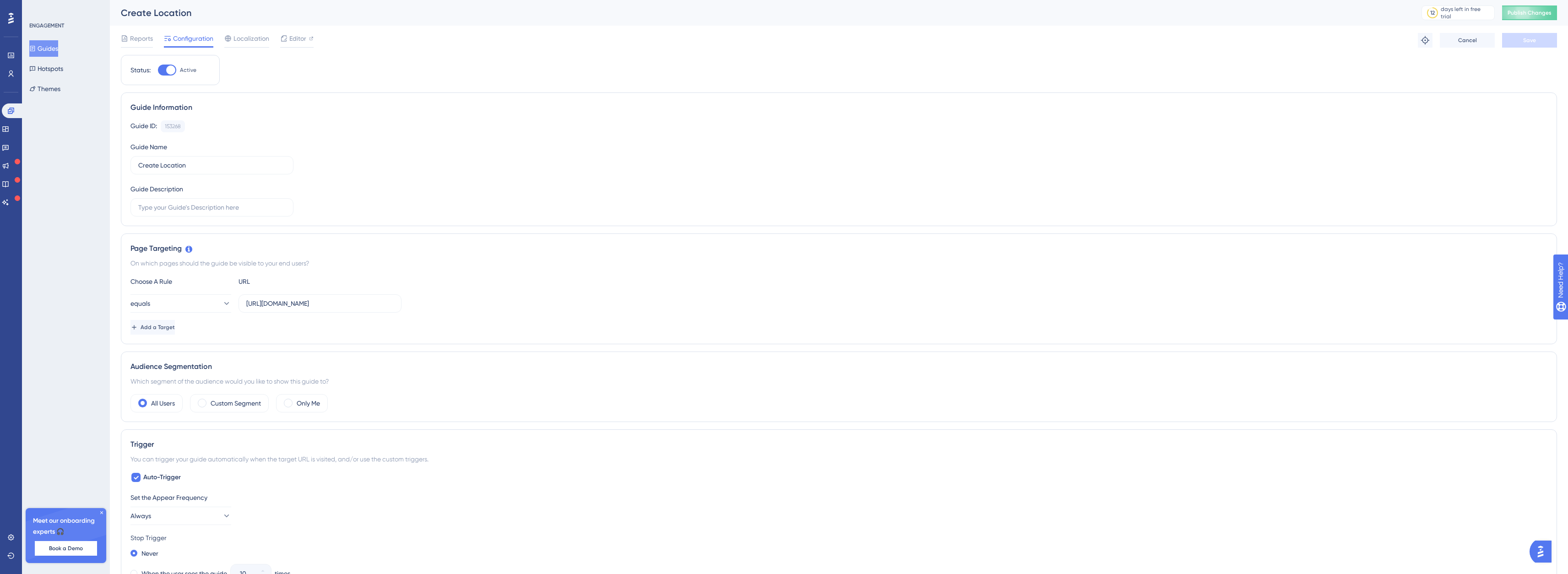
click at [169, 70] on div at bounding box center [171, 70] width 9 height 9
click at [158, 70] on input "Active" at bounding box center [158, 70] width 1 height 1
click at [1537, 39] on button "Save" at bounding box center [1530, 40] width 55 height 15
drag, startPoint x: 130, startPoint y: 61, endPoint x: 80, endPoint y: 131, distance: 86.0
click at [80, 131] on div "ENGAGEMENT Guides Hotspots Themes Meet our onboarding experts 🎧 Book a Demo Upg…" at bounding box center [66, 287] width 88 height 574
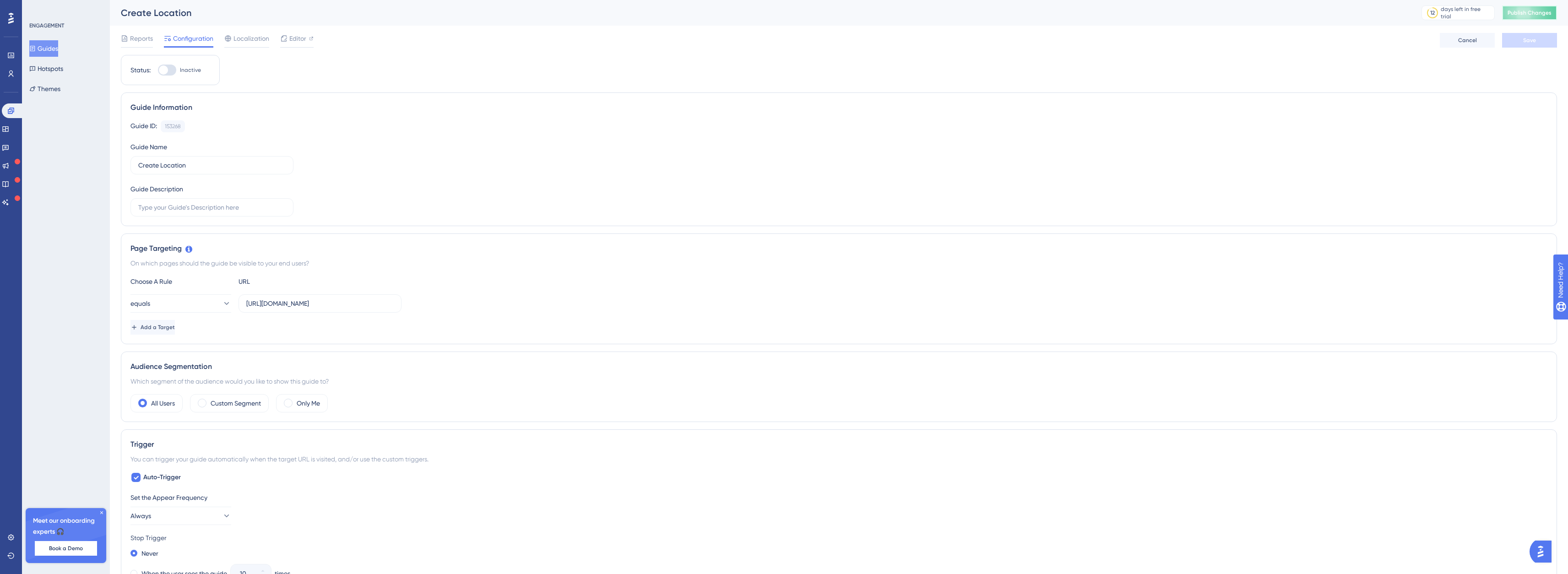
click at [1542, 15] on span "Publish Changes" at bounding box center [1530, 13] width 44 height 7
drag, startPoint x: 162, startPoint y: 69, endPoint x: 344, endPoint y: 96, distance: 184.0
click at [162, 69] on div at bounding box center [164, 70] width 9 height 9
click at [158, 70] on input "Inactive" at bounding box center [158, 70] width 1 height 1
checkbox input "true"
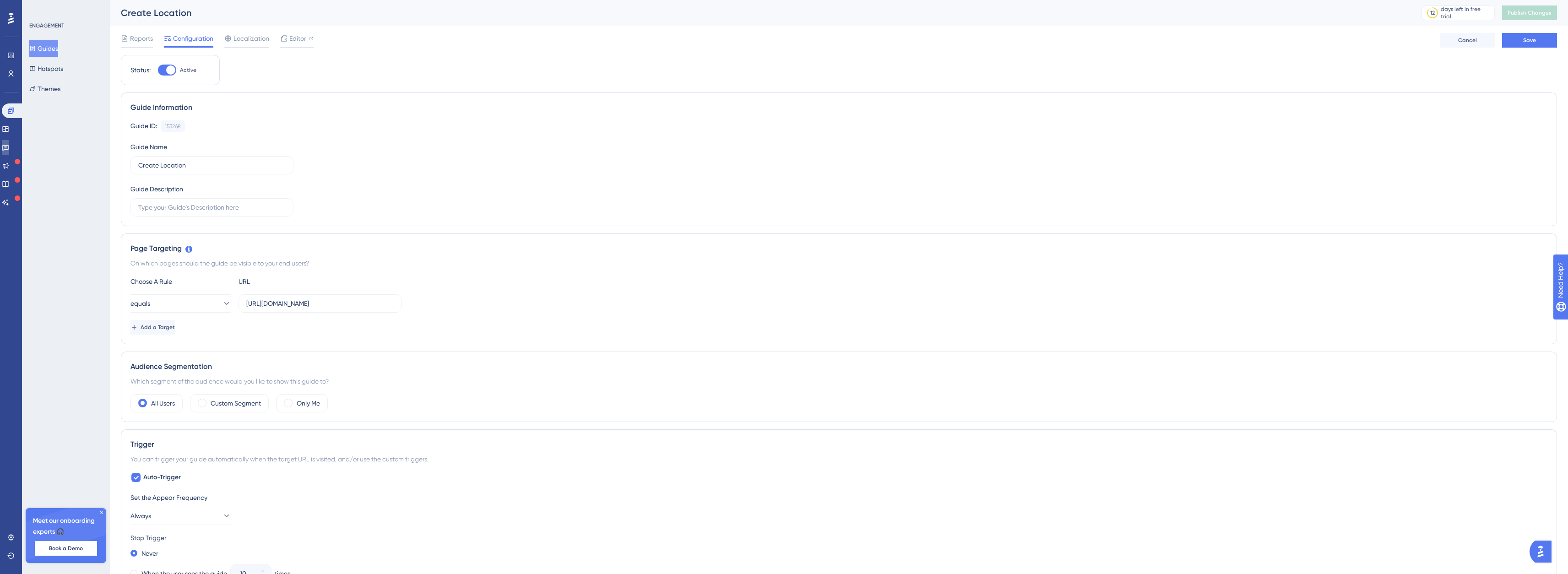
click at [9, 144] on icon at bounding box center [5, 147] width 7 height 7
click at [9, 131] on icon at bounding box center [5, 128] width 7 height 7
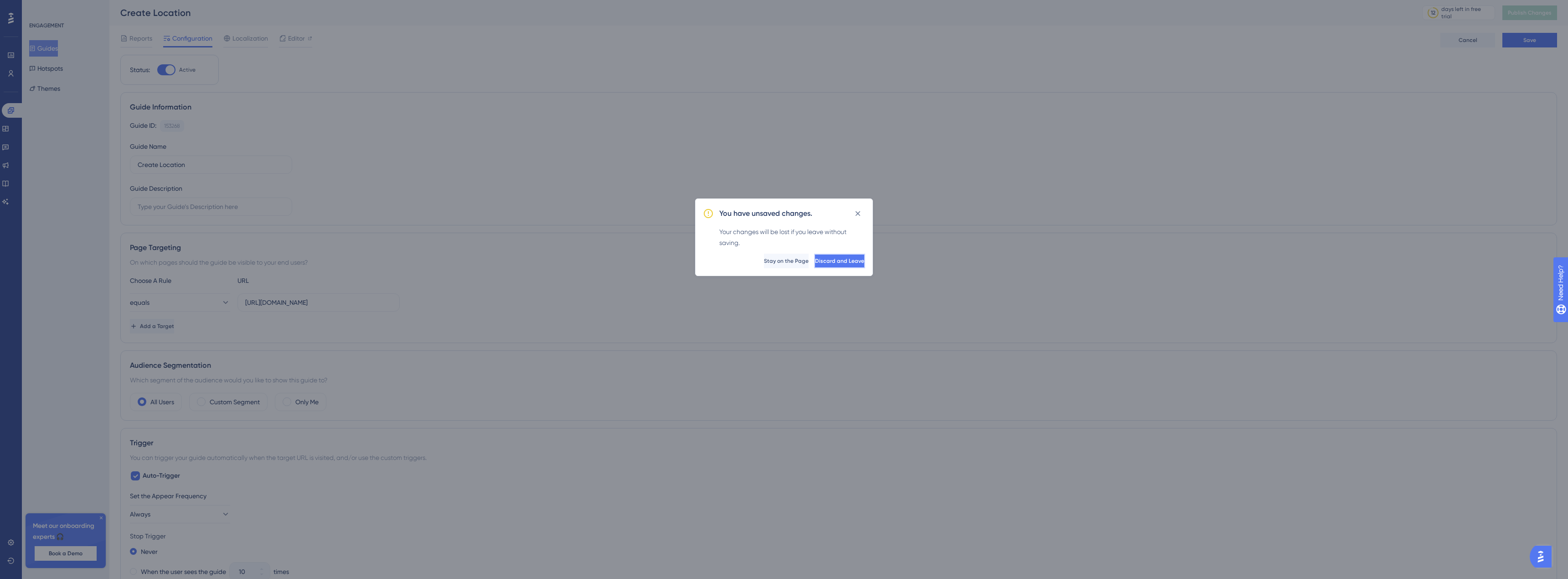
click at [815, 264] on span "Discard and Leave" at bounding box center [840, 260] width 49 height 7
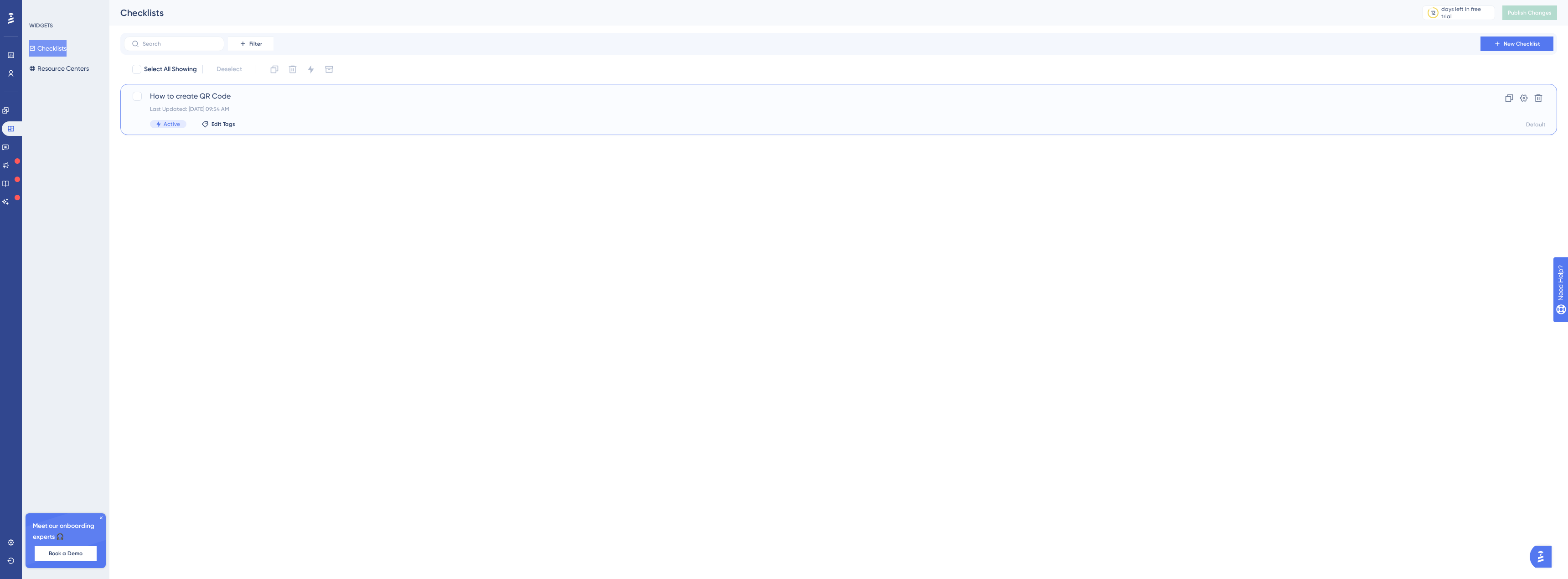
click at [321, 93] on span "How to create QR Code" at bounding box center [802, 96] width 1305 height 11
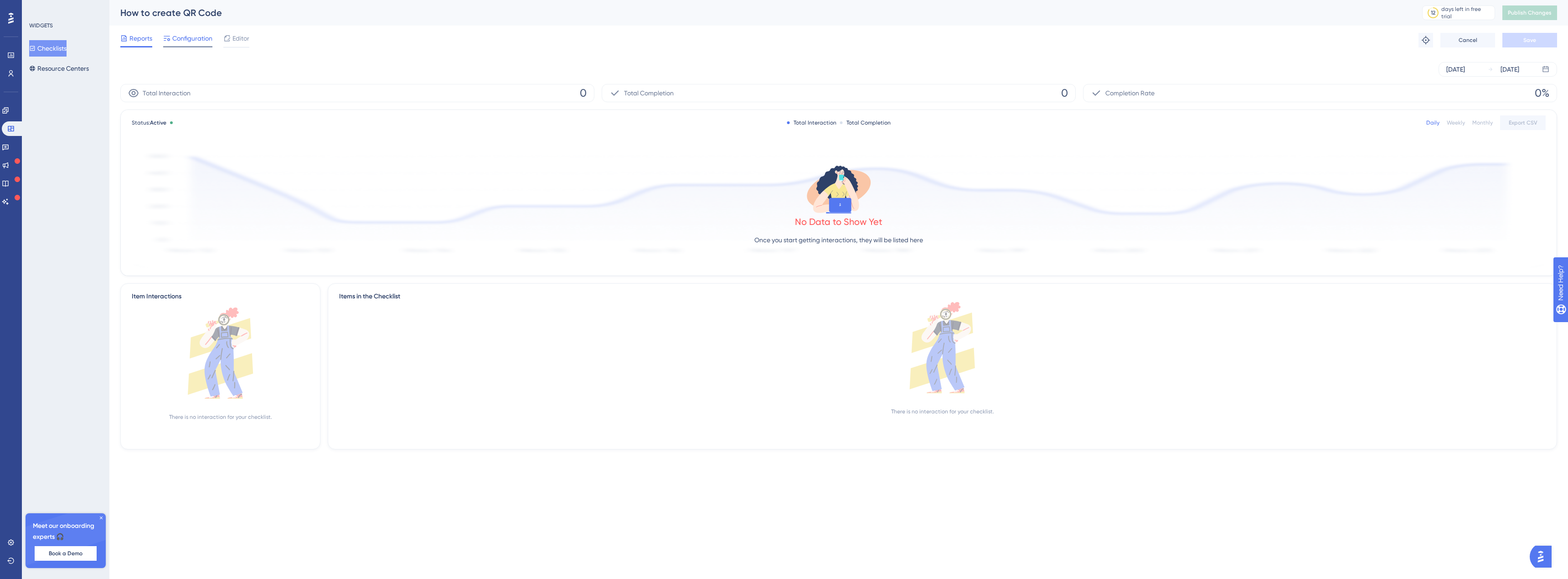
click at [199, 36] on span "Configuration" at bounding box center [192, 38] width 40 height 11
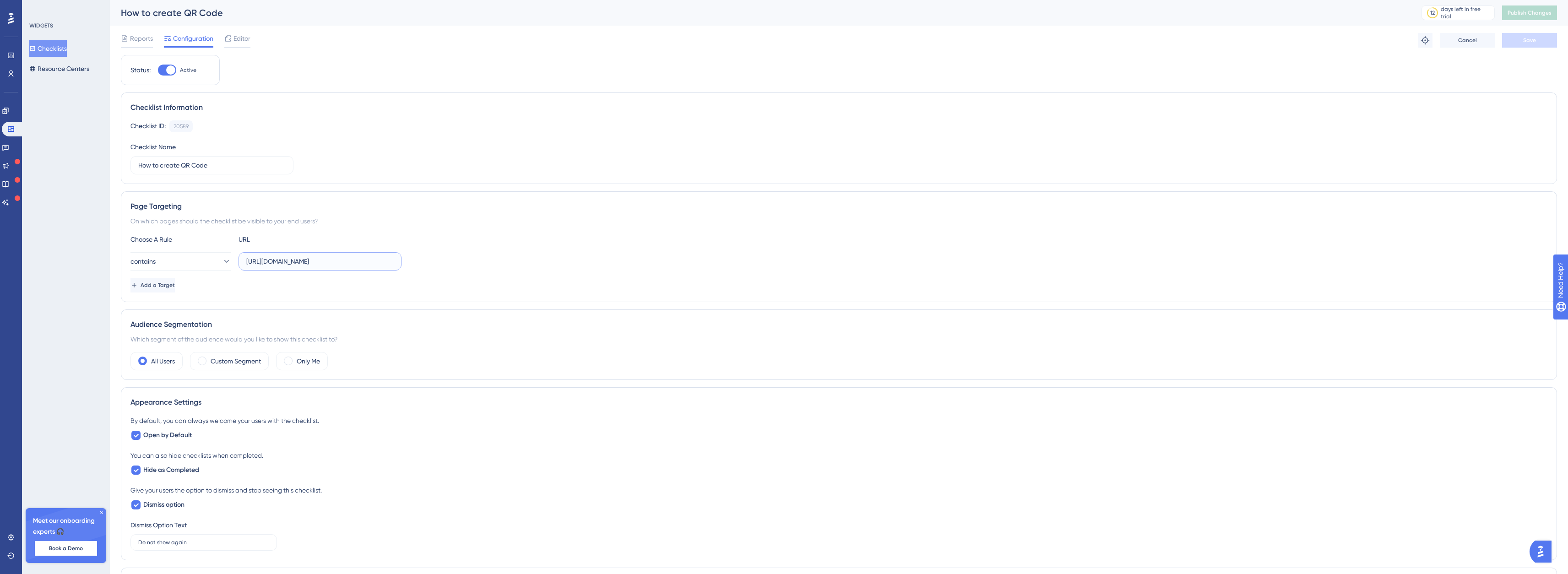
drag, startPoint x: 324, startPoint y: 261, endPoint x: 351, endPoint y: 260, distance: 27.0
click at [372, 263] on input "[URL][DOMAIN_NAME]" at bounding box center [320, 261] width 147 height 10
click at [339, 261] on input "[URL][DOMAIN_NAME]" at bounding box center [320, 261] width 147 height 10
click at [355, 264] on input "[URL][DOMAIN_NAME]" at bounding box center [320, 261] width 147 height 10
click at [350, 259] on input "[URL][DOMAIN_NAME]" at bounding box center [320, 261] width 147 height 10
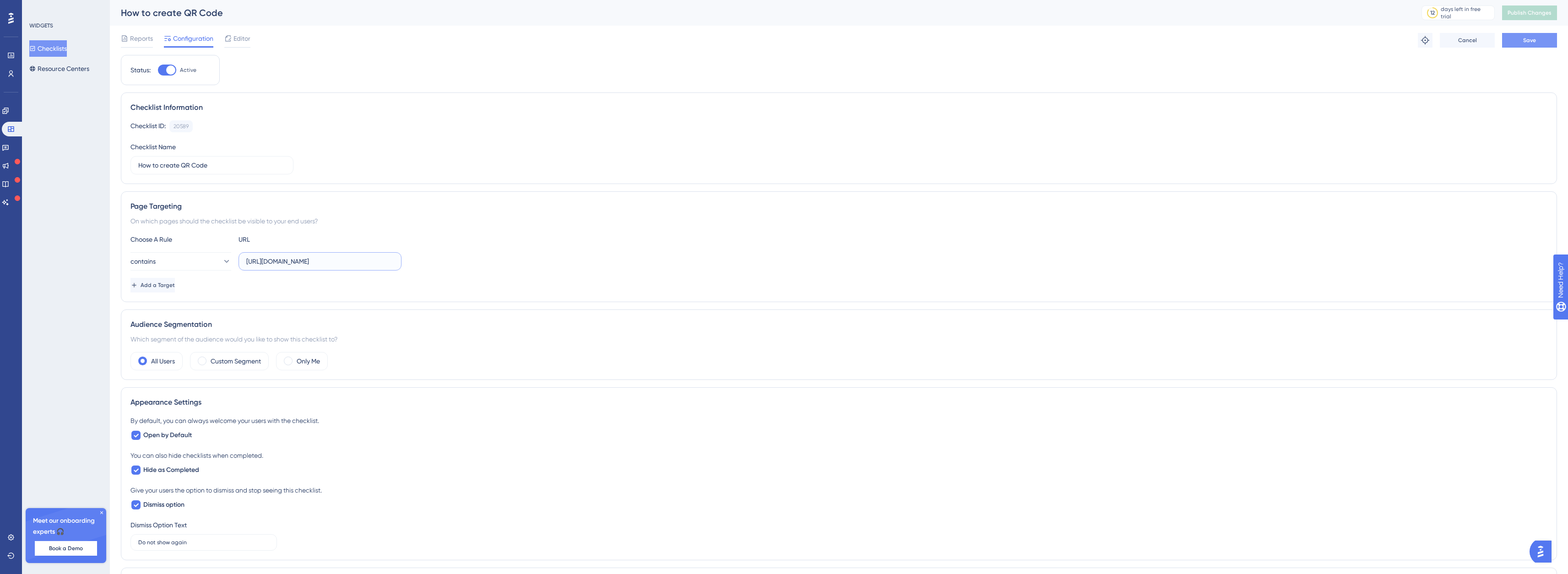
type input "[URL][DOMAIN_NAME]"
click at [1520, 41] on button "Save" at bounding box center [1530, 40] width 55 height 15
click at [1530, 15] on span "Publish Changes" at bounding box center [1530, 13] width 44 height 7
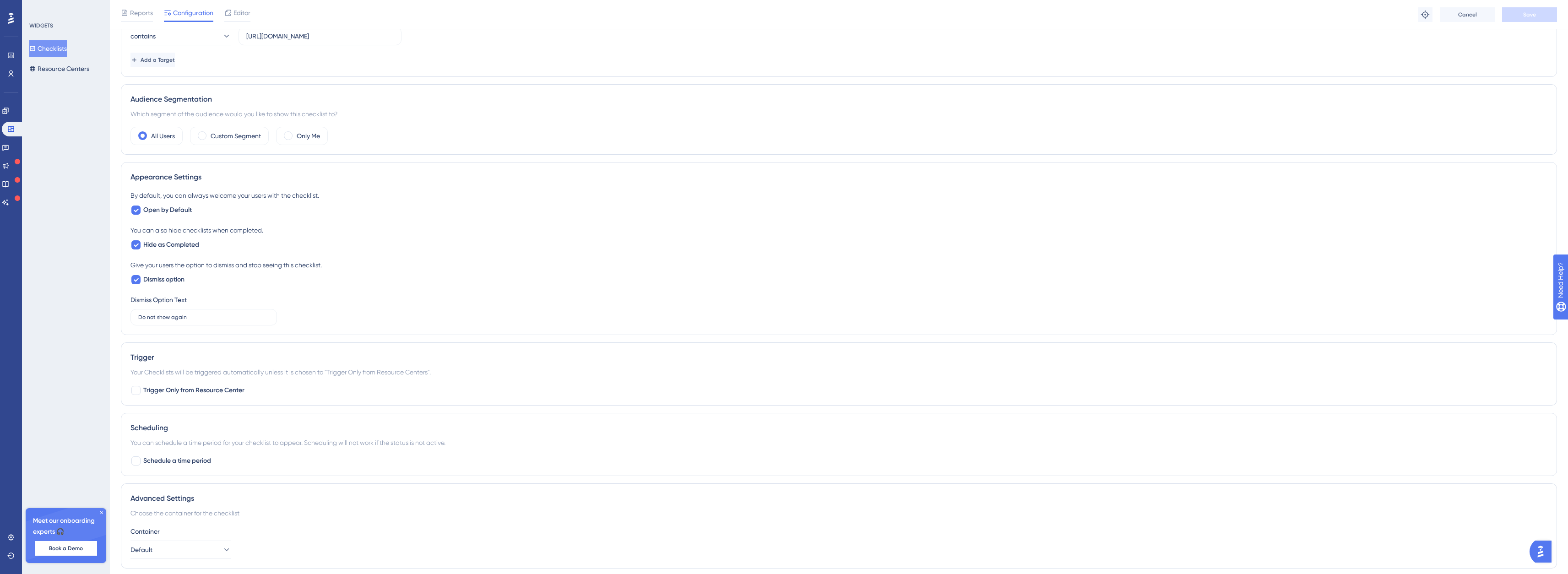
scroll to position [260, 0]
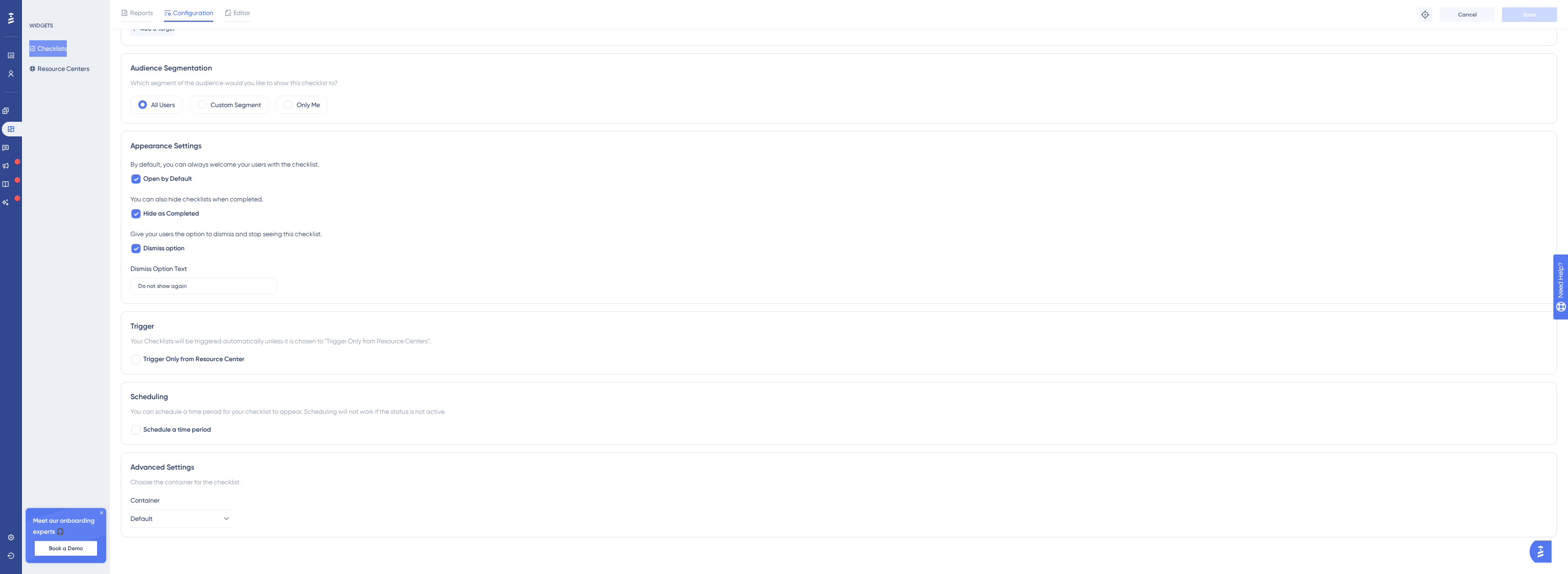
click at [232, 9] on div "Editor" at bounding box center [237, 13] width 26 height 11
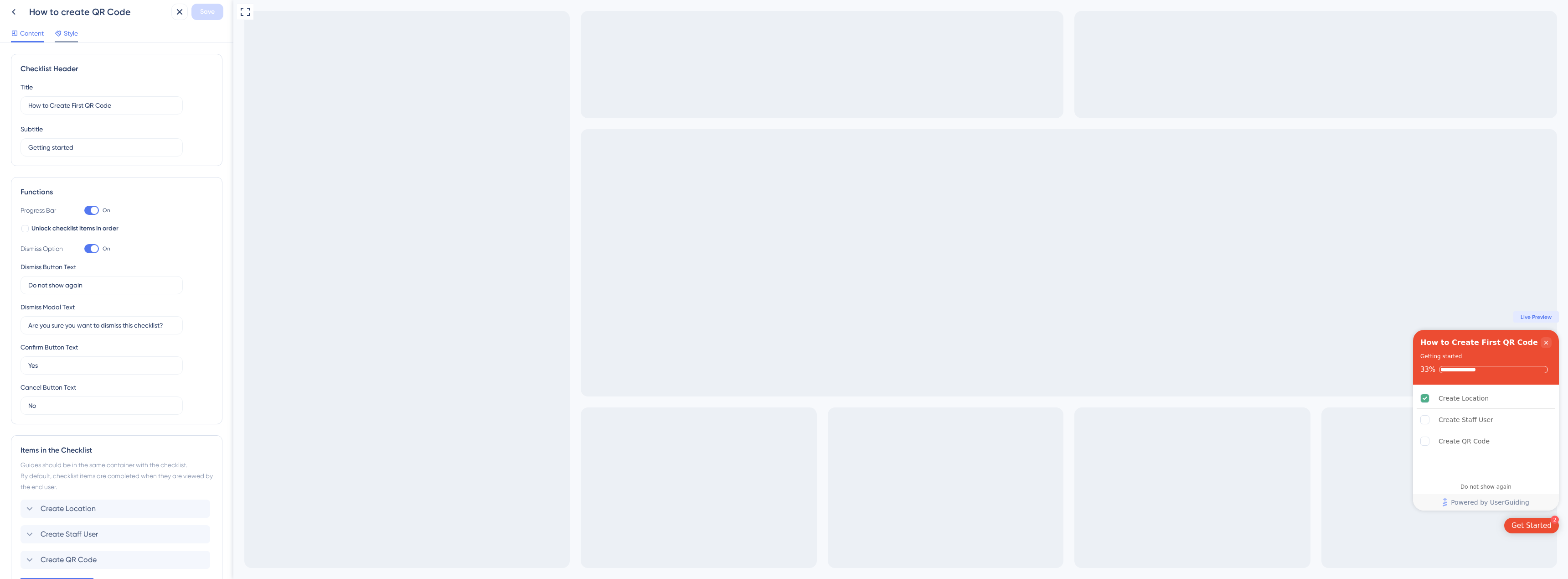
click at [71, 41] on div "Style" at bounding box center [67, 35] width 24 height 15
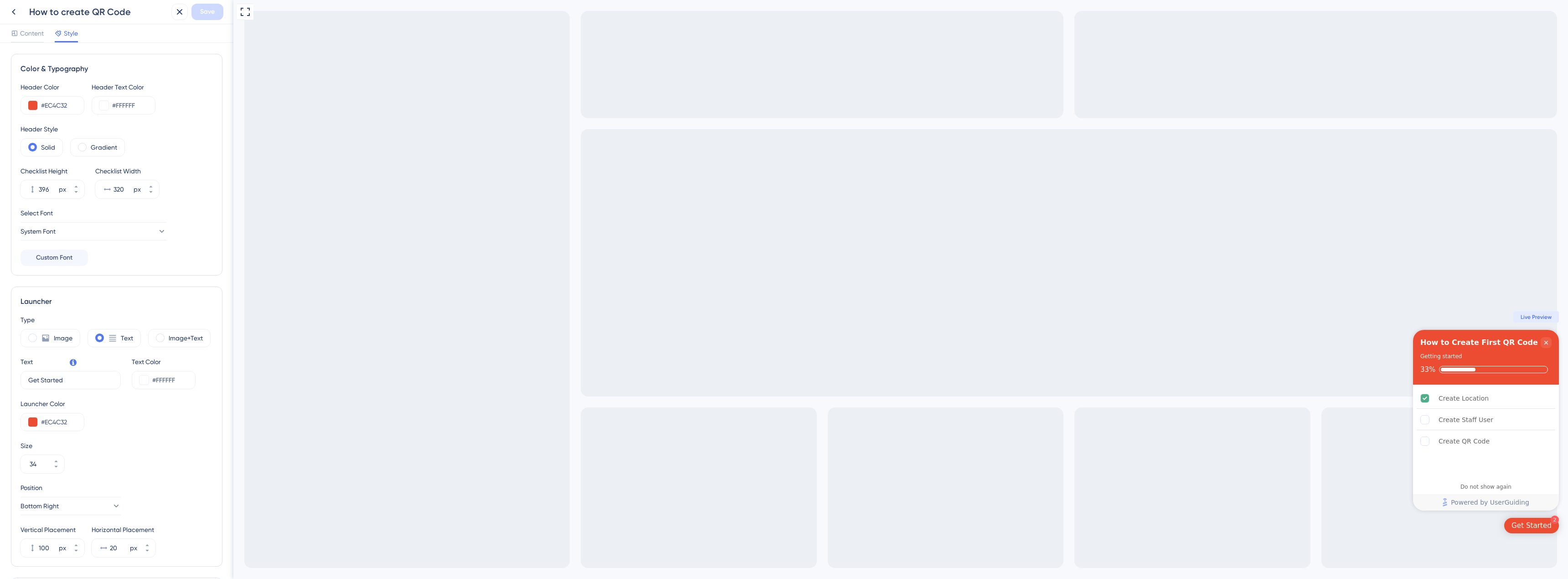
click at [49, 31] on div "Content Style" at bounding box center [44, 35] width 67 height 15
click at [19, 13] on button at bounding box center [13, 12] width 16 height 16
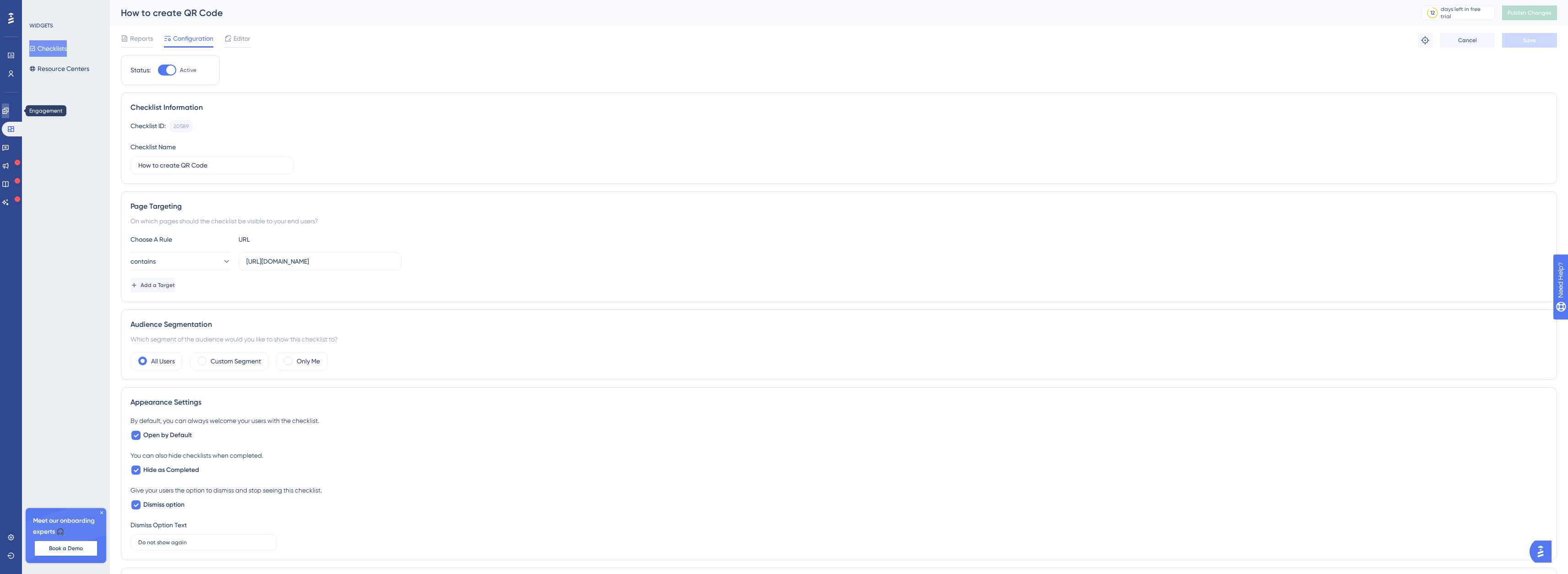
click at [9, 106] on link at bounding box center [5, 110] width 7 height 15
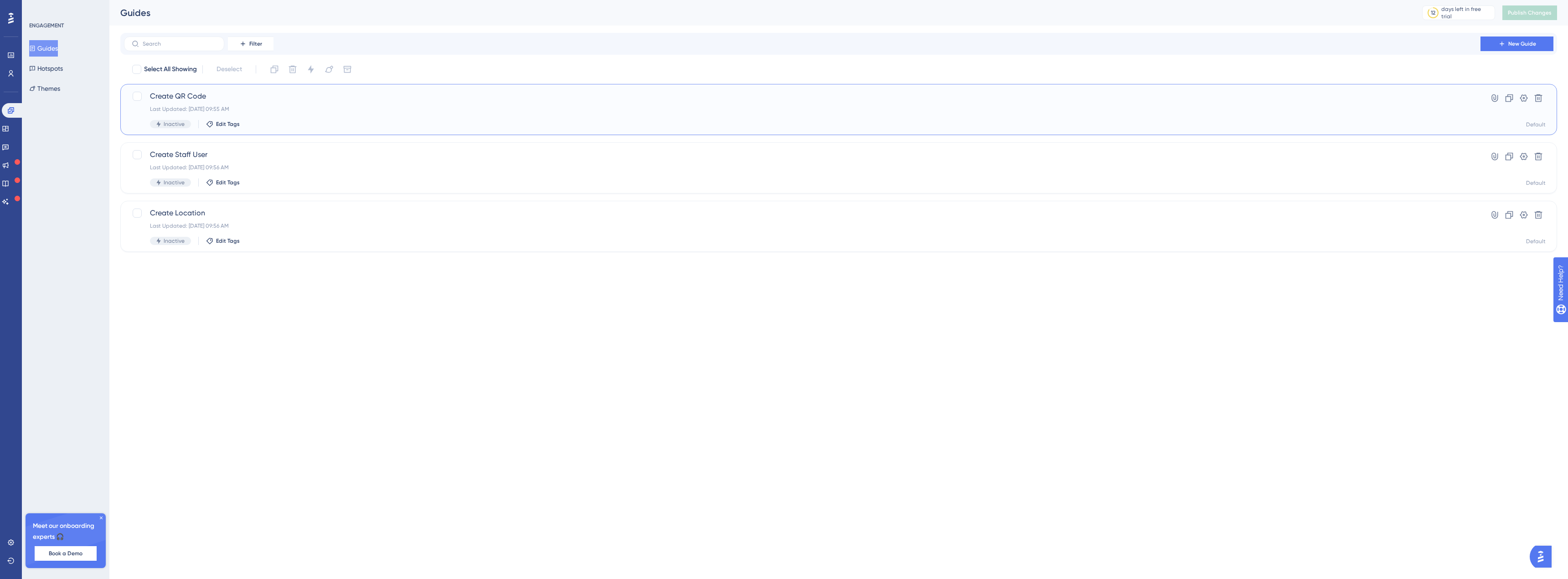
click at [188, 102] on div "Create QR Code Last Updated: [DATE] 09:55 AM Inactive Edit Tags" at bounding box center [802, 110] width 1305 height 38
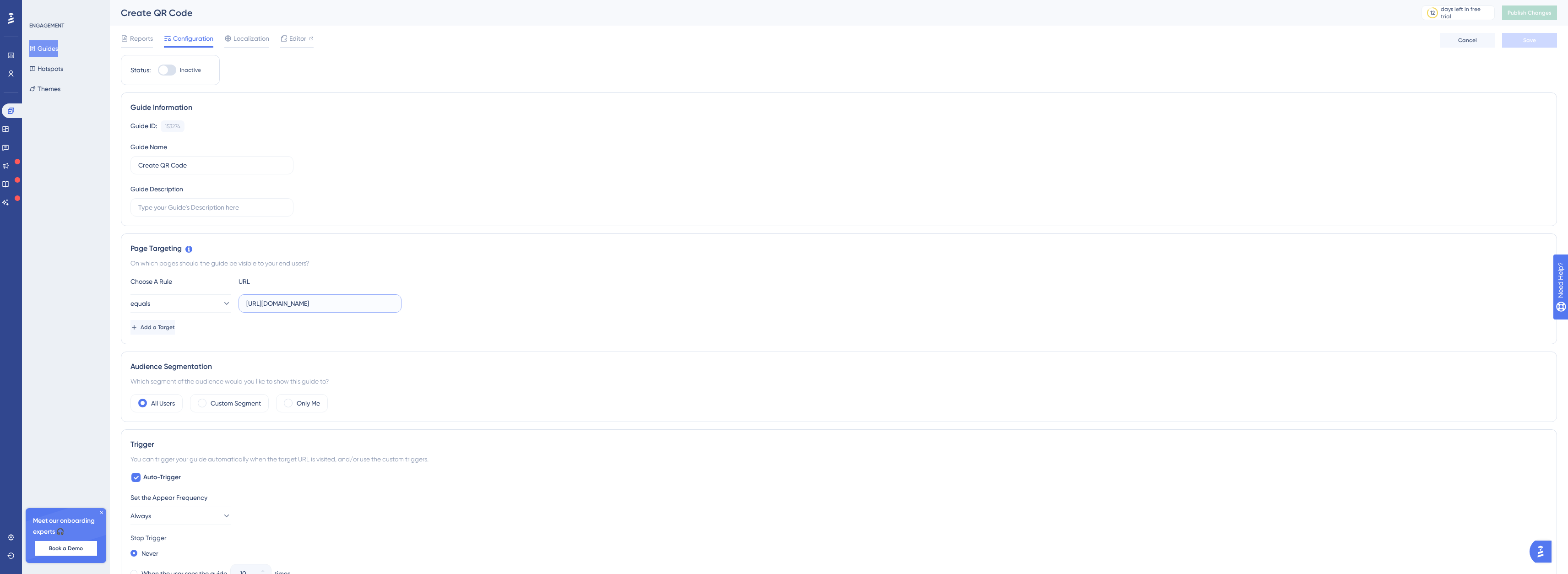
click at [368, 308] on input "[URL][DOMAIN_NAME]" at bounding box center [320, 303] width 147 height 10
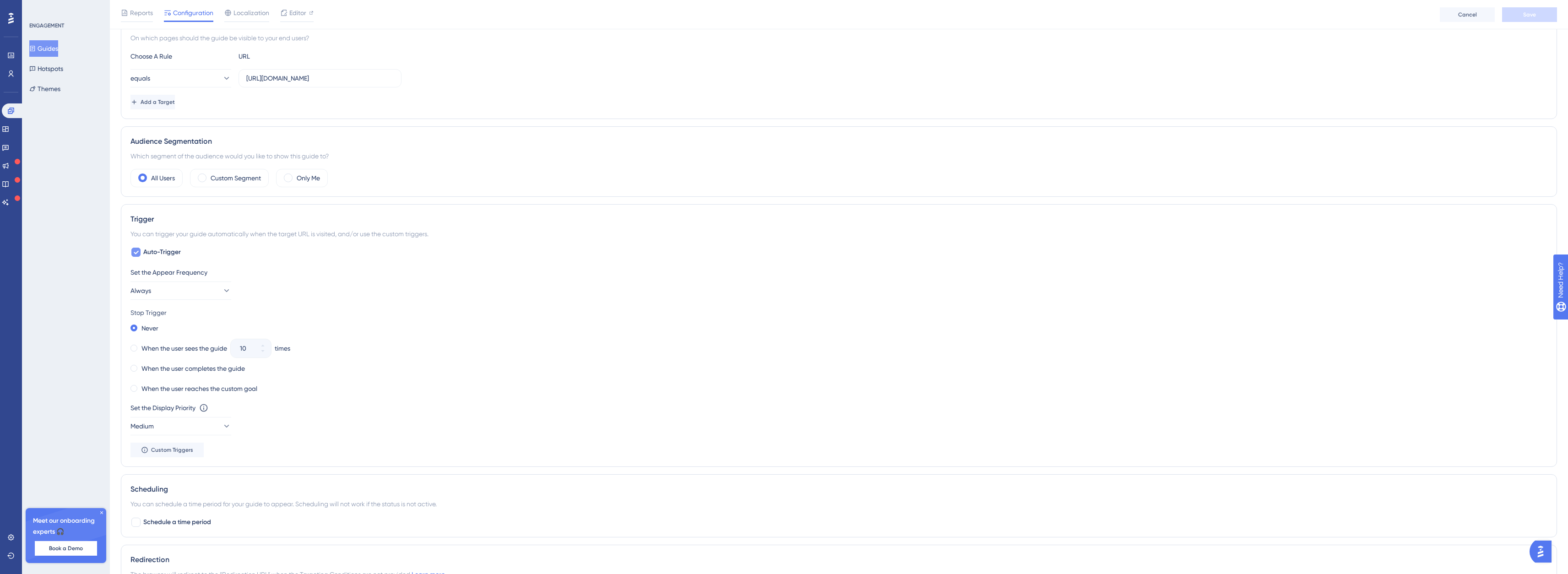
click at [135, 252] on icon at bounding box center [135, 252] width 6 height 7
checkbox input "false"
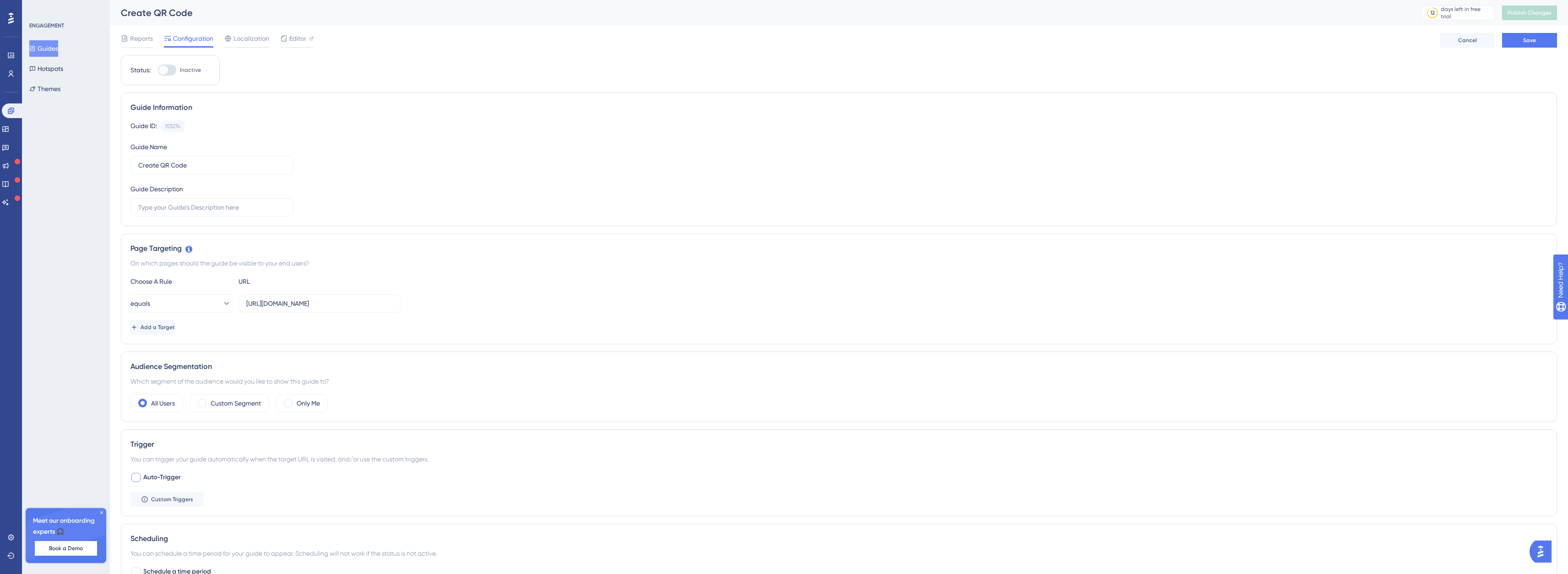
click at [166, 65] on div at bounding box center [167, 70] width 18 height 11
click at [158, 70] on input "Inactive" at bounding box center [158, 70] width 1 height 1
checkbox input "true"
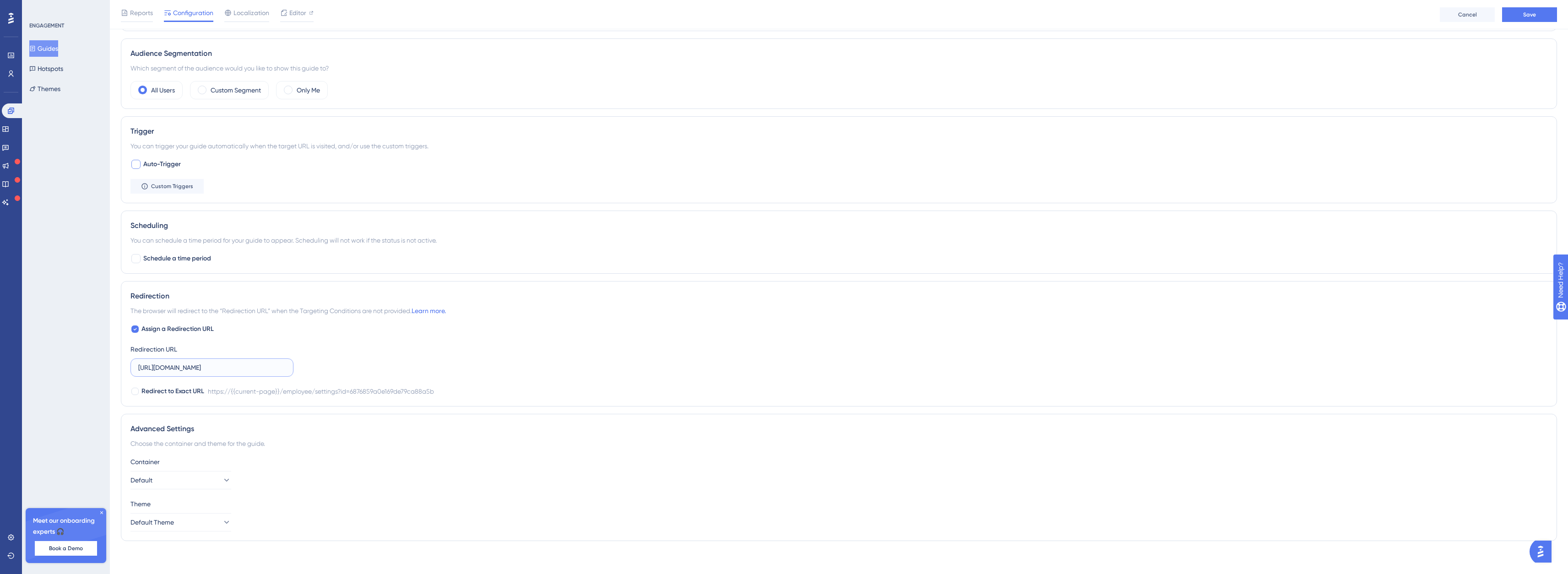
scroll to position [0, 83]
drag, startPoint x: 232, startPoint y: 370, endPoint x: 310, endPoint y: 372, distance: 78.0
click at [310, 372] on div "Assign a Redirection URL Redirection URL [URL][DOMAIN_NAME] Redirect to Exact U…" at bounding box center [840, 360] width 1418 height 73
click at [173, 369] on input "[URL][DOMAIN_NAME]" at bounding box center [212, 368] width 147 height 10
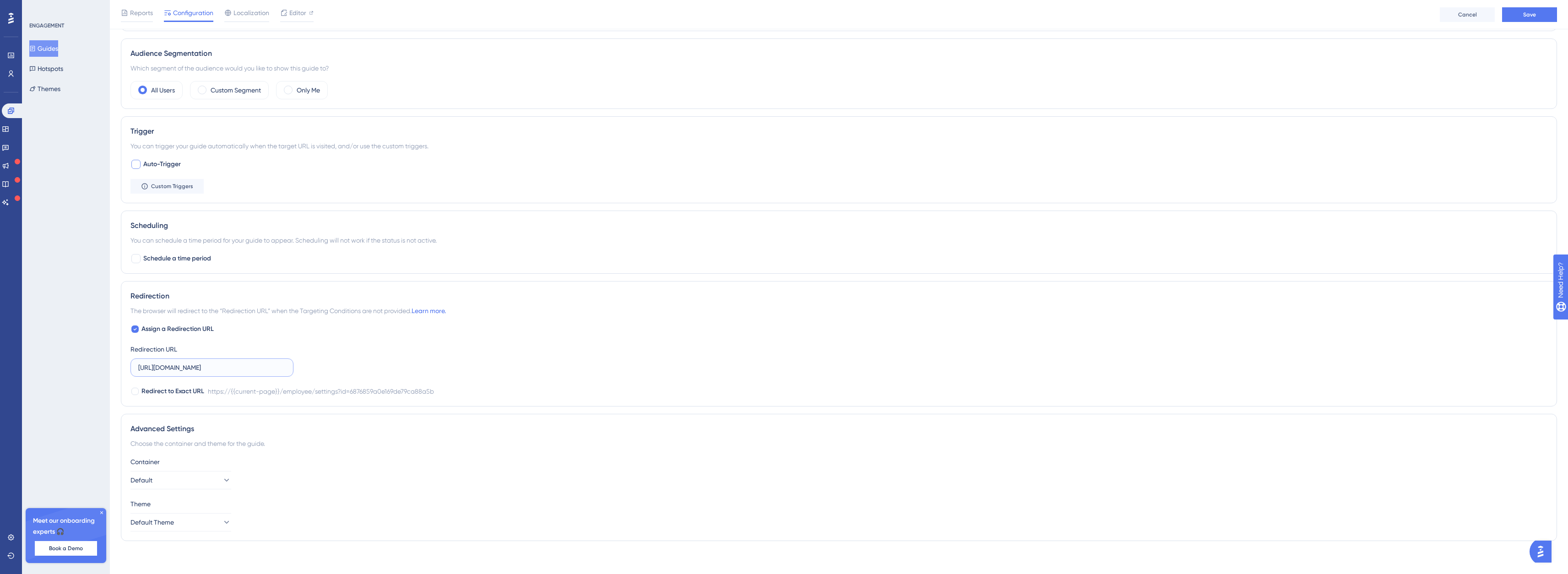
drag, startPoint x: 167, startPoint y: 366, endPoint x: 128, endPoint y: 366, distance: 39.0
click at [128, 366] on div "Redirection The browser will redirect to the “Redirection URL” when the Targeti…" at bounding box center [840, 343] width 1436 height 125
click at [214, 367] on input "[URL][DOMAIN_NAME]" at bounding box center [212, 368] width 147 height 10
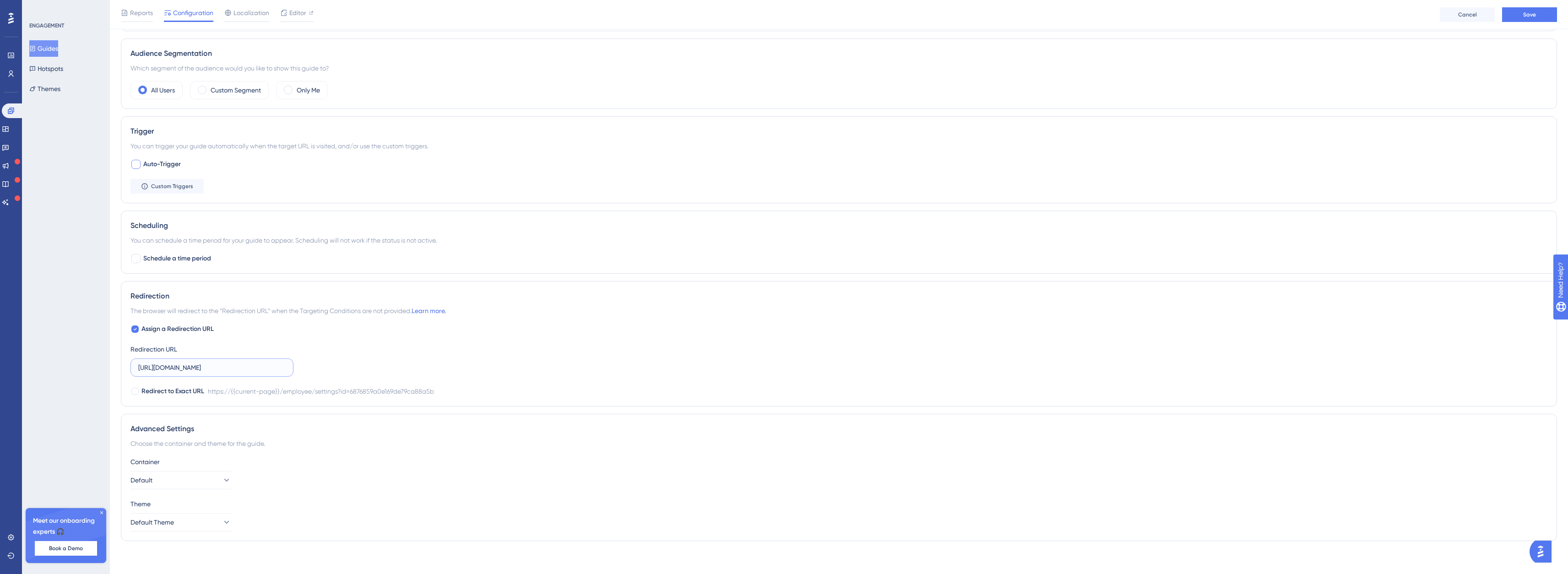
drag, startPoint x: 247, startPoint y: 370, endPoint x: 358, endPoint y: 369, distance: 111.0
click at [358, 369] on div "Assign a Redirection URL Redirection URL [URL][DOMAIN_NAME] Redirect to Exact U…" at bounding box center [840, 360] width 1418 height 73
type input "[URL][DOMAIN_NAME]"
click at [133, 330] on div at bounding box center [135, 328] width 7 height 7
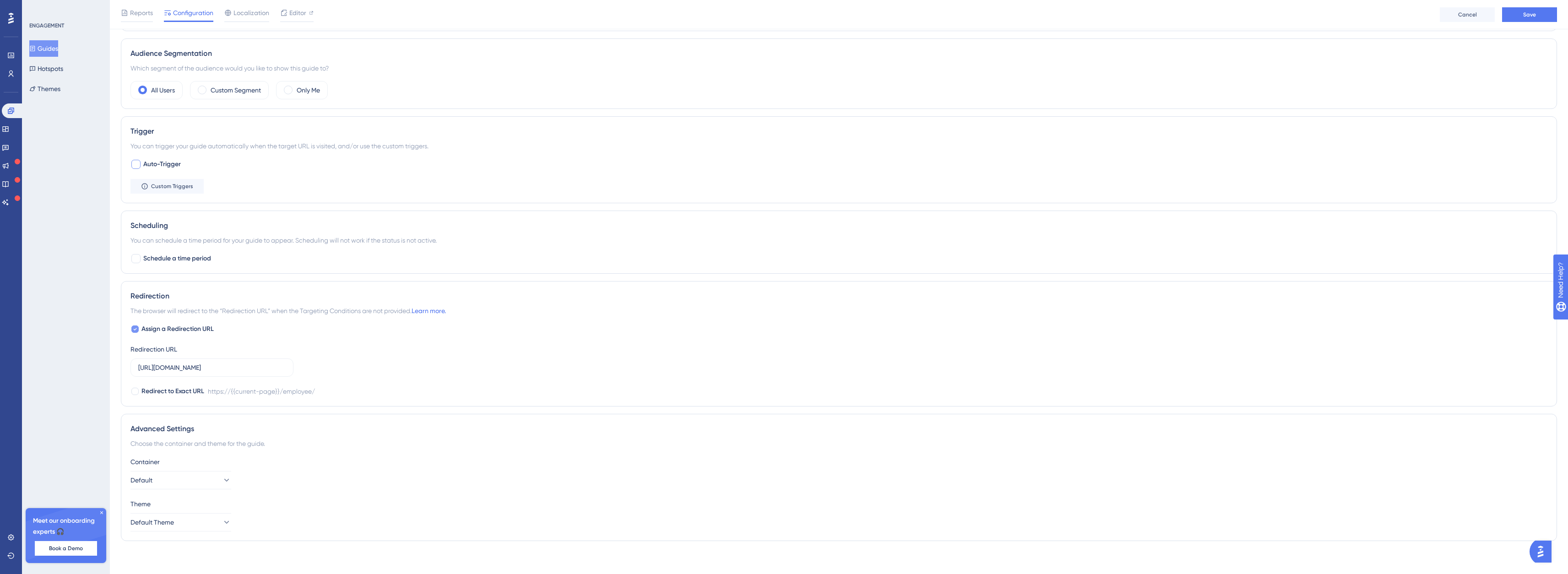
checkbox input "false"
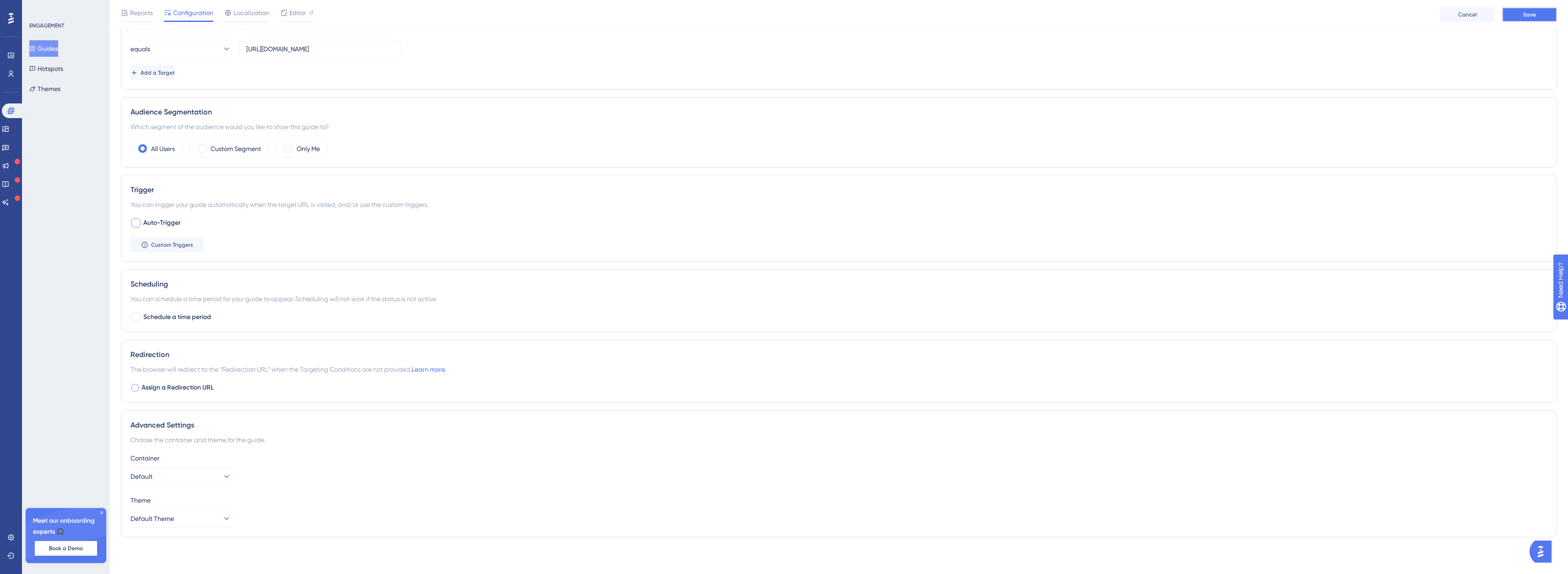
click at [1532, 16] on span "Save" at bounding box center [1530, 14] width 13 height 7
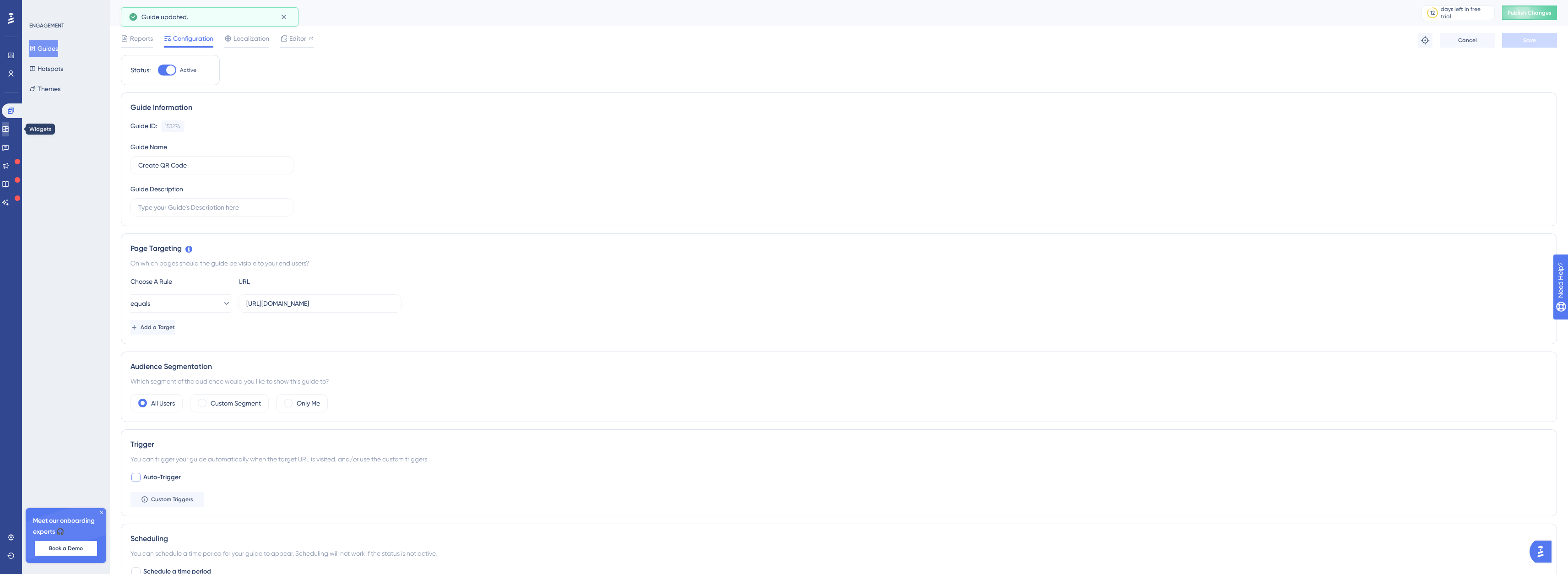
click at [8, 131] on icon at bounding box center [6, 128] width 6 height 6
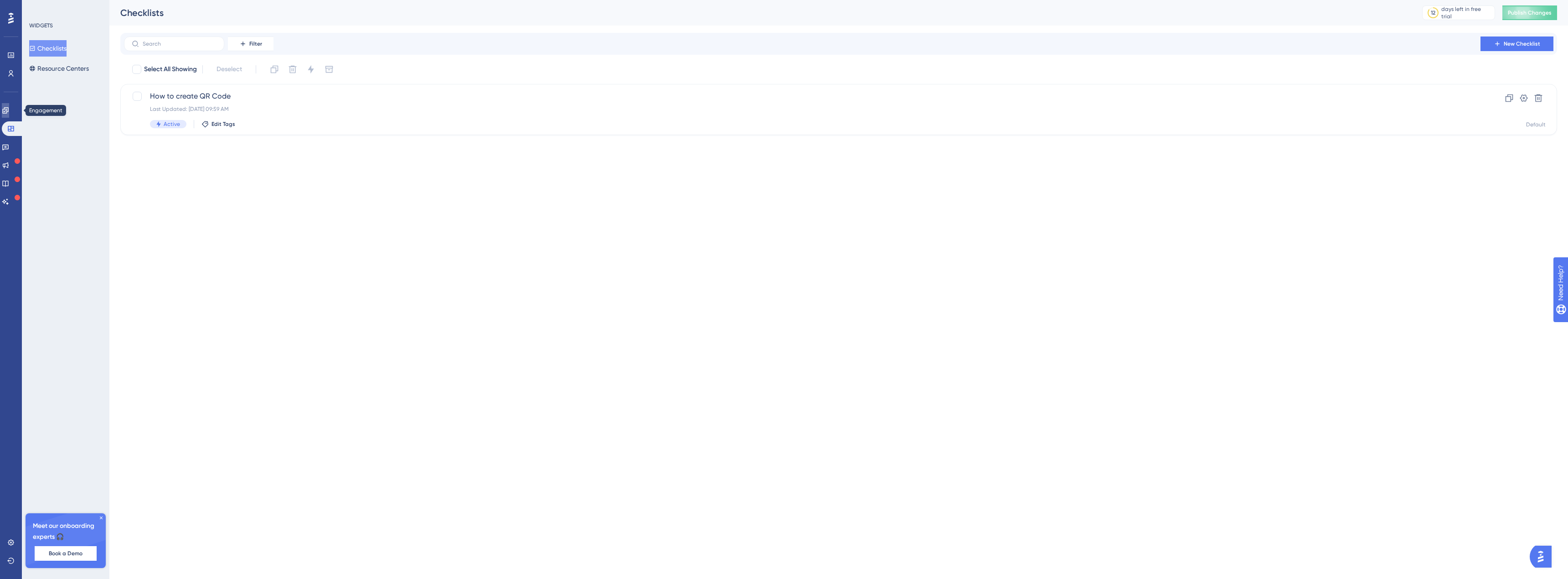
click at [9, 111] on icon at bounding box center [5, 110] width 7 height 7
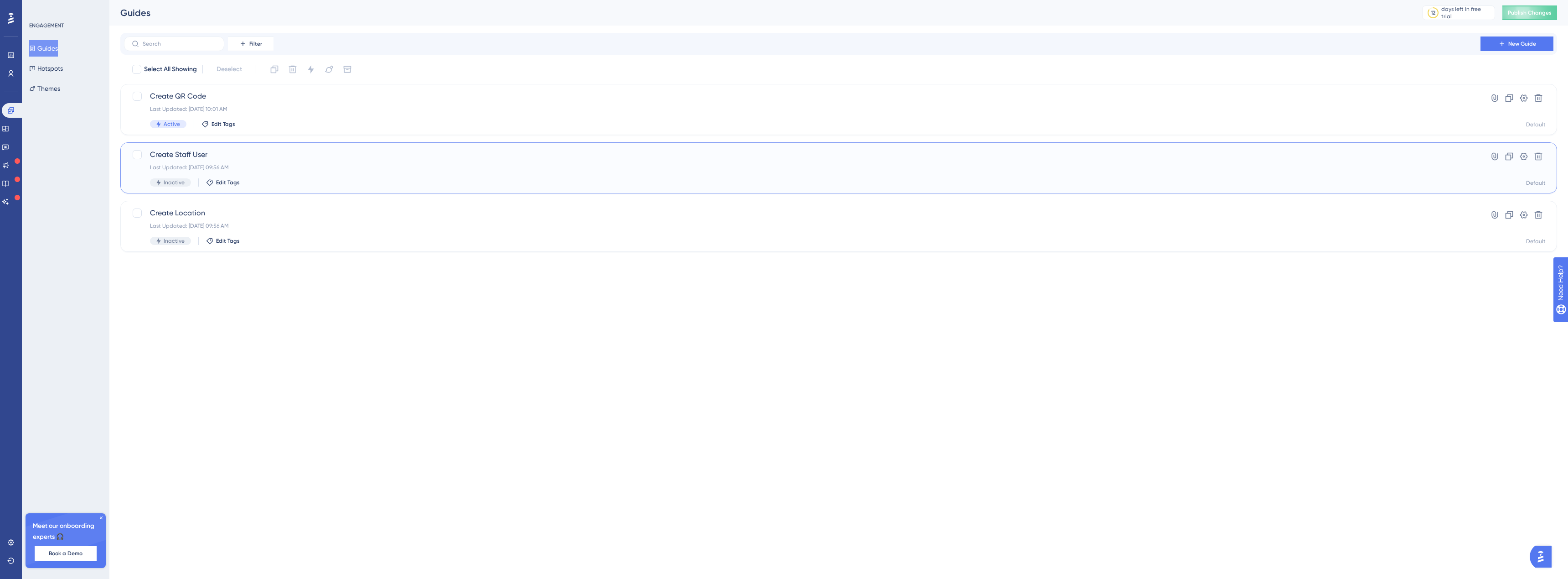
click at [201, 152] on span "Create Staff User" at bounding box center [802, 155] width 1305 height 11
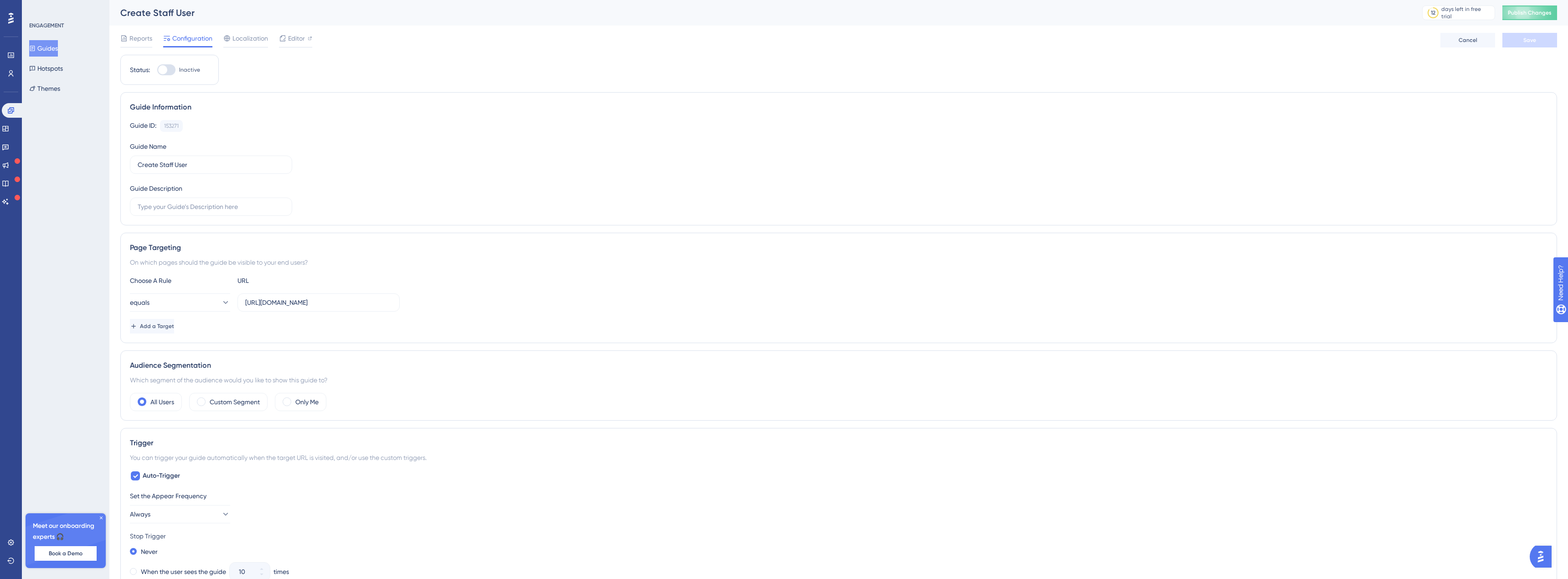
click at [175, 158] on label "Create Staff User" at bounding box center [211, 164] width 162 height 18
click at [175, 160] on input "Create Staff User" at bounding box center [211, 165] width 147 height 10
click at [166, 65] on div at bounding box center [166, 70] width 18 height 11
click at [158, 70] on input "Inactive" at bounding box center [157, 70] width 1 height 1
checkbox input "true"
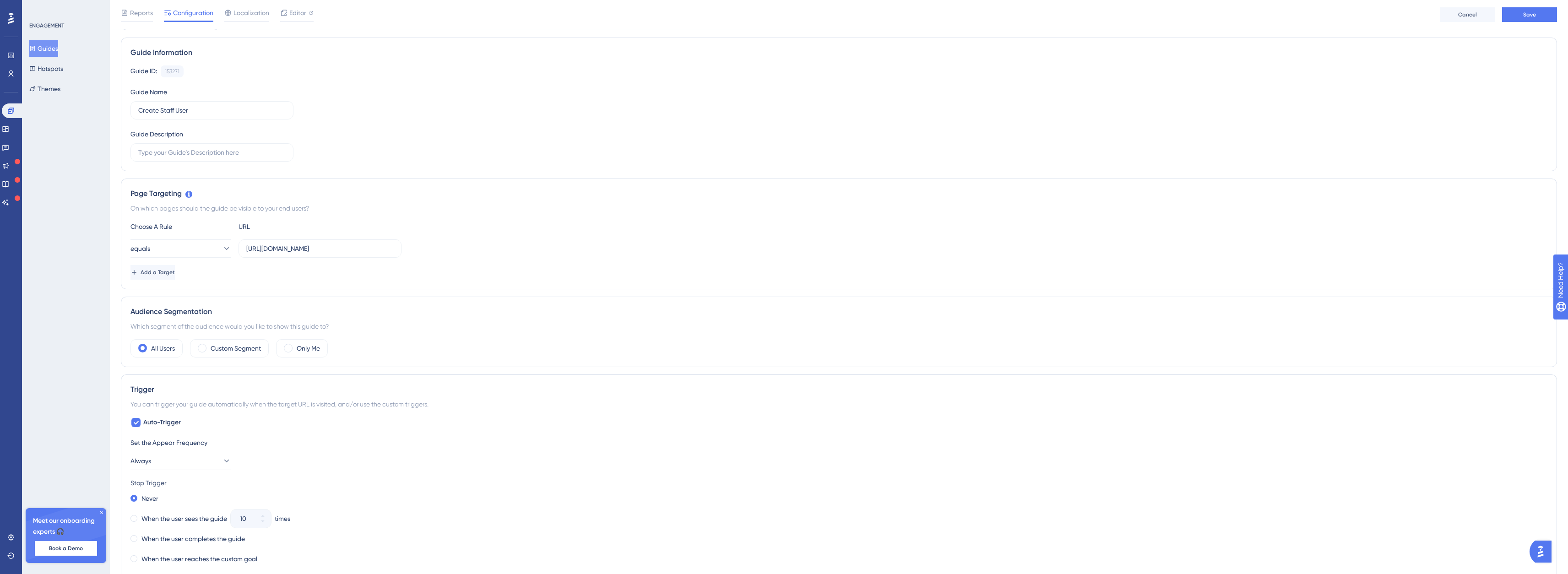
scroll to position [91, 0]
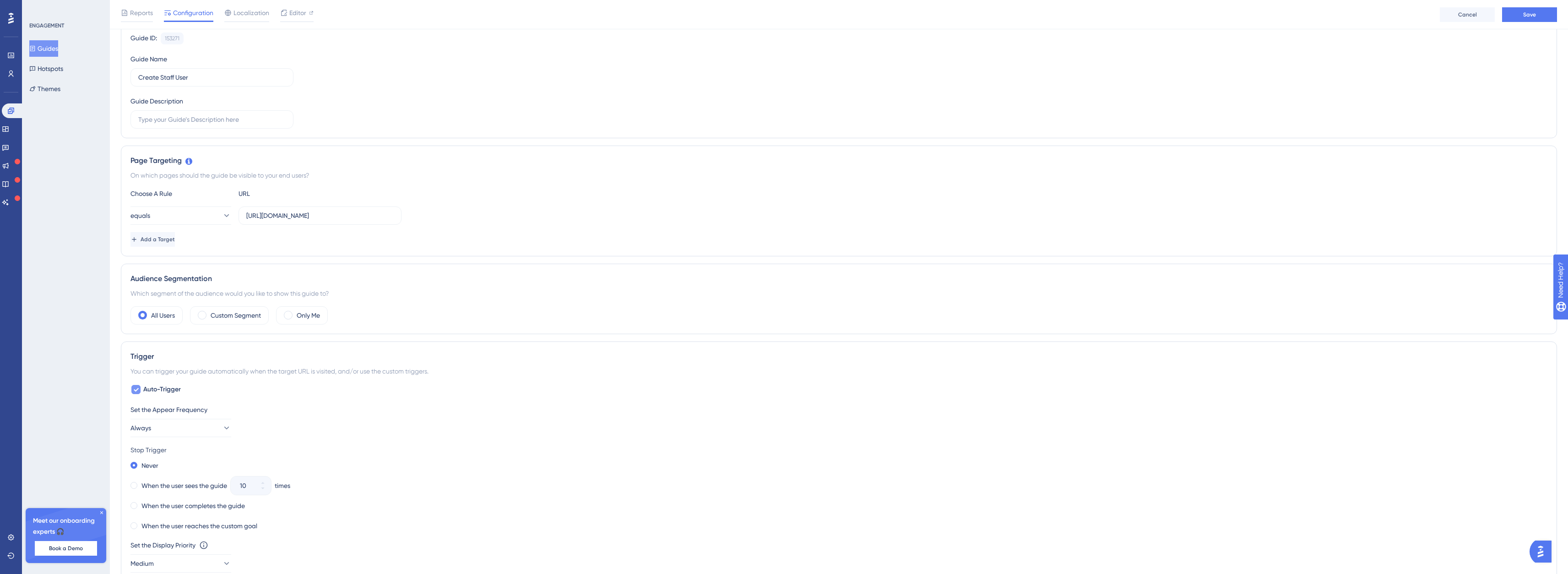
click at [138, 392] on icon at bounding box center [135, 389] width 6 height 7
checkbox input "false"
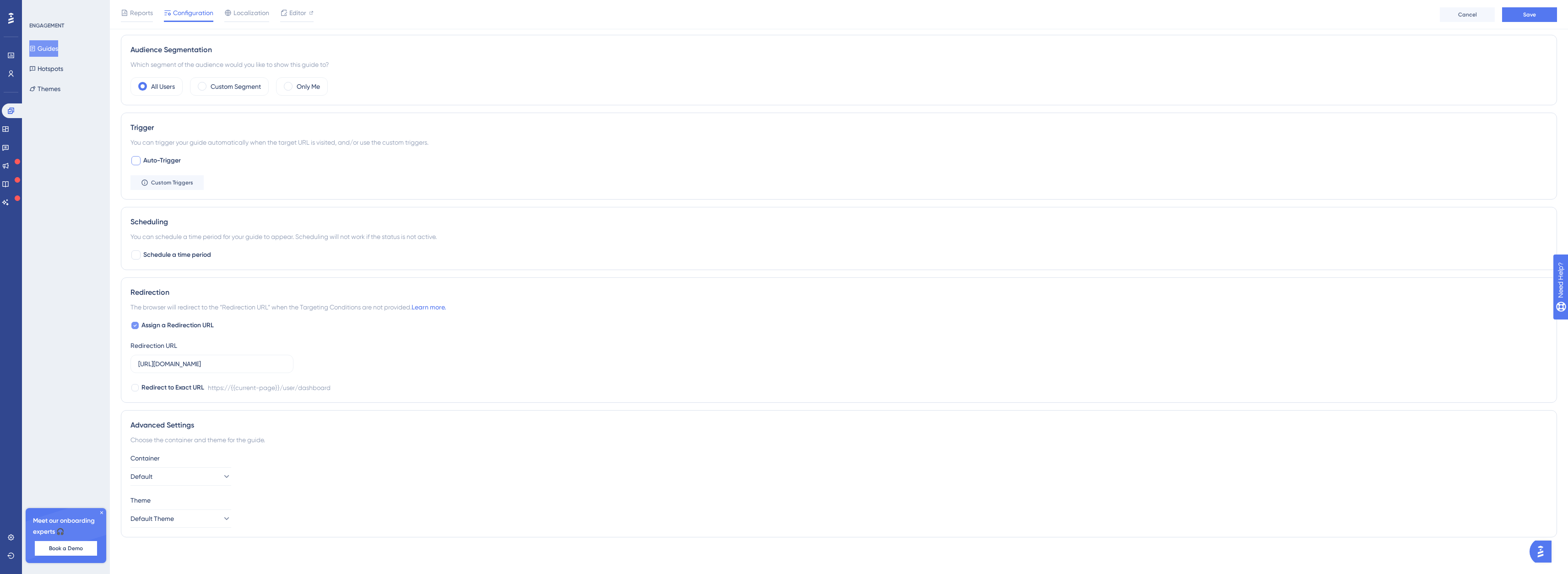
click at [134, 328] on icon at bounding box center [135, 325] width 4 height 7
checkbox input "false"
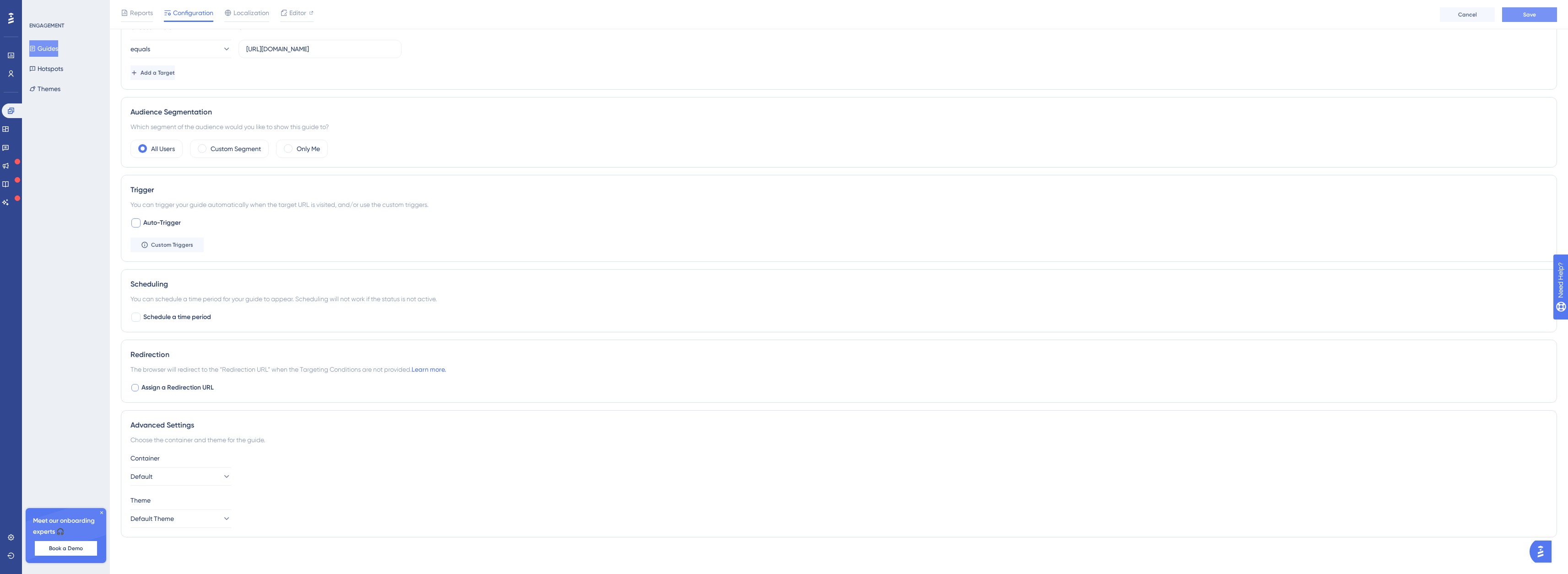
click at [1520, 16] on button "Save" at bounding box center [1530, 14] width 55 height 15
click at [46, 46] on button "Guides" at bounding box center [43, 48] width 29 height 17
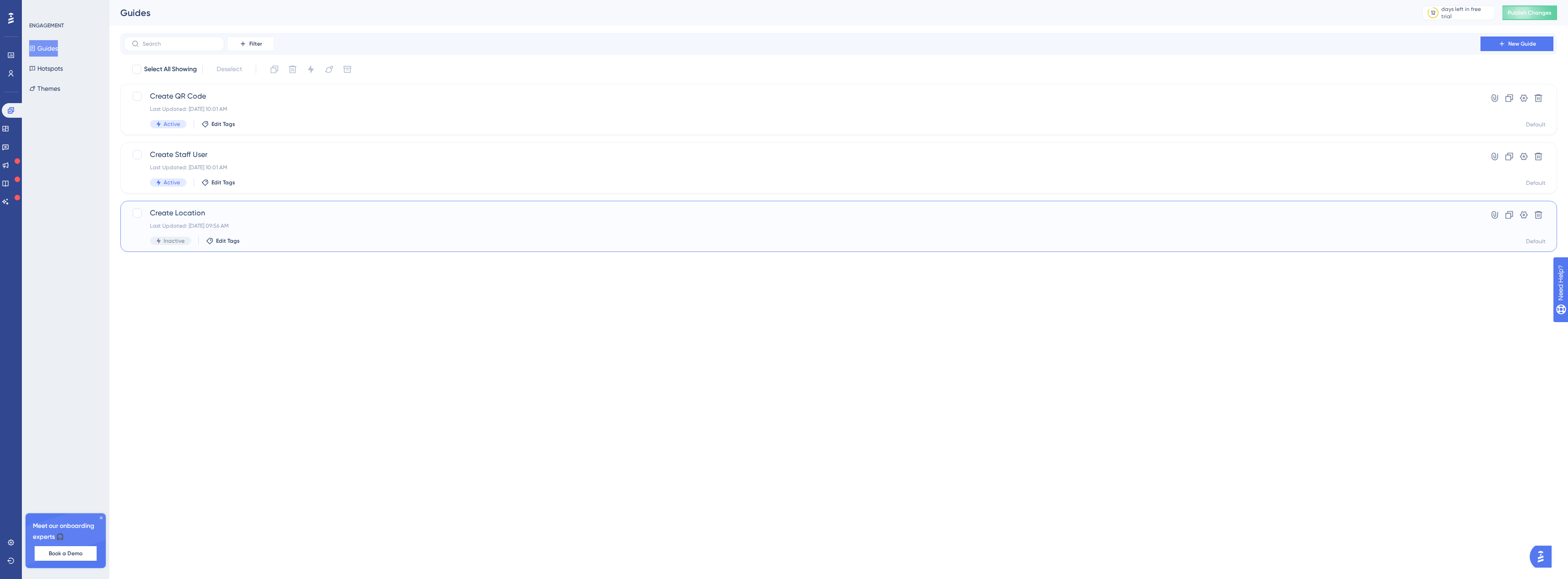
click at [160, 213] on span "Create Location" at bounding box center [802, 213] width 1305 height 11
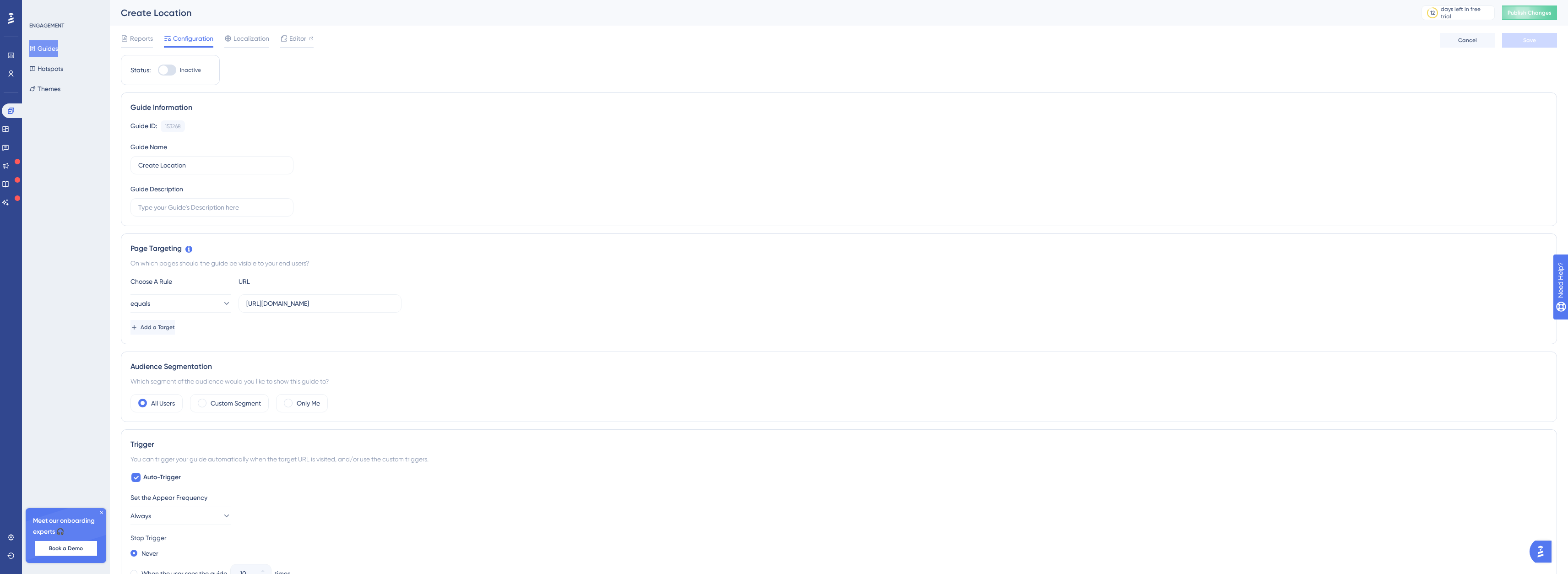
click at [165, 70] on div at bounding box center [164, 70] width 9 height 9
click at [158, 70] on input "Inactive" at bounding box center [158, 70] width 1 height 1
checkbox input "true"
click at [164, 472] on span "Auto-Trigger" at bounding box center [162, 477] width 38 height 11
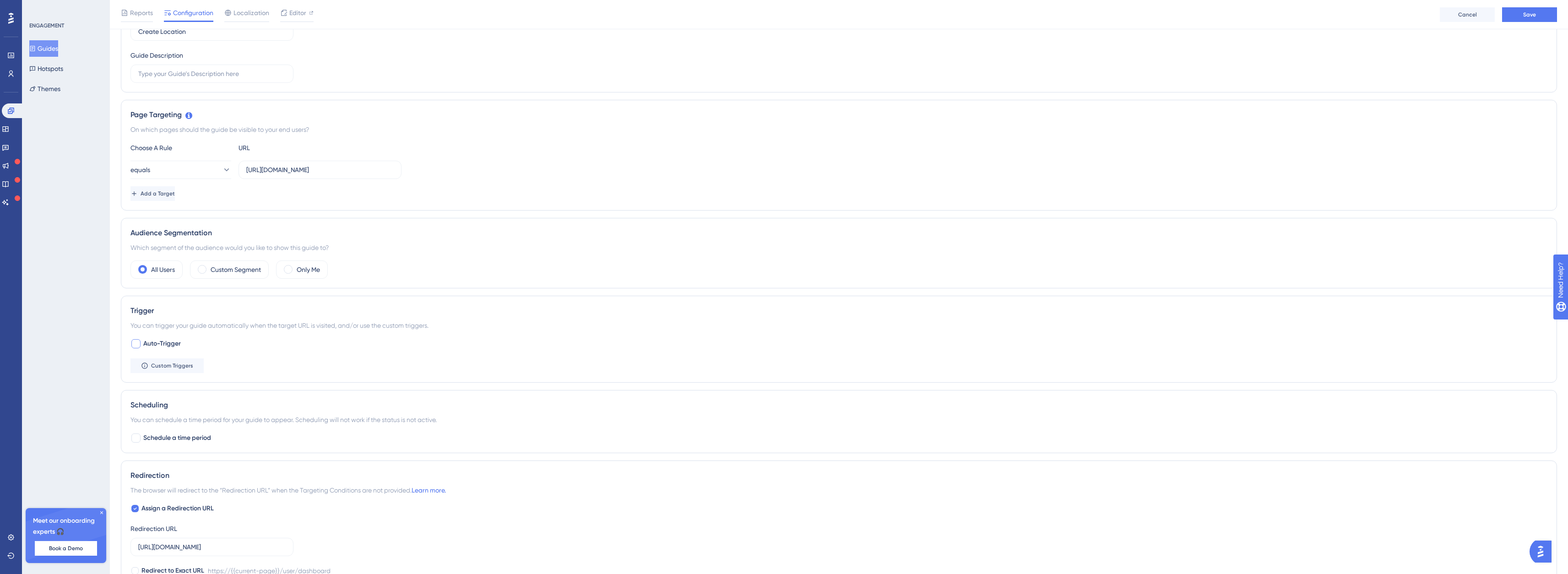
checkbox input "false"
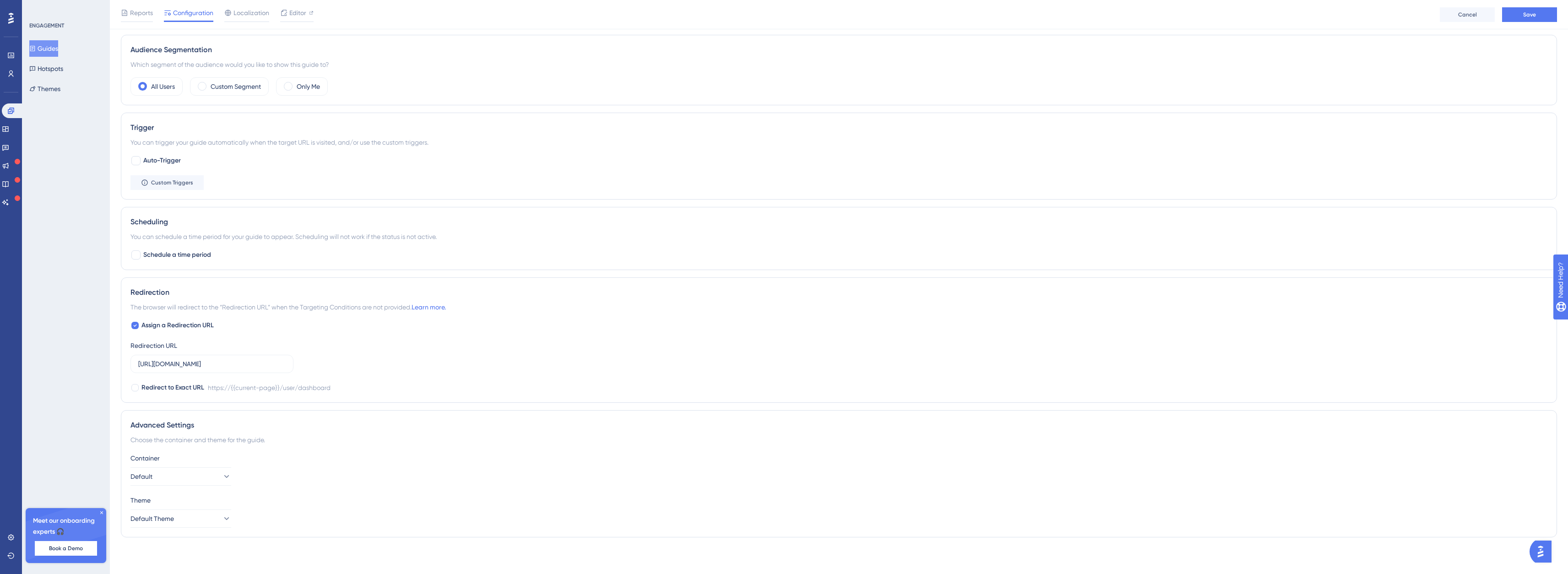
drag, startPoint x: 161, startPoint y: 323, endPoint x: 381, endPoint y: 287, distance: 222.9
click at [162, 323] on span "Assign a Redirection URL" at bounding box center [178, 325] width 72 height 11
checkbox input "false"
click at [1539, 16] on button "Save" at bounding box center [1530, 14] width 55 height 15
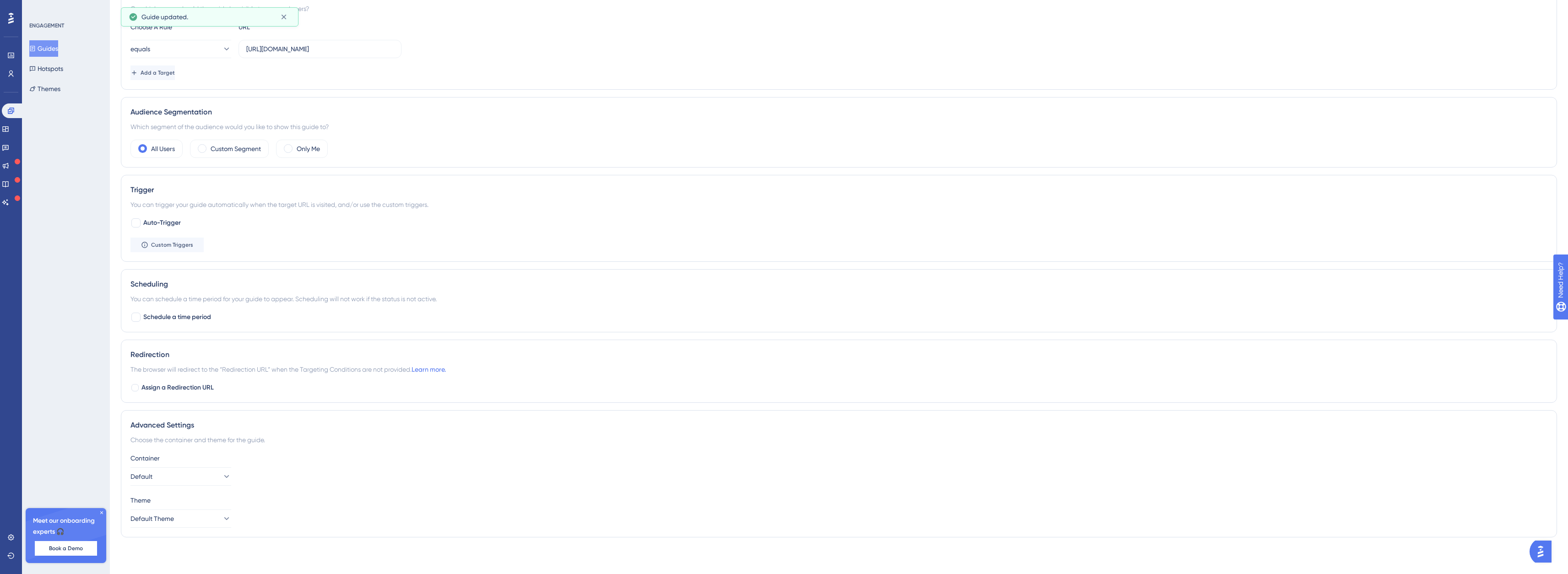
scroll to position [0, 0]
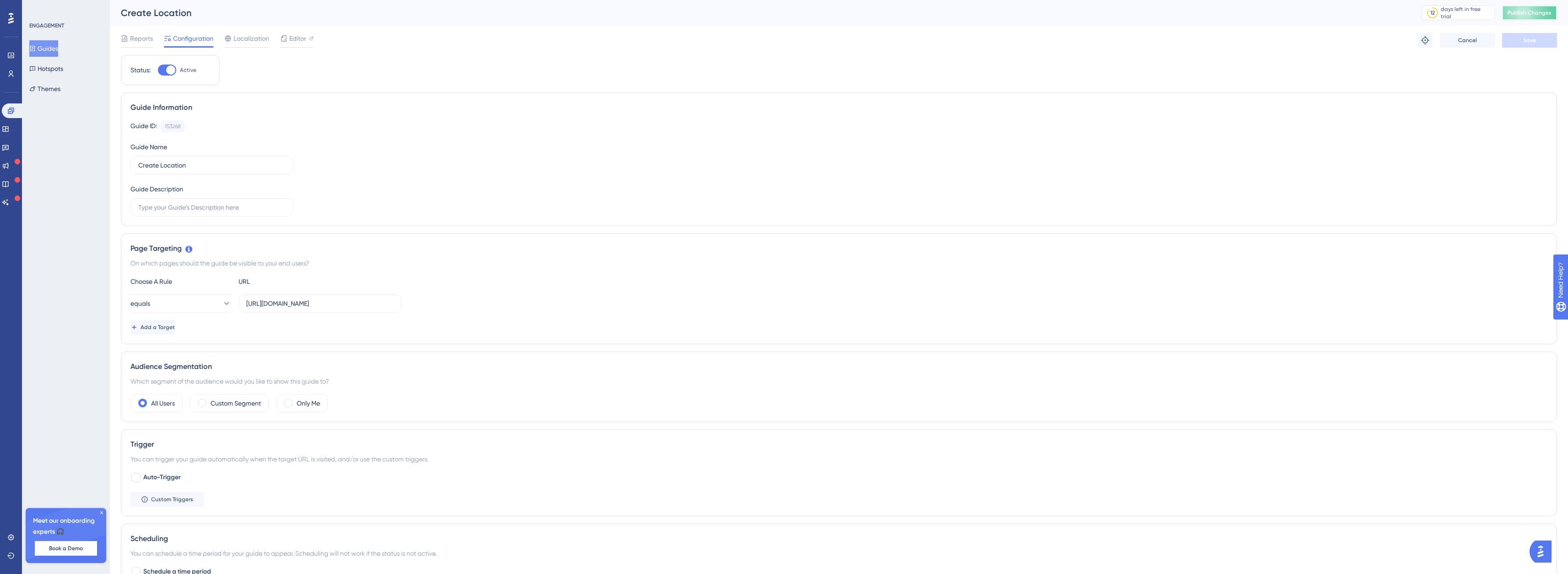
click at [1550, 7] on button "Publish Changes" at bounding box center [1530, 13] width 55 height 15
click at [83, 550] on button "Book a Demo" at bounding box center [65, 548] width 62 height 15
